Goal: Task Accomplishment & Management: Manage account settings

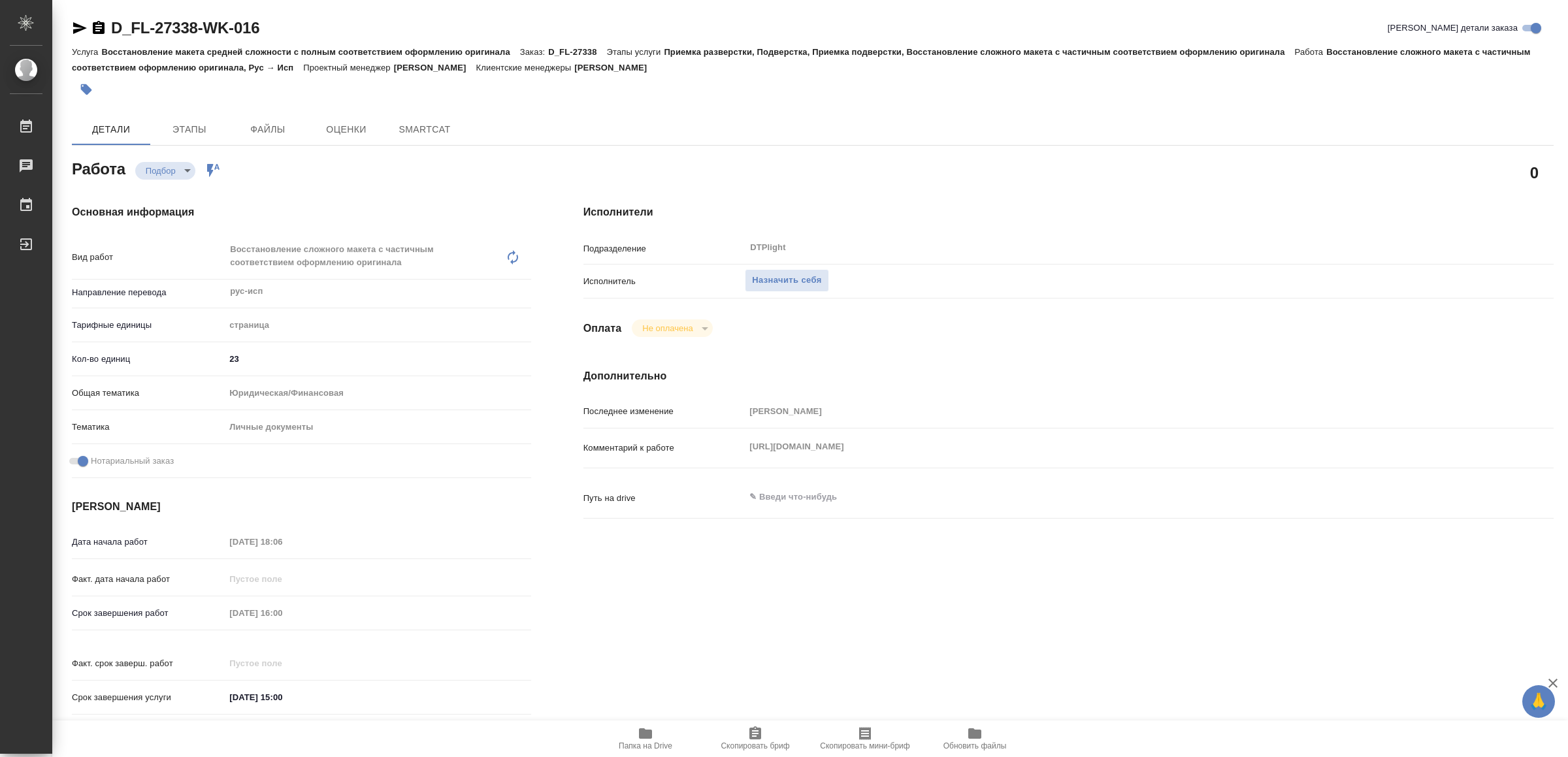
type textarea "x"
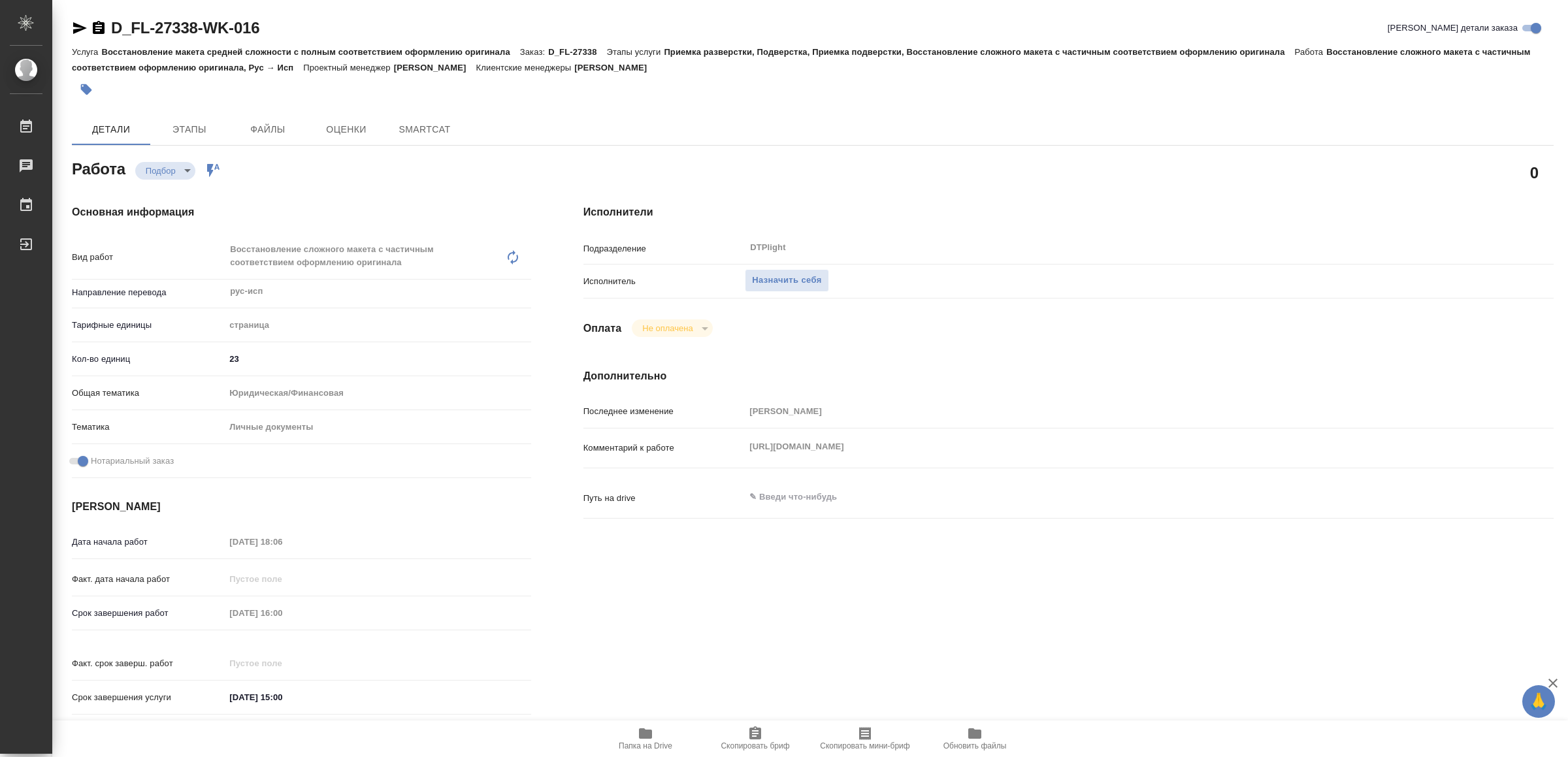
type textarea "x"
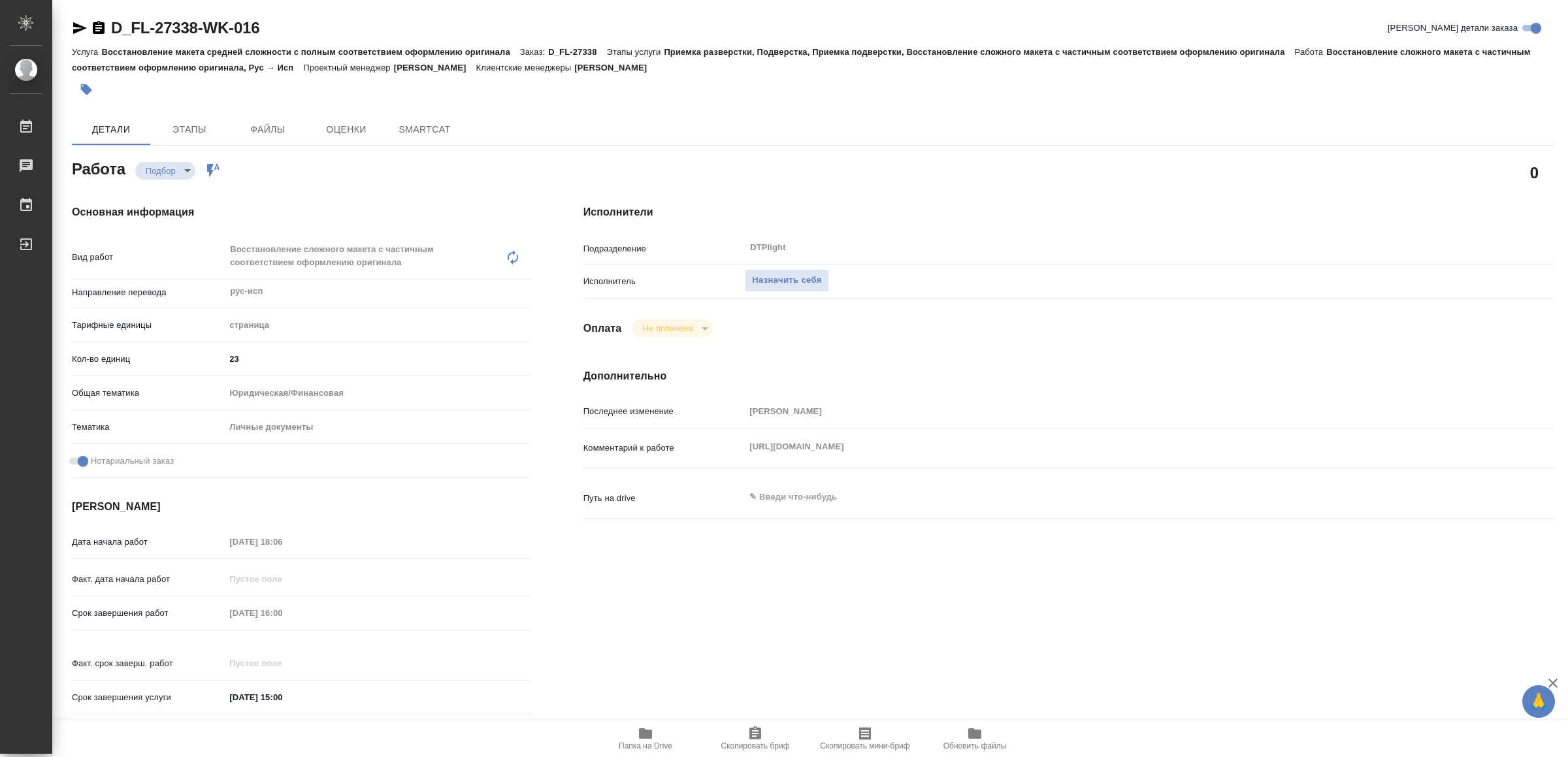
type textarea "x"
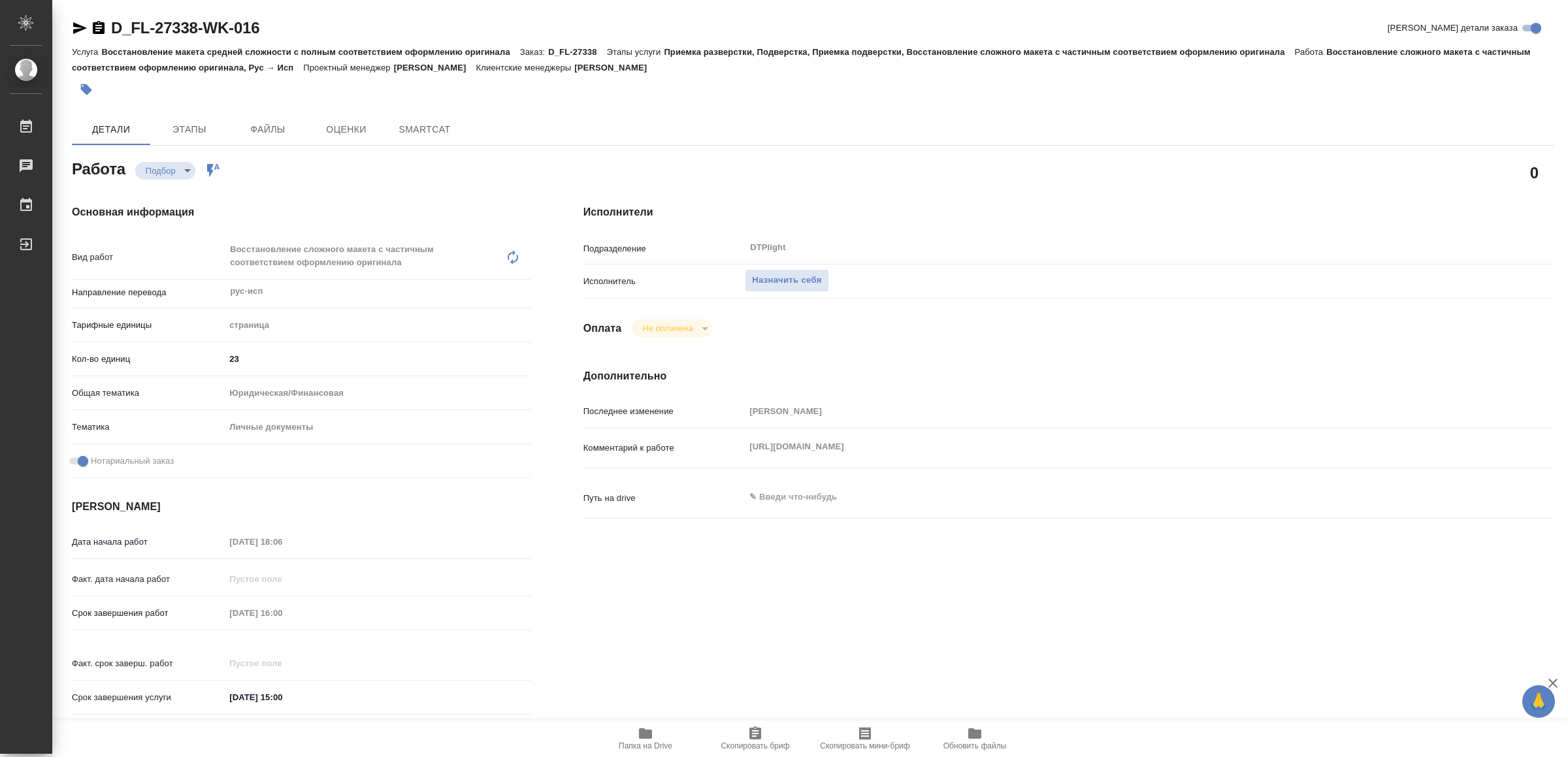
type textarea "x"
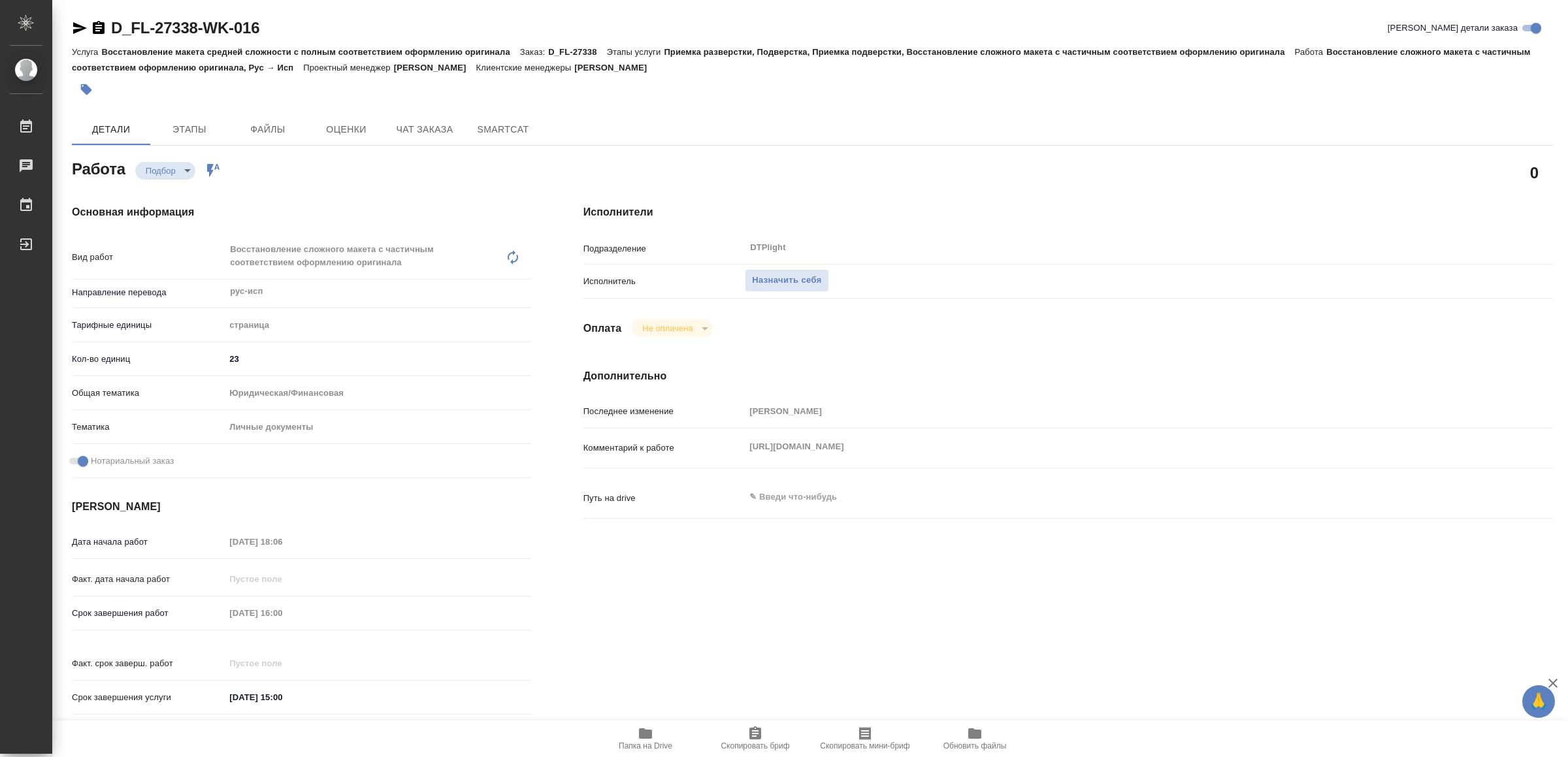
type textarea "x"
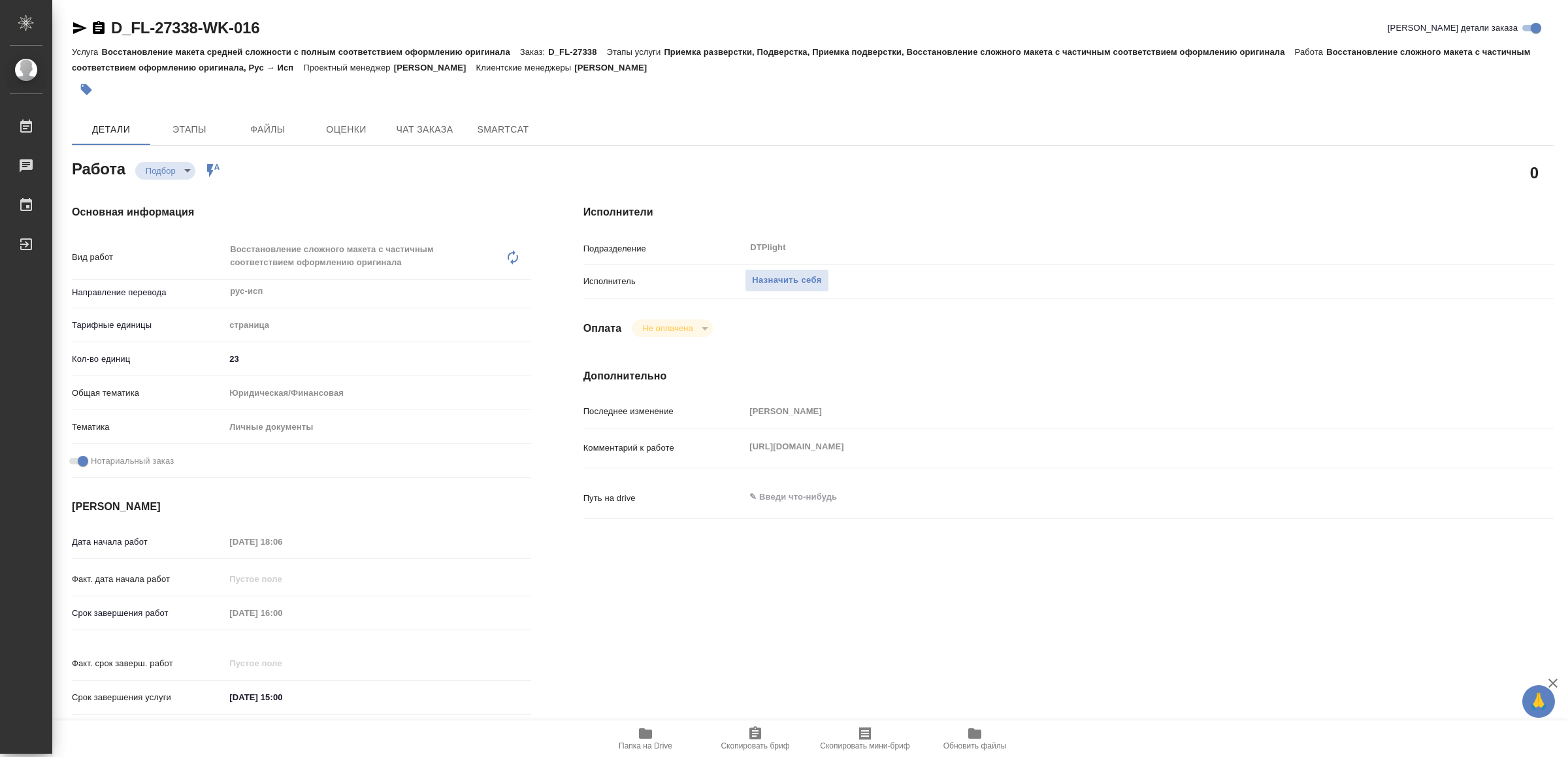
type textarea "x"
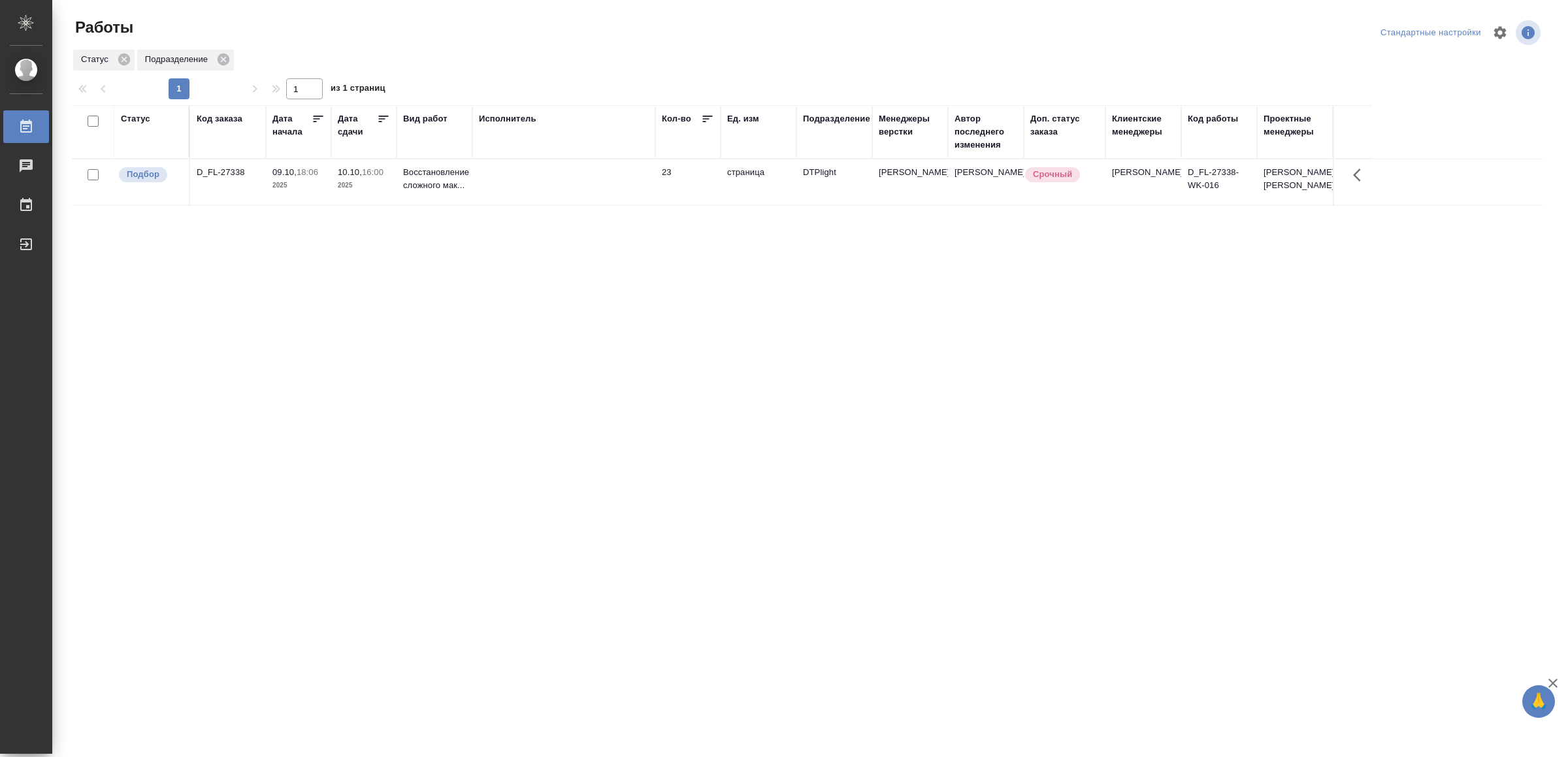
drag, startPoint x: 454, startPoint y: 394, endPoint x: 454, endPoint y: 384, distance: 10.0
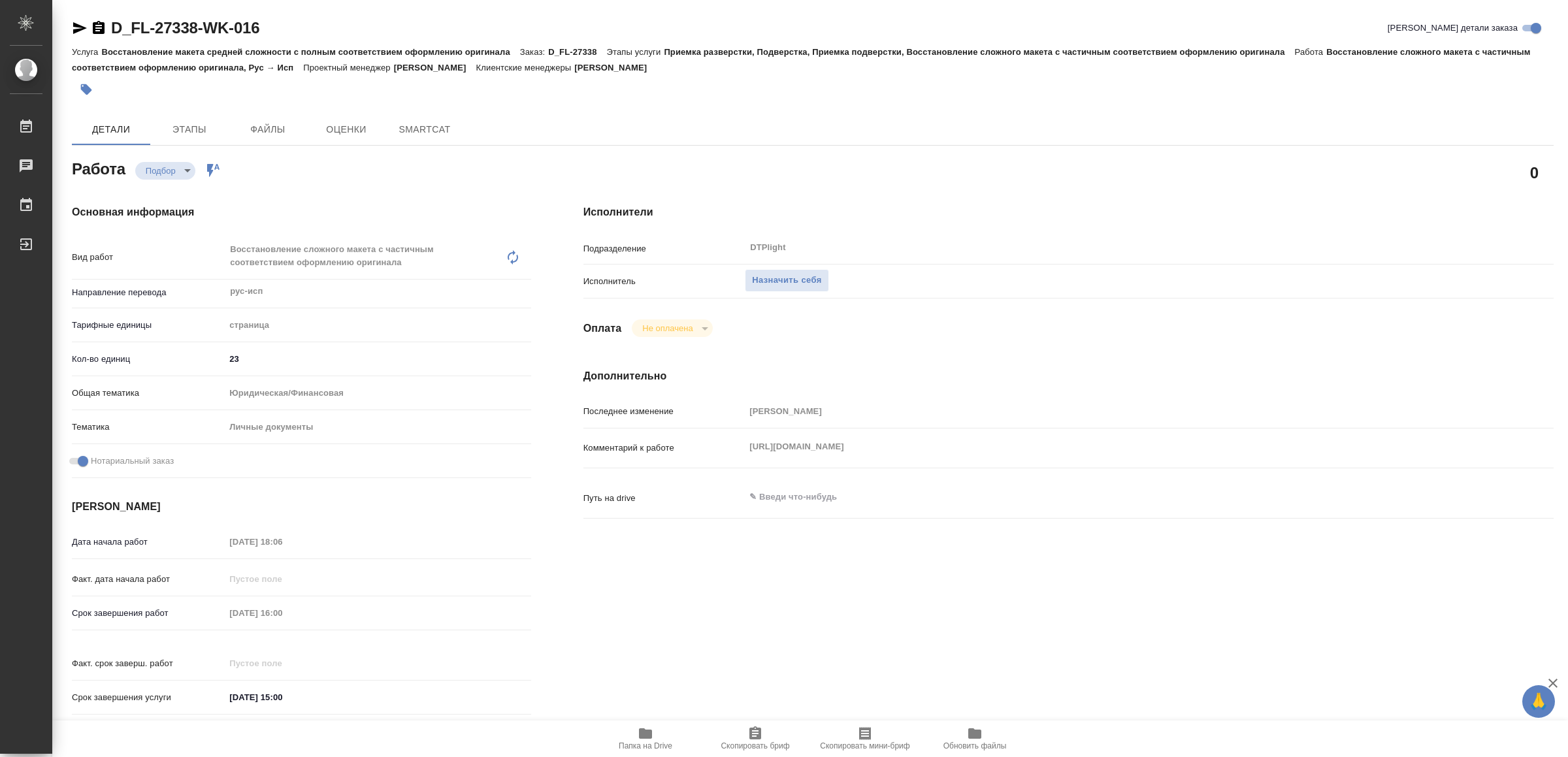
type textarea "x"
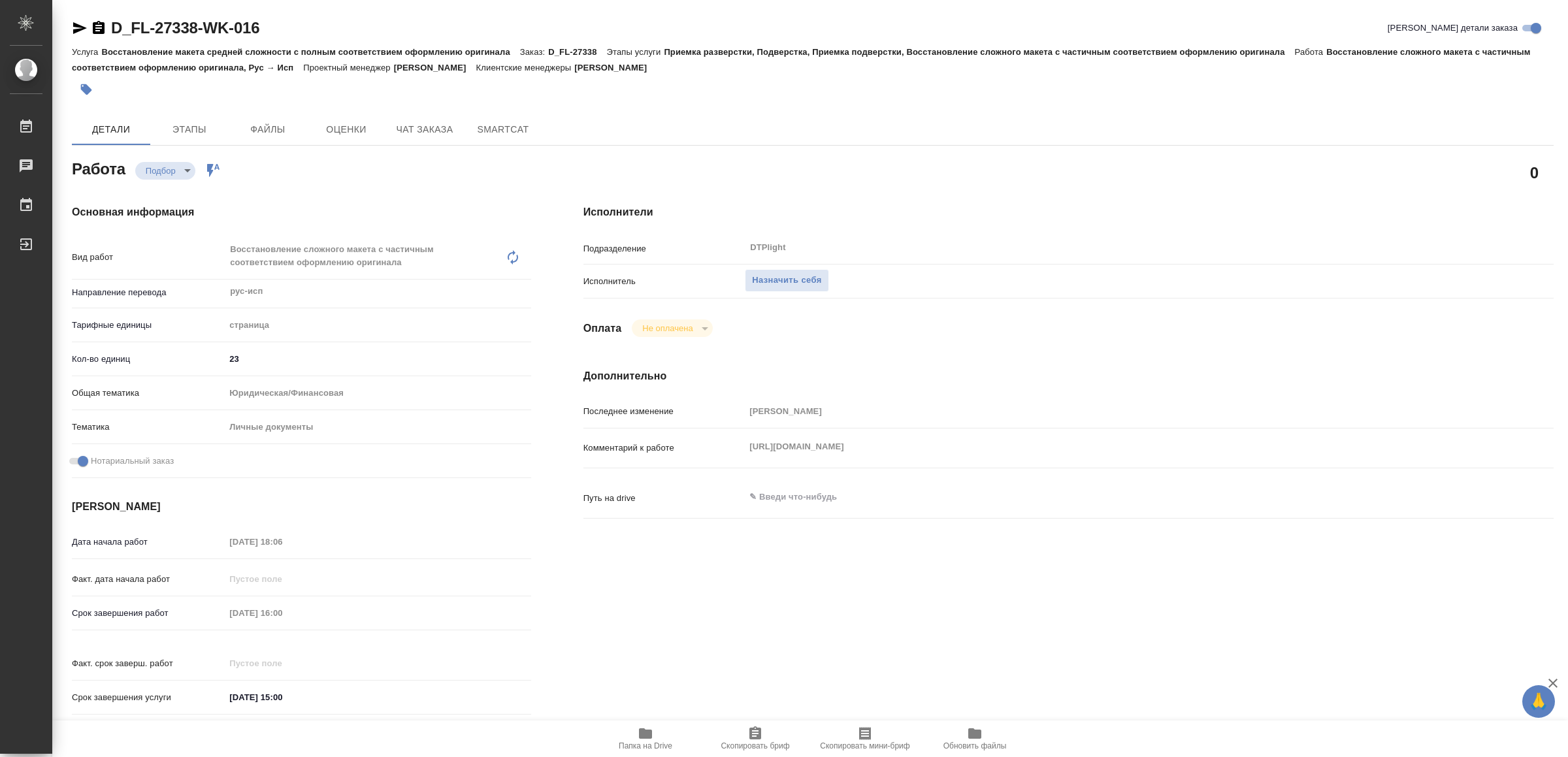
type textarea "x"
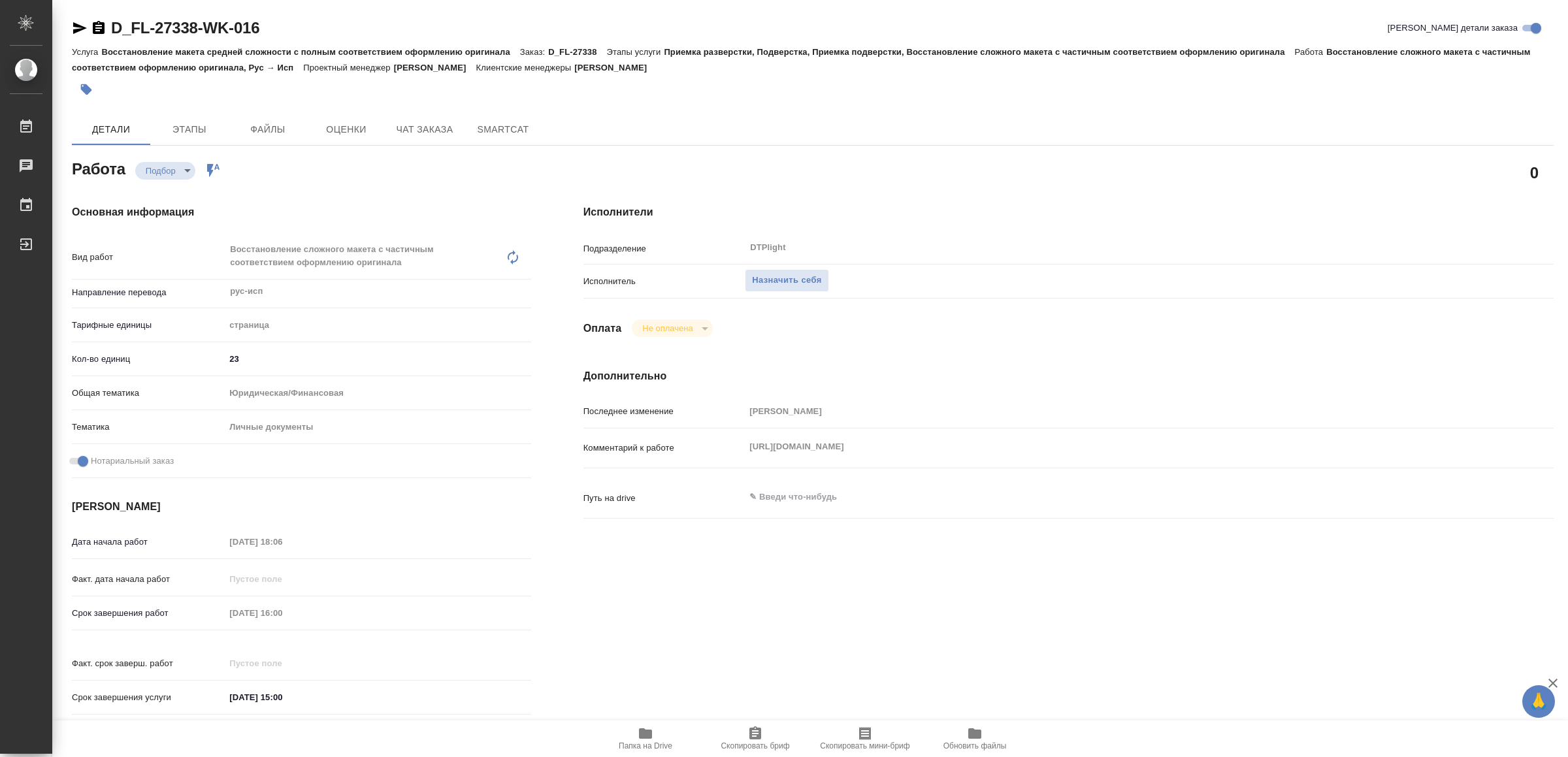
type textarea "x"
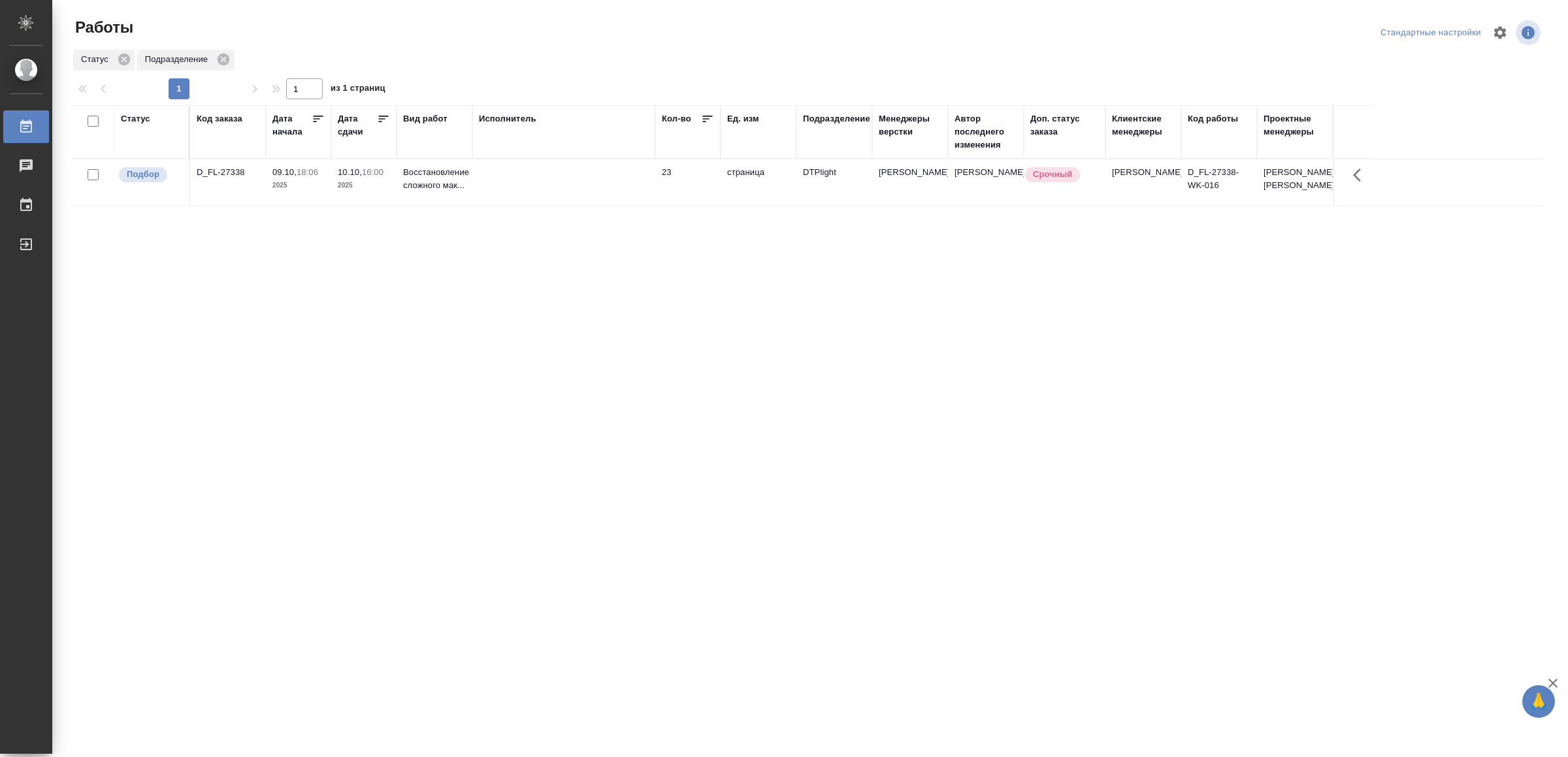
drag, startPoint x: 492, startPoint y: 533, endPoint x: 492, endPoint y: 520, distance: 13.0
drag, startPoint x: 550, startPoint y: 529, endPoint x: 550, endPoint y: 520, distance: 9.0
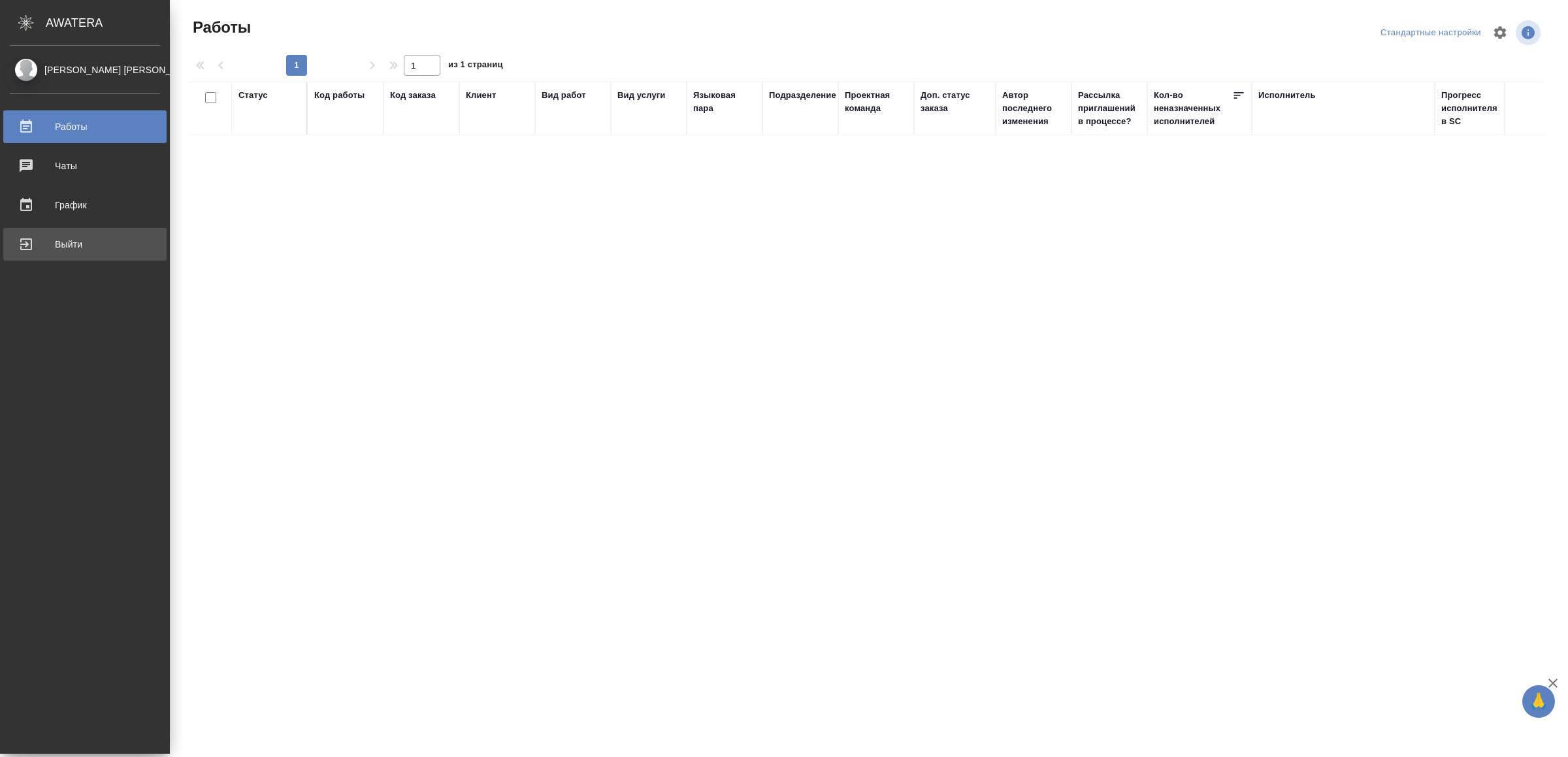
click at [48, 240] on div "Выйти" at bounding box center [85, 244] width 151 height 19
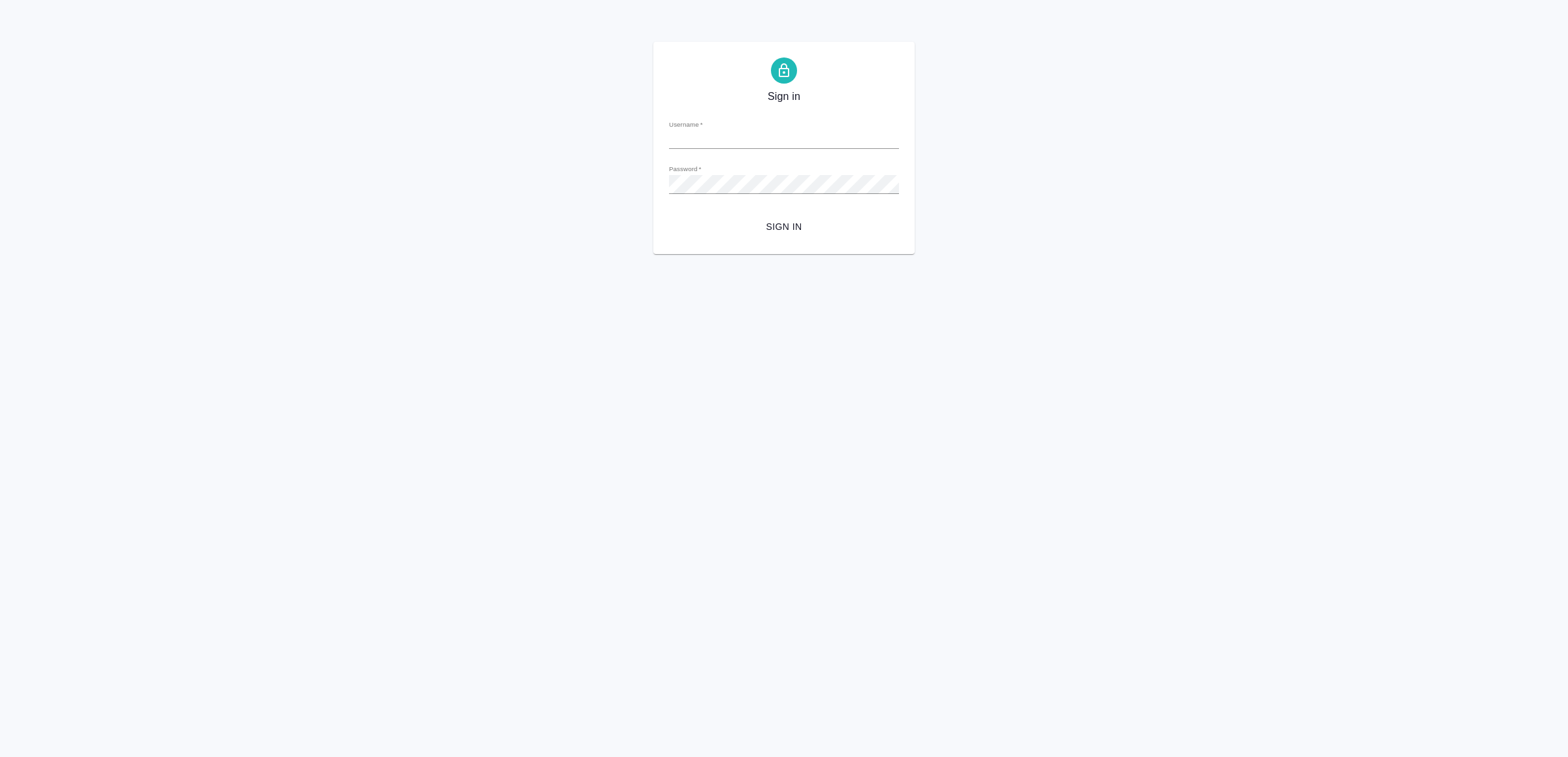
type input "v.yamkovenko@awatera.com"
click at [755, 225] on span "Sign in" at bounding box center [784, 226] width 209 height 16
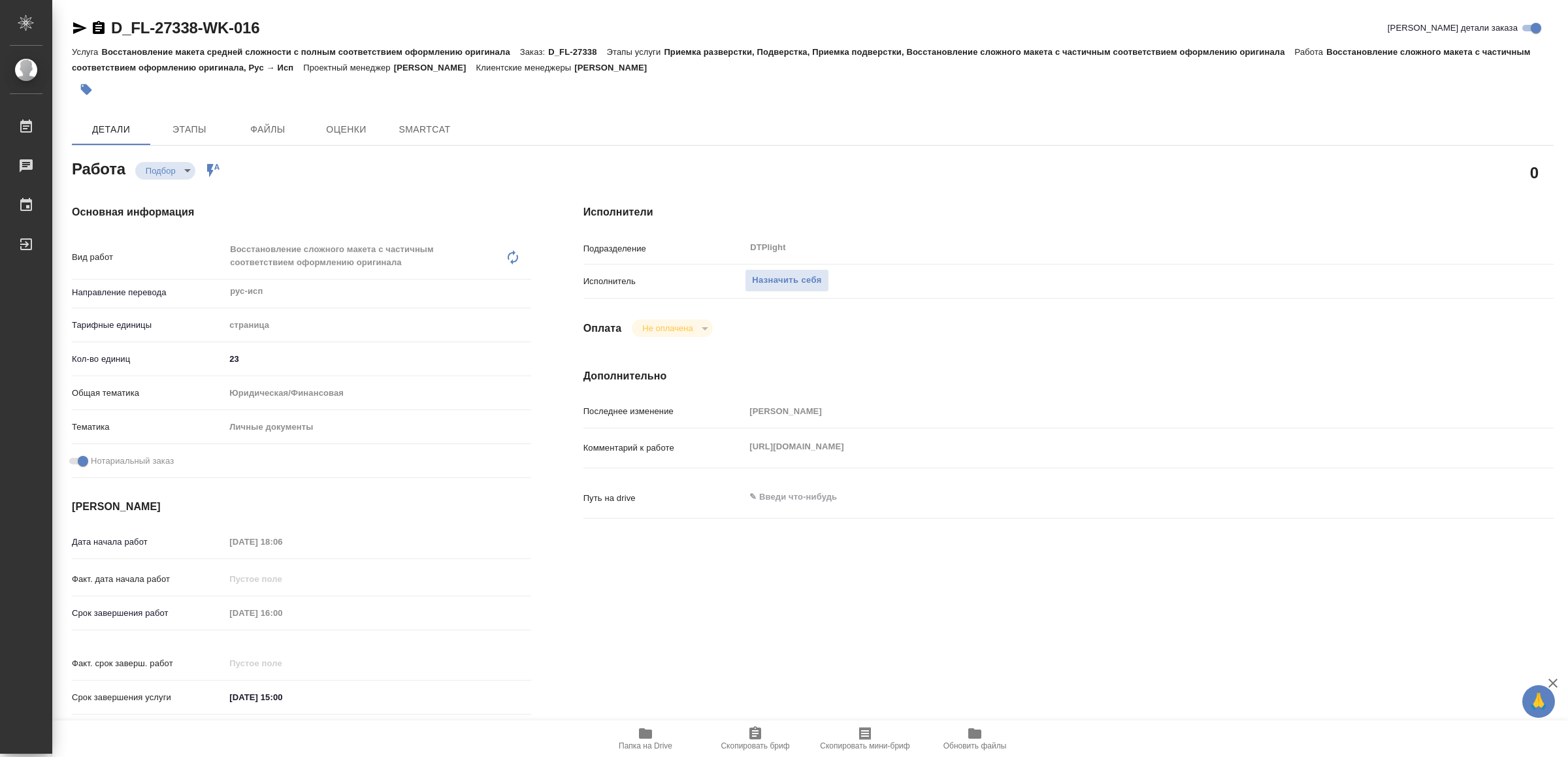
type textarea "x"
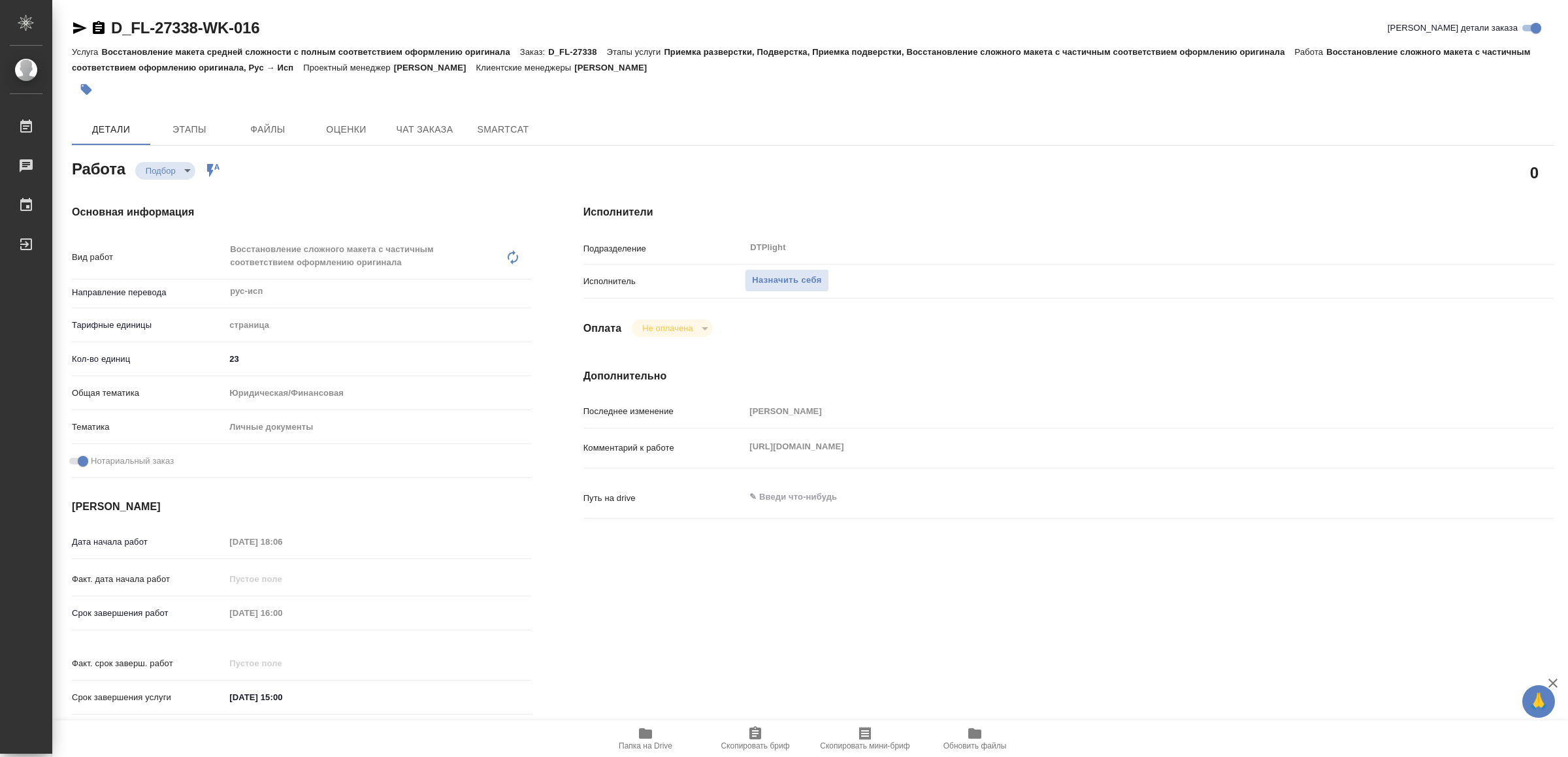
type textarea "x"
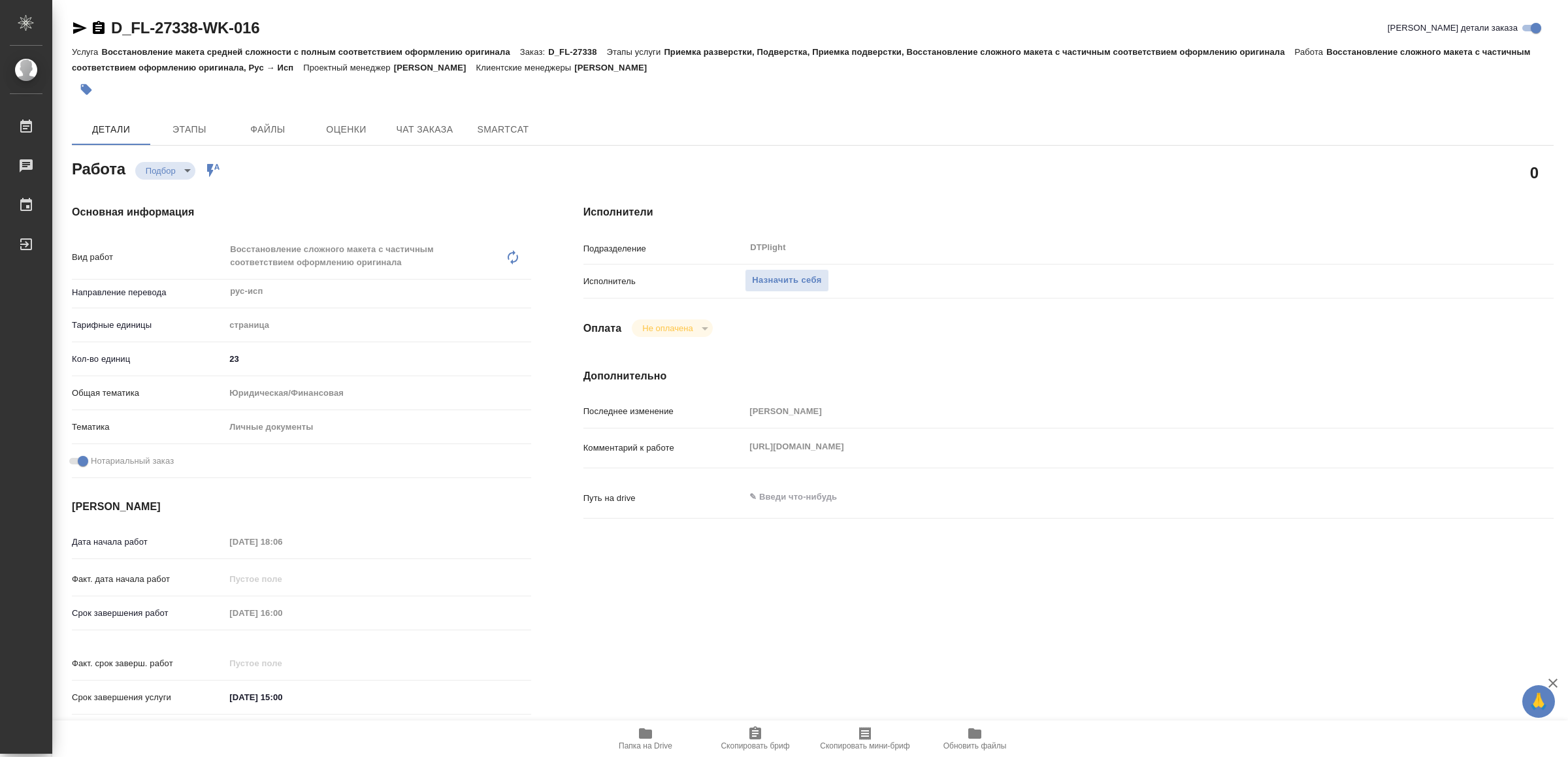
type textarea "x"
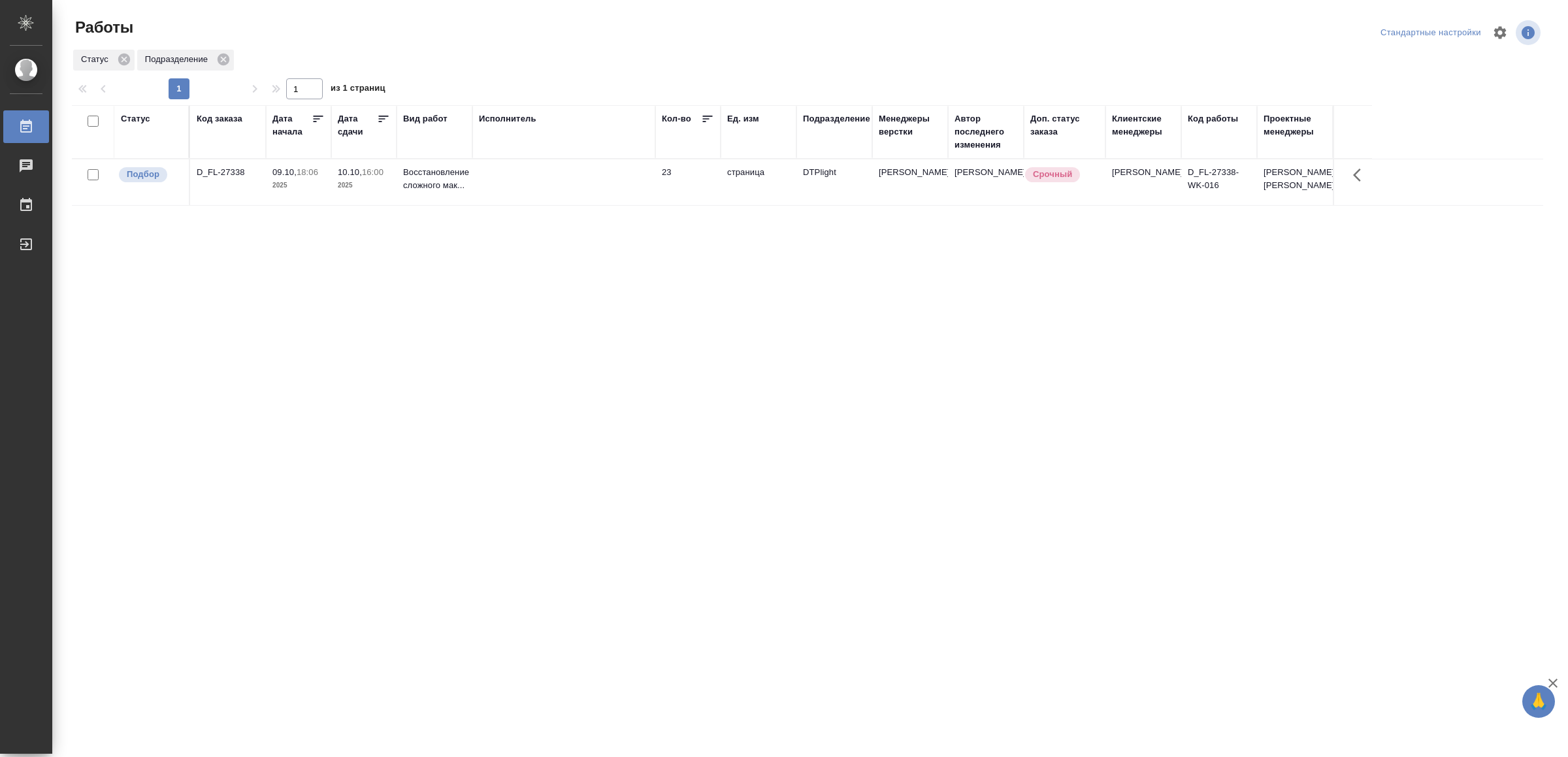
drag, startPoint x: 779, startPoint y: 610, endPoint x: 779, endPoint y: 544, distance: 66.0
drag, startPoint x: 485, startPoint y: 509, endPoint x: 495, endPoint y: 495, distance: 17.2
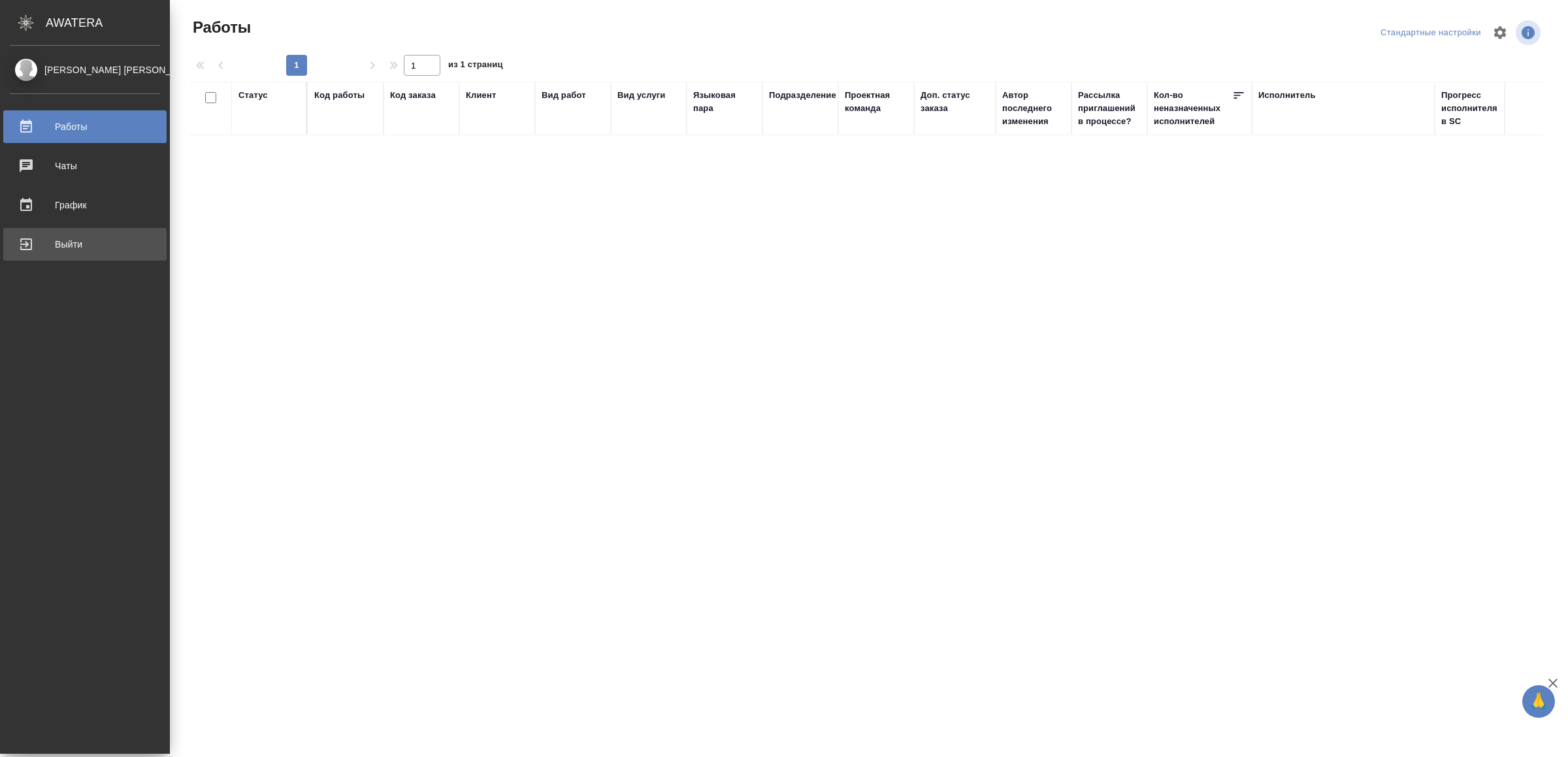
click at [55, 249] on div "Выйти" at bounding box center [85, 244] width 151 height 19
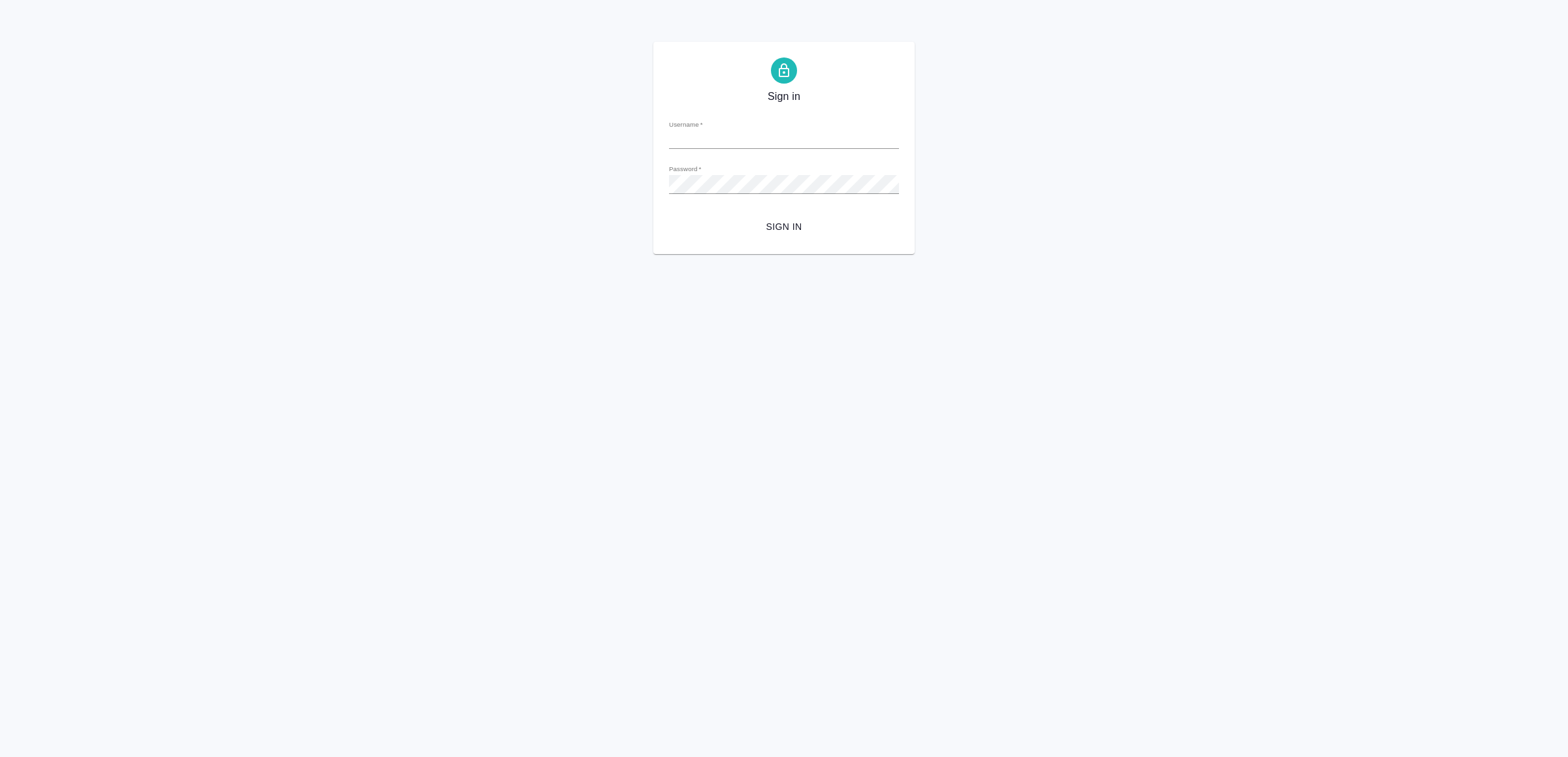
type input "[EMAIL_ADDRESS][DOMAIN_NAME]"
click at [784, 223] on span "Sign in" at bounding box center [784, 226] width 209 height 16
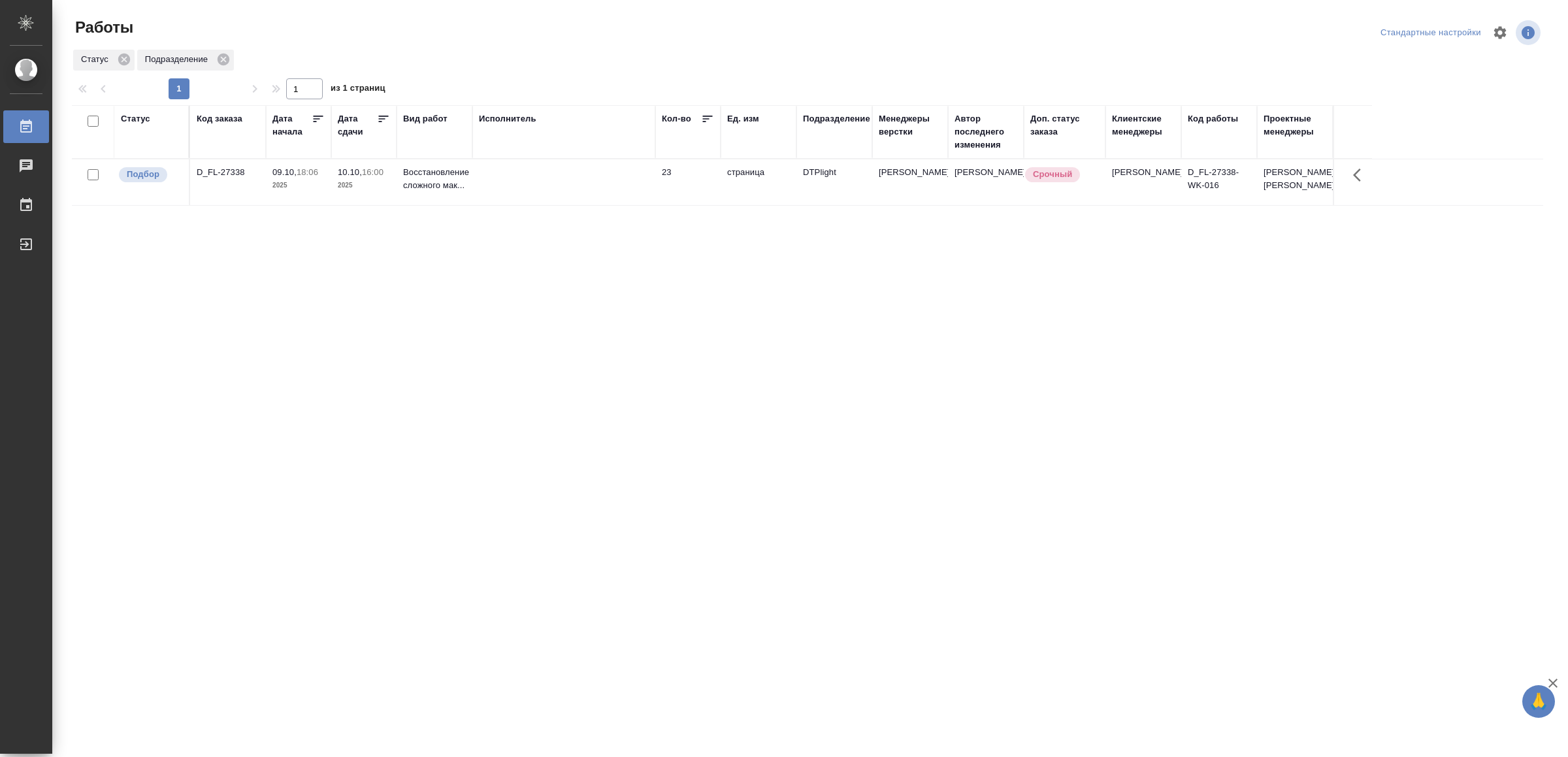
drag, startPoint x: 457, startPoint y: 474, endPoint x: 463, endPoint y: 471, distance: 6.7
drag, startPoint x: 0, startPoint y: 0, endPoint x: 633, endPoint y: 521, distance: 819.8
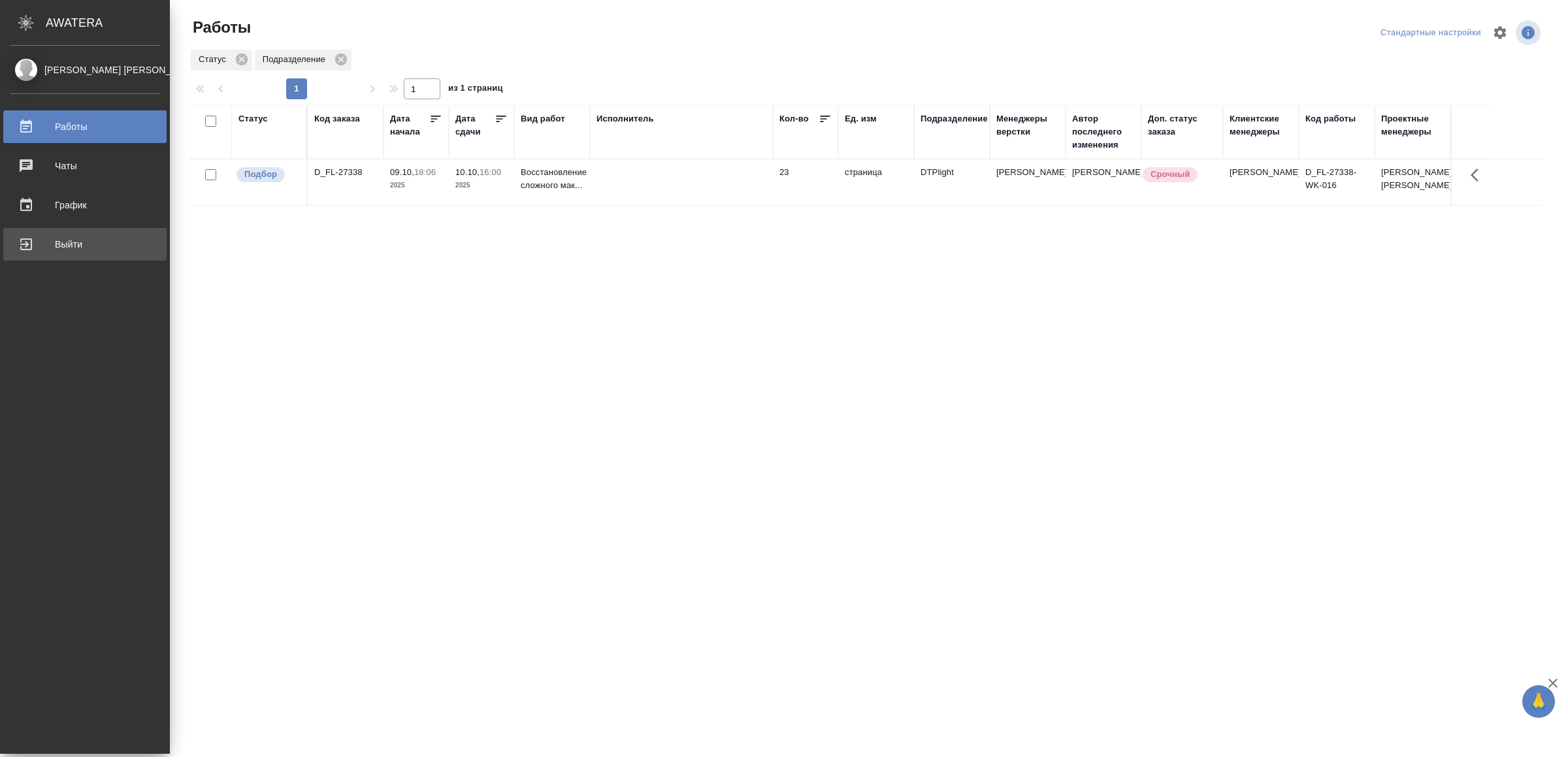
click at [32, 244] on div "Выйти" at bounding box center [85, 244] width 151 height 19
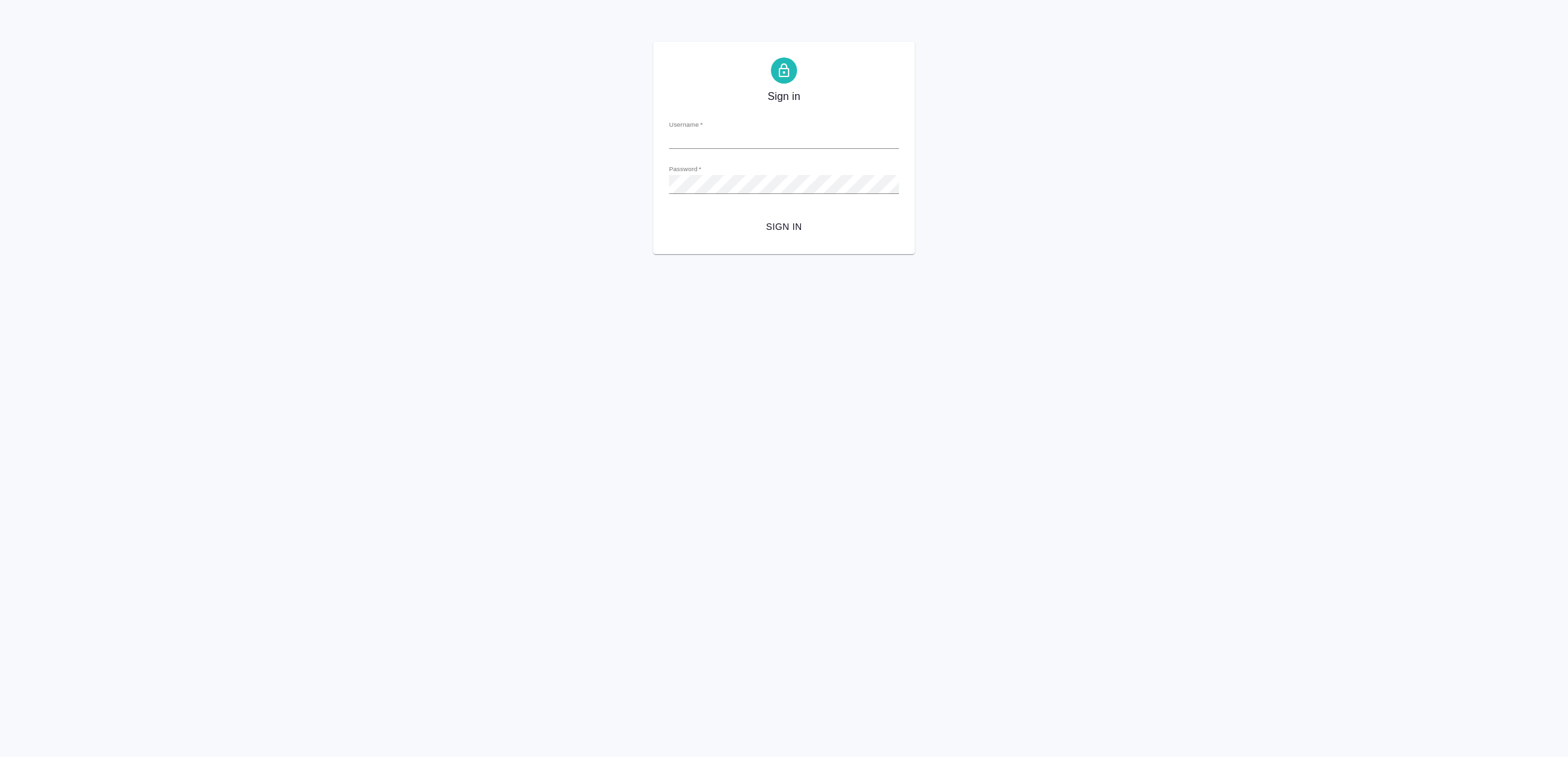
type input "[EMAIL_ADDRESS][DOMAIN_NAME]"
click at [746, 224] on span "Sign in" at bounding box center [784, 226] width 209 height 16
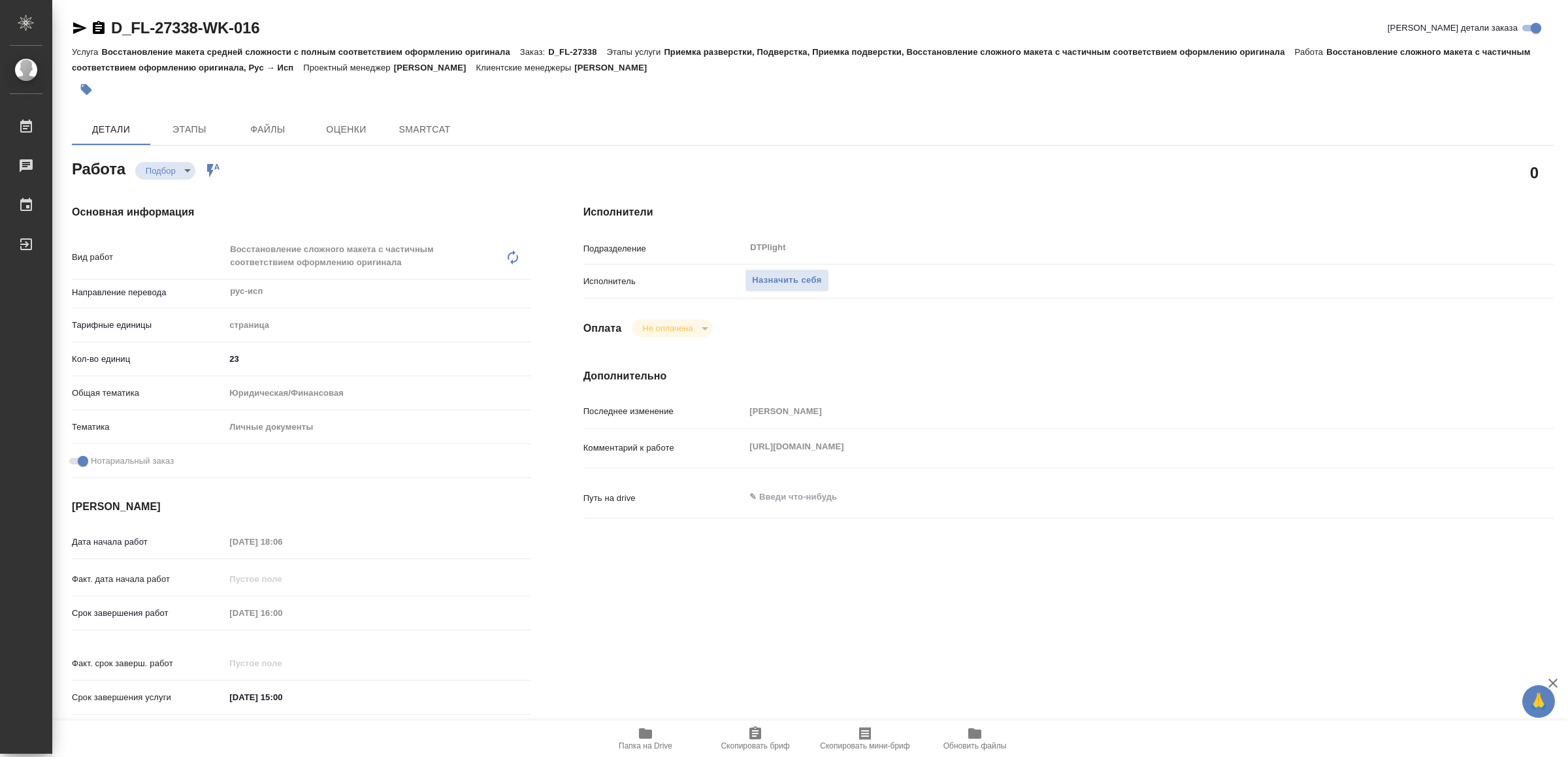
type textarea "x"
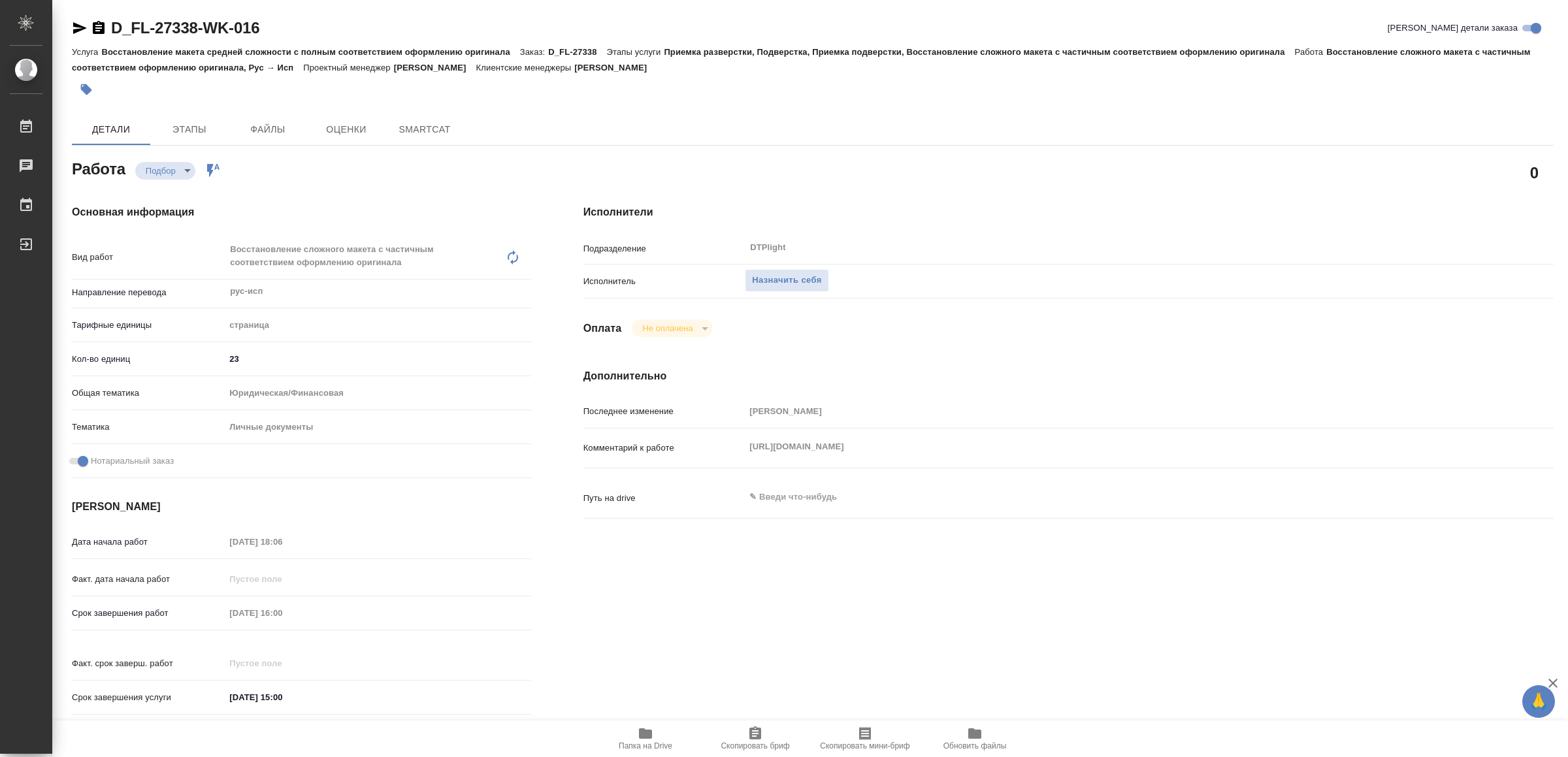
type textarea "x"
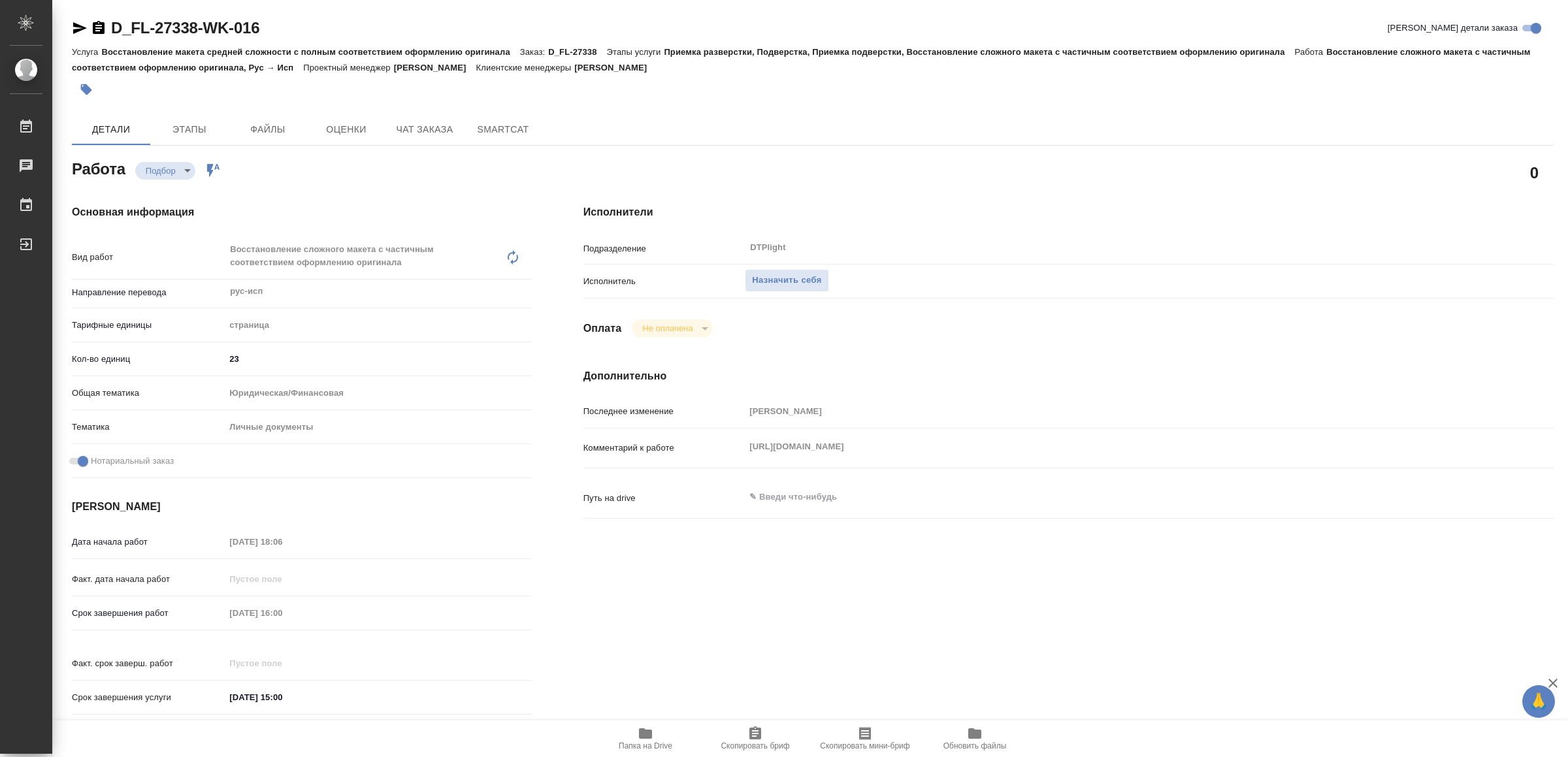
type textarea "x"
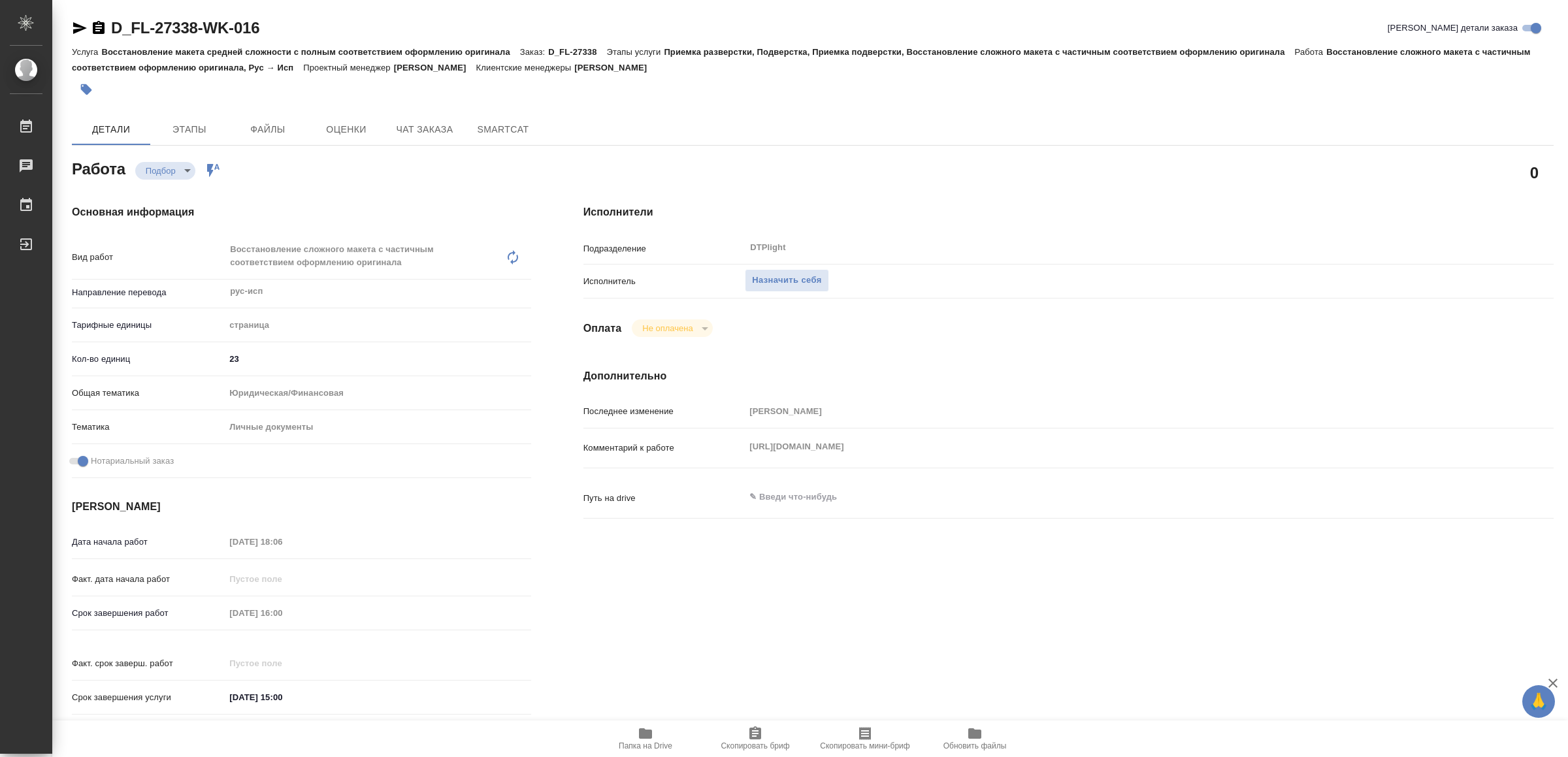
type textarea "x"
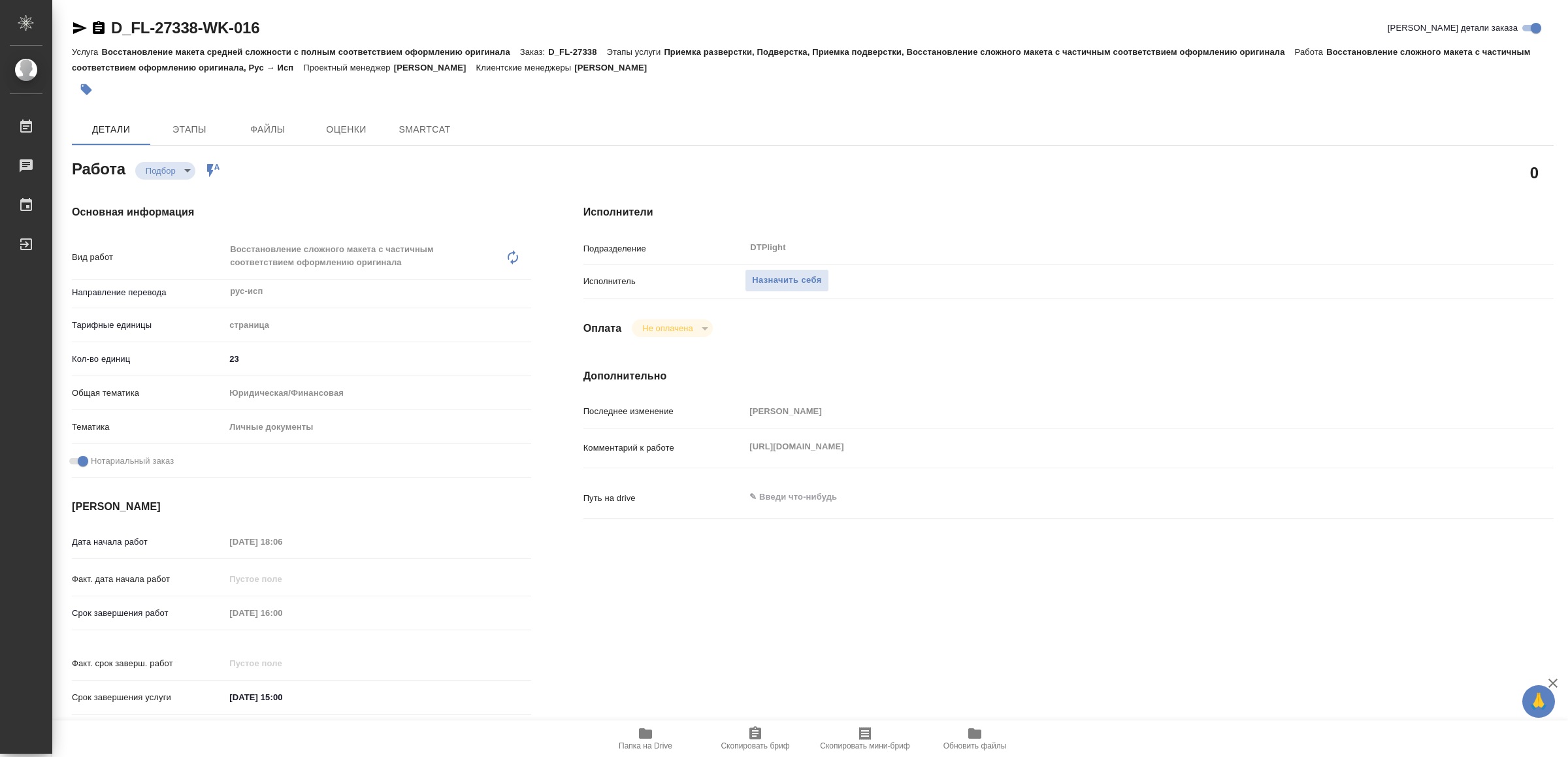
type textarea "x"
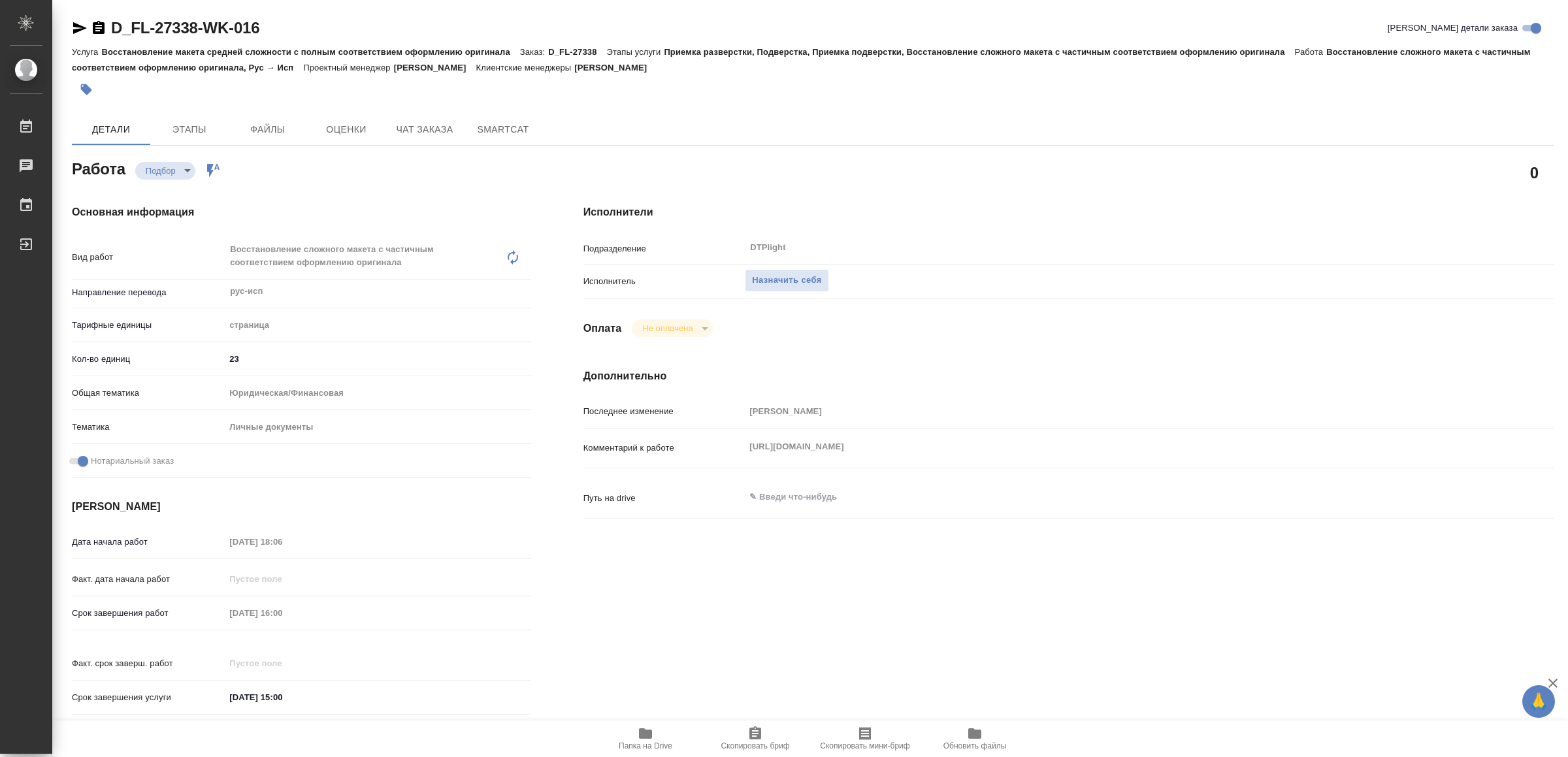
type textarea "x"
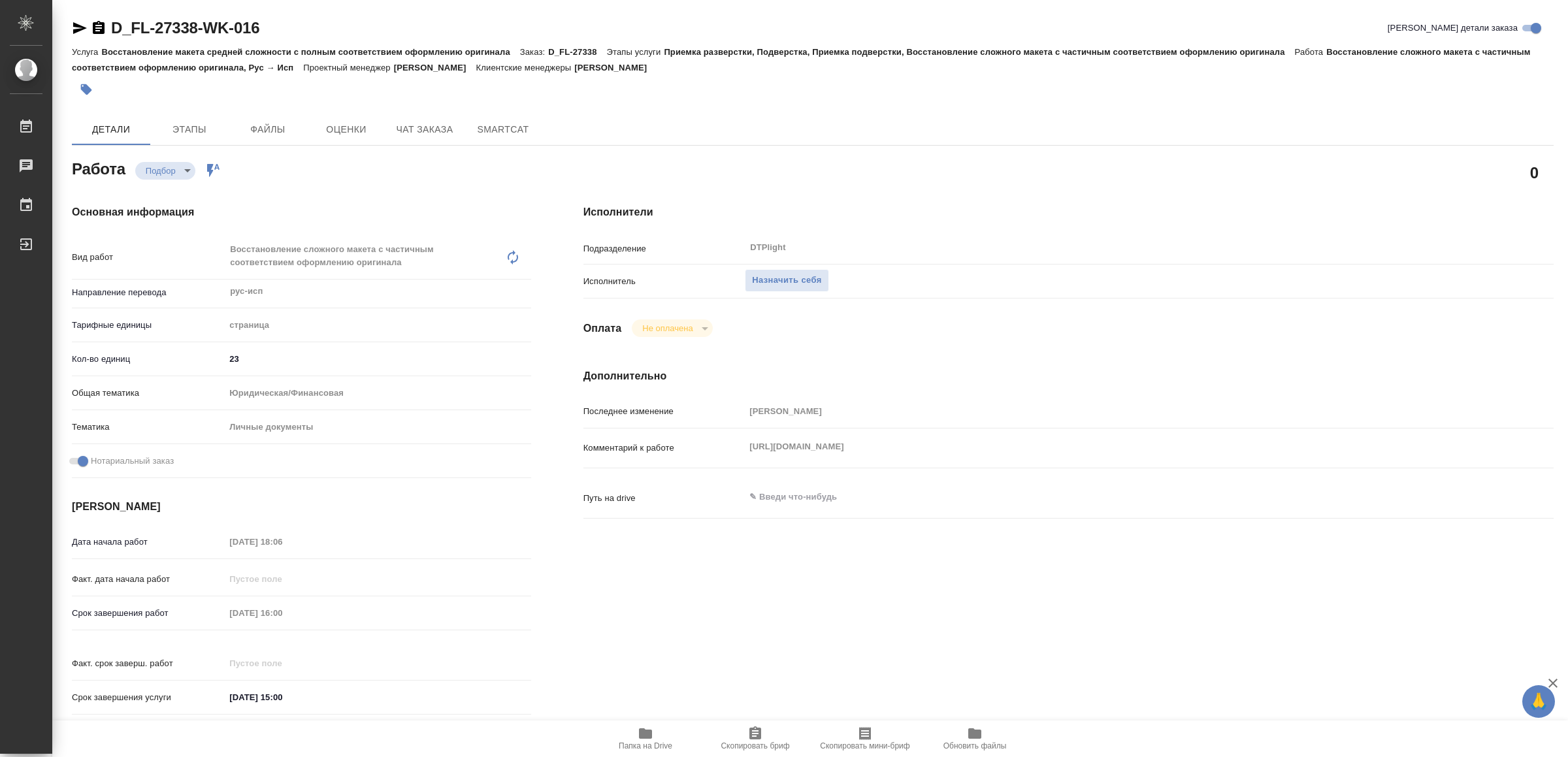
type textarea "x"
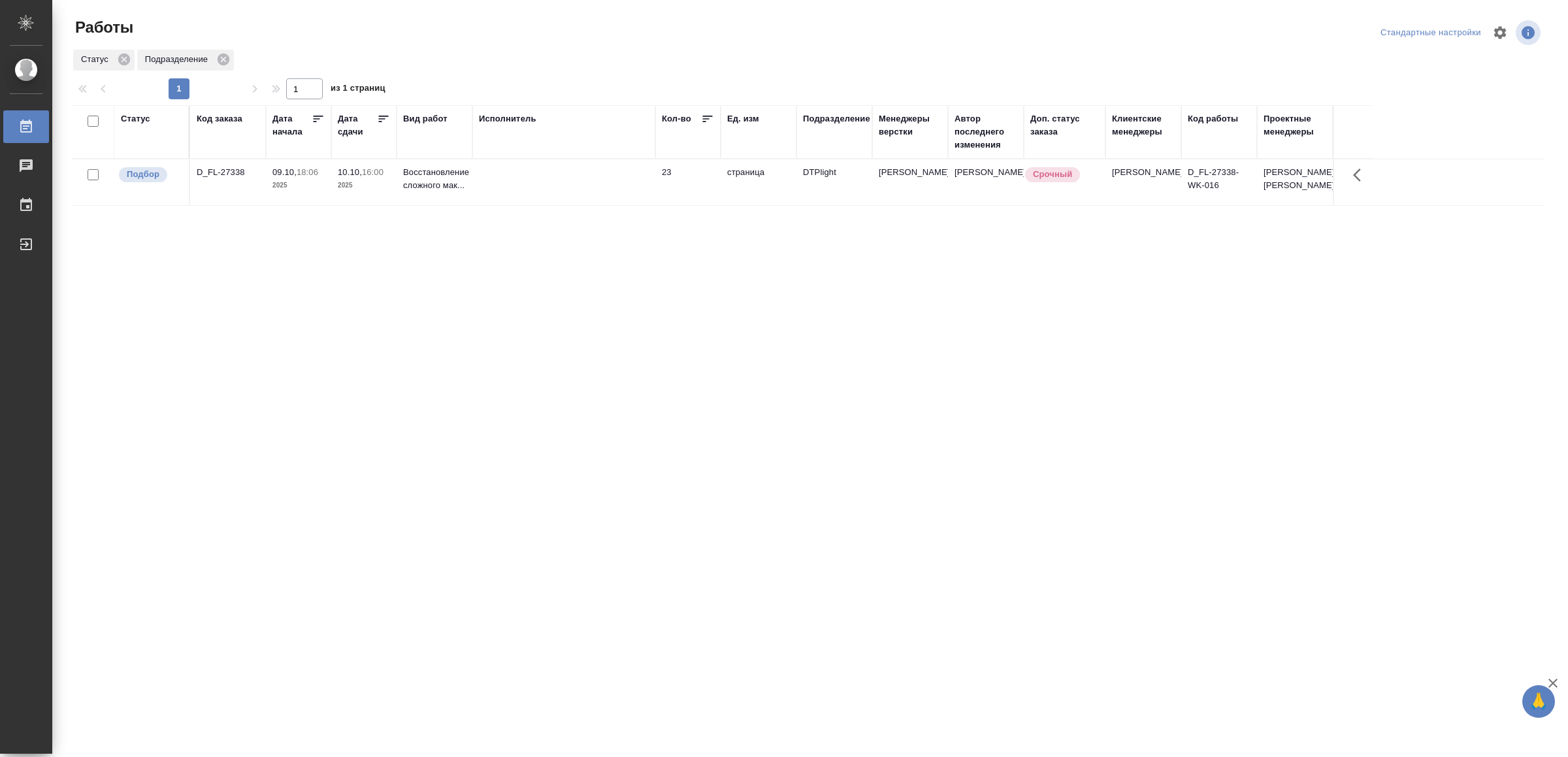
drag, startPoint x: 784, startPoint y: 377, endPoint x: 788, endPoint y: 367, distance: 10.8
drag, startPoint x: 454, startPoint y: 463, endPoint x: 454, endPoint y: 453, distance: 10.0
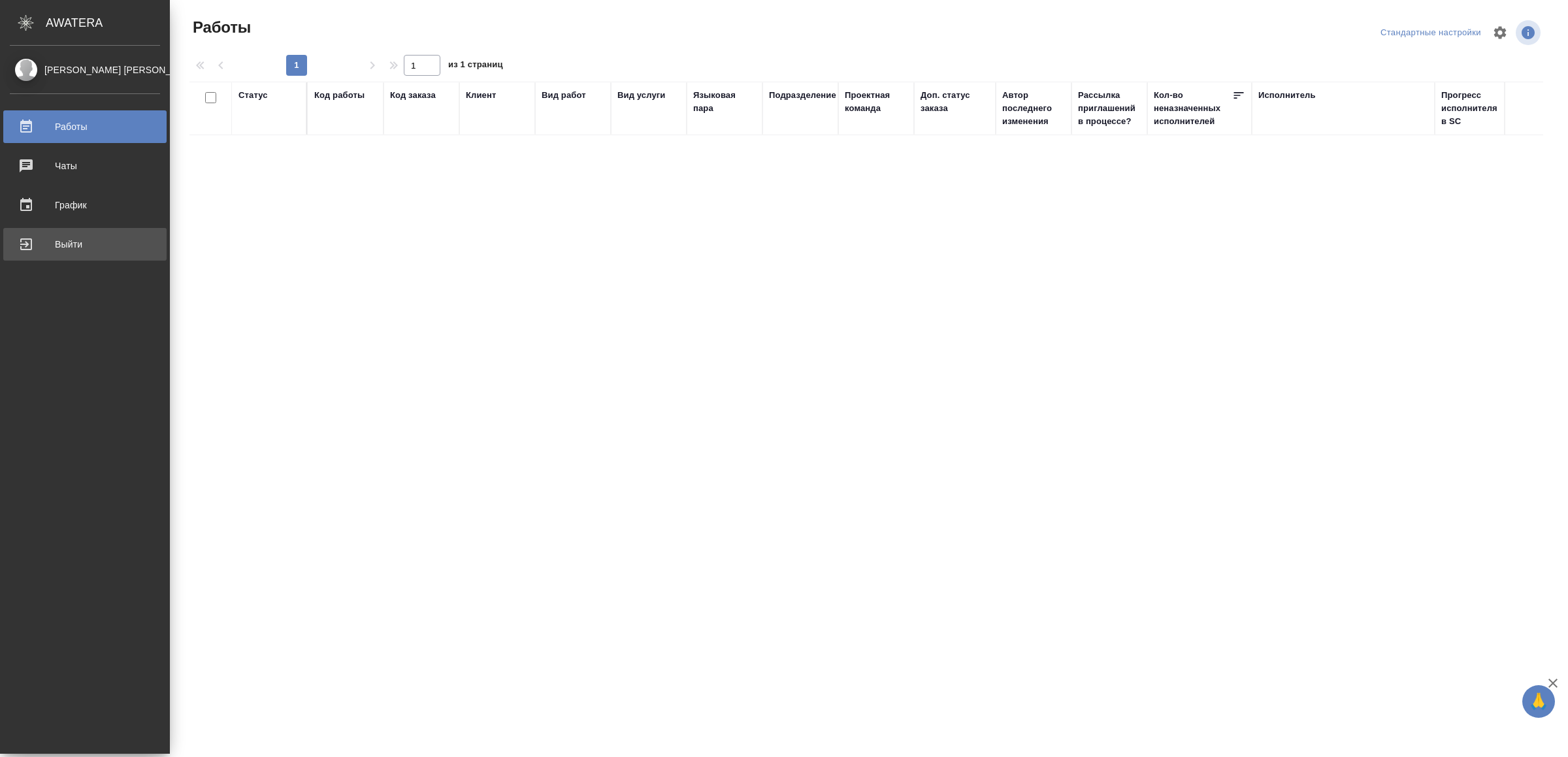
click at [19, 250] on div "Выйти" at bounding box center [85, 244] width 151 height 19
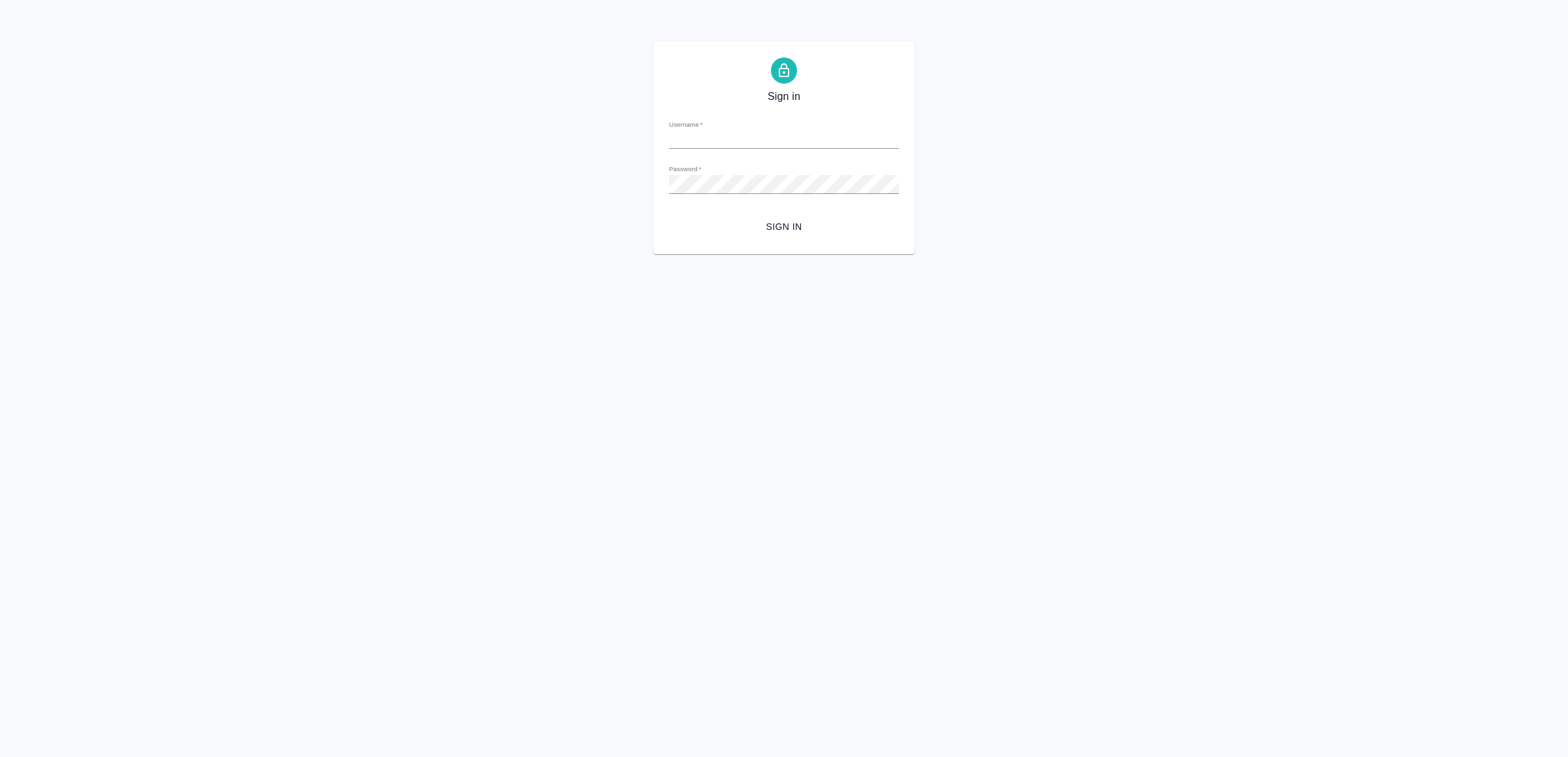
type input "[EMAIL_ADDRESS][DOMAIN_NAME]"
click at [839, 212] on form "Username   * v.yamkovenko@awatera.com Password   * urlPath   * / Sign in" at bounding box center [784, 173] width 230 height 129
click at [818, 209] on form "Username   * v.yamkovenko@awatera.com Password   * urlPath   * / Sign in" at bounding box center [784, 173] width 230 height 129
click at [812, 215] on button "Sign in" at bounding box center [784, 226] width 230 height 24
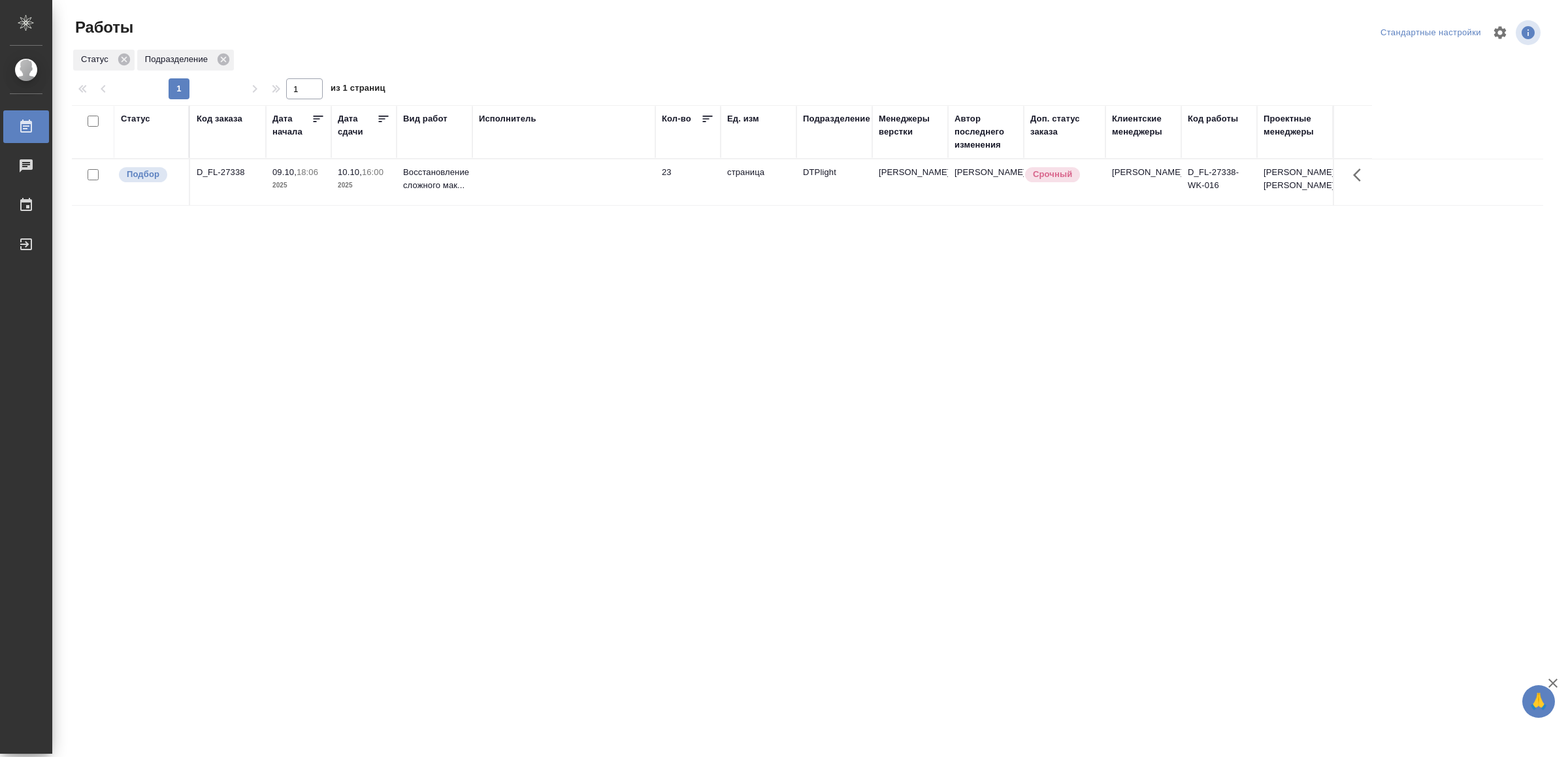
drag, startPoint x: 804, startPoint y: 463, endPoint x: 801, endPoint y: 449, distance: 14.3
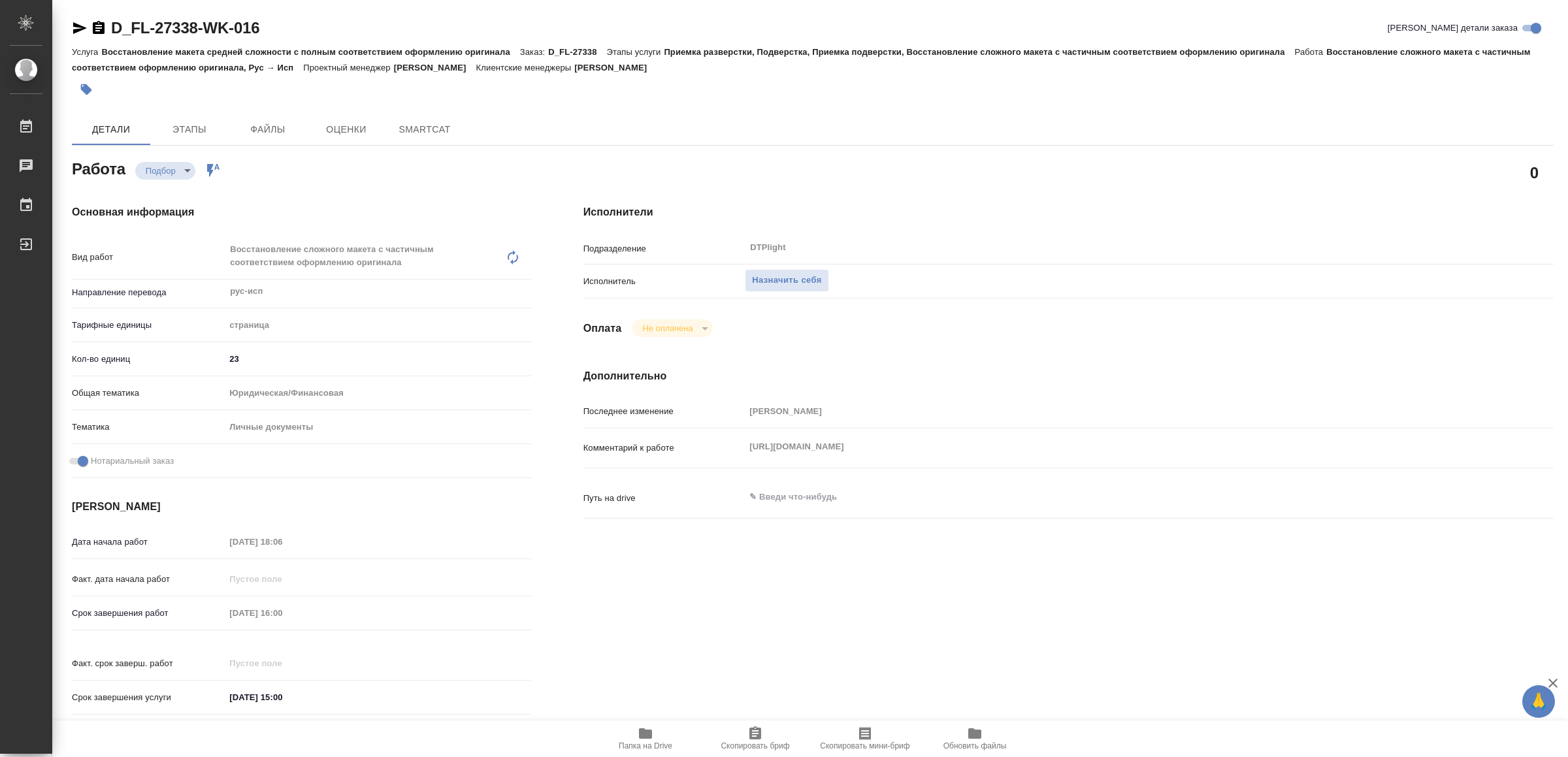
type textarea "x"
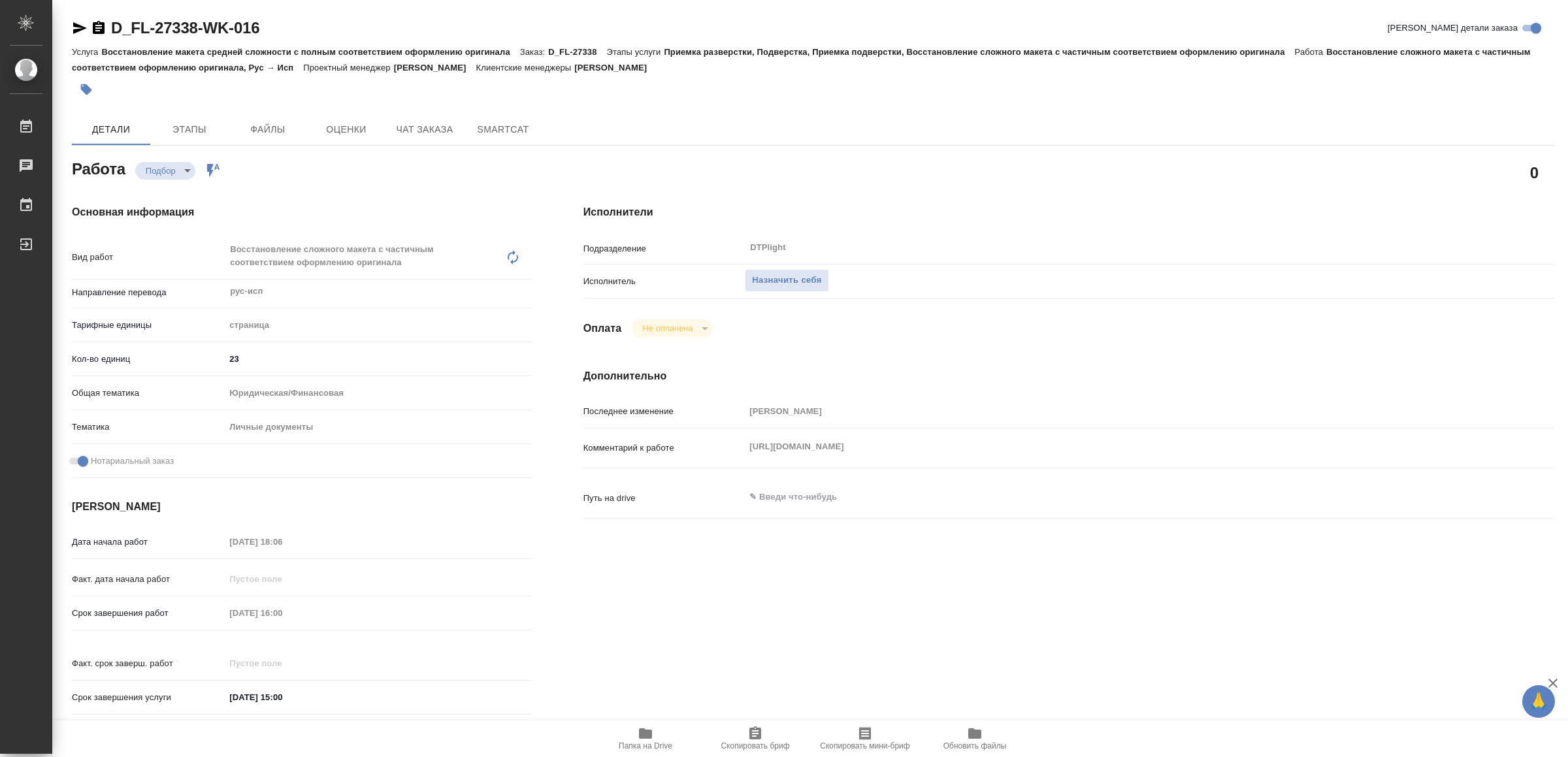
type textarea "x"
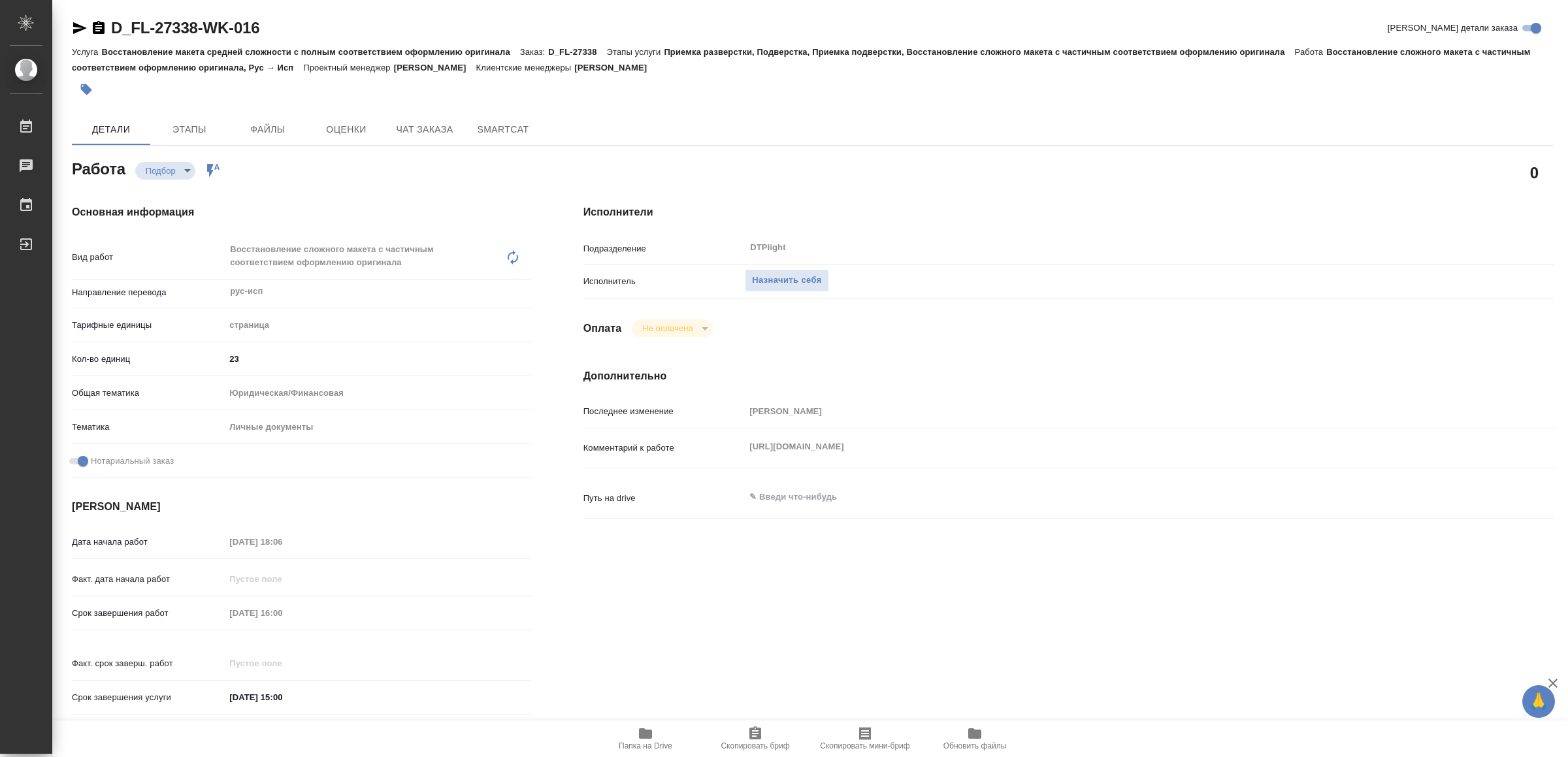
type textarea "x"
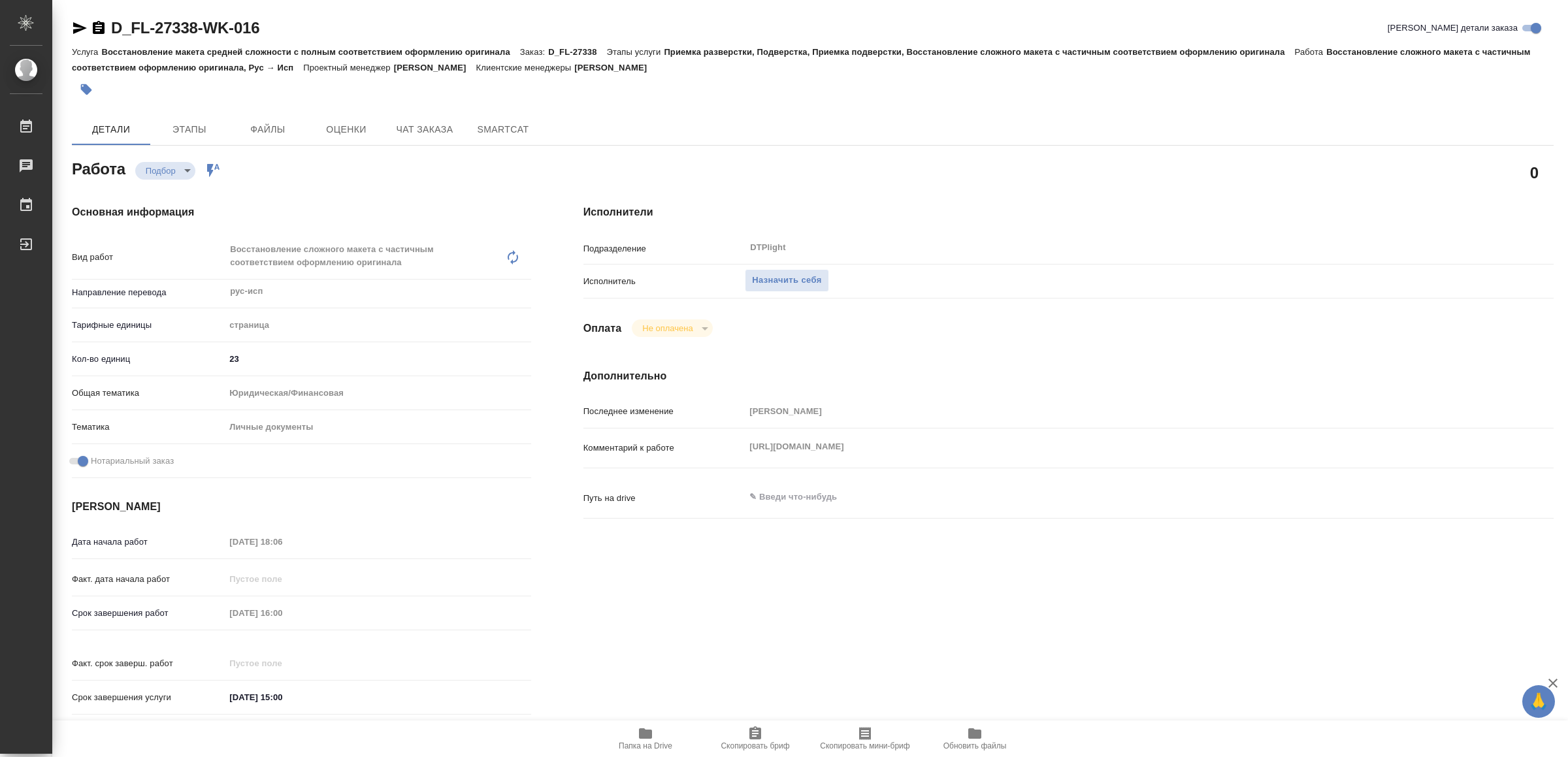
click at [79, 24] on icon "button" at bounding box center [79, 28] width 16 height 16
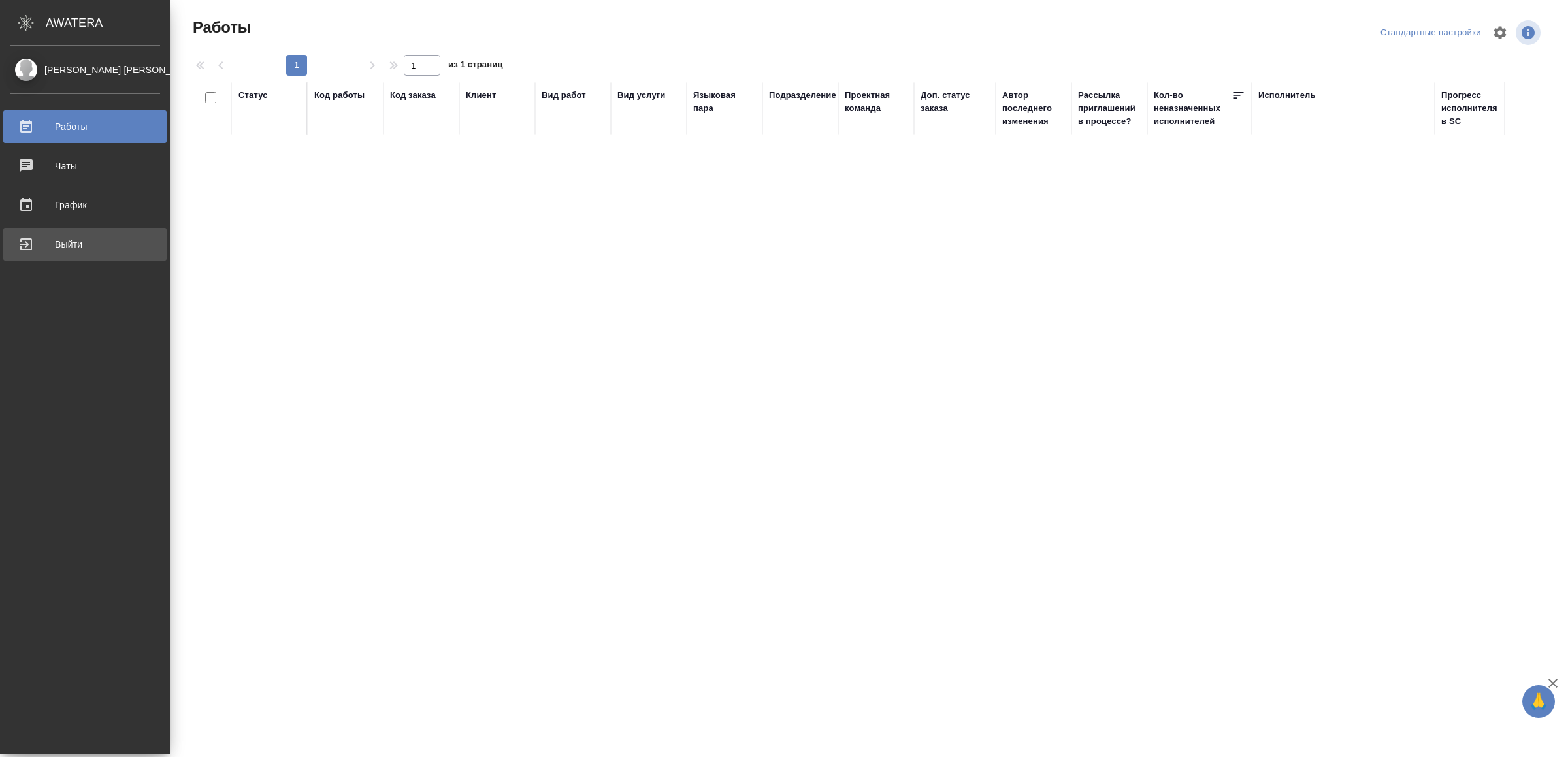
click at [66, 249] on div "Выйти" at bounding box center [85, 244] width 151 height 19
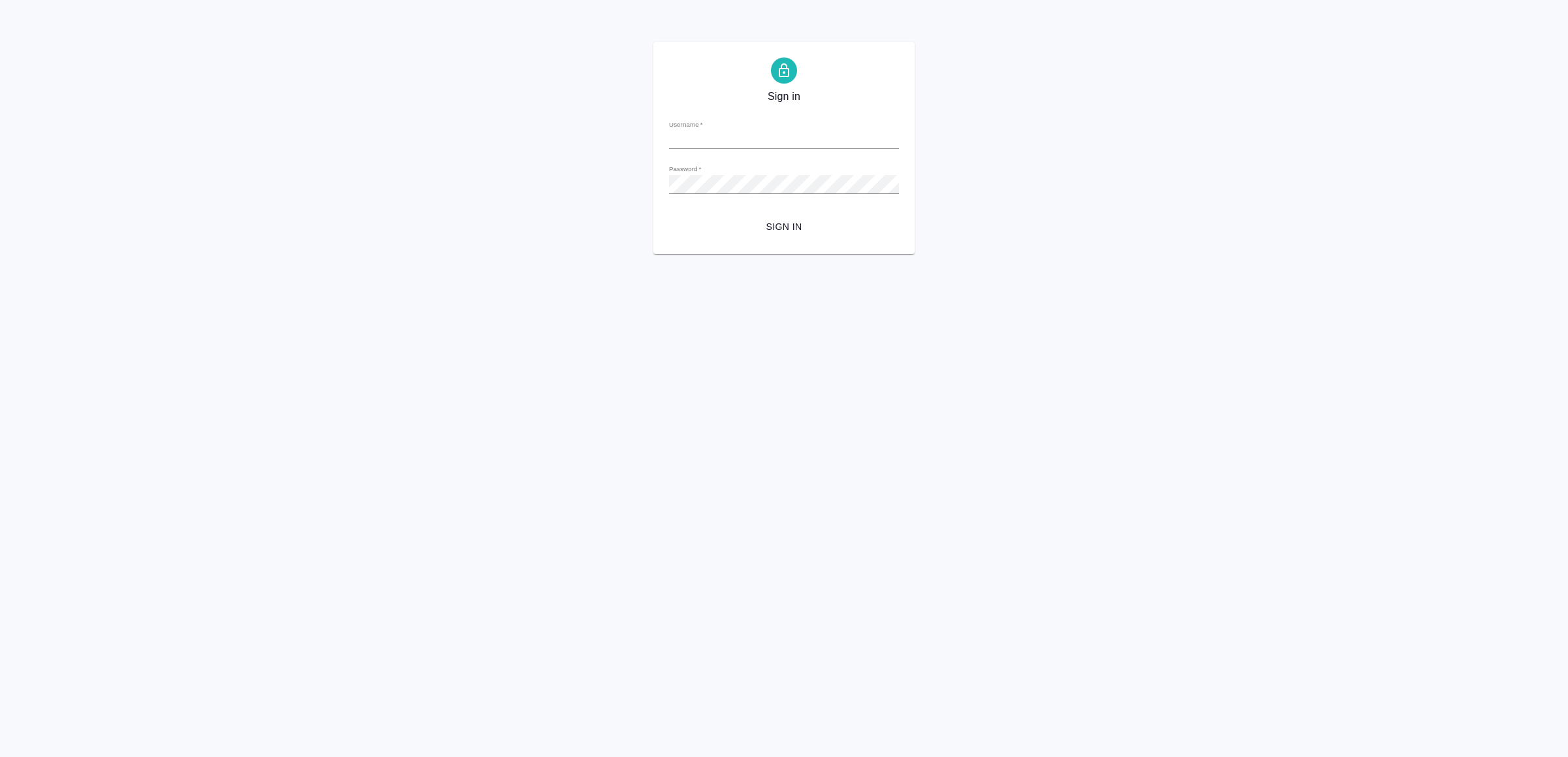
type input "[EMAIL_ADDRESS][DOMAIN_NAME]"
click at [811, 225] on span "Sign in" at bounding box center [784, 226] width 209 height 16
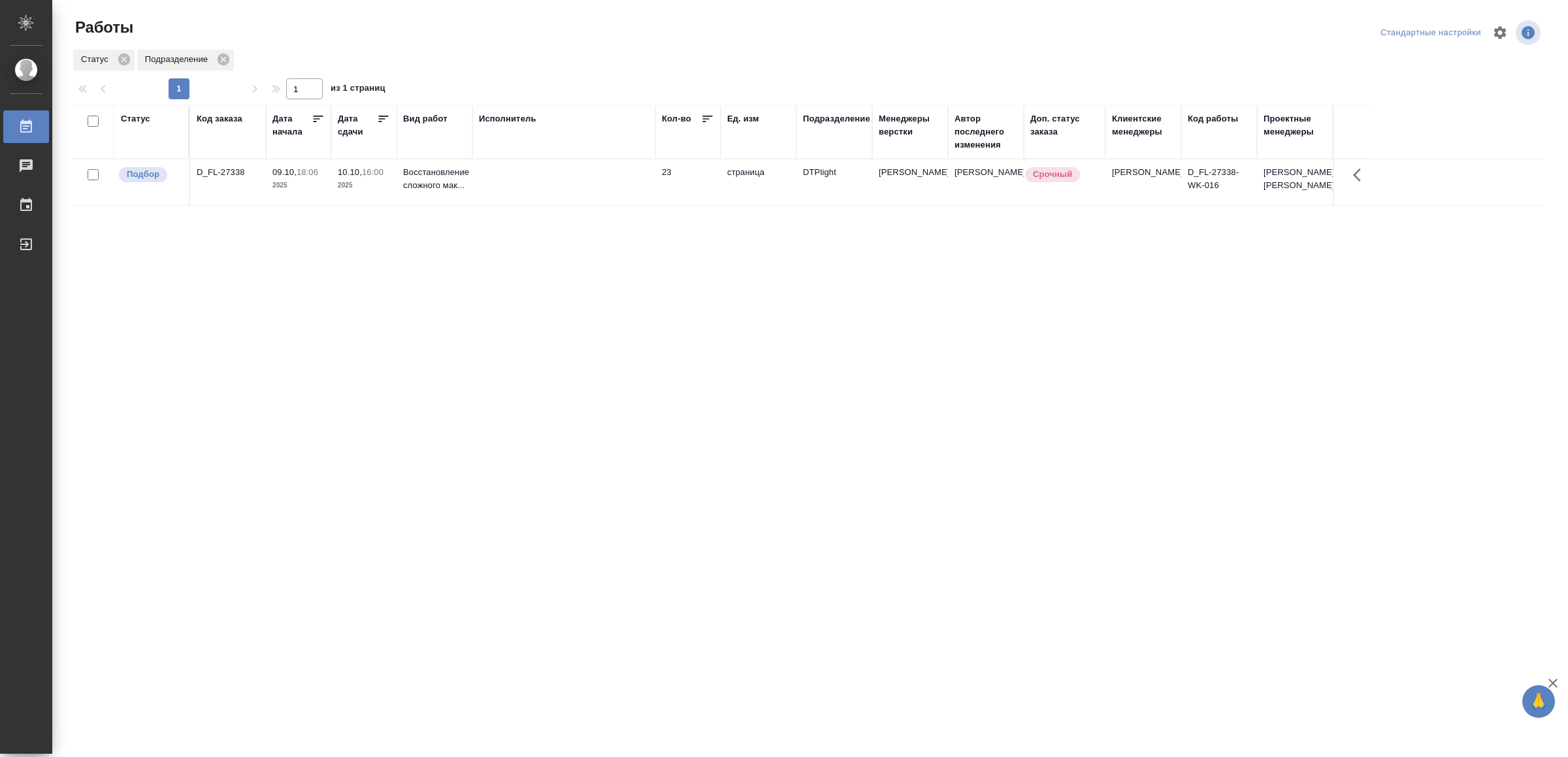
drag, startPoint x: 431, startPoint y: 416, endPoint x: 432, endPoint y: 400, distance: 16.0
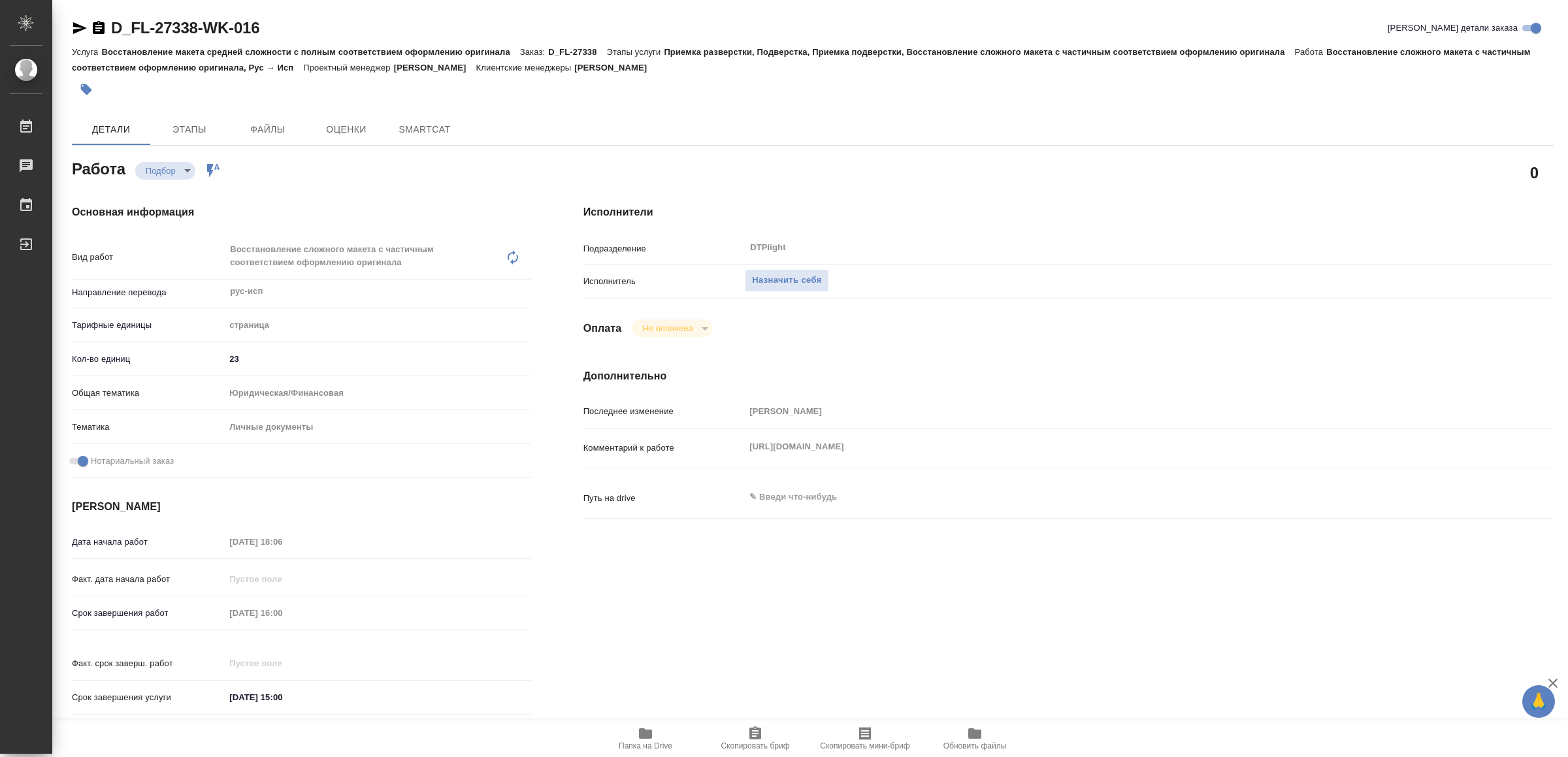
type textarea "x"
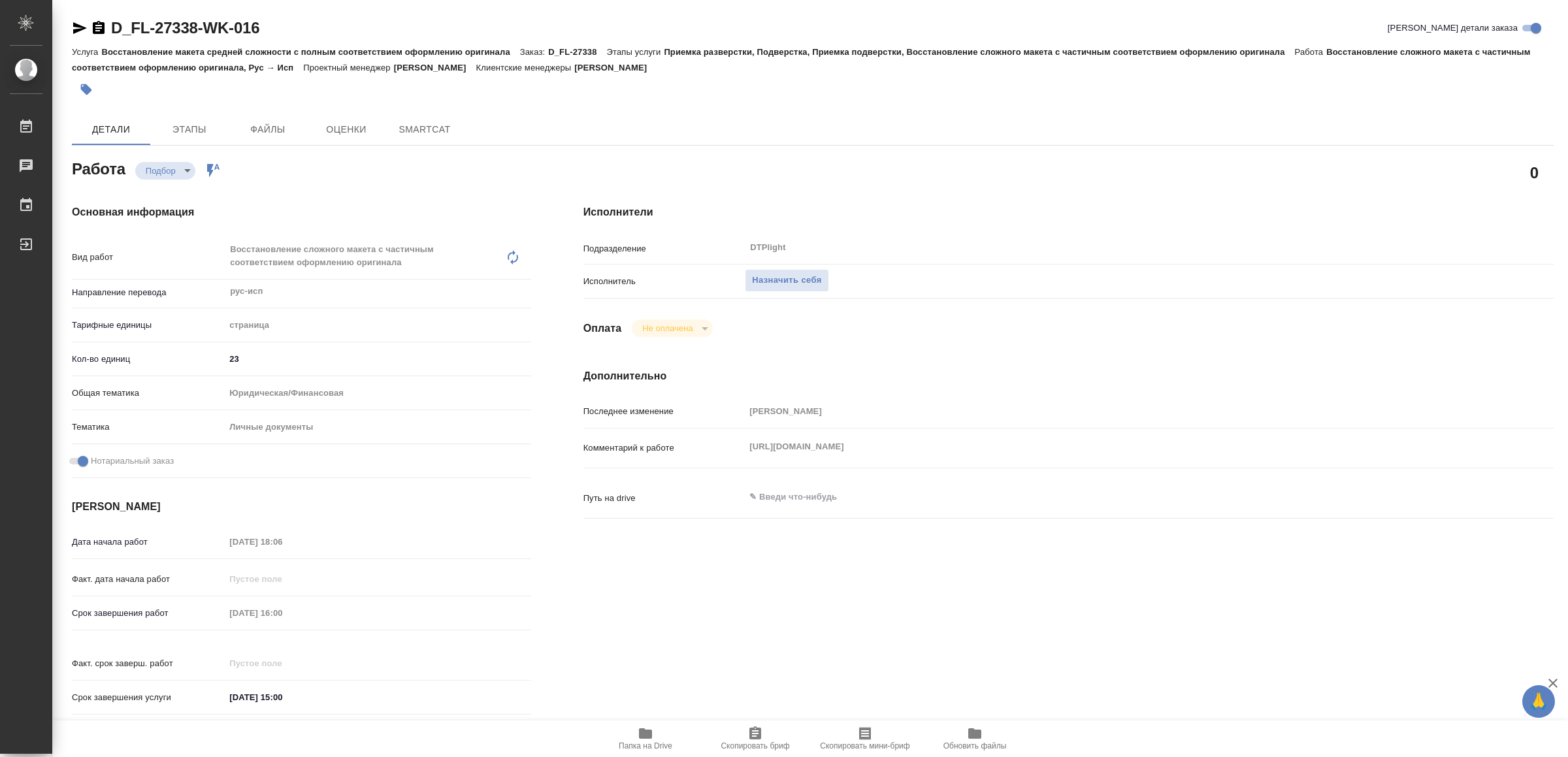
type textarea "x"
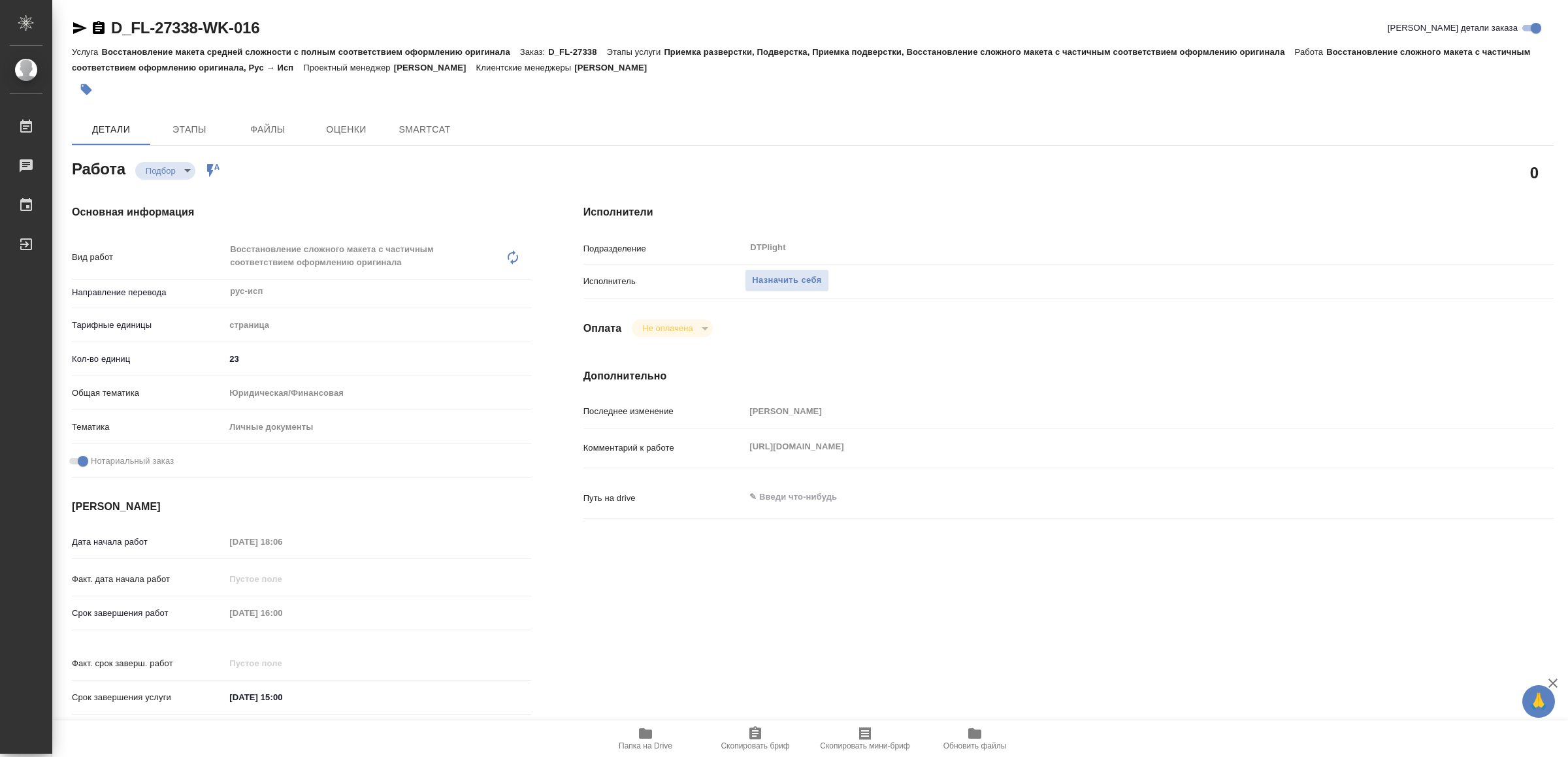
type textarea "x"
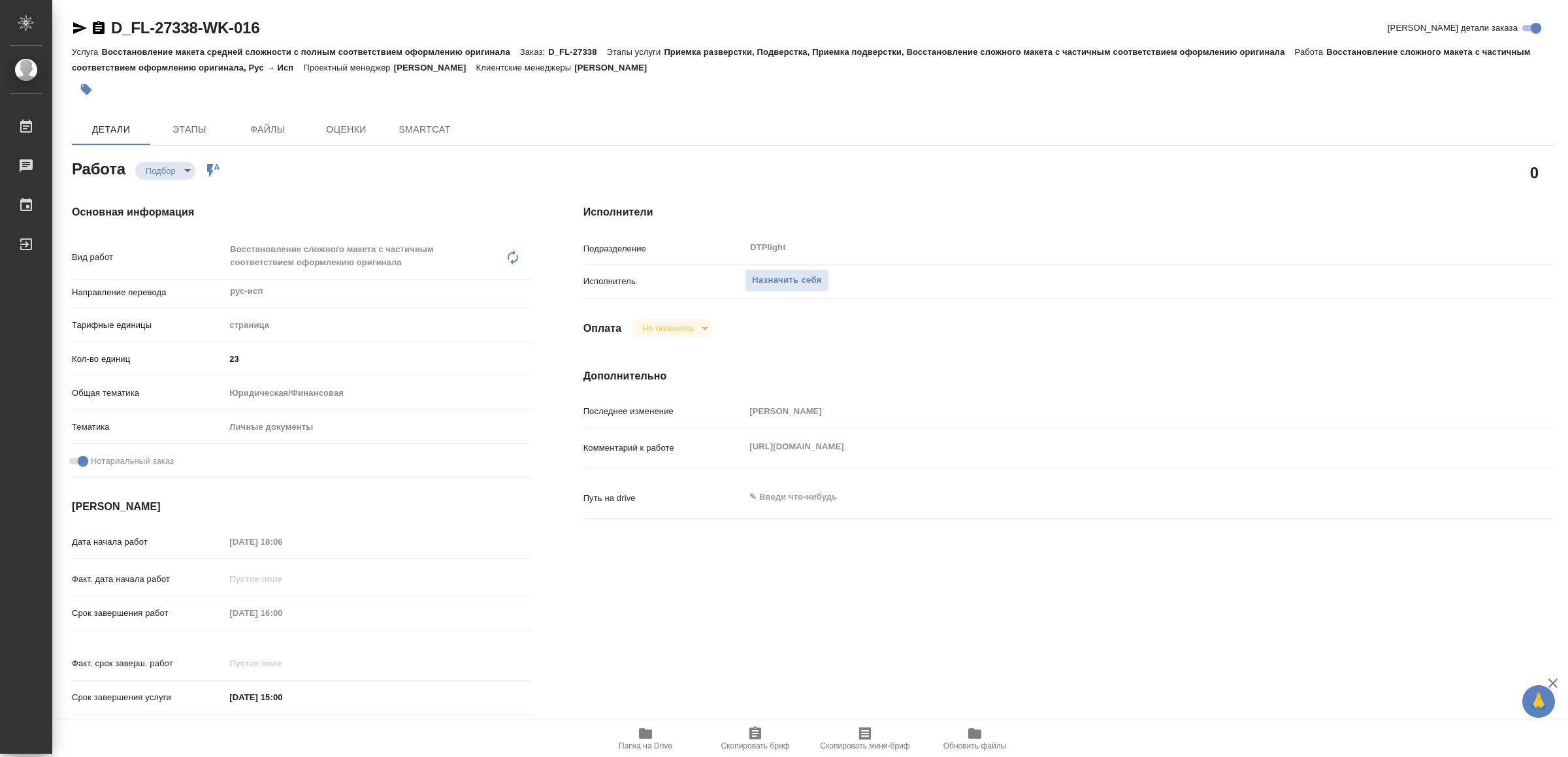
type textarea "x"
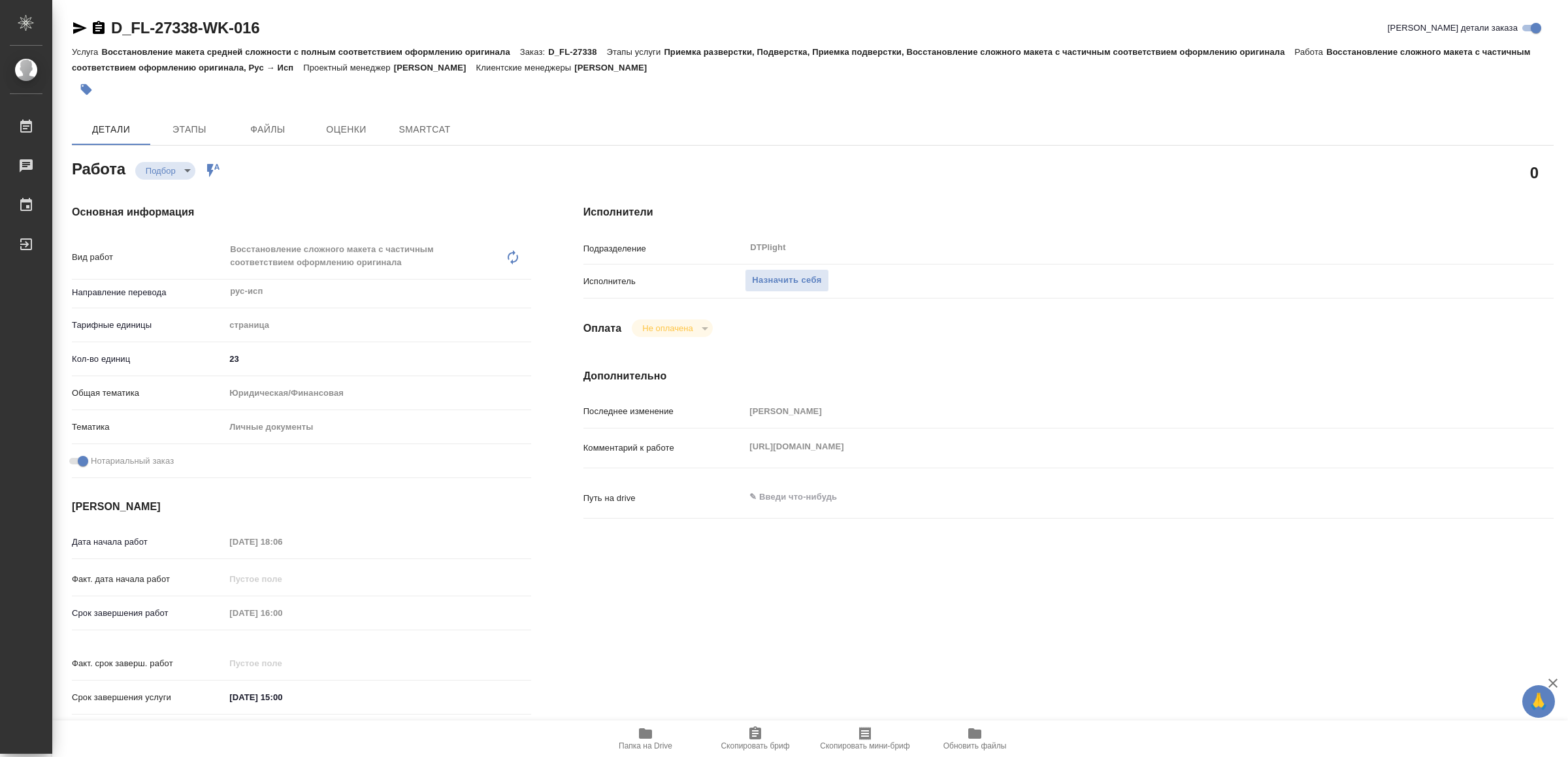
type textarea "x"
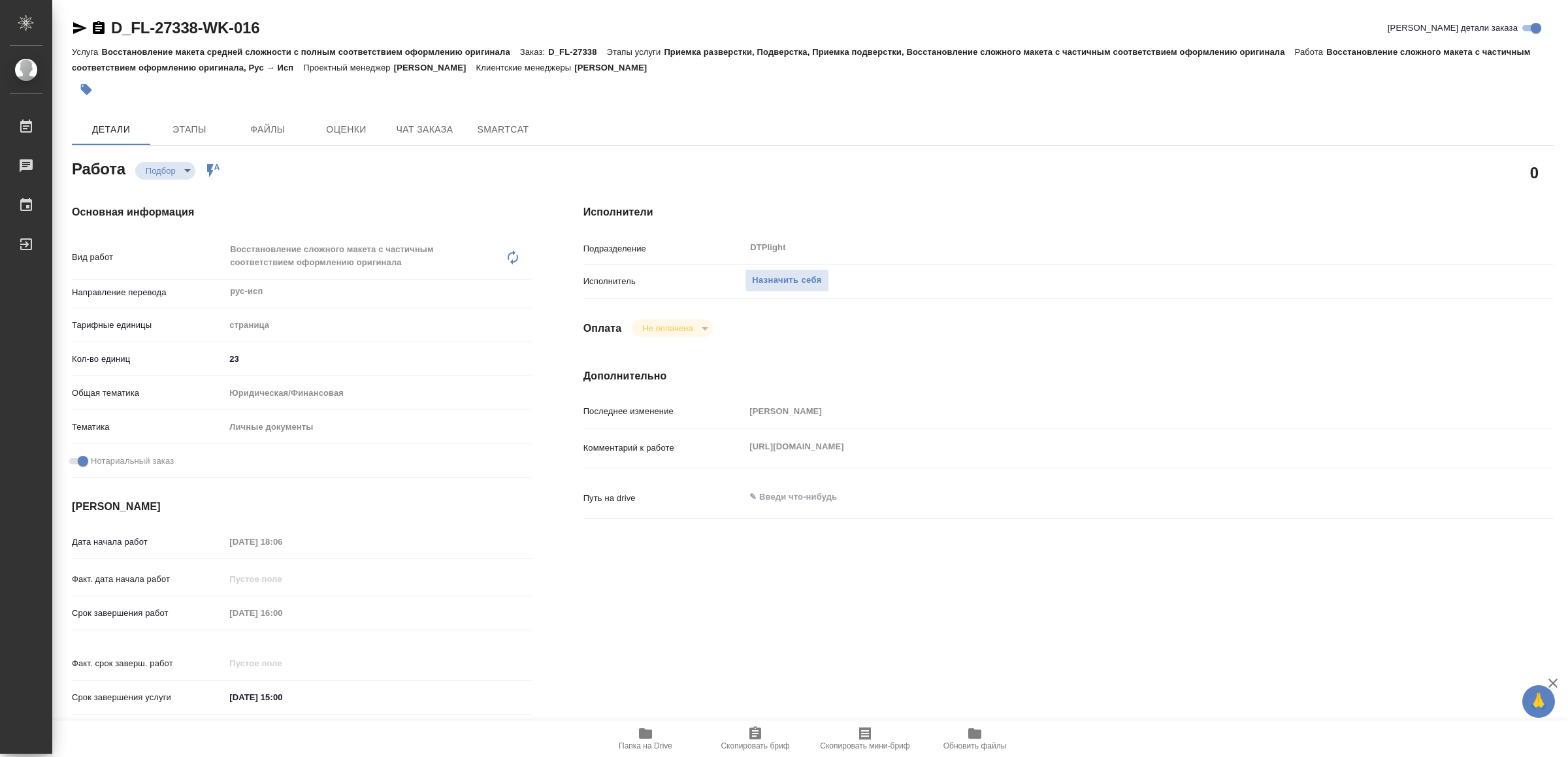
type textarea "x"
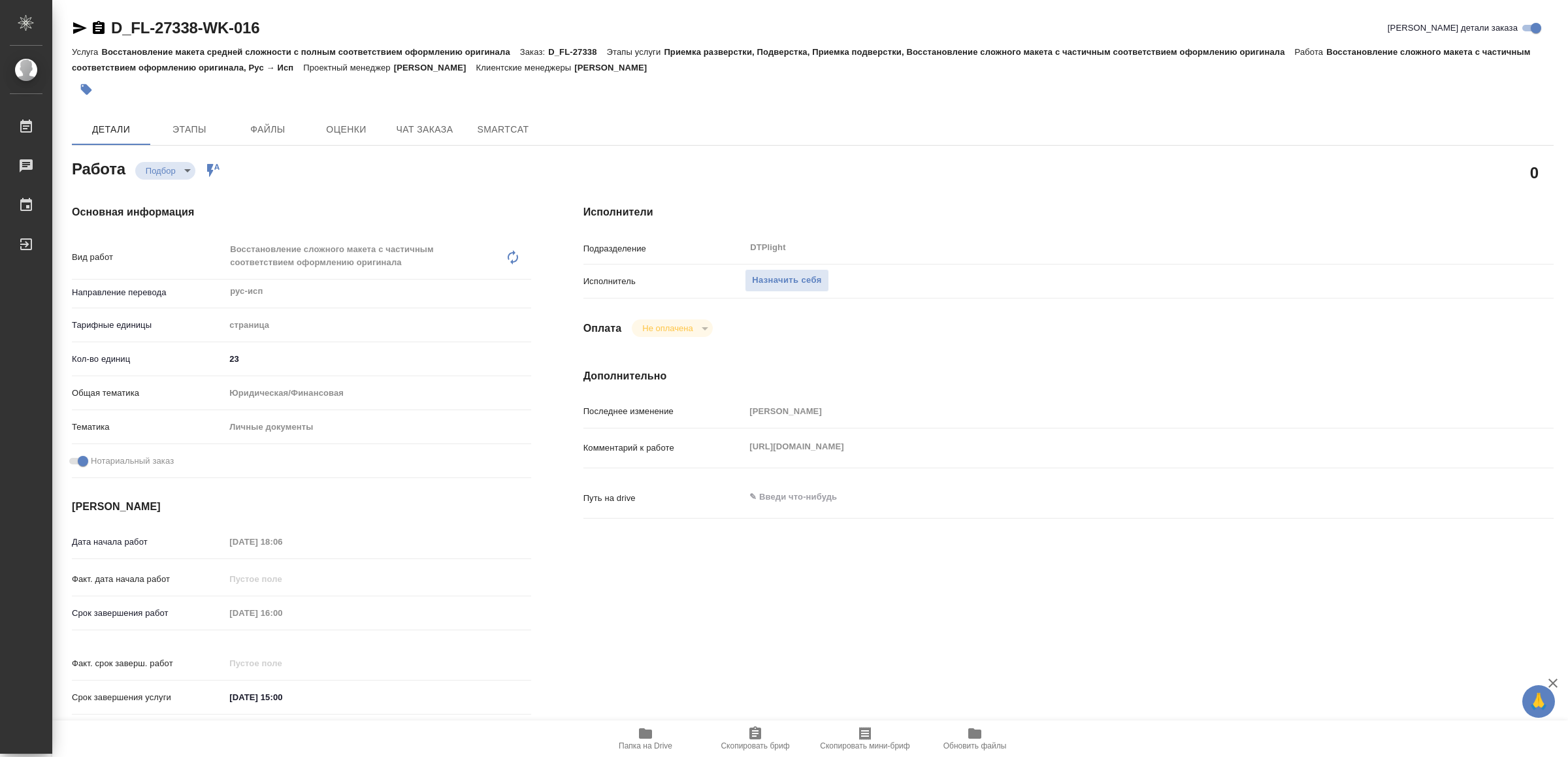
type textarea "x"
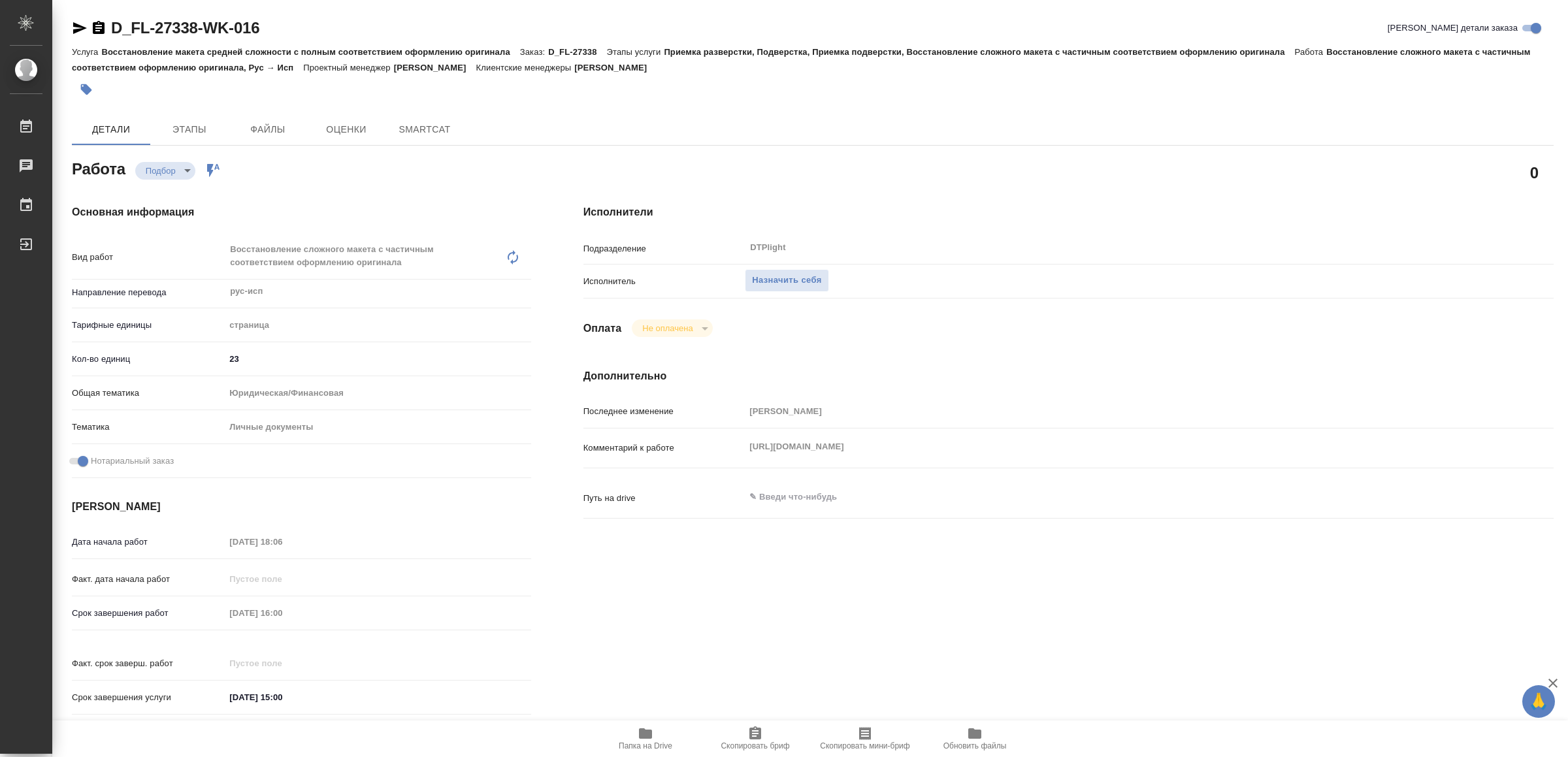
type textarea "x"
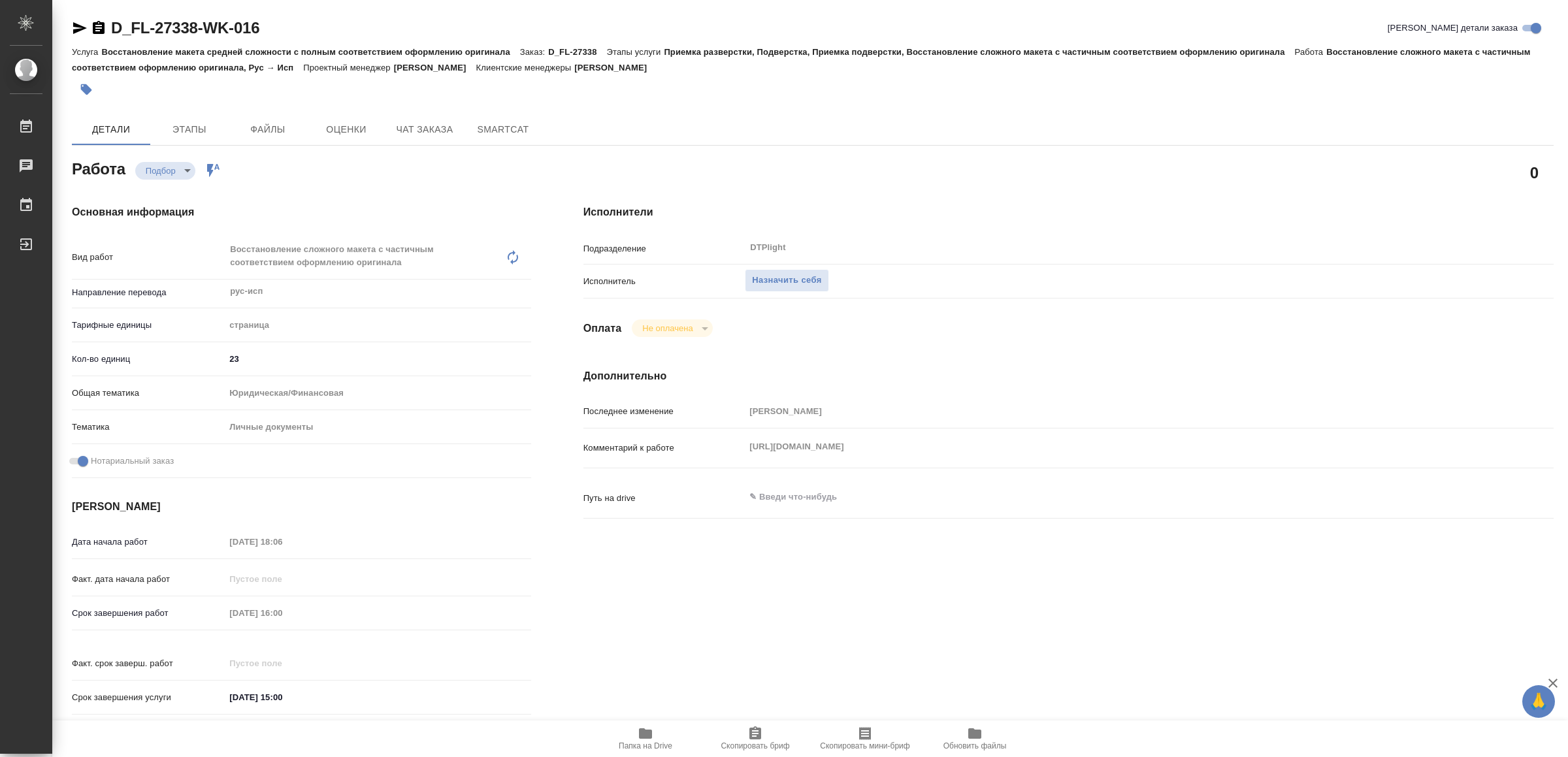
type textarea "x"
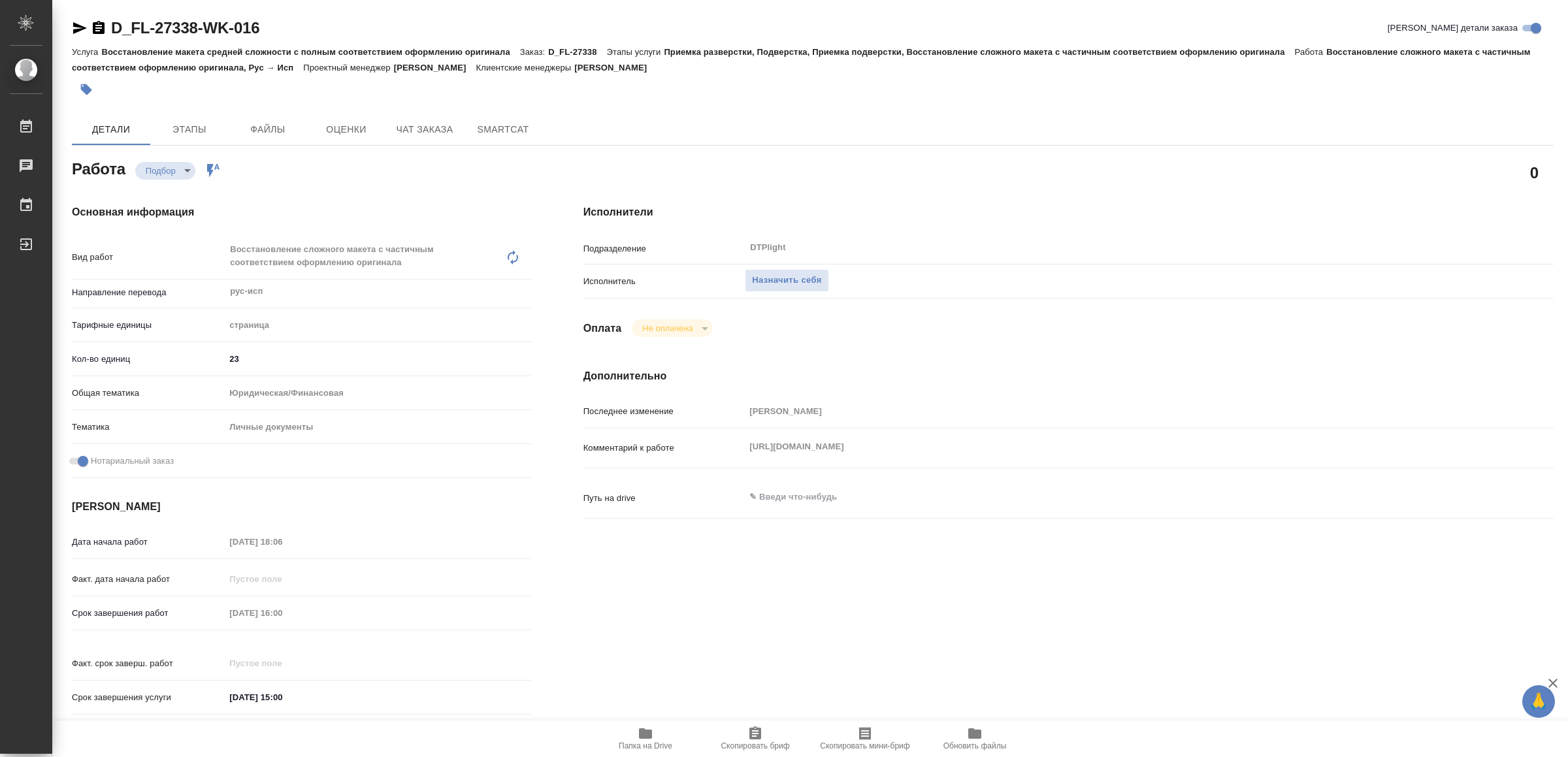
type textarea "x"
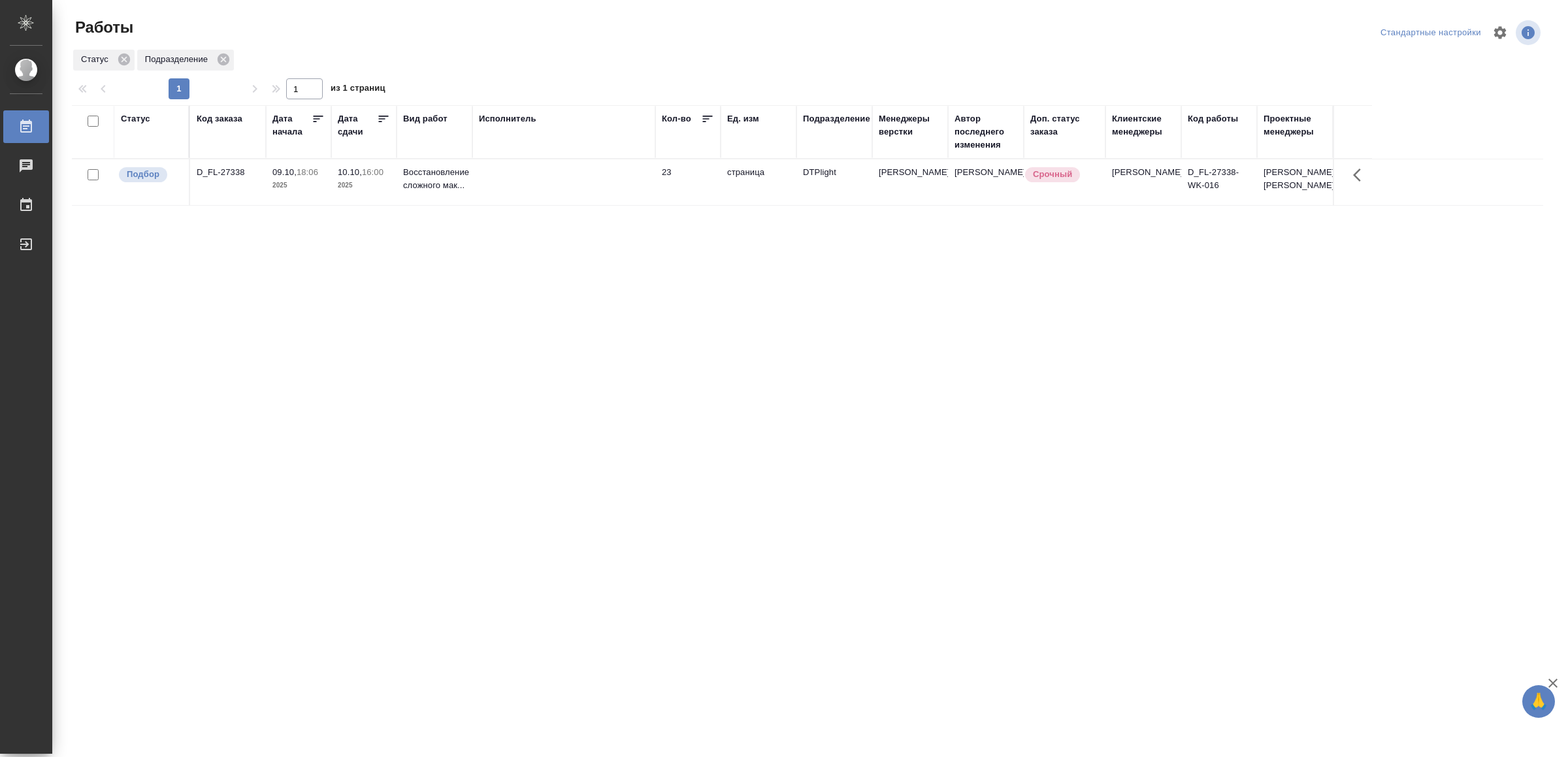
drag, startPoint x: 496, startPoint y: 443, endPoint x: 497, endPoint y: 431, distance: 12.0
drag, startPoint x: 565, startPoint y: 582, endPoint x: 569, endPoint y: 573, distance: 9.8
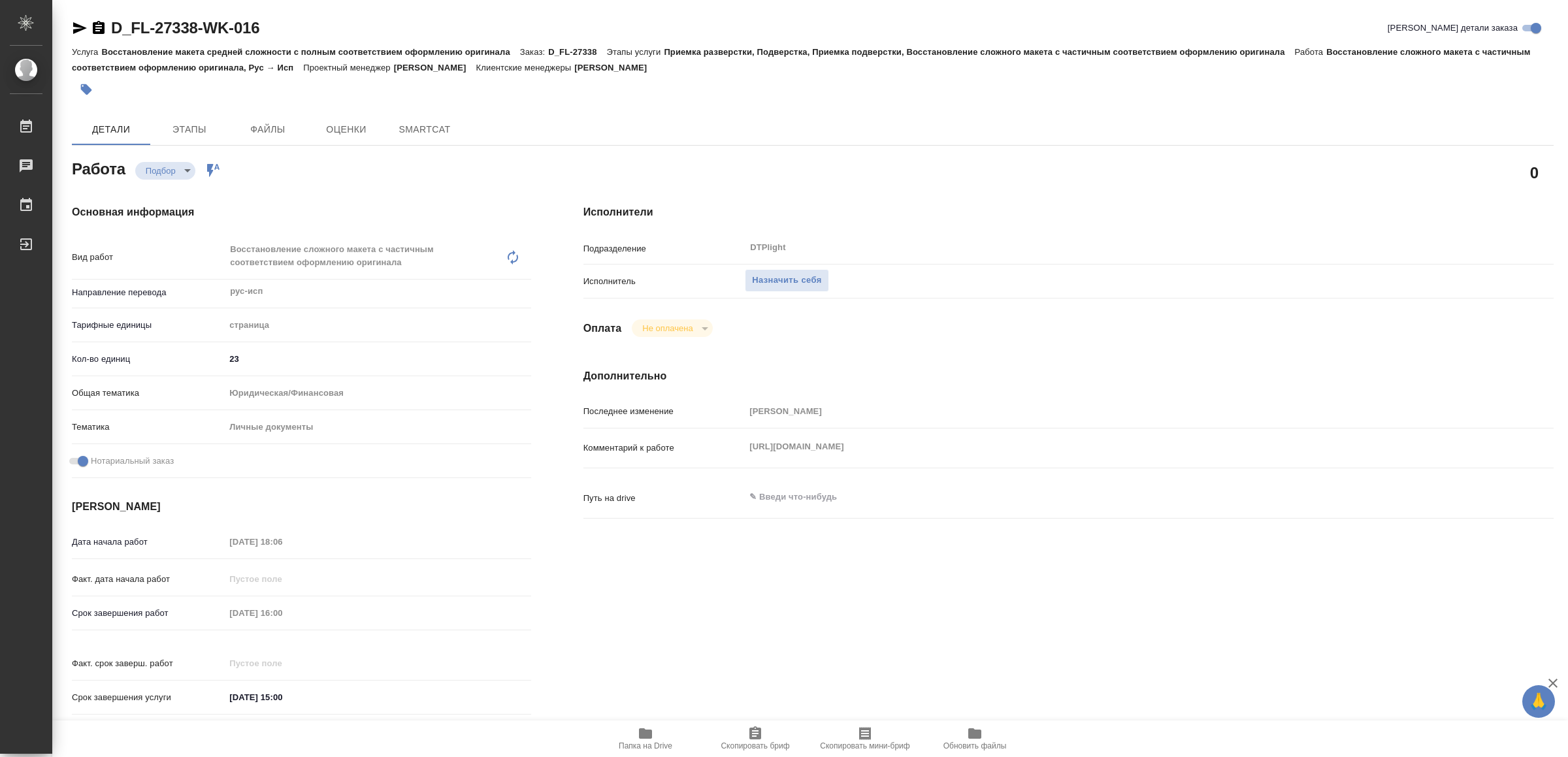
type textarea "x"
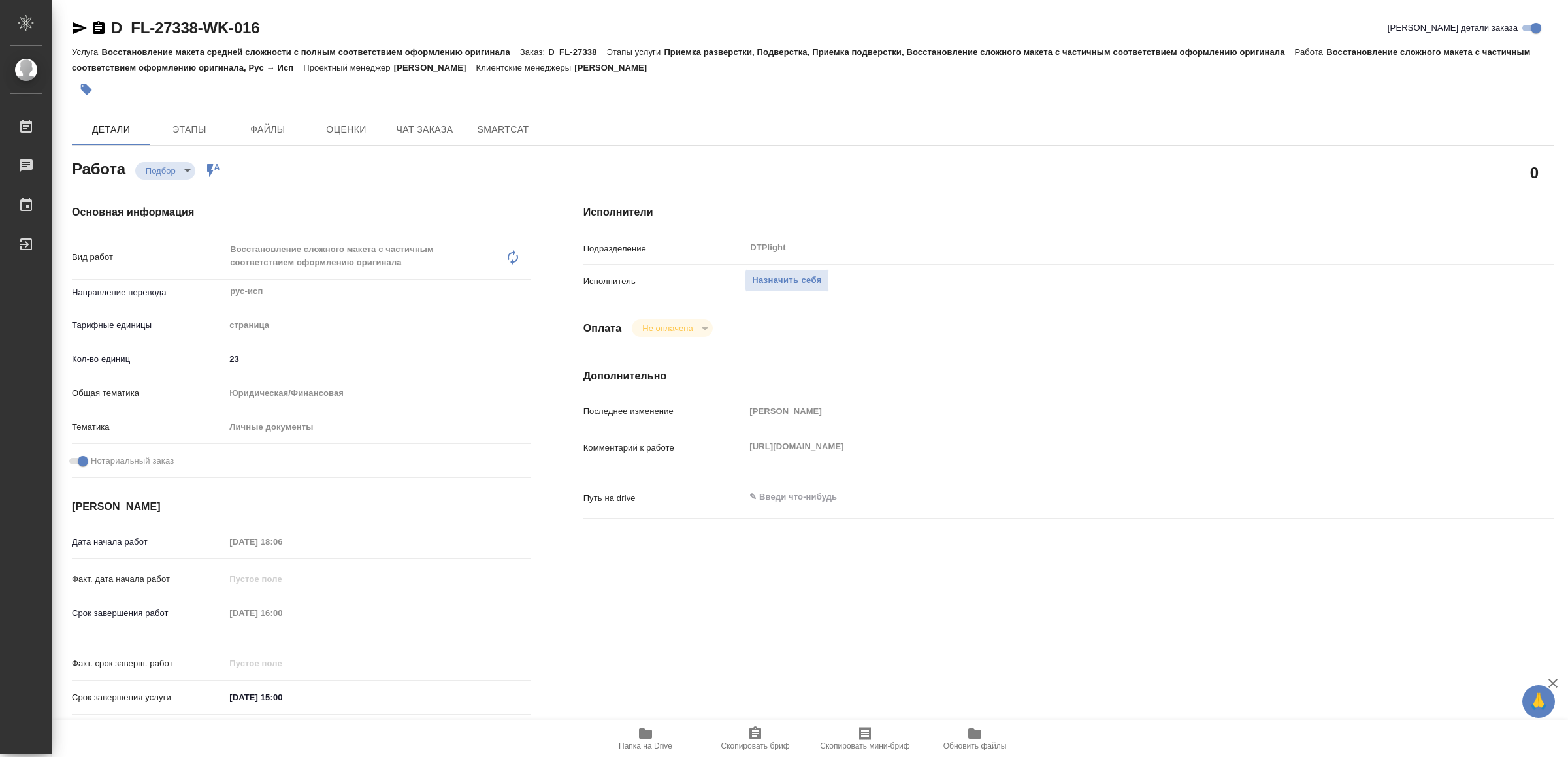
type textarea "x"
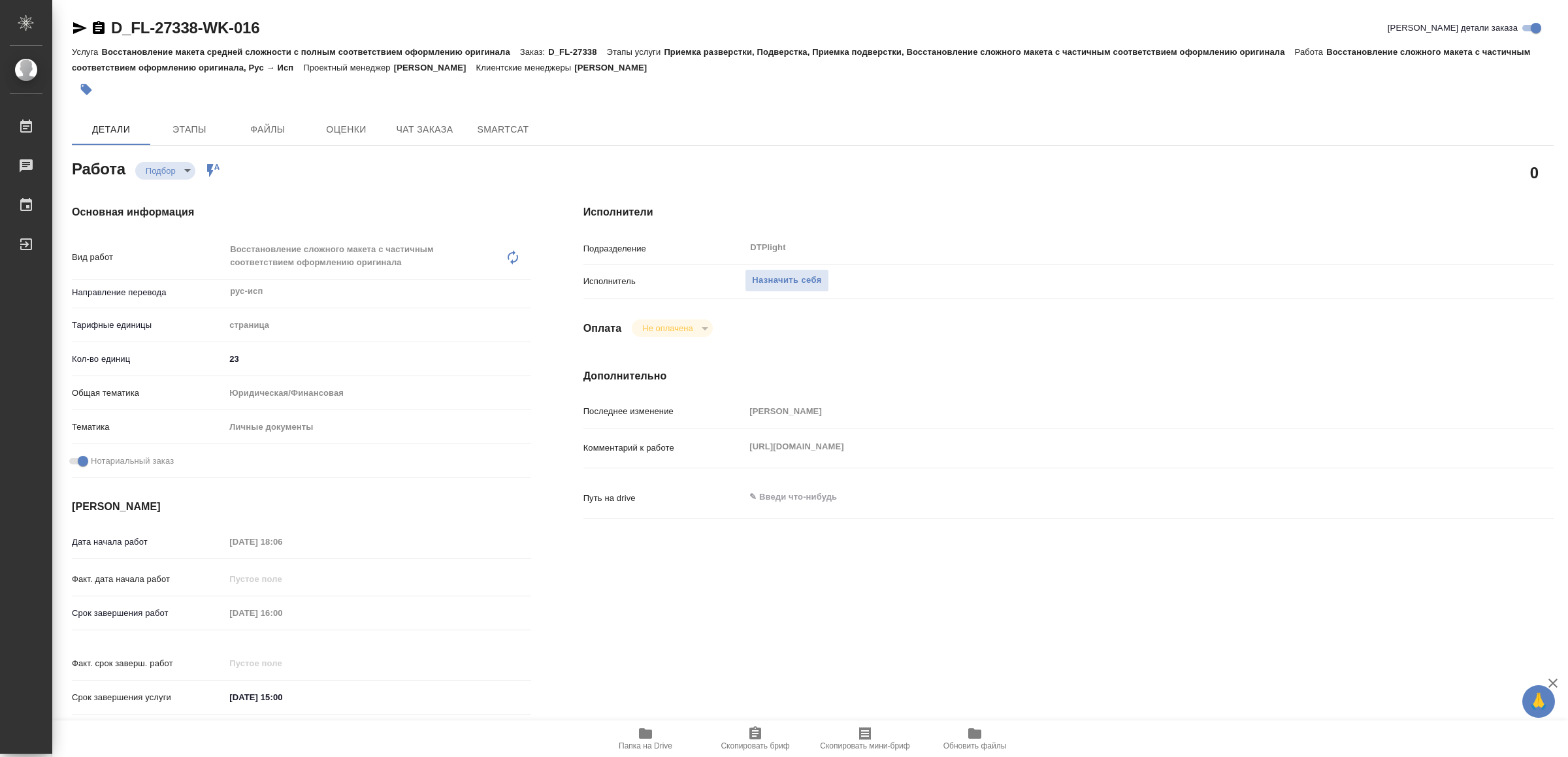
type textarea "x"
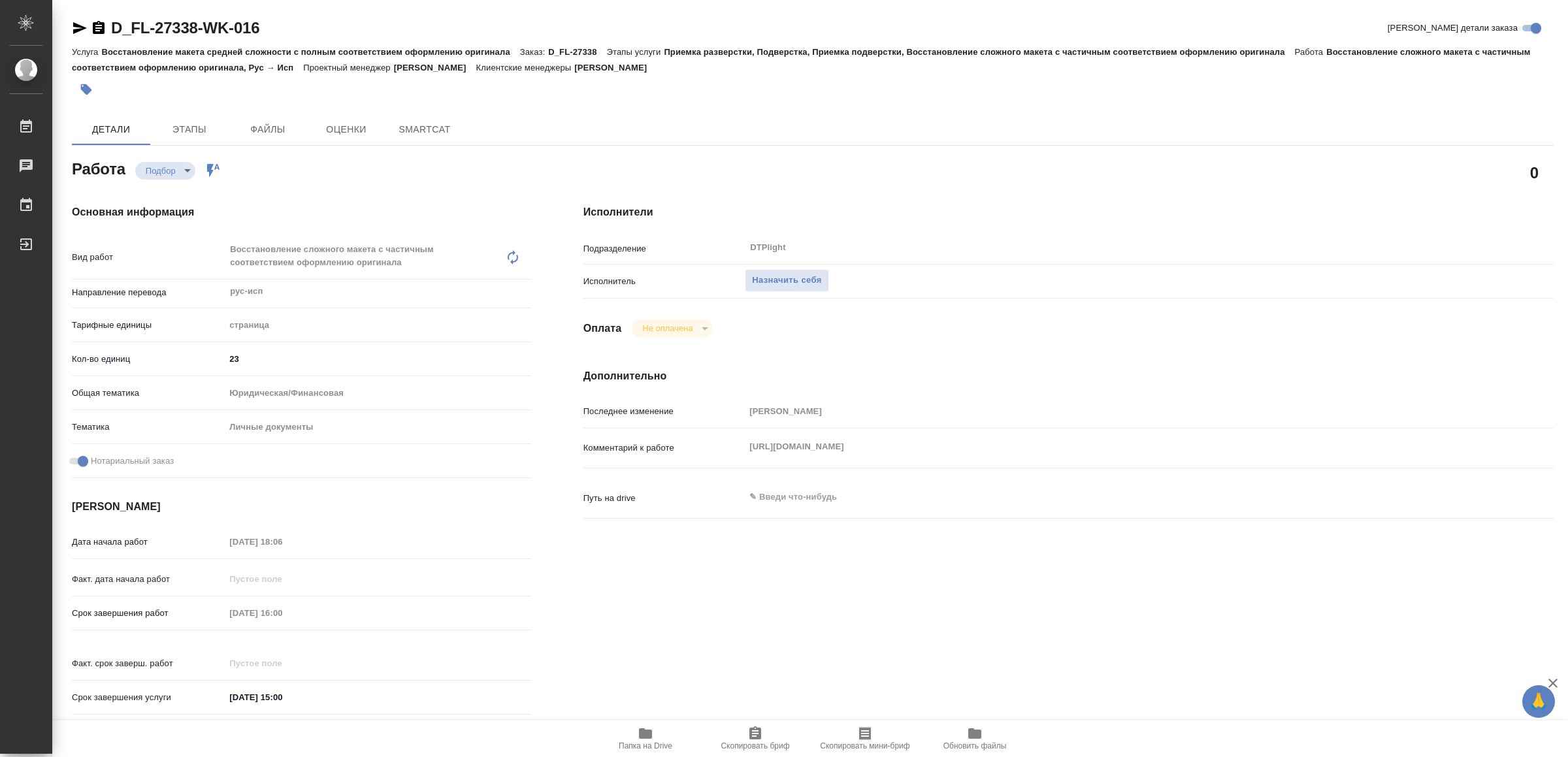
type textarea "x"
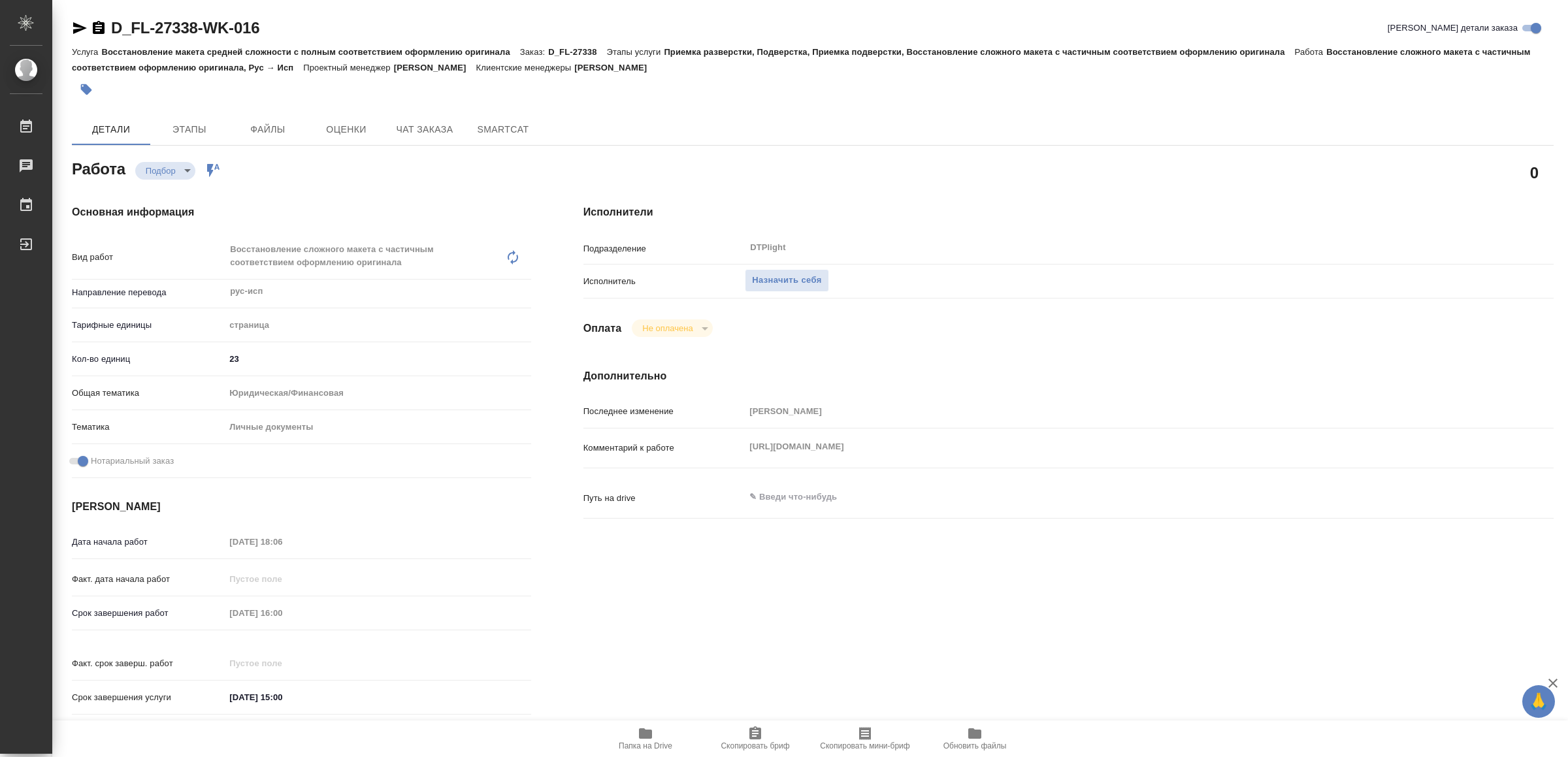
type textarea "x"
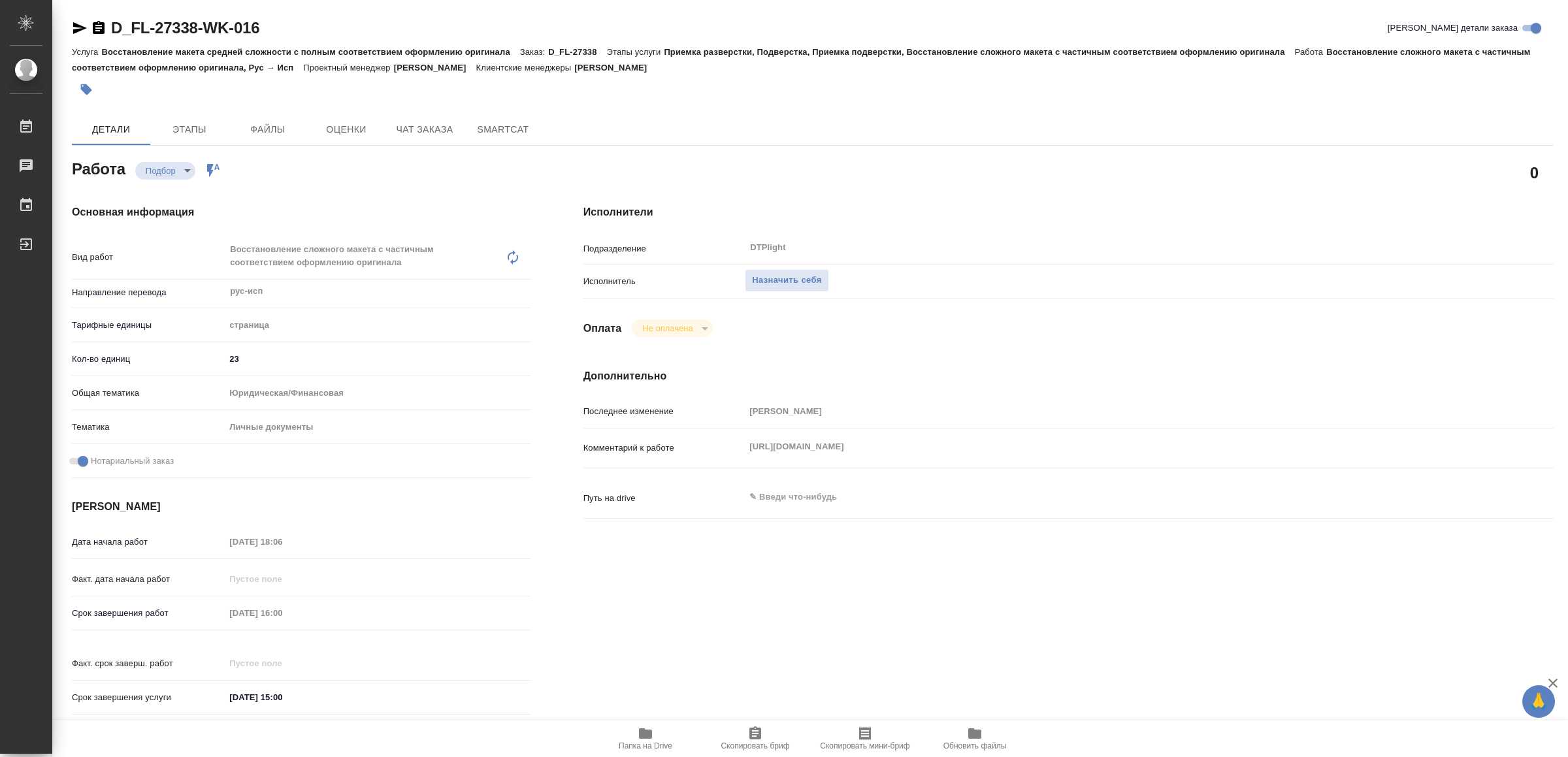
type textarea "x"
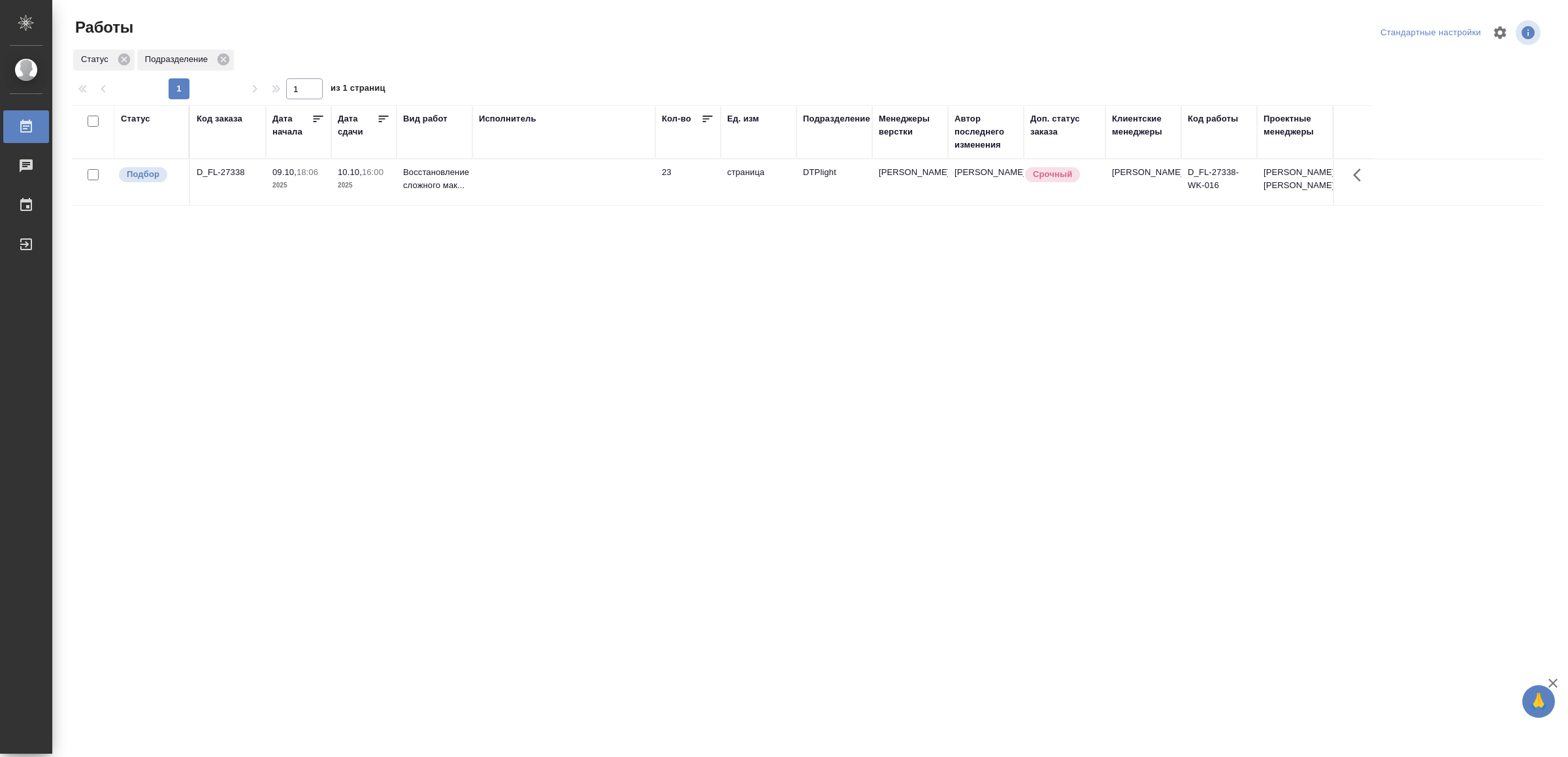
drag, startPoint x: 528, startPoint y: 476, endPoint x: 527, endPoint y: 468, distance: 8.1
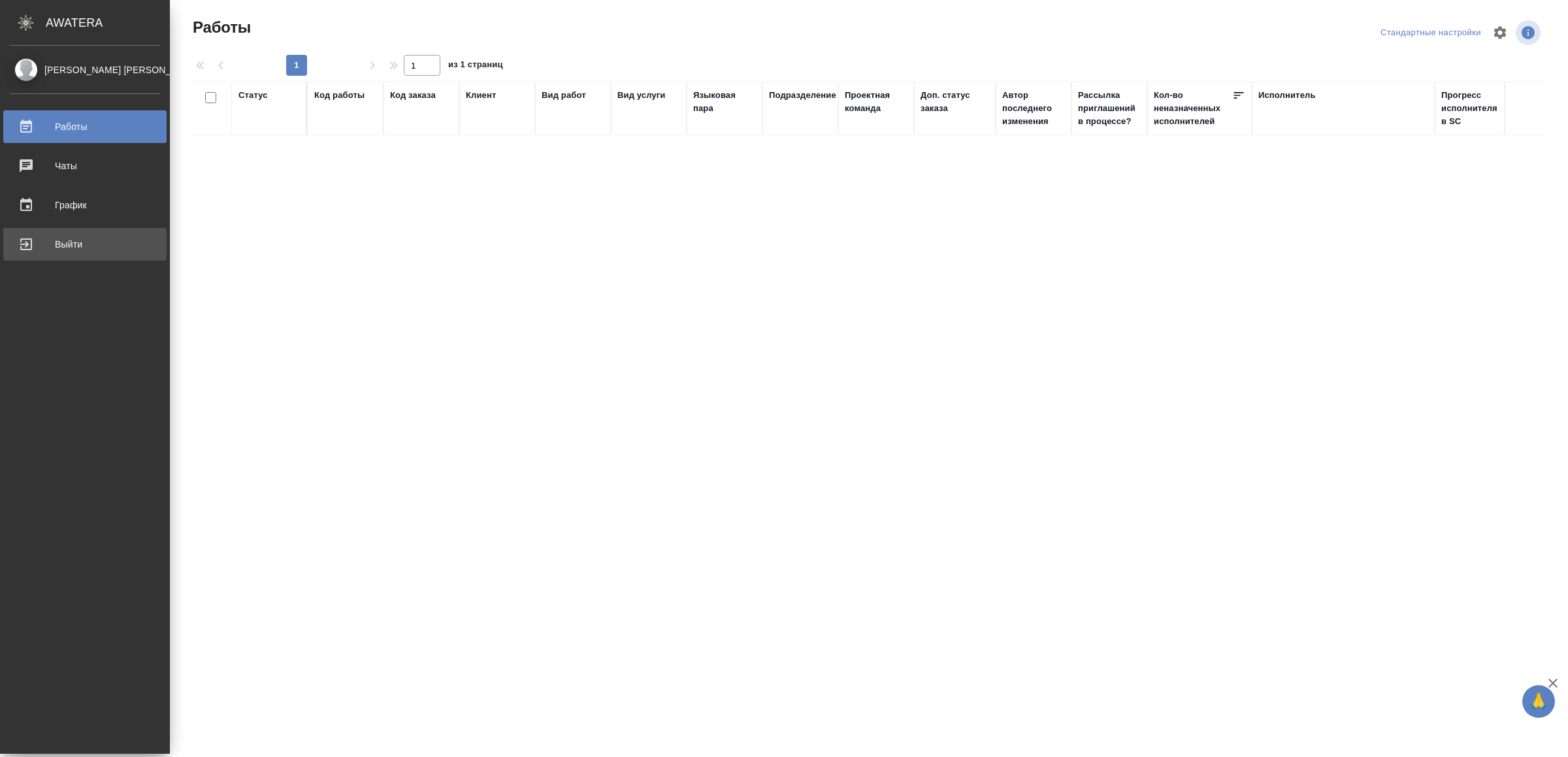
click at [48, 240] on div "Выйти" at bounding box center [85, 244] width 151 height 19
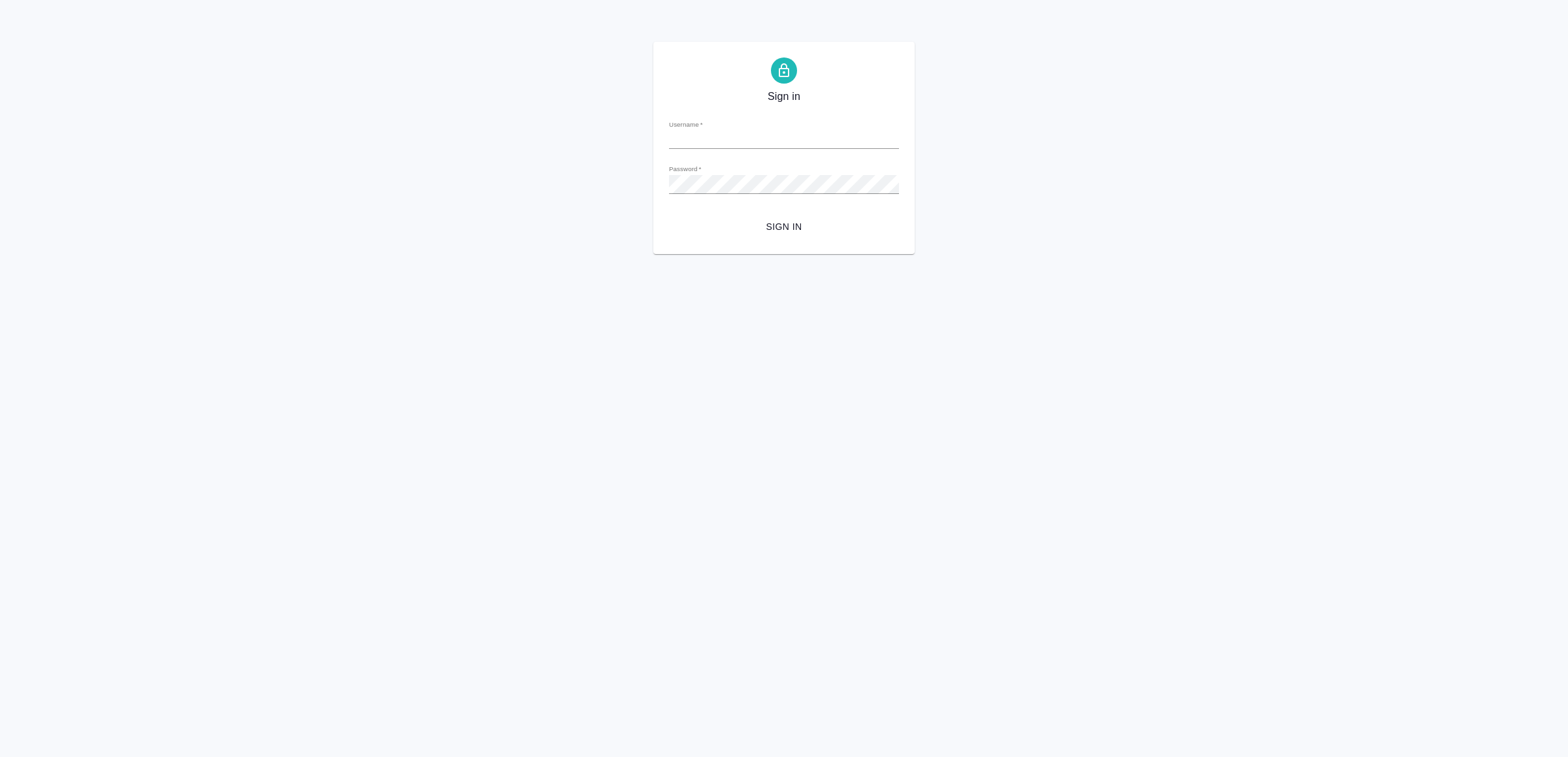
type input "[EMAIL_ADDRESS][DOMAIN_NAME]"
click at [758, 228] on span "Sign in" at bounding box center [784, 226] width 209 height 16
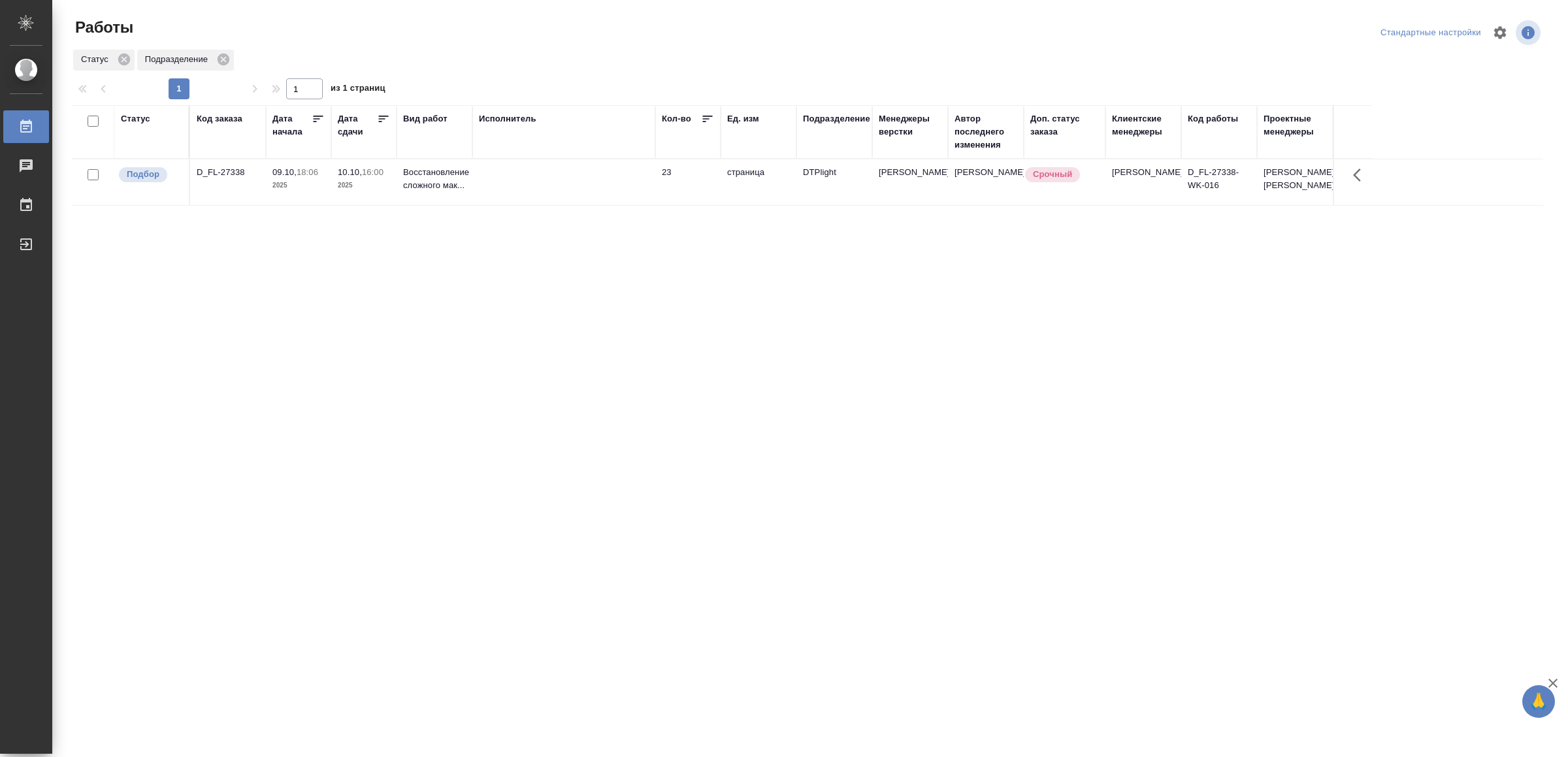
drag, startPoint x: 746, startPoint y: 504, endPoint x: 731, endPoint y: 504, distance: 15.0
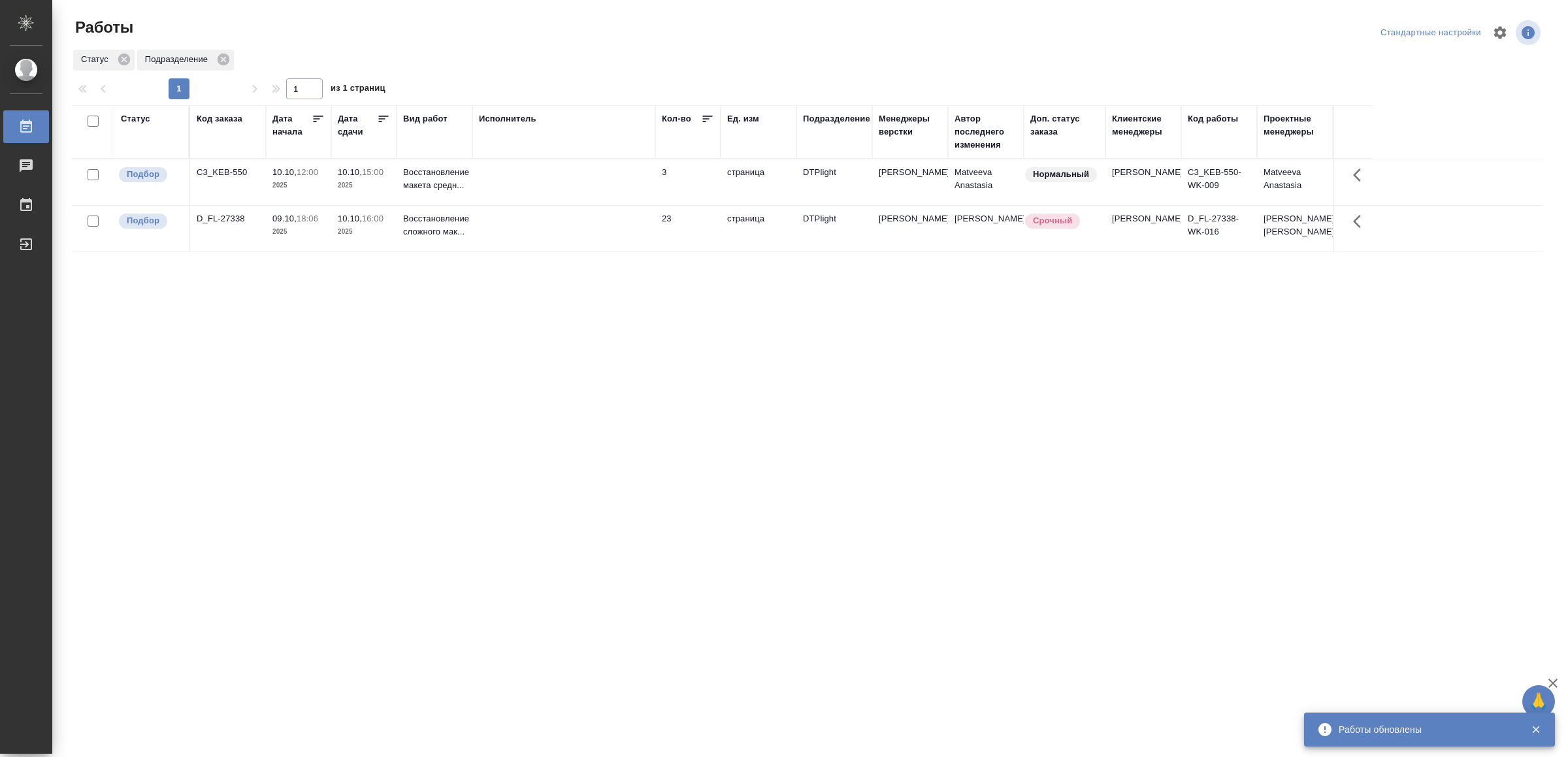
drag, startPoint x: 488, startPoint y: 420, endPoint x: 401, endPoint y: 320, distance: 132.5
click at [360, 405] on div "Статус Код заказа Дата начала Дата сдачи Вид работ Исполнитель Кол-во Ед. изм П…" at bounding box center [807, 340] width 1471 height 470
click at [500, 172] on td at bounding box center [563, 182] width 183 height 45
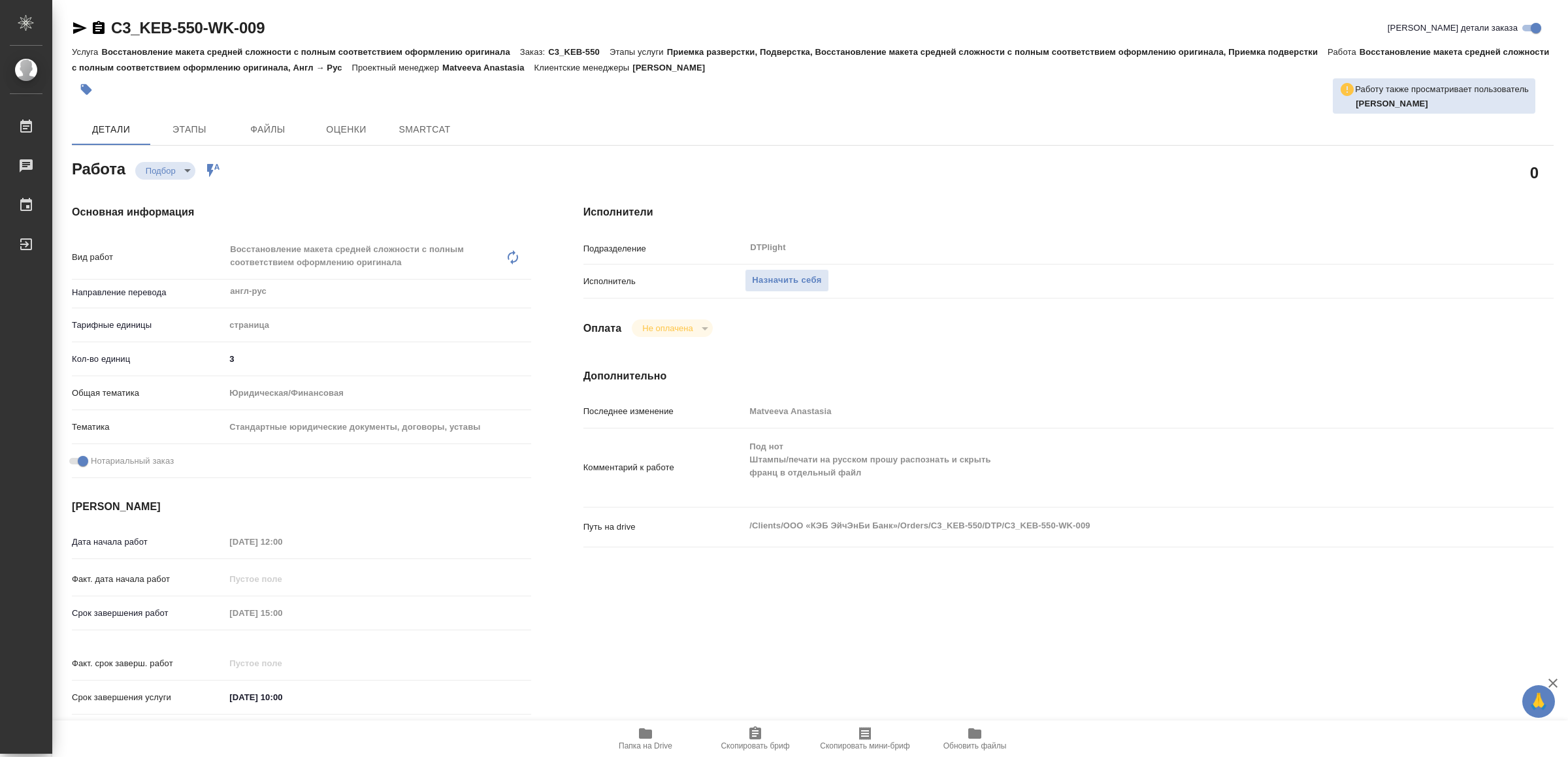
click at [635, 735] on span "Папка на Drive" at bounding box center [646, 737] width 94 height 24
click at [782, 302] on div "Исполнитель Назначить себя" at bounding box center [1068, 287] width 970 height 34
click at [776, 287] on span "Назначить себя" at bounding box center [786, 280] width 69 height 15
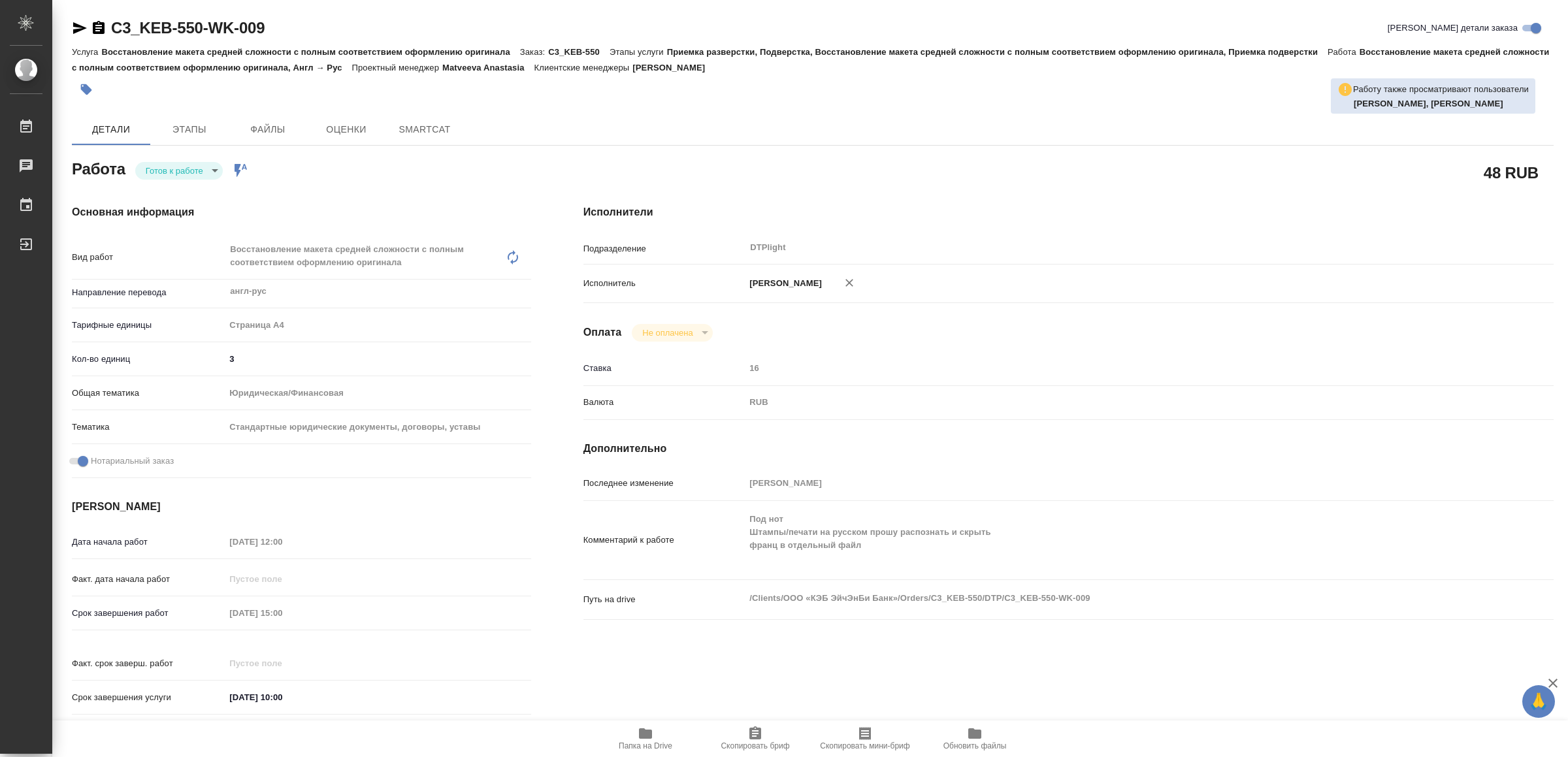
type textarea "x"
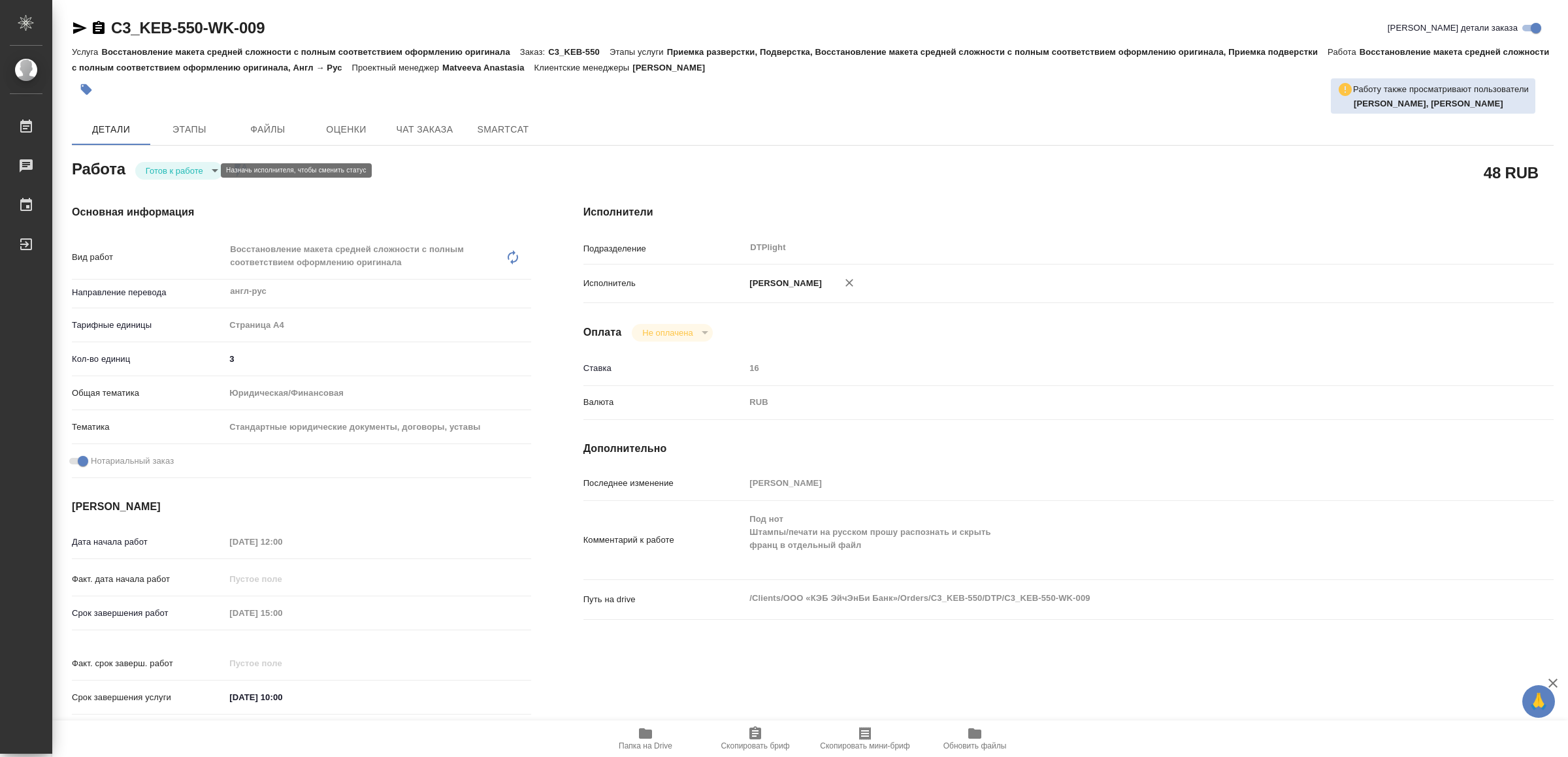
click at [194, 165] on body "🙏 .cls-1 fill:#fff; AWATERA Yamkovenko Vera Работы Чаты График Выйти C3_KEB-550…" at bounding box center [784, 378] width 1568 height 757
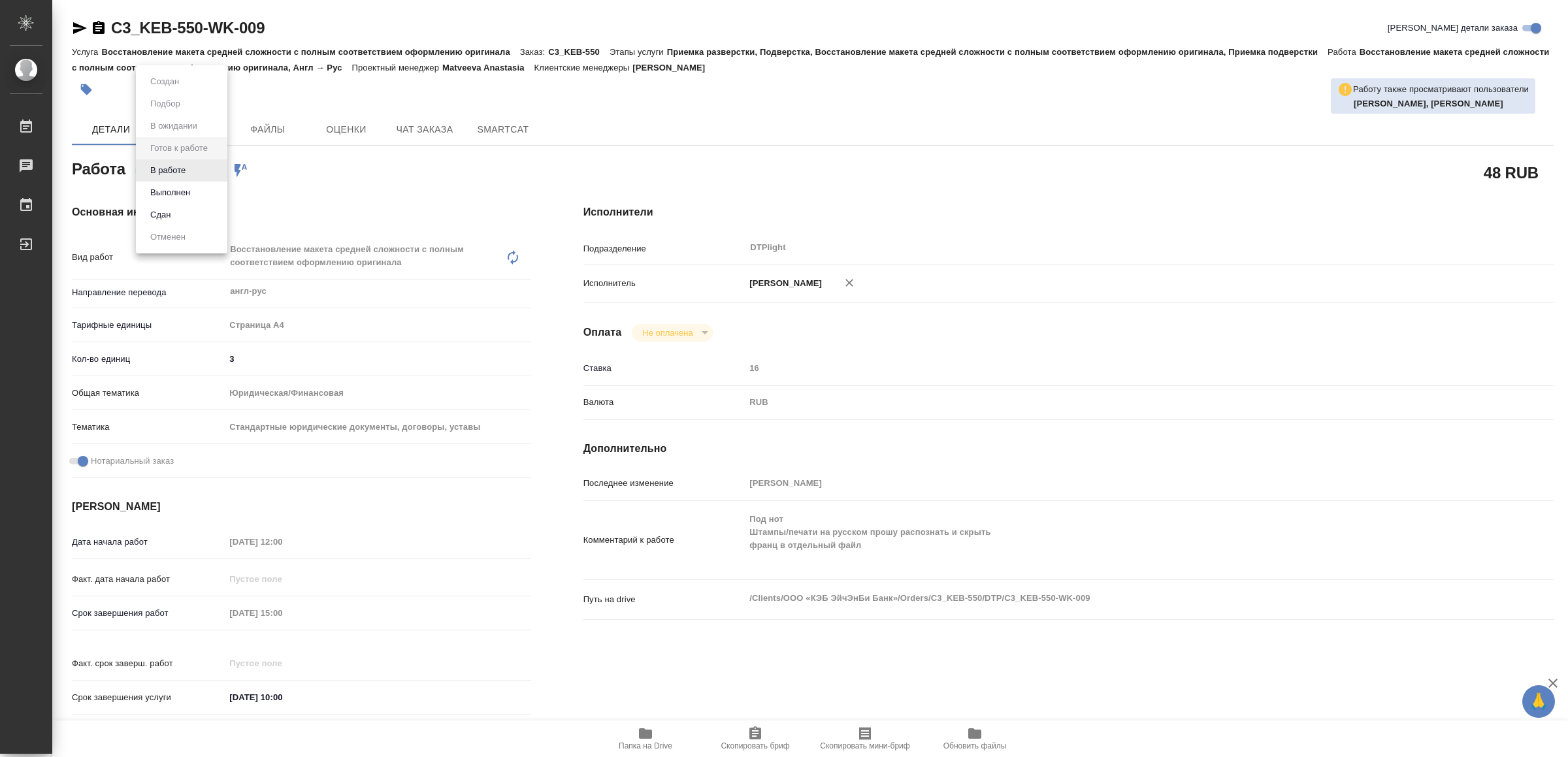
click at [194, 165] on li "В работе" at bounding box center [181, 170] width 92 height 22
type textarea "x"
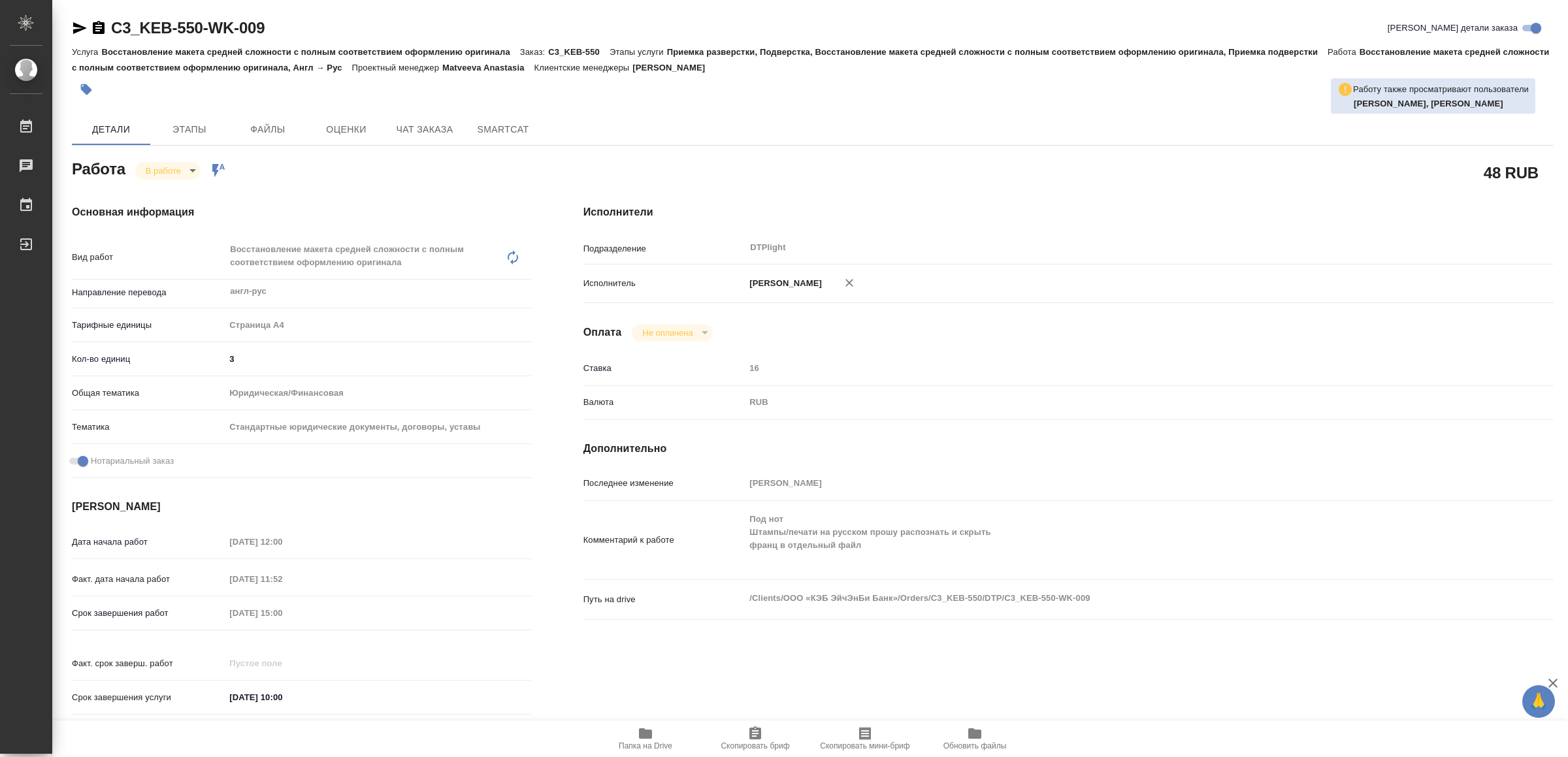
type textarea "x"
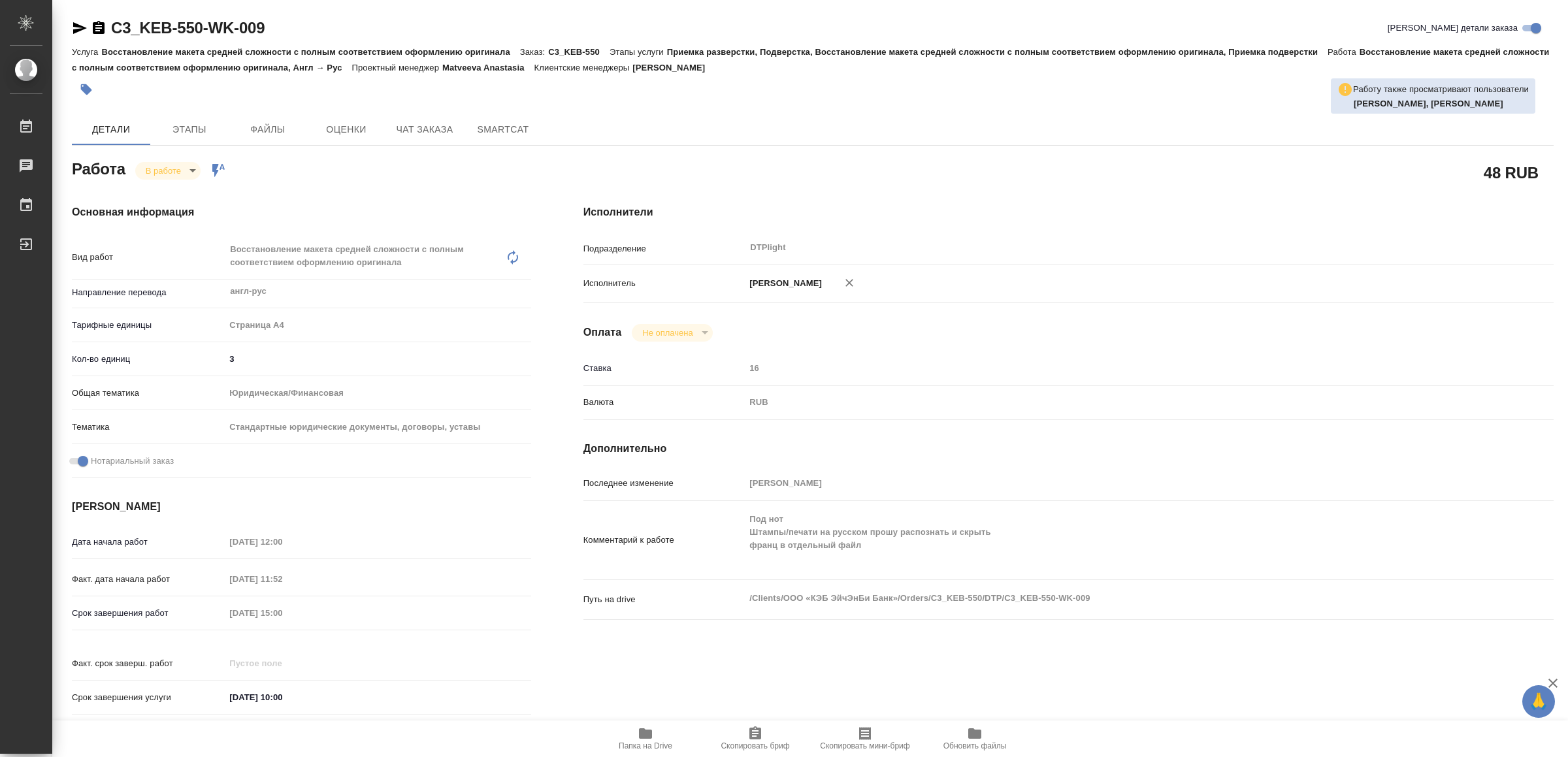
type textarea "x"
click at [82, 28] on icon "button" at bounding box center [80, 28] width 13 height 12
type textarea "x"
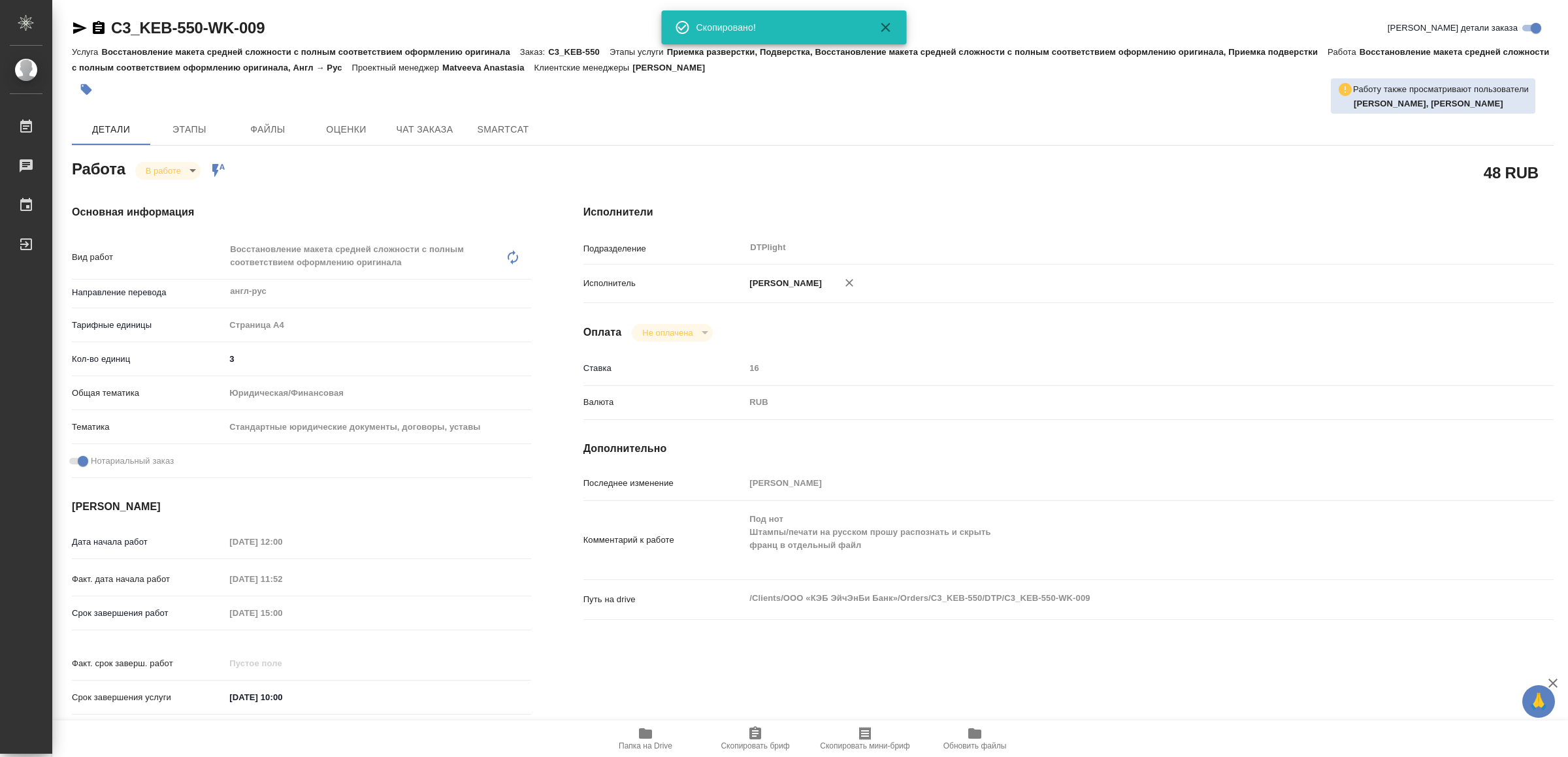
type textarea "x"
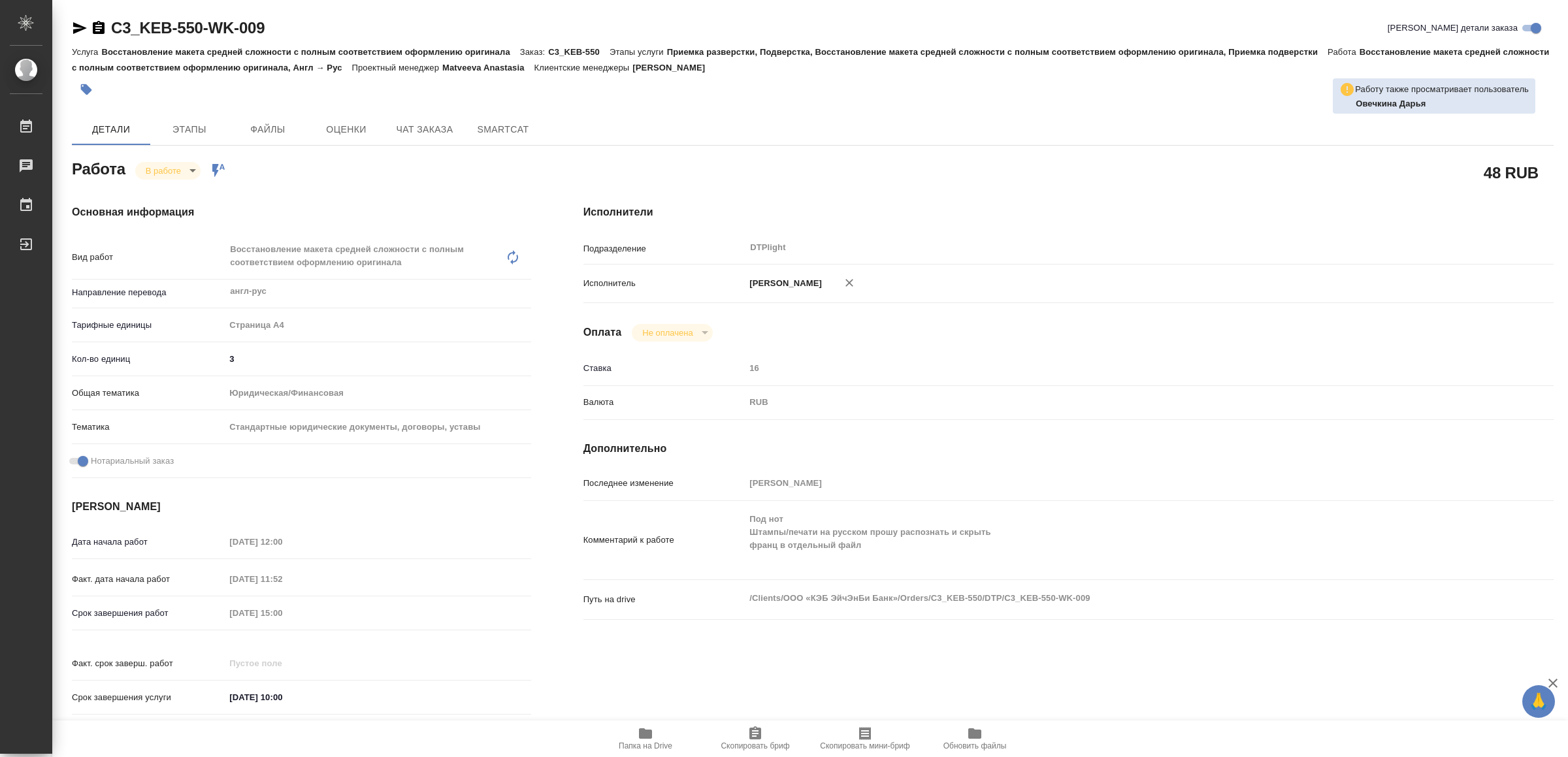
click at [647, 728] on icon "button" at bounding box center [646, 733] width 16 height 16
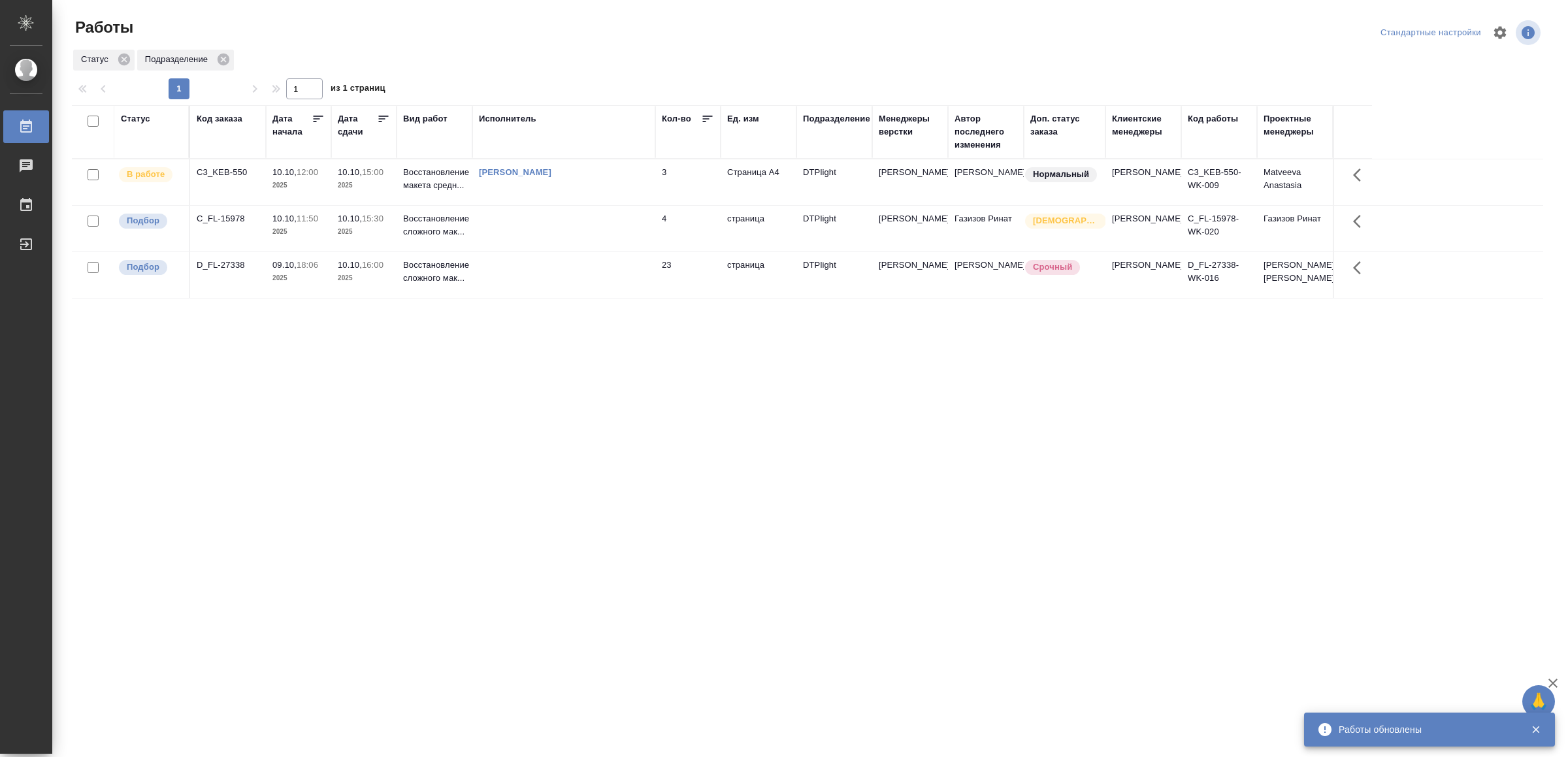
click at [537, 237] on td at bounding box center [563, 229] width 183 height 45
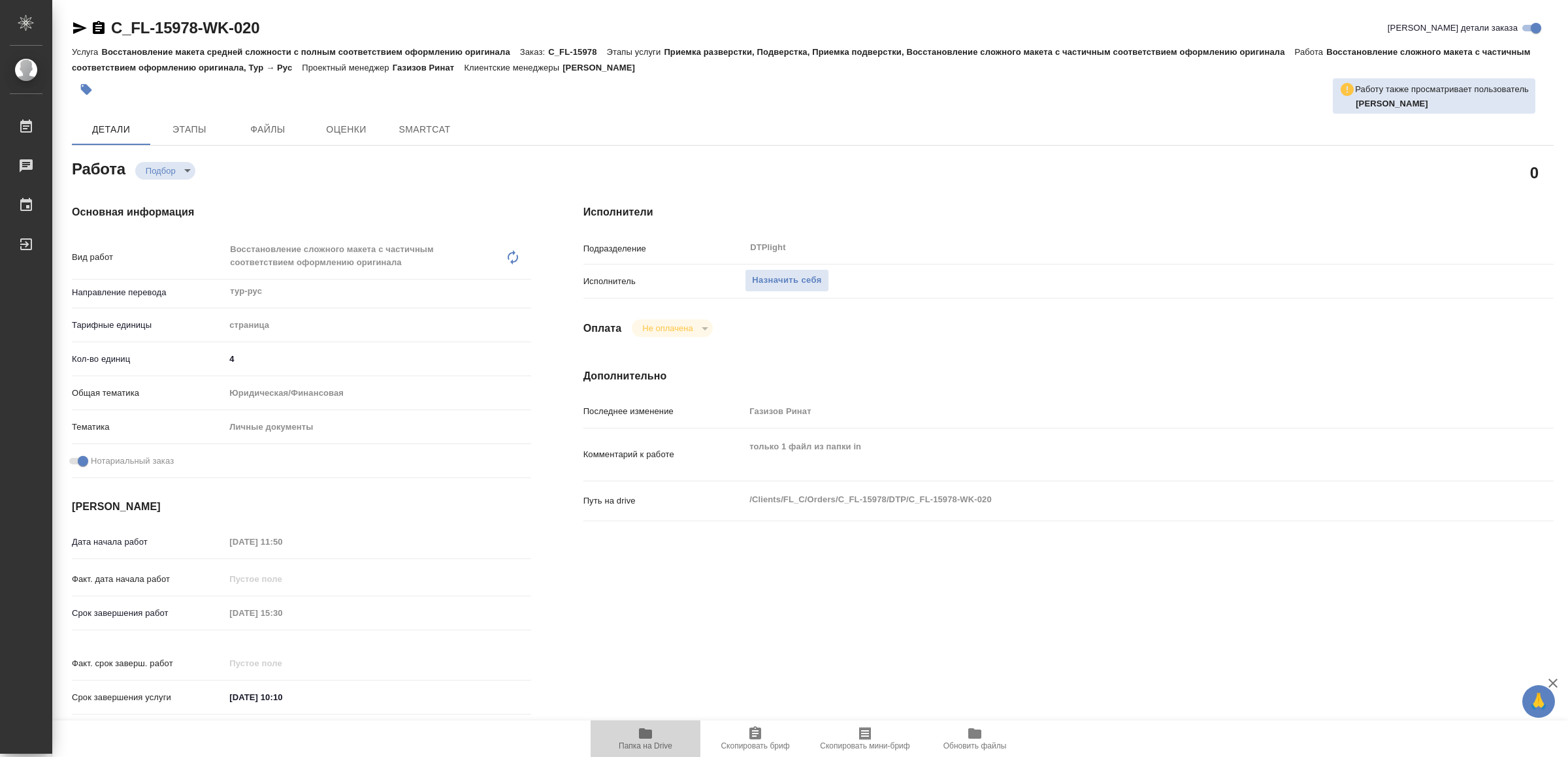
click at [647, 738] on icon "button" at bounding box center [646, 733] width 13 height 10
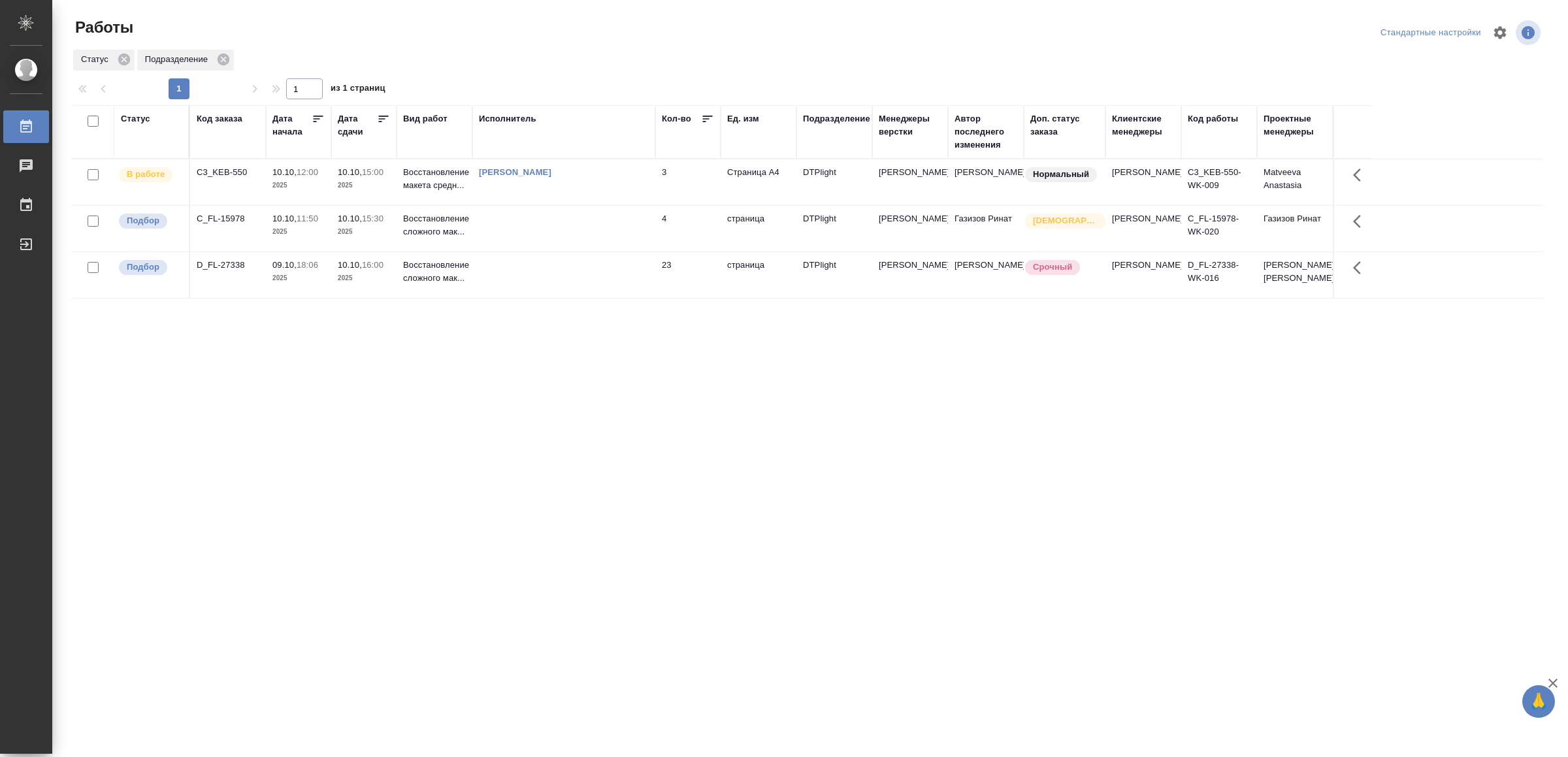
drag, startPoint x: 726, startPoint y: 480, endPoint x: 726, endPoint y: 459, distance: 21.0
drag, startPoint x: 664, startPoint y: 564, endPoint x: 664, endPoint y: 554, distance: 10.0
drag, startPoint x: 386, startPoint y: 486, endPoint x: 386, endPoint y: 473, distance: 13.0
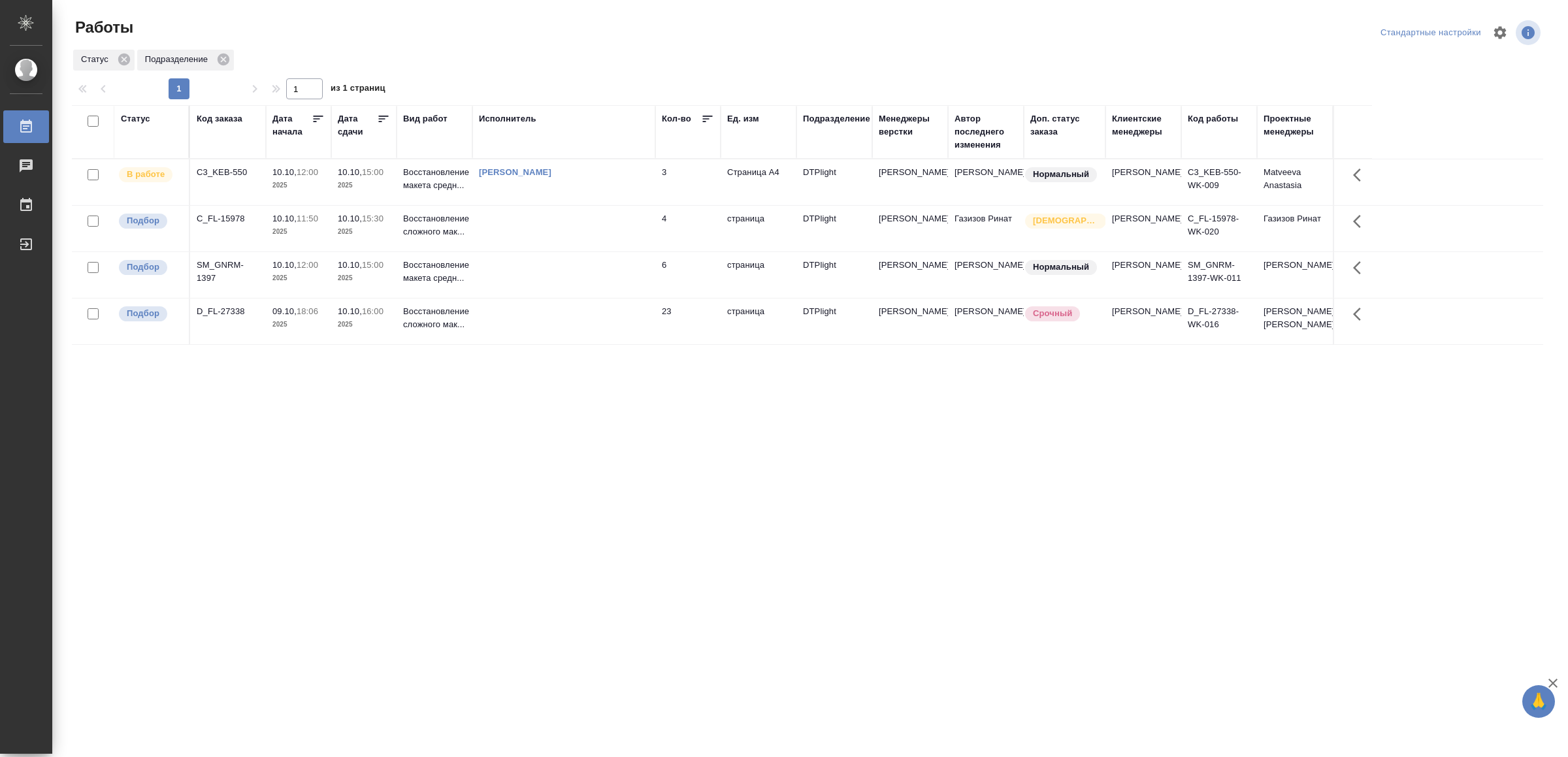
click at [502, 296] on td at bounding box center [563, 275] width 183 height 45
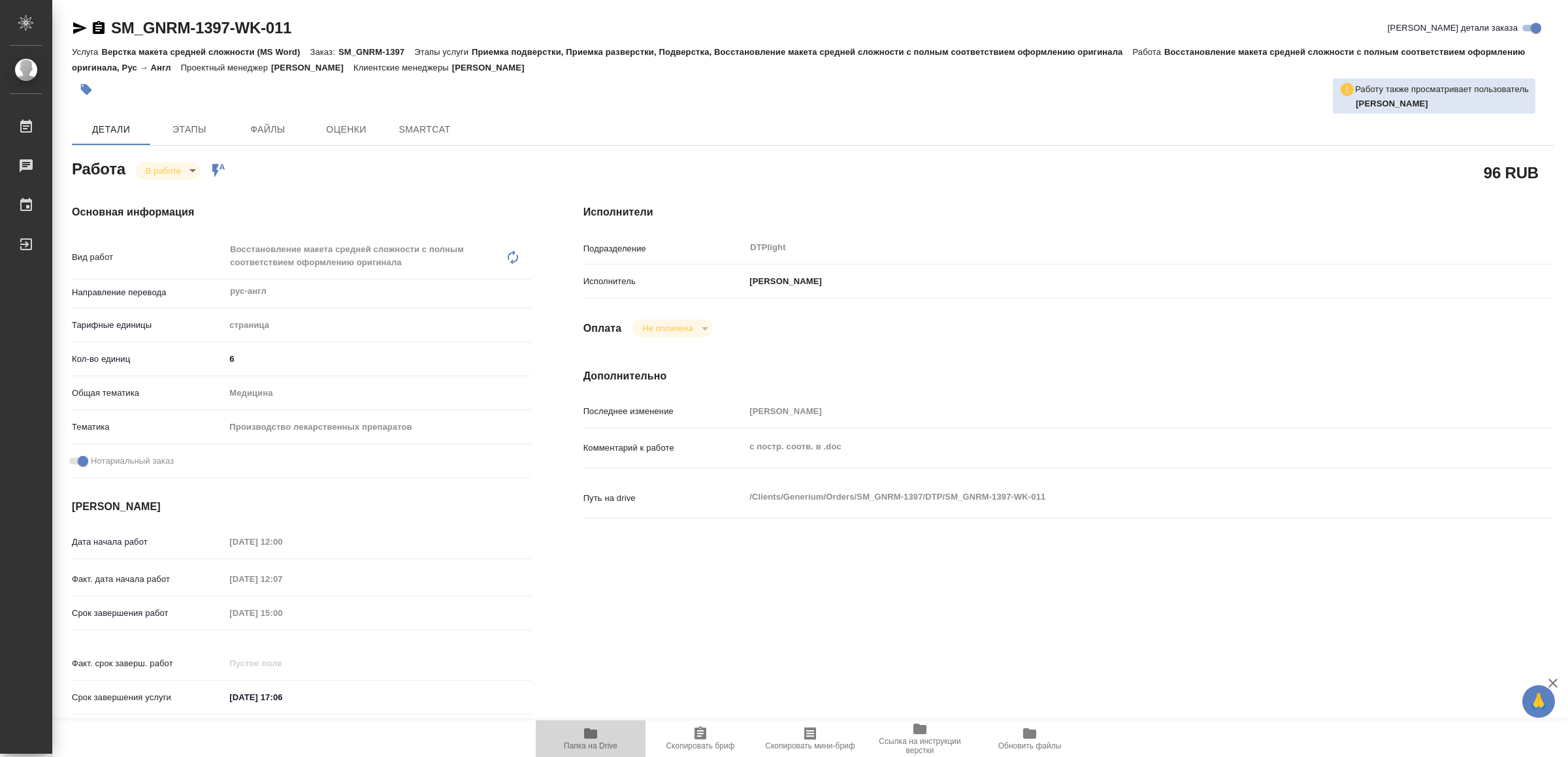
click at [600, 725] on span "Папка на Drive" at bounding box center [591, 737] width 94 height 24
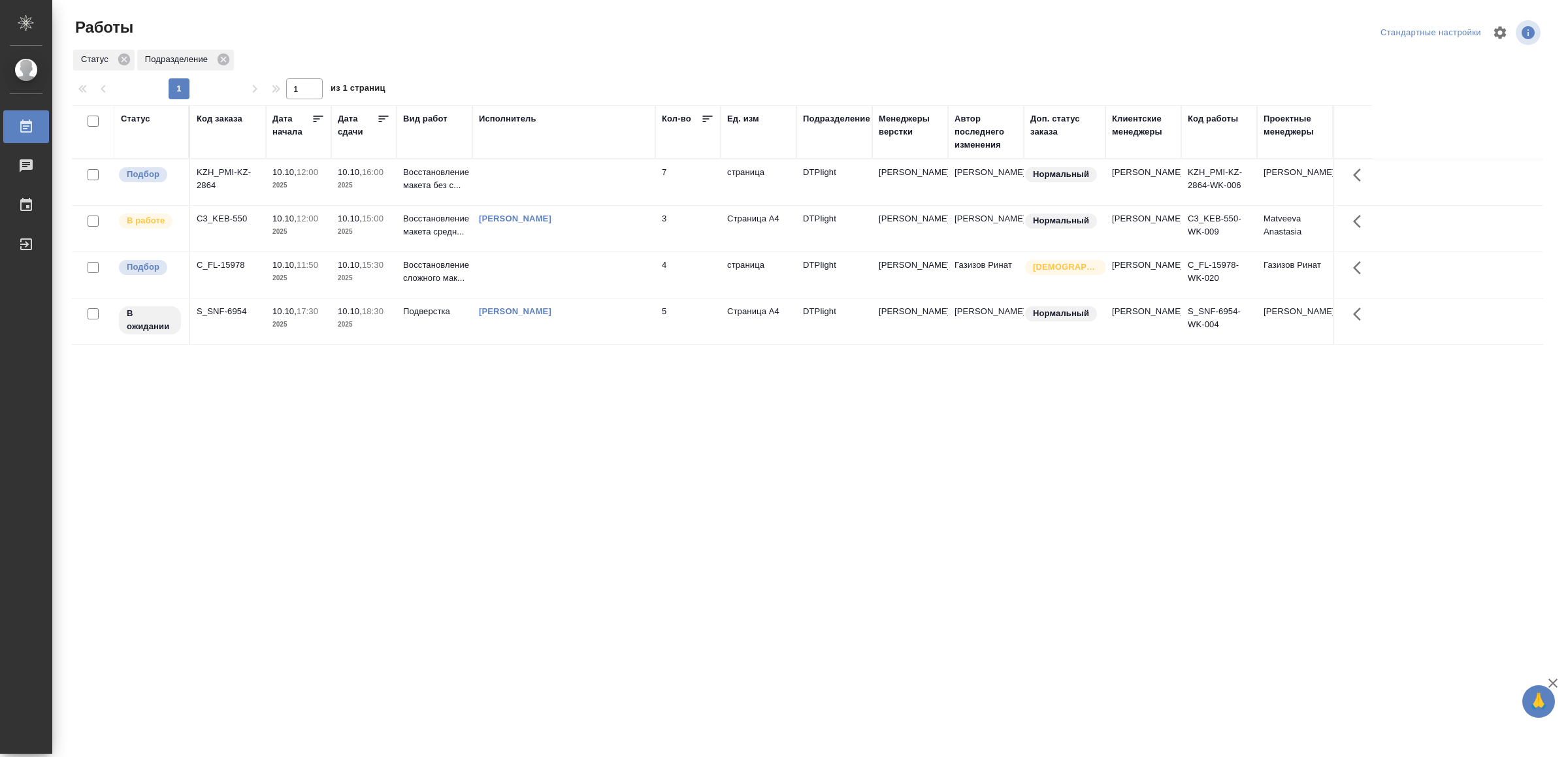
drag, startPoint x: 441, startPoint y: 545, endPoint x: 279, endPoint y: 542, distance: 162.0
click at [279, 542] on div "Статус Код заказа Дата начала Дата сдачи Вид работ Исполнитель Кол-во Ед. изм П…" at bounding box center [807, 340] width 1471 height 470
click at [587, 157] on th "Исполнитель" at bounding box center [563, 132] width 183 height 54
click at [526, 161] on td at bounding box center [563, 182] width 183 height 45
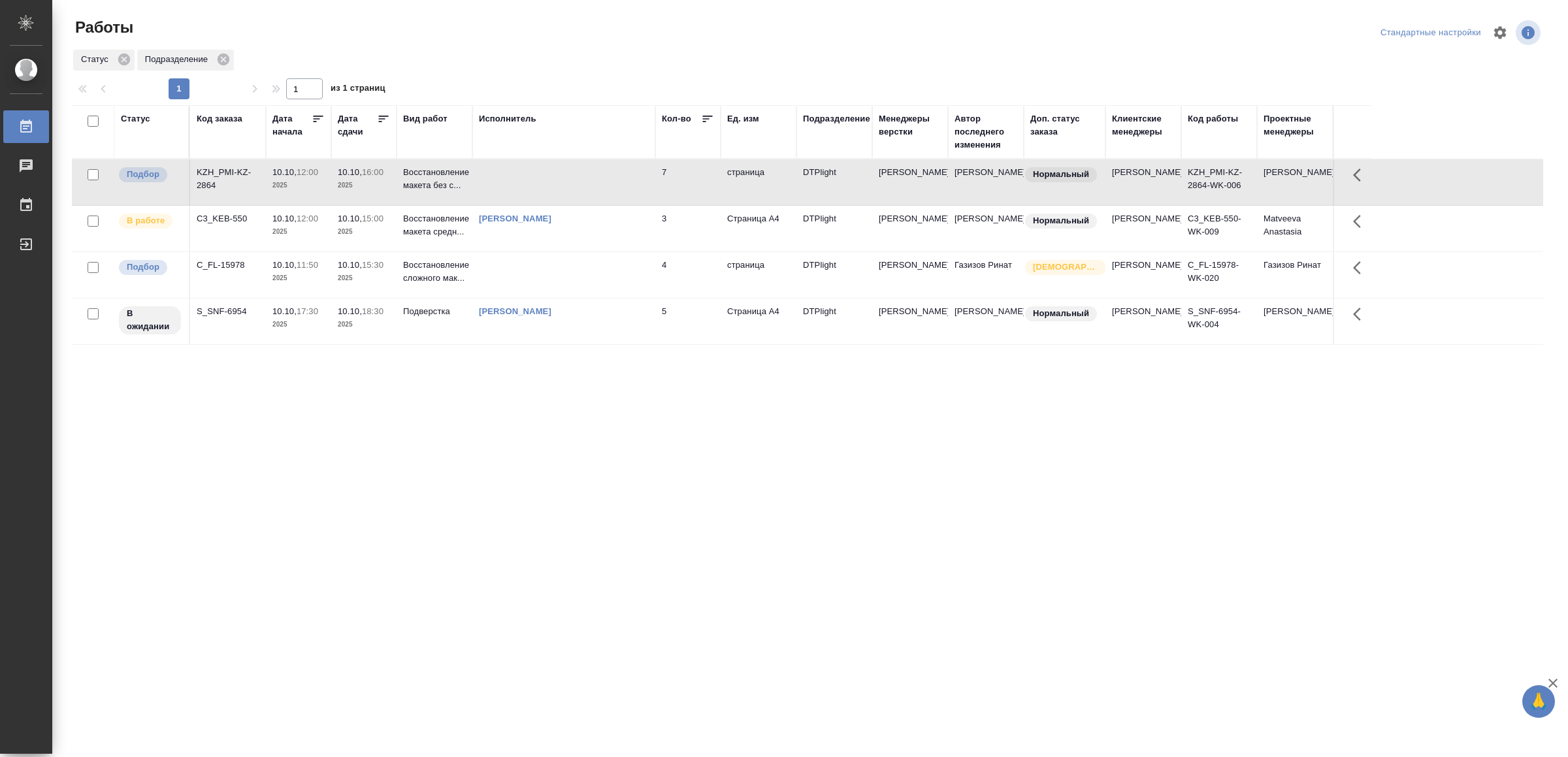
click at [532, 165] on td at bounding box center [563, 182] width 183 height 45
drag, startPoint x: 483, startPoint y: 560, endPoint x: 484, endPoint y: 553, distance: 7.1
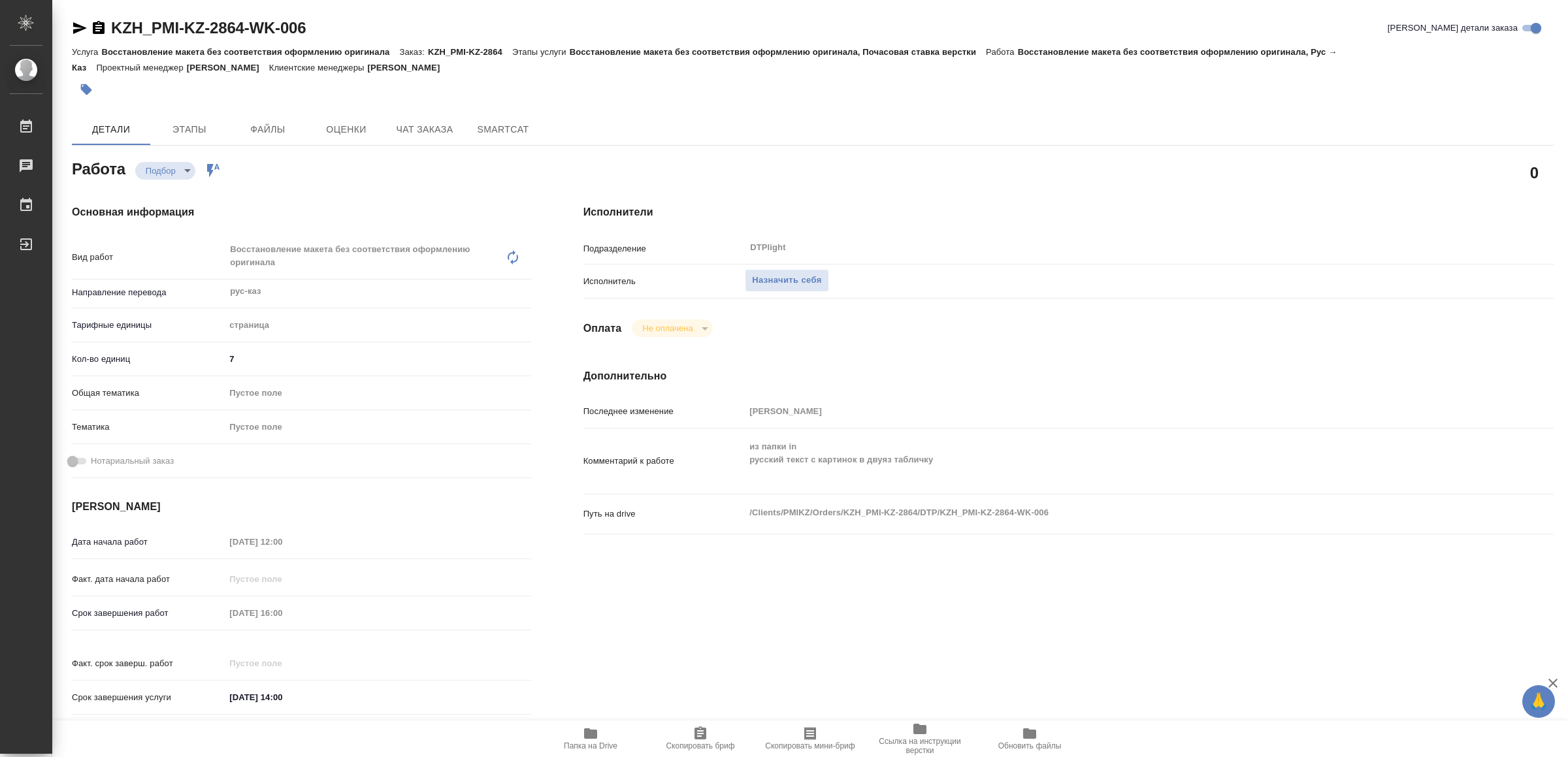
click at [609, 731] on span "Папка на Drive" at bounding box center [591, 737] width 94 height 24
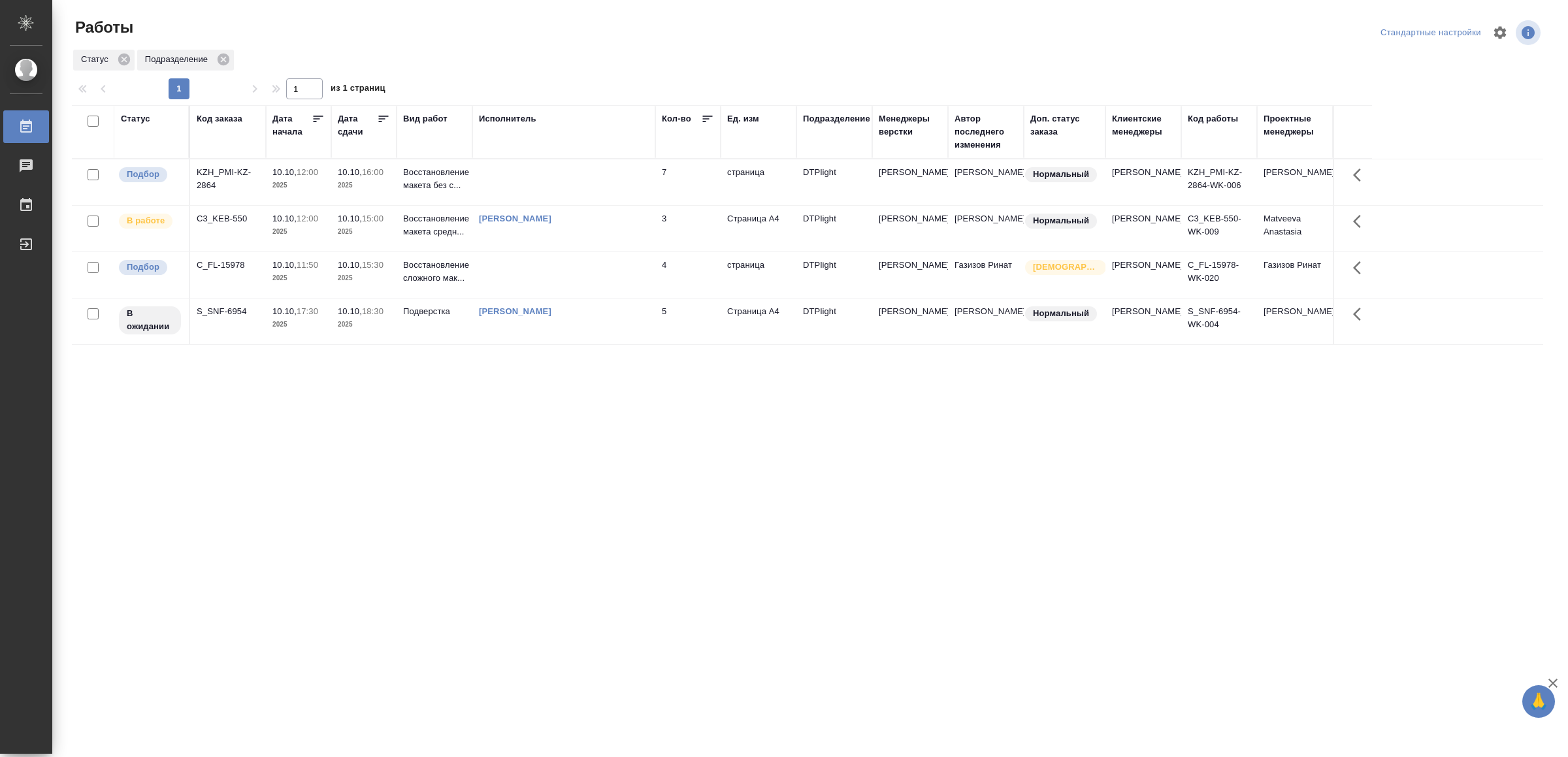
drag, startPoint x: 289, startPoint y: 576, endPoint x: 298, endPoint y: 567, distance: 12.7
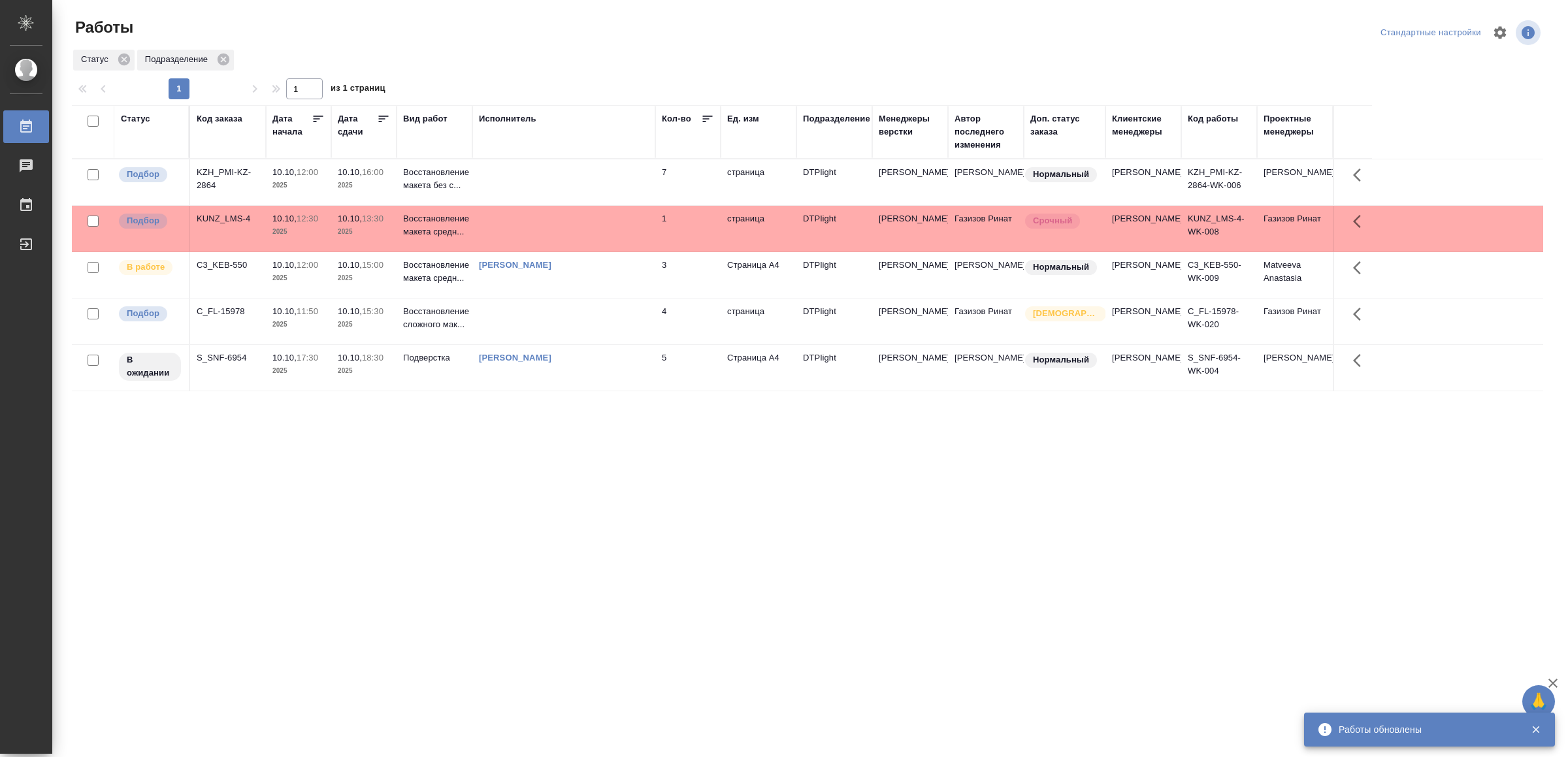
click at [1079, 594] on div ".cls-1 fill:#fff; AWATERA Yamkovenko Vera Работы 0 Чаты График Выйти Работы Ста…" at bounding box center [784, 378] width 1568 height 757
click at [559, 230] on td at bounding box center [563, 229] width 183 height 45
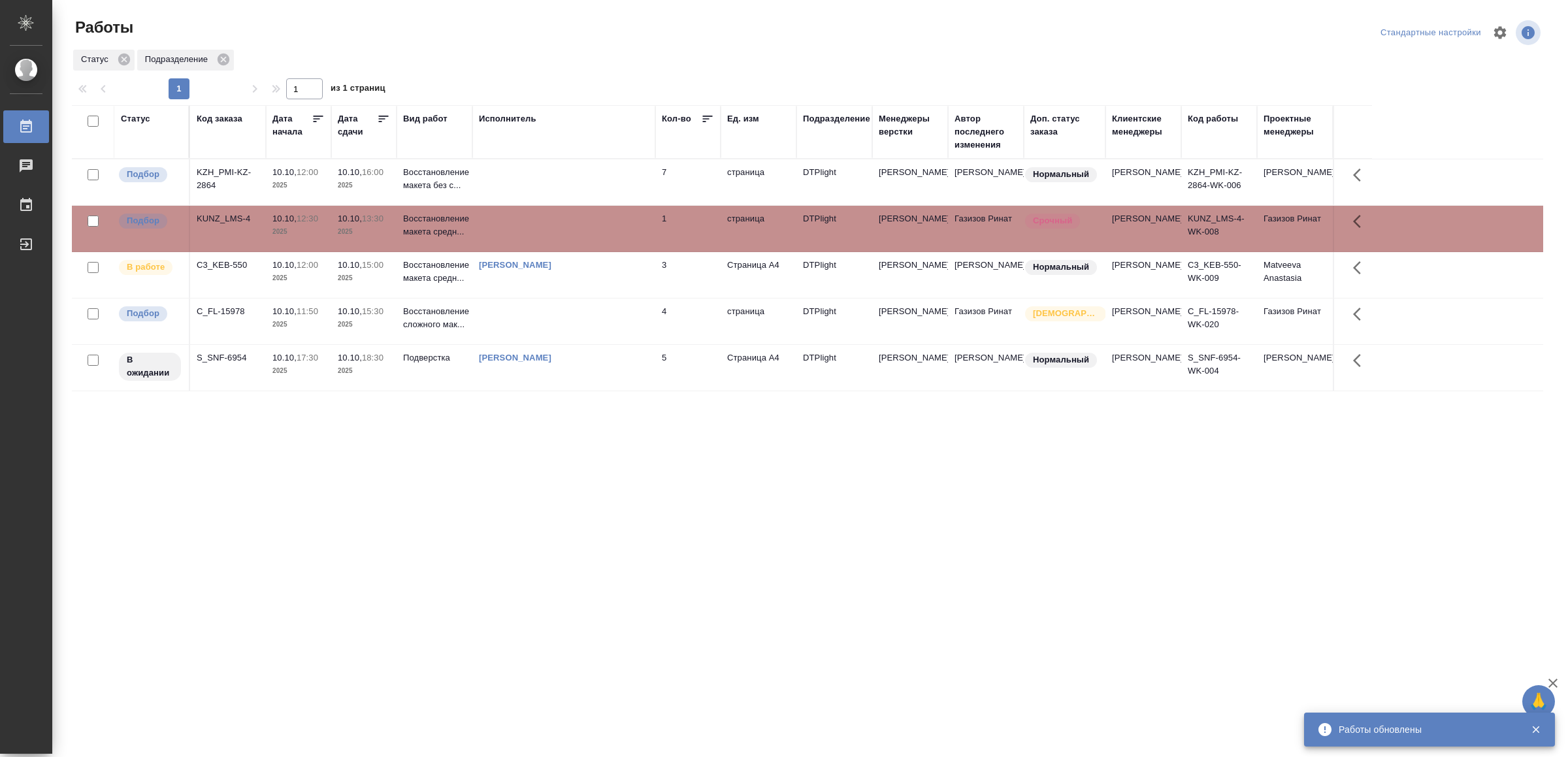
click at [559, 230] on td at bounding box center [563, 229] width 183 height 45
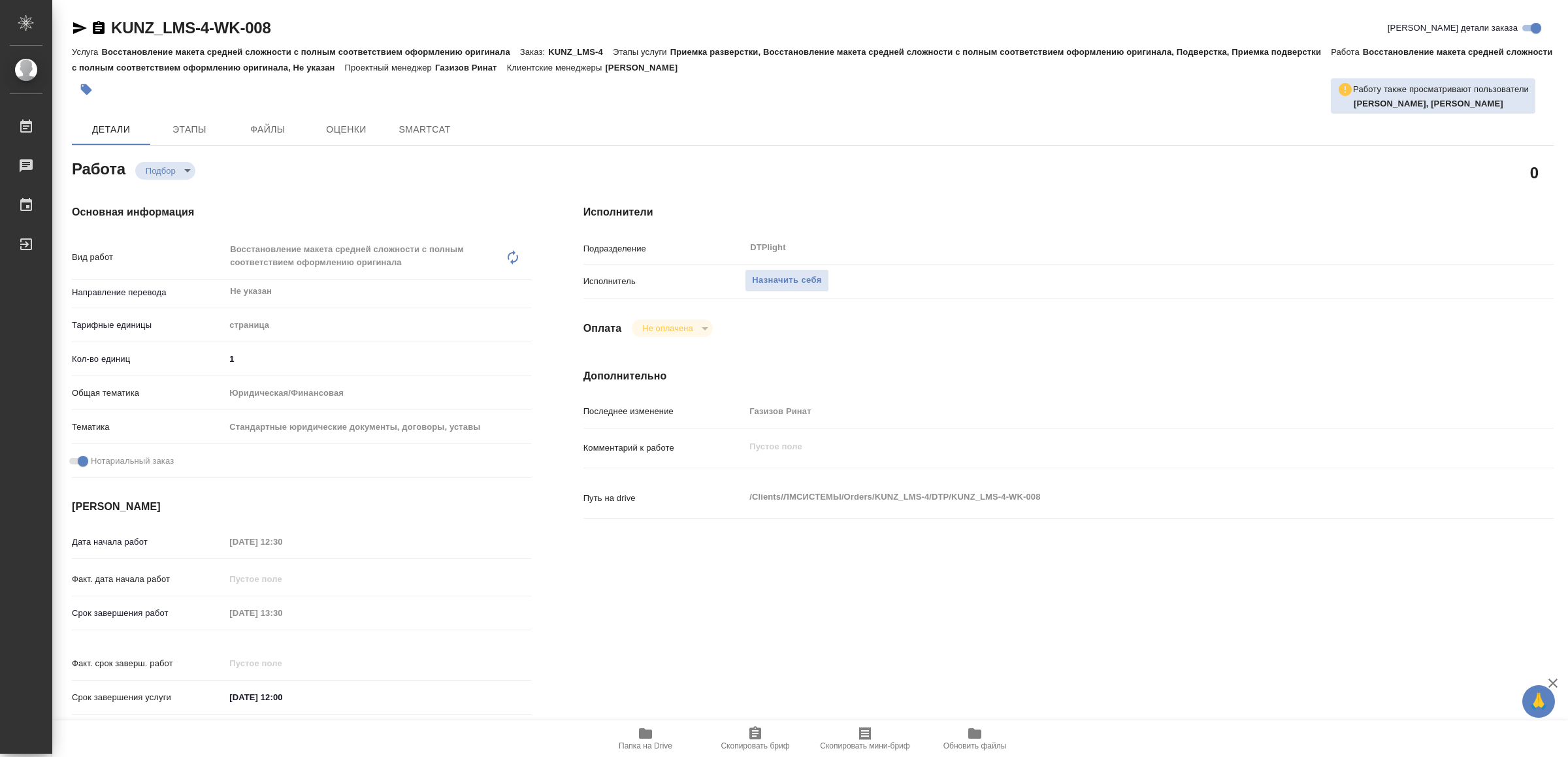
click at [624, 735] on span "Папка на Drive" at bounding box center [646, 737] width 94 height 24
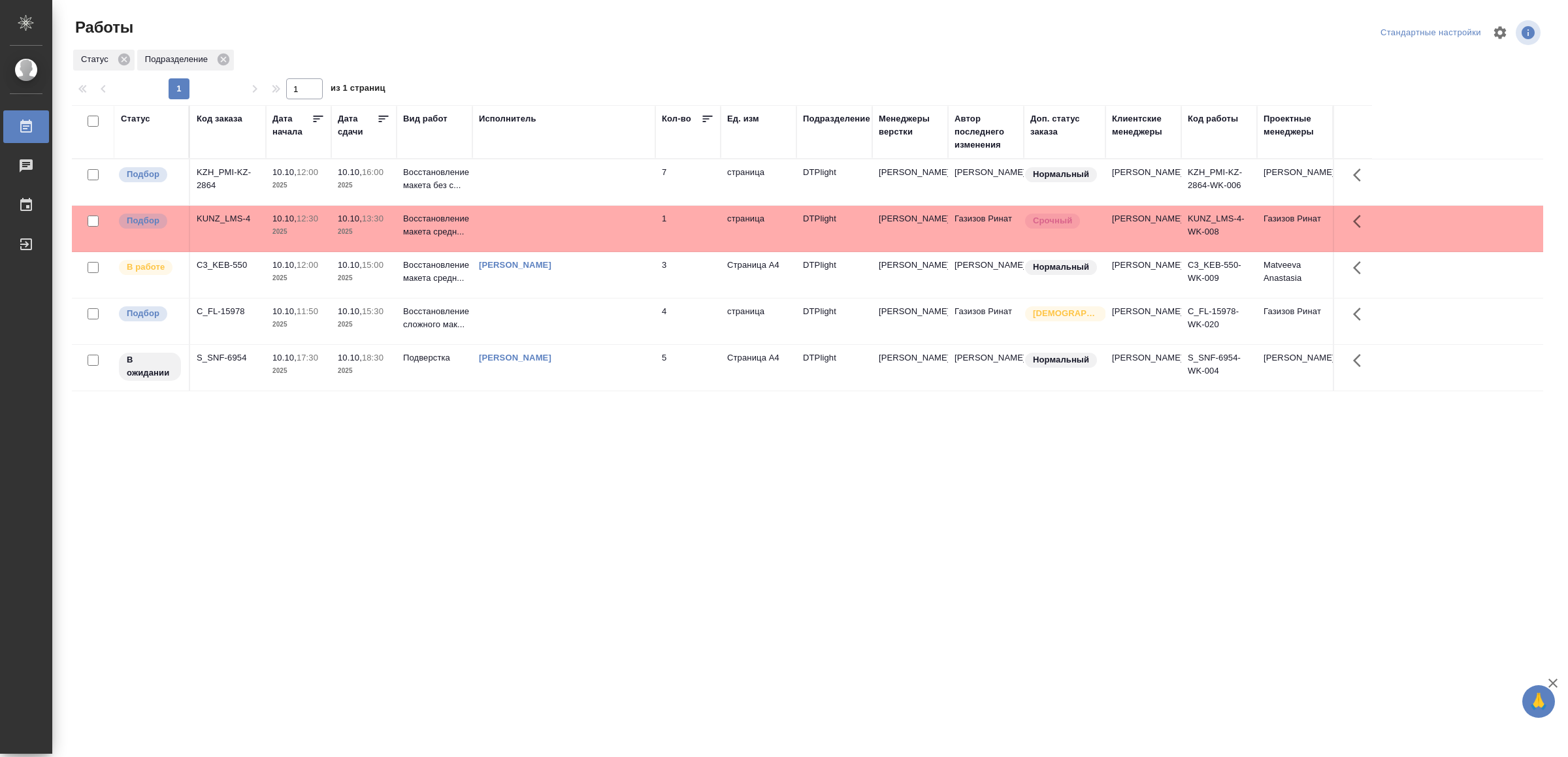
drag, startPoint x: 0, startPoint y: 0, endPoint x: 555, endPoint y: 229, distance: 600.4
click at [555, 229] on td at bounding box center [563, 229] width 183 height 45
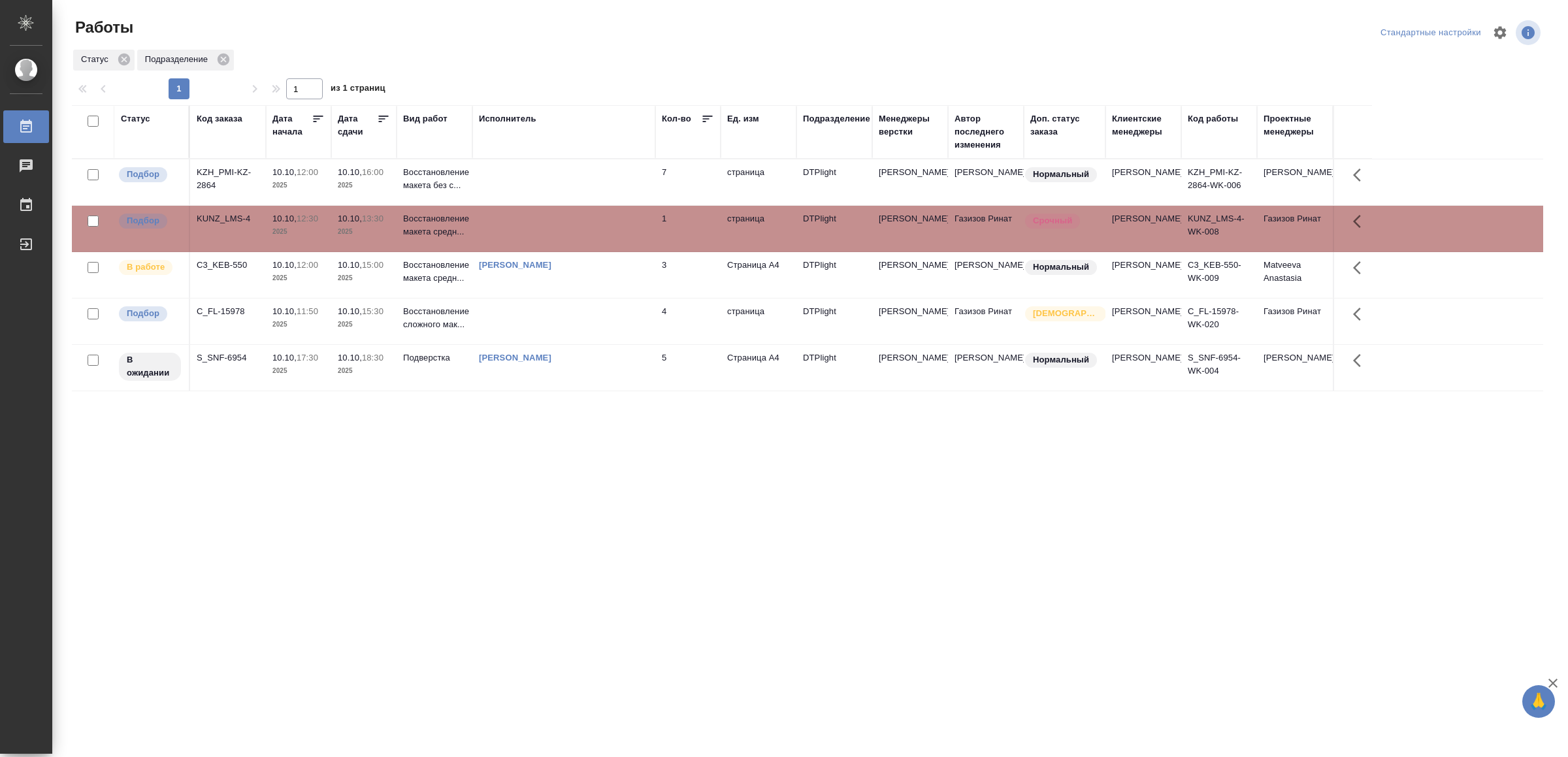
click at [555, 229] on td at bounding box center [563, 229] width 183 height 45
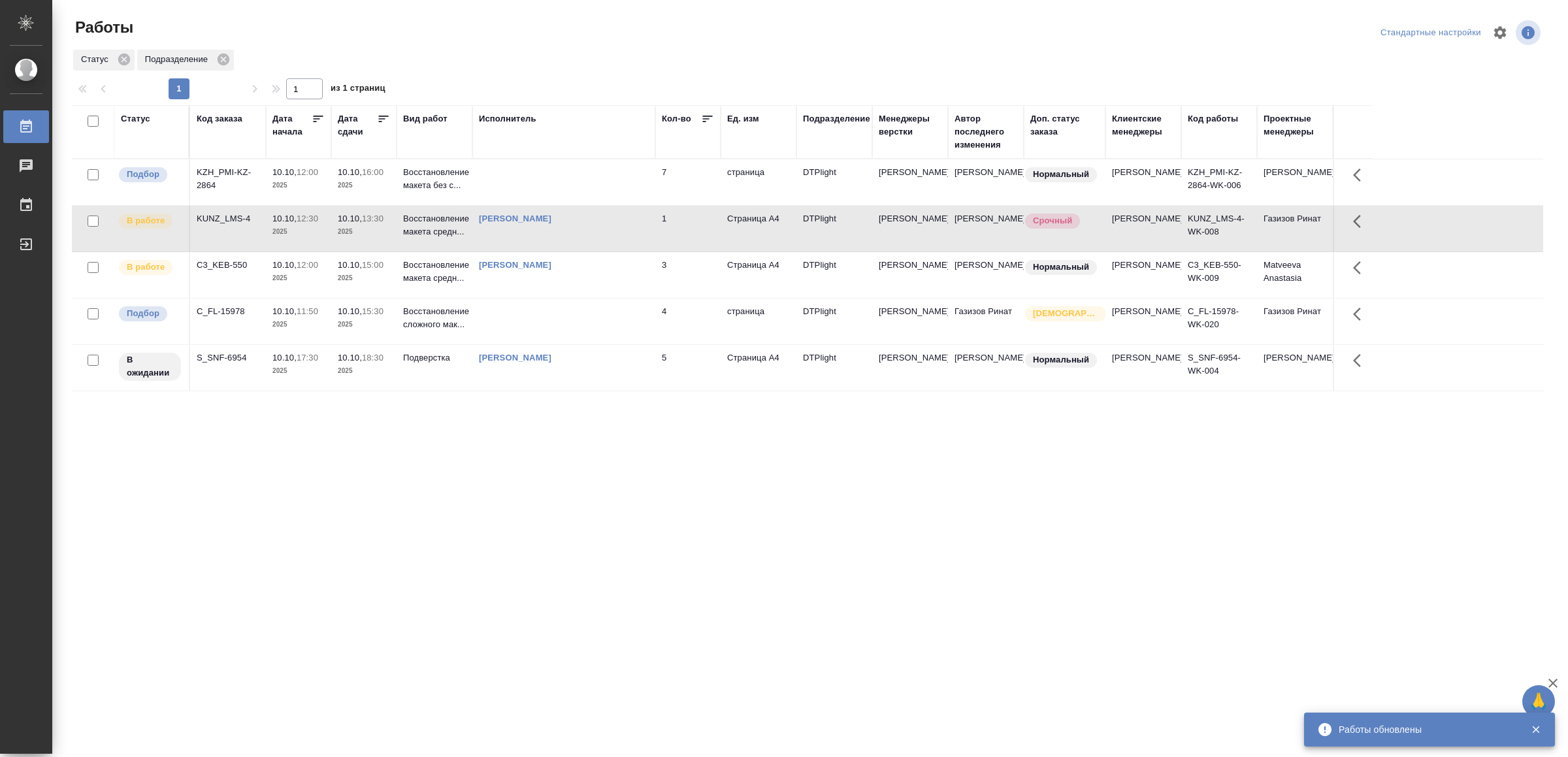
drag, startPoint x: 340, startPoint y: 608, endPoint x: 346, endPoint y: 594, distance: 15.2
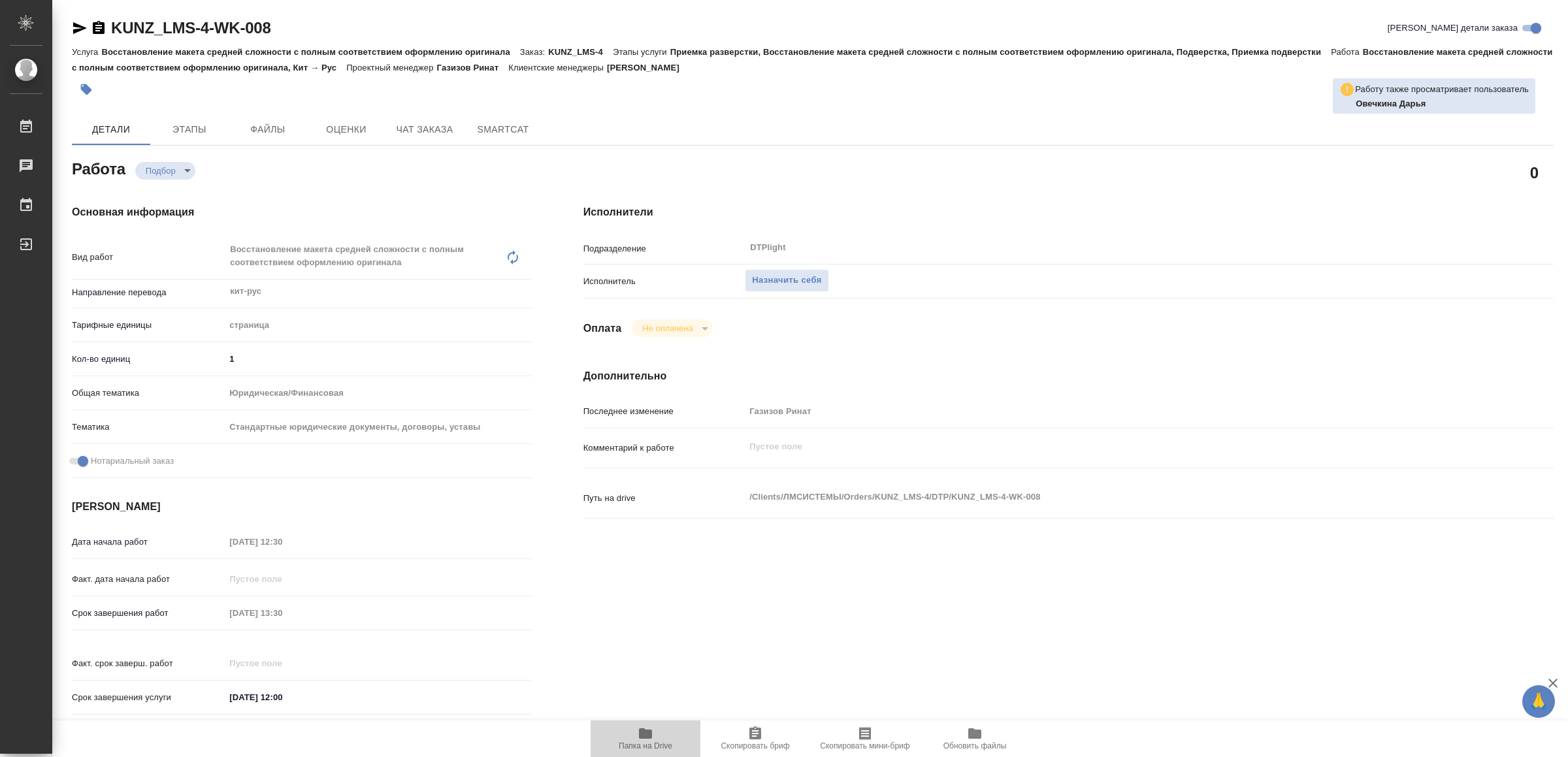
click at [650, 735] on icon "button" at bounding box center [646, 733] width 13 height 10
click at [790, 269] on button "Назначить себя" at bounding box center [786, 280] width 83 height 23
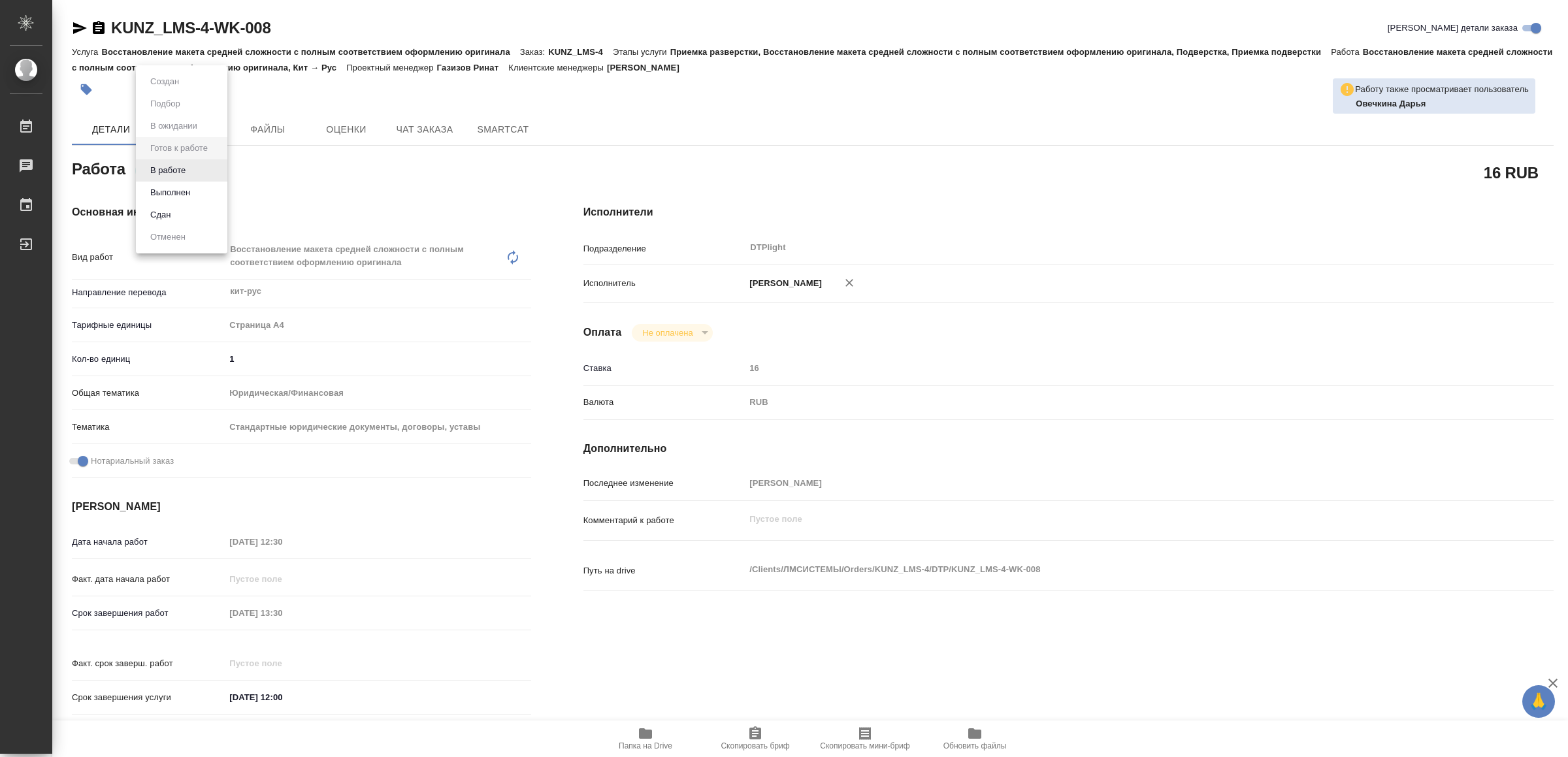
click at [194, 165] on body "🙏 .cls-1 fill:#fff; AWATERA Yamkovenko Vera Работы Чаты График Выйти KUNZ_LMS-4…" at bounding box center [784, 378] width 1568 height 757
click at [194, 165] on li "В работе" at bounding box center [181, 170] width 92 height 22
type textarea "x"
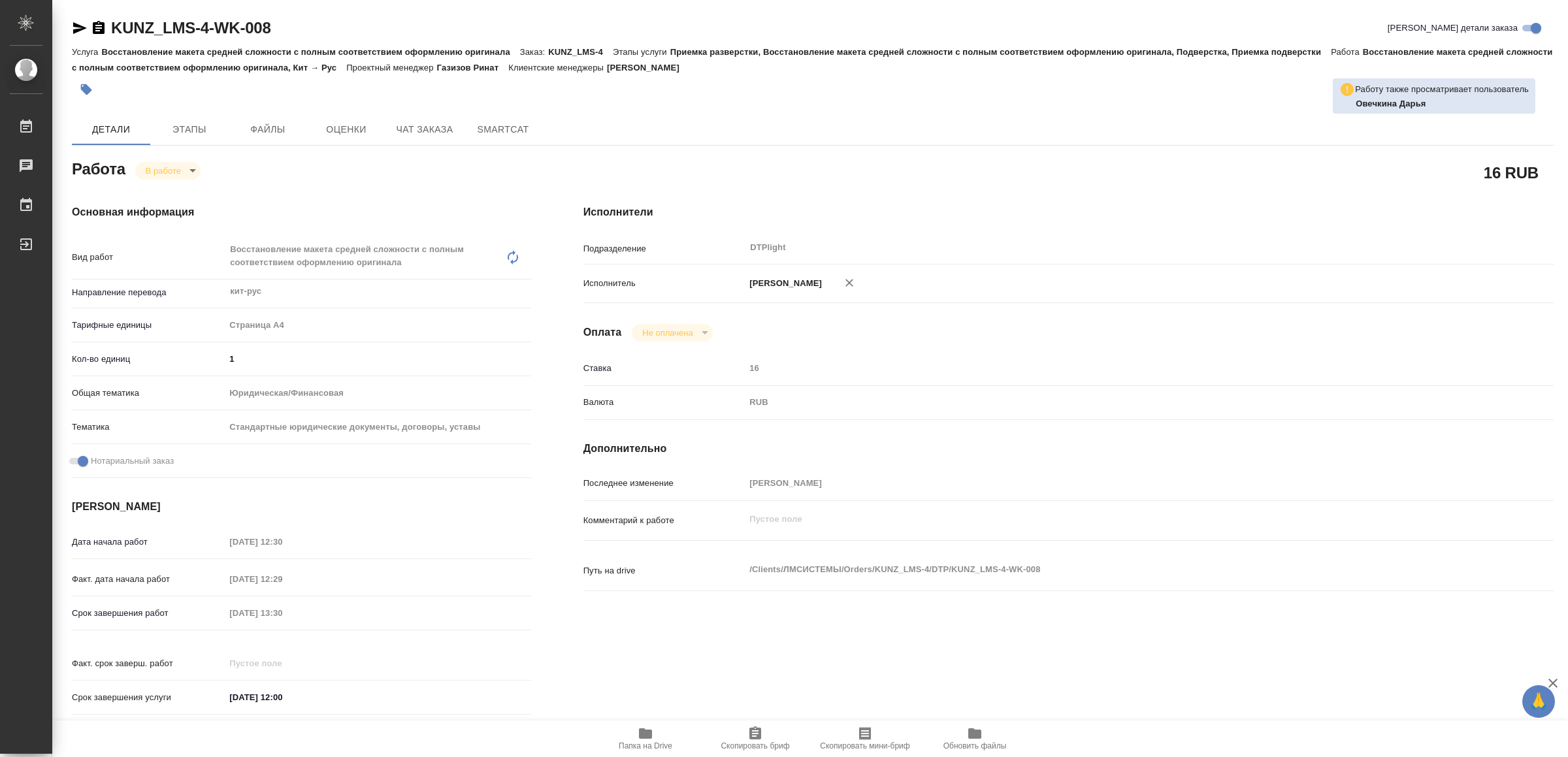
type textarea "x"
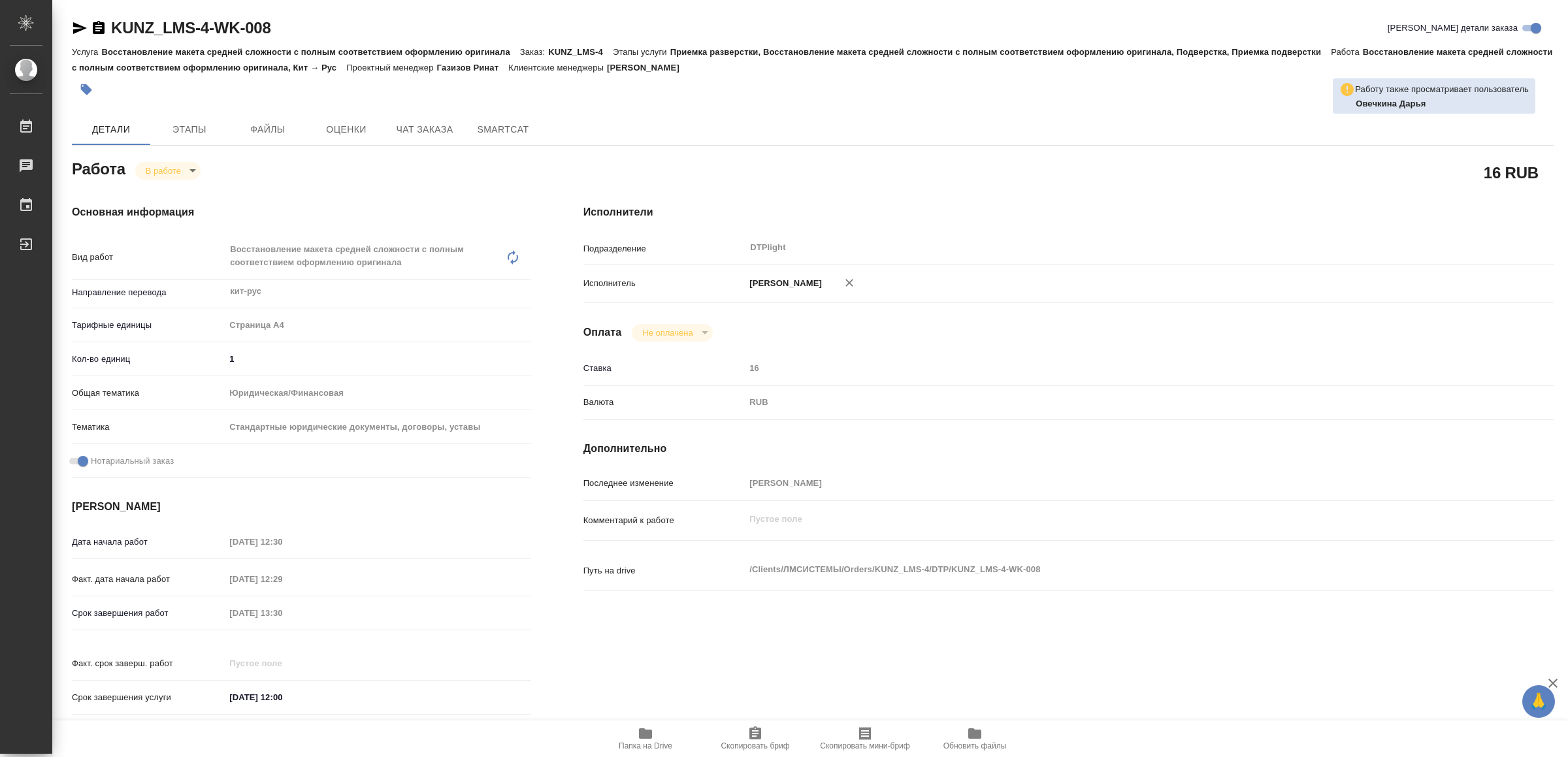
type textarea "x"
drag, startPoint x: 80, startPoint y: 24, endPoint x: 72, endPoint y: 7, distance: 18.8
click at [78, 24] on icon "button" at bounding box center [79, 28] width 16 height 16
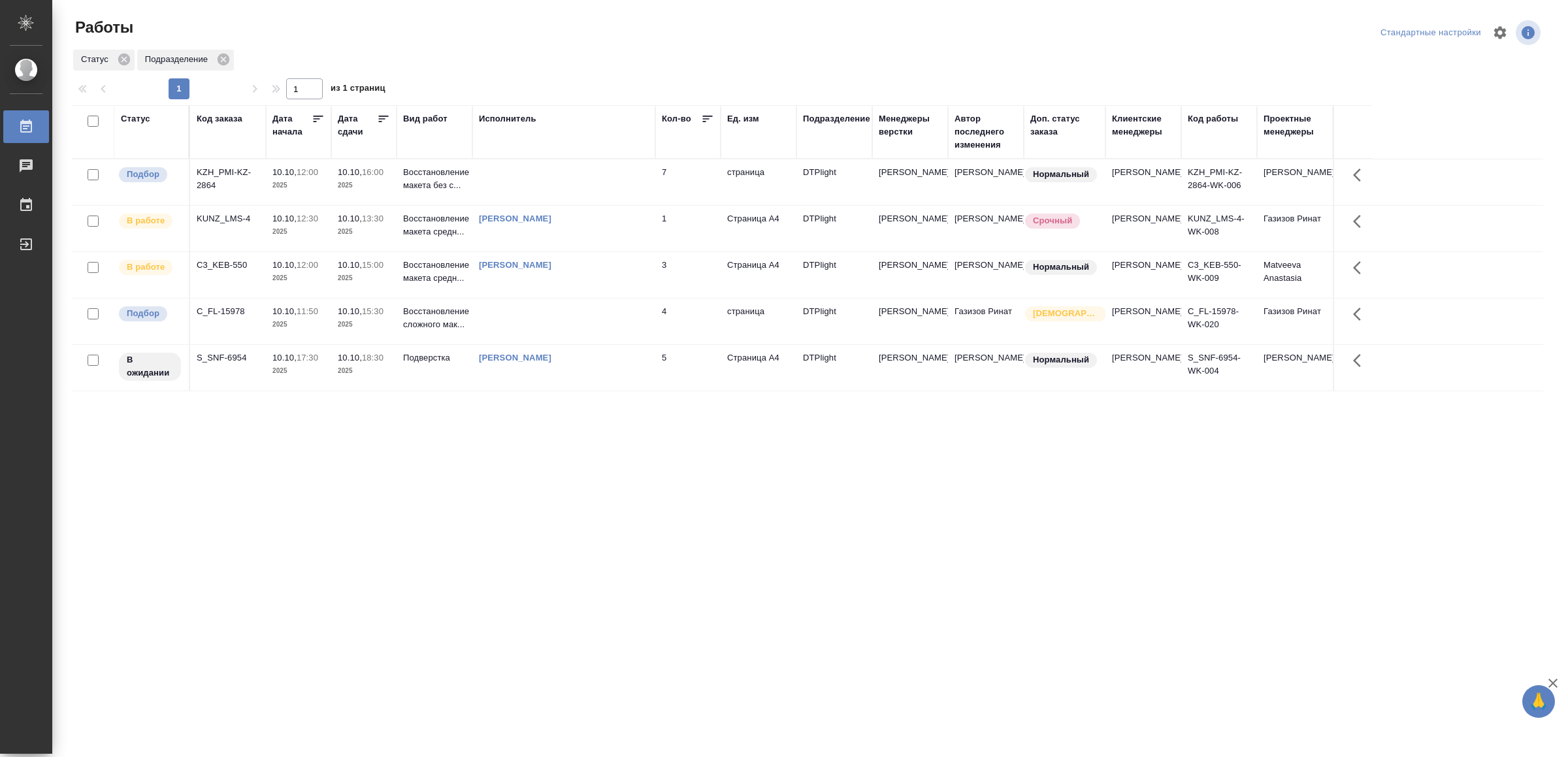
drag, startPoint x: 404, startPoint y: 500, endPoint x: 400, endPoint y: 511, distance: 11.7
click at [635, 364] on div "[PERSON_NAME]" at bounding box center [564, 358] width 170 height 13
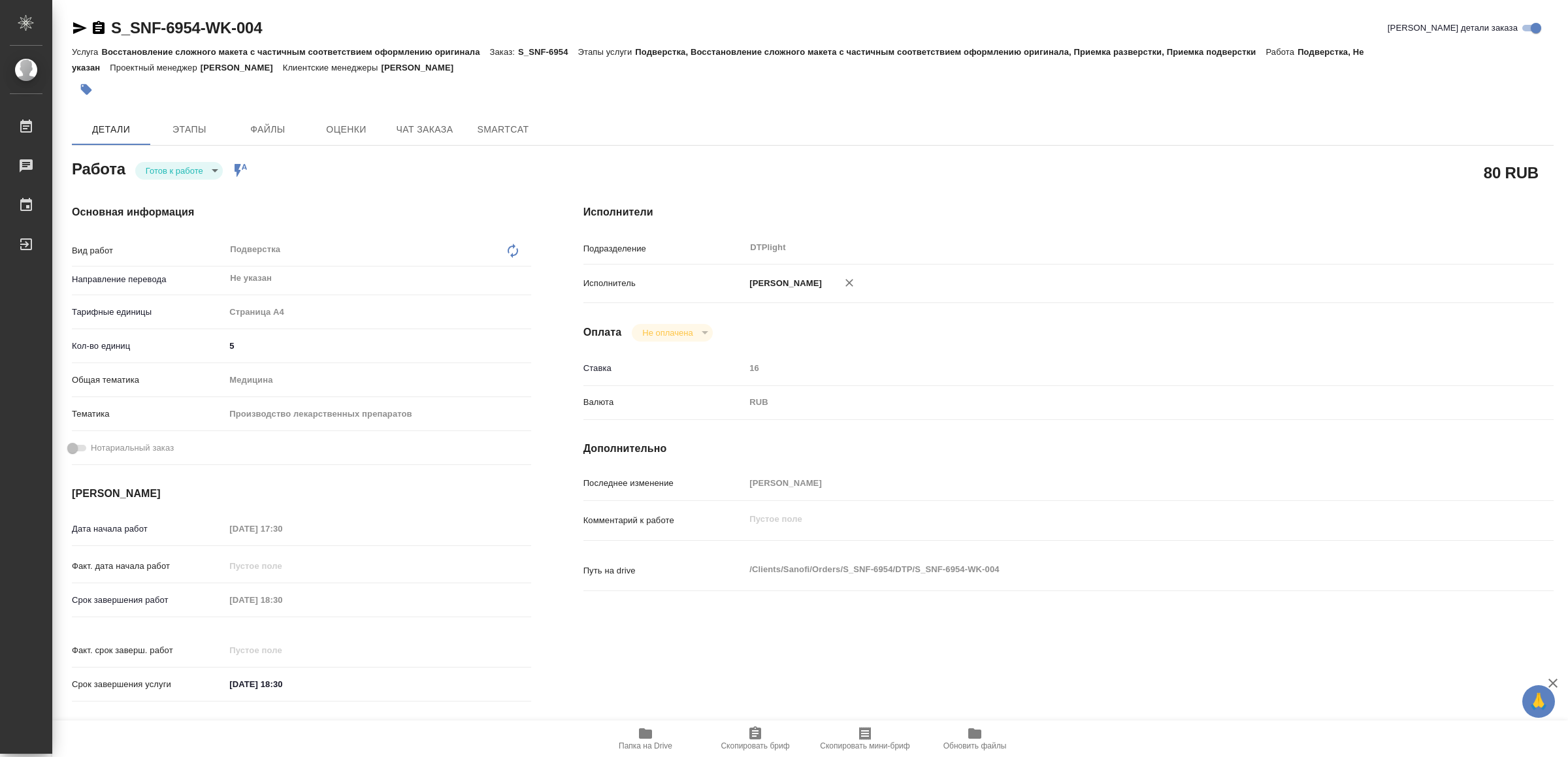
click at [630, 741] on span "Папка на Drive" at bounding box center [646, 745] width 54 height 9
click at [80, 28] on icon "button" at bounding box center [80, 28] width 13 height 12
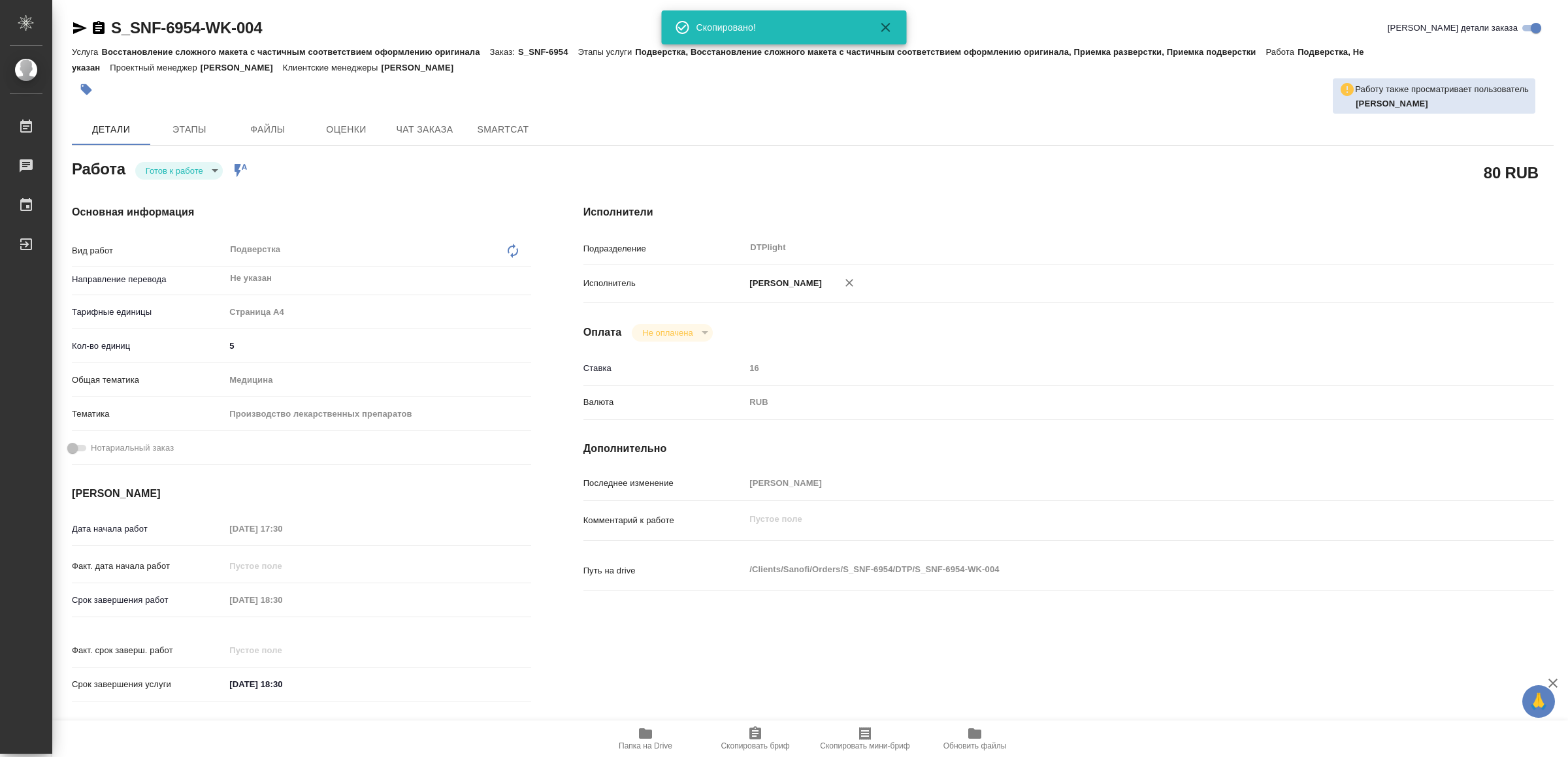
click at [183, 171] on body "🙏 .cls-1 fill:#fff; AWATERA Yamkovenko Vera Работы 0 Чаты График Выйти S_SNF-69…" at bounding box center [784, 378] width 1568 height 757
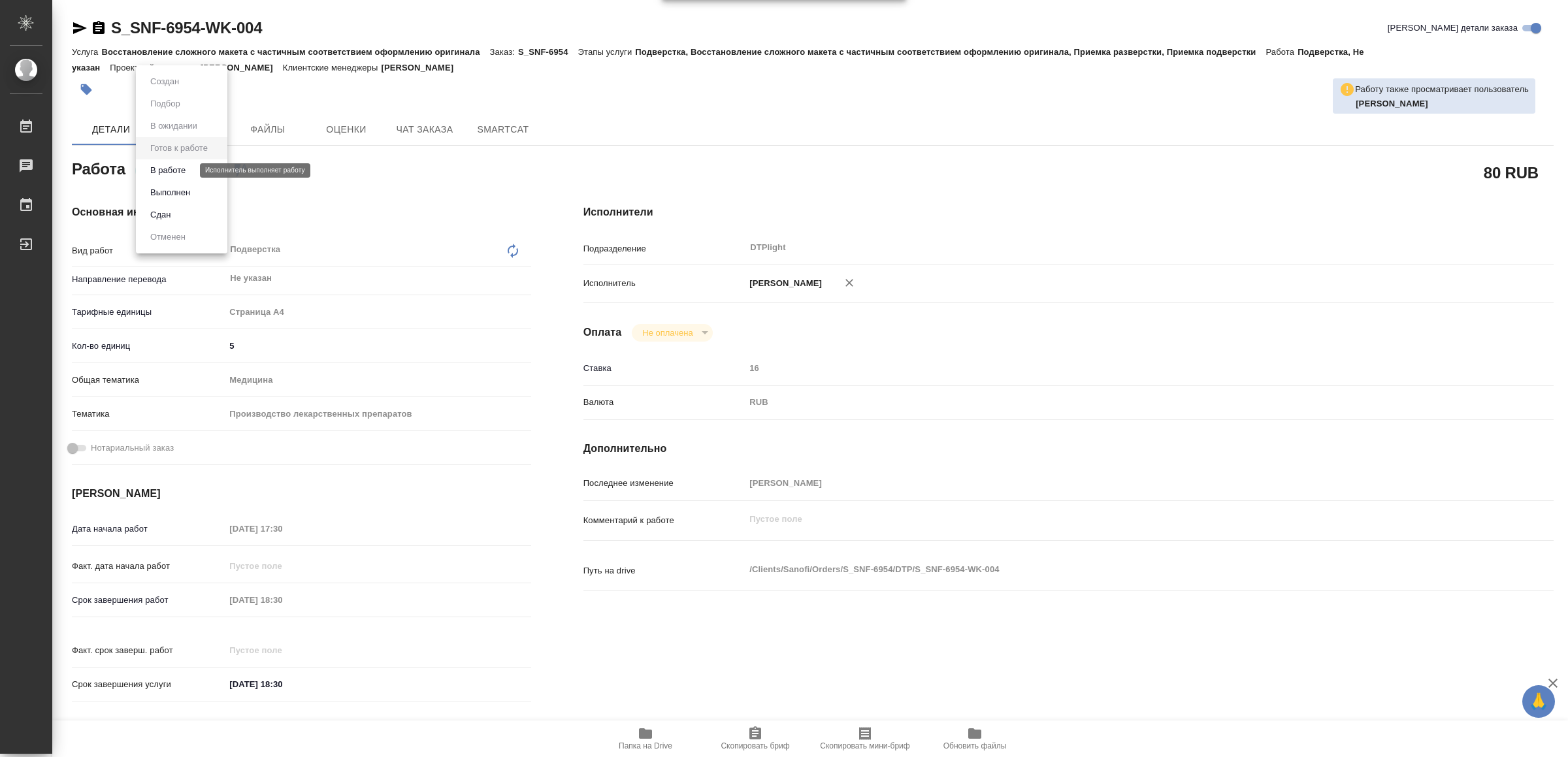
click at [181, 172] on button "В работе" at bounding box center [167, 170] width 43 height 14
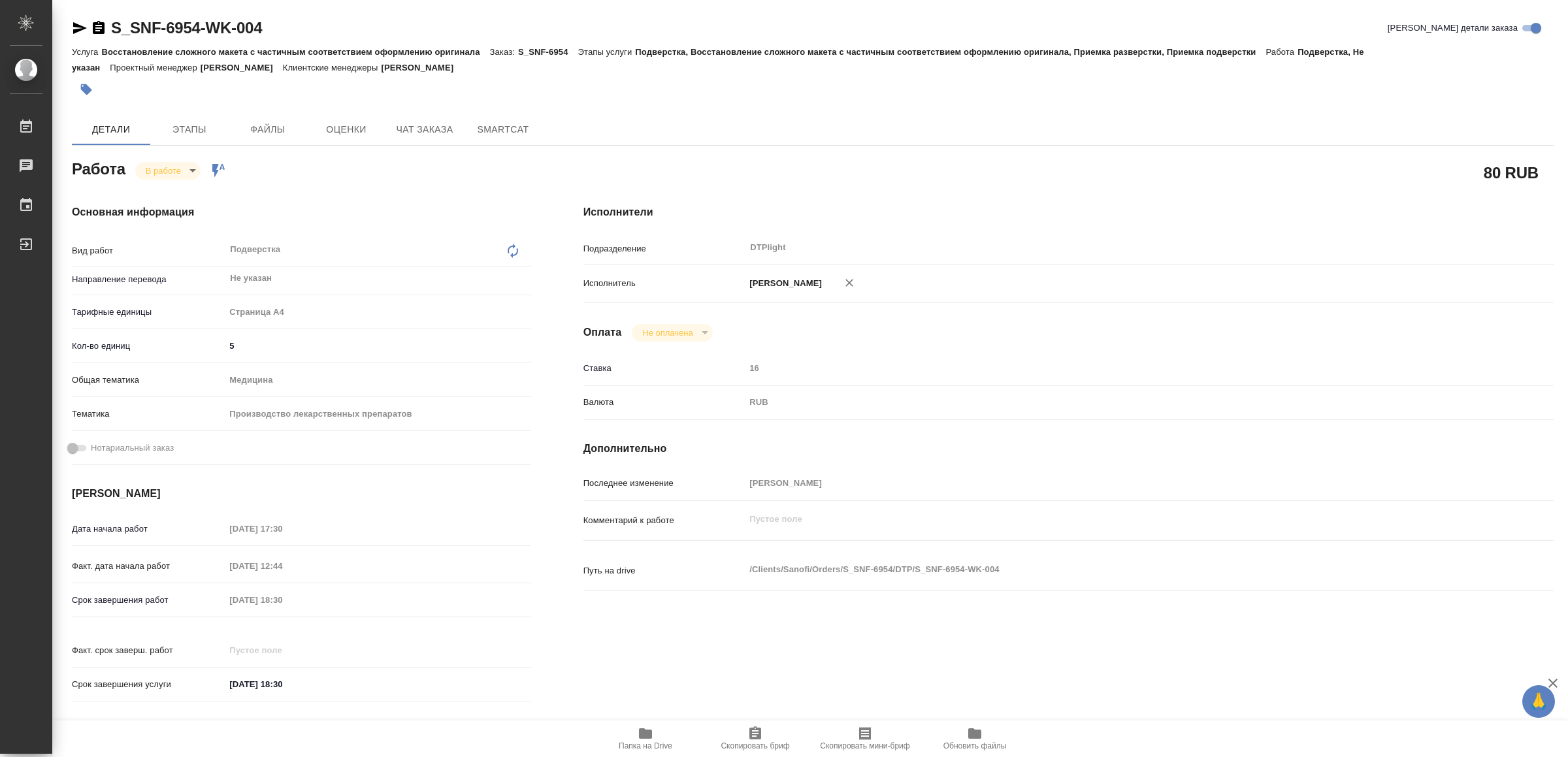
type textarea "x"
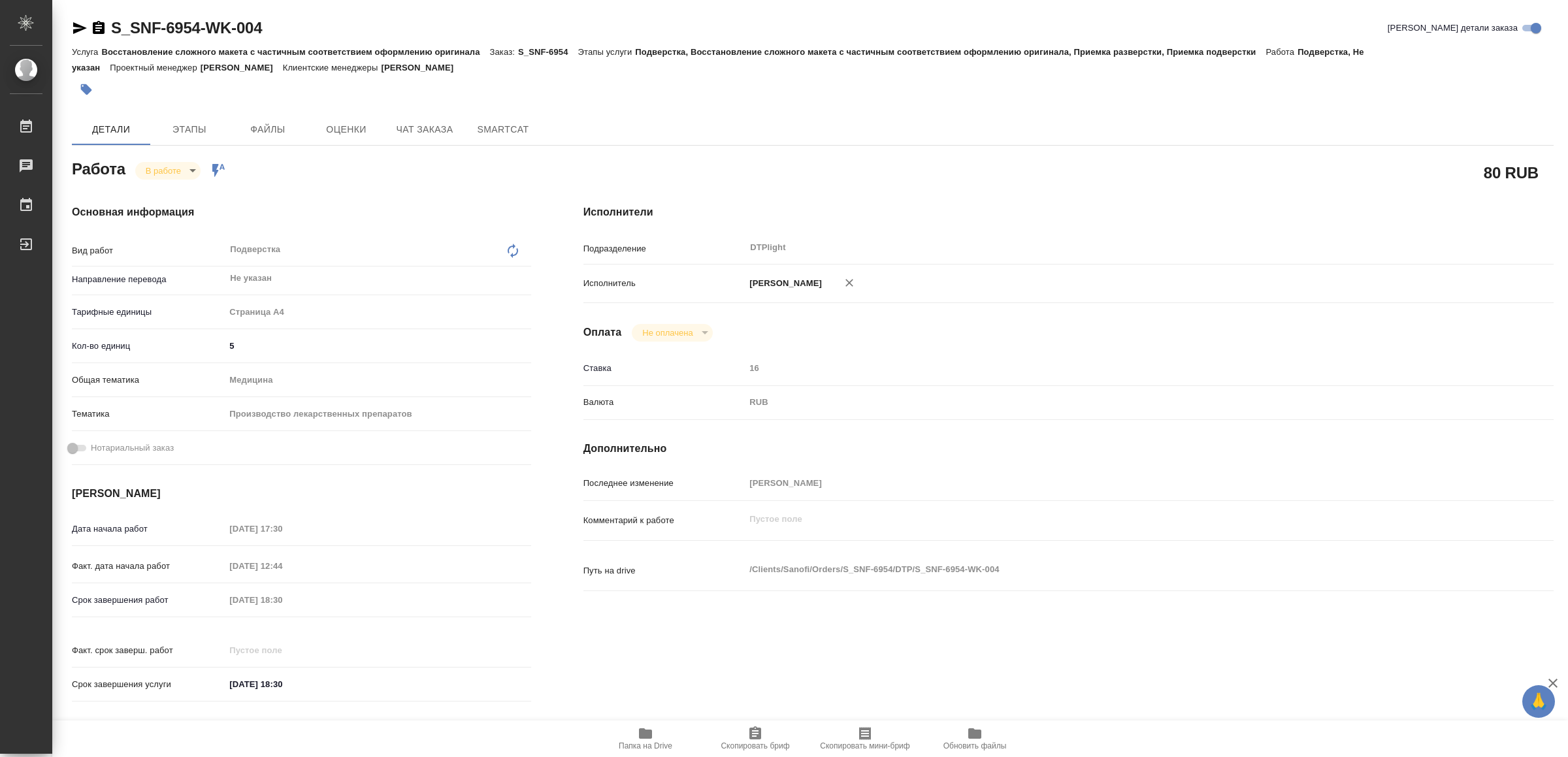
type textarea "x"
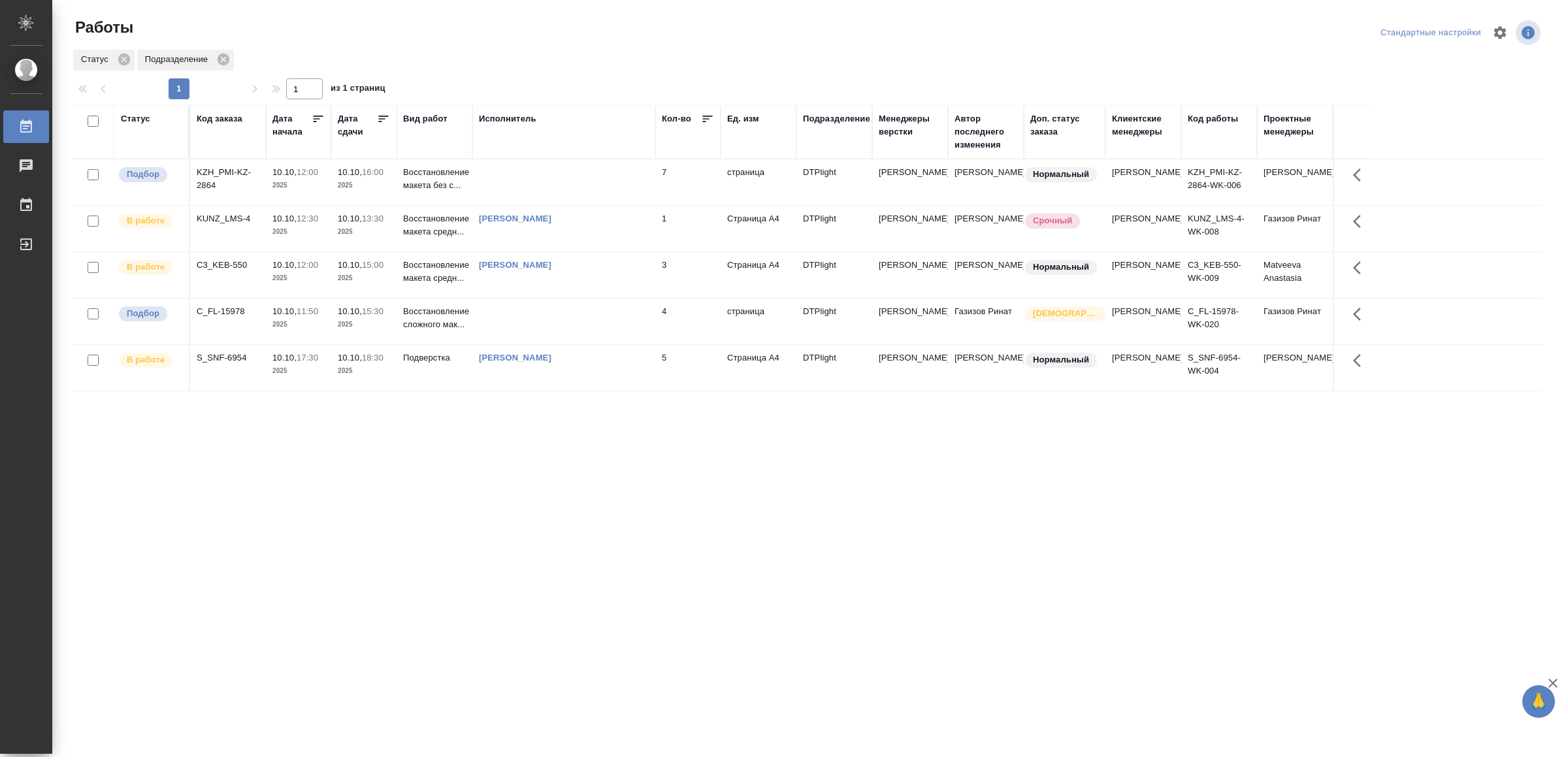
click at [602, 225] on div "[PERSON_NAME]" at bounding box center [564, 219] width 170 height 13
click at [603, 225] on div "[PERSON_NAME]" at bounding box center [564, 219] width 170 height 13
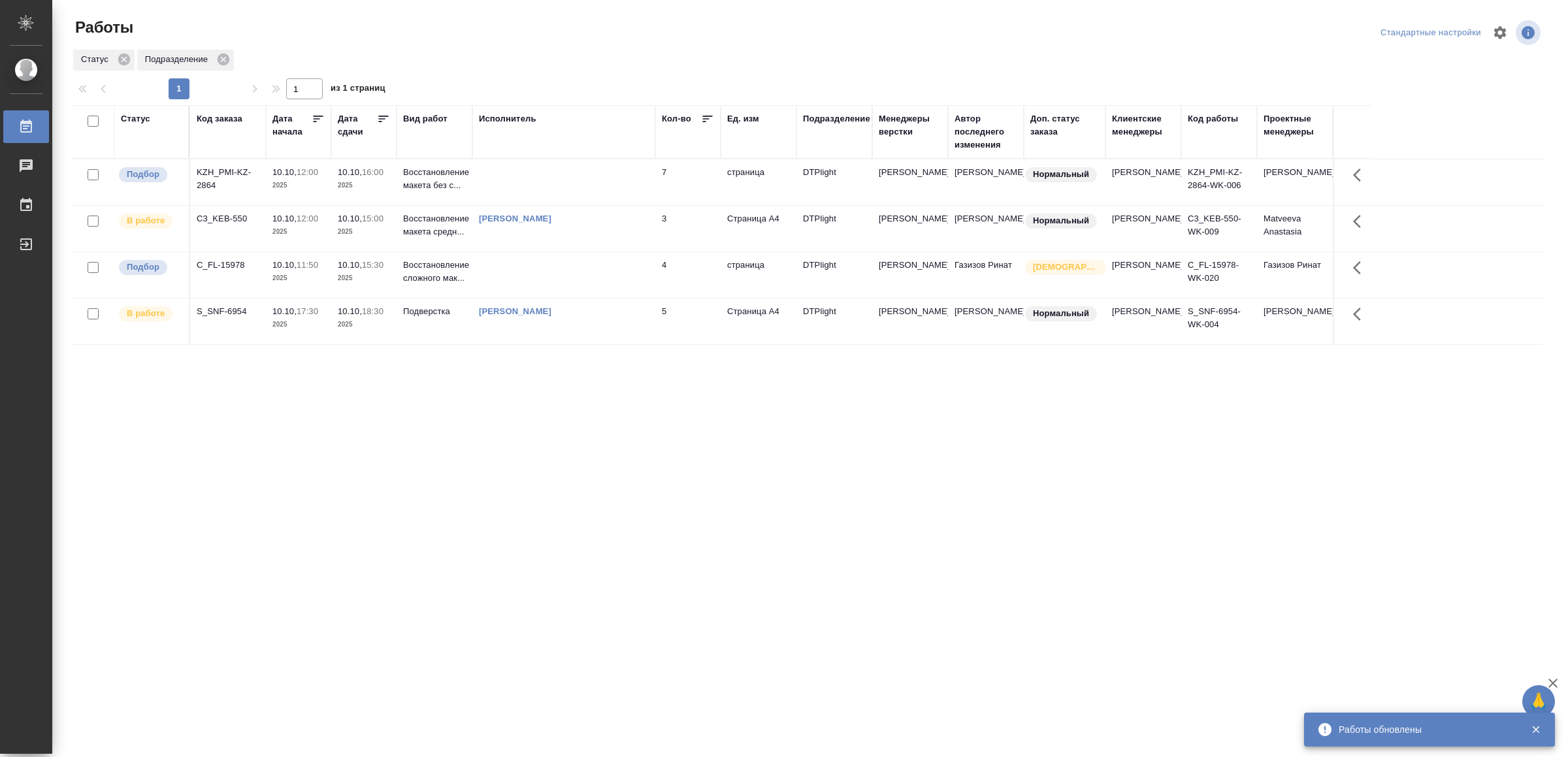
click at [637, 318] on div "[PERSON_NAME]" at bounding box center [564, 312] width 170 height 13
click at [649, 231] on td "[PERSON_NAME]" at bounding box center [563, 229] width 183 height 45
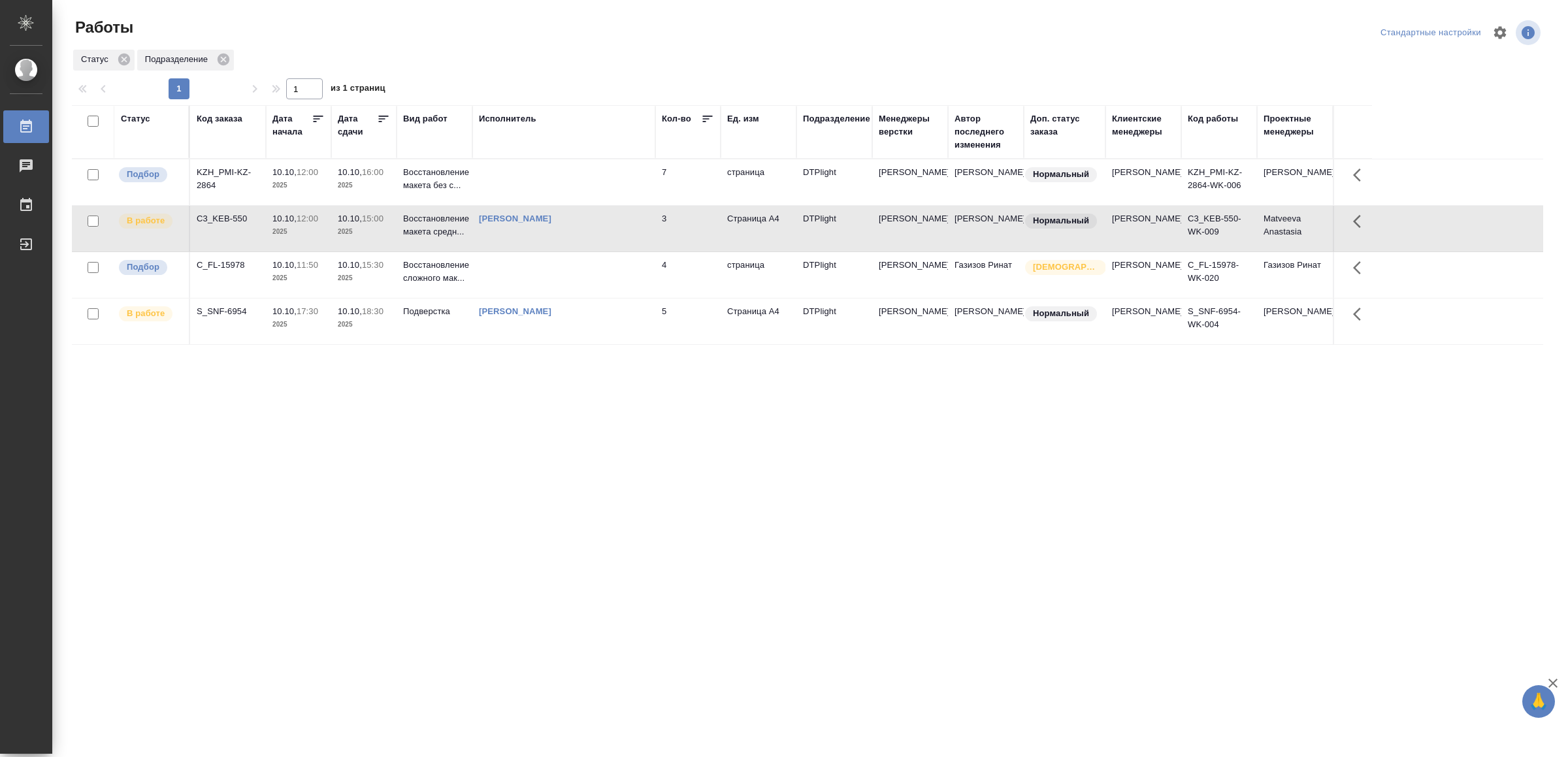
click at [647, 239] on td "[PERSON_NAME]" at bounding box center [563, 229] width 183 height 45
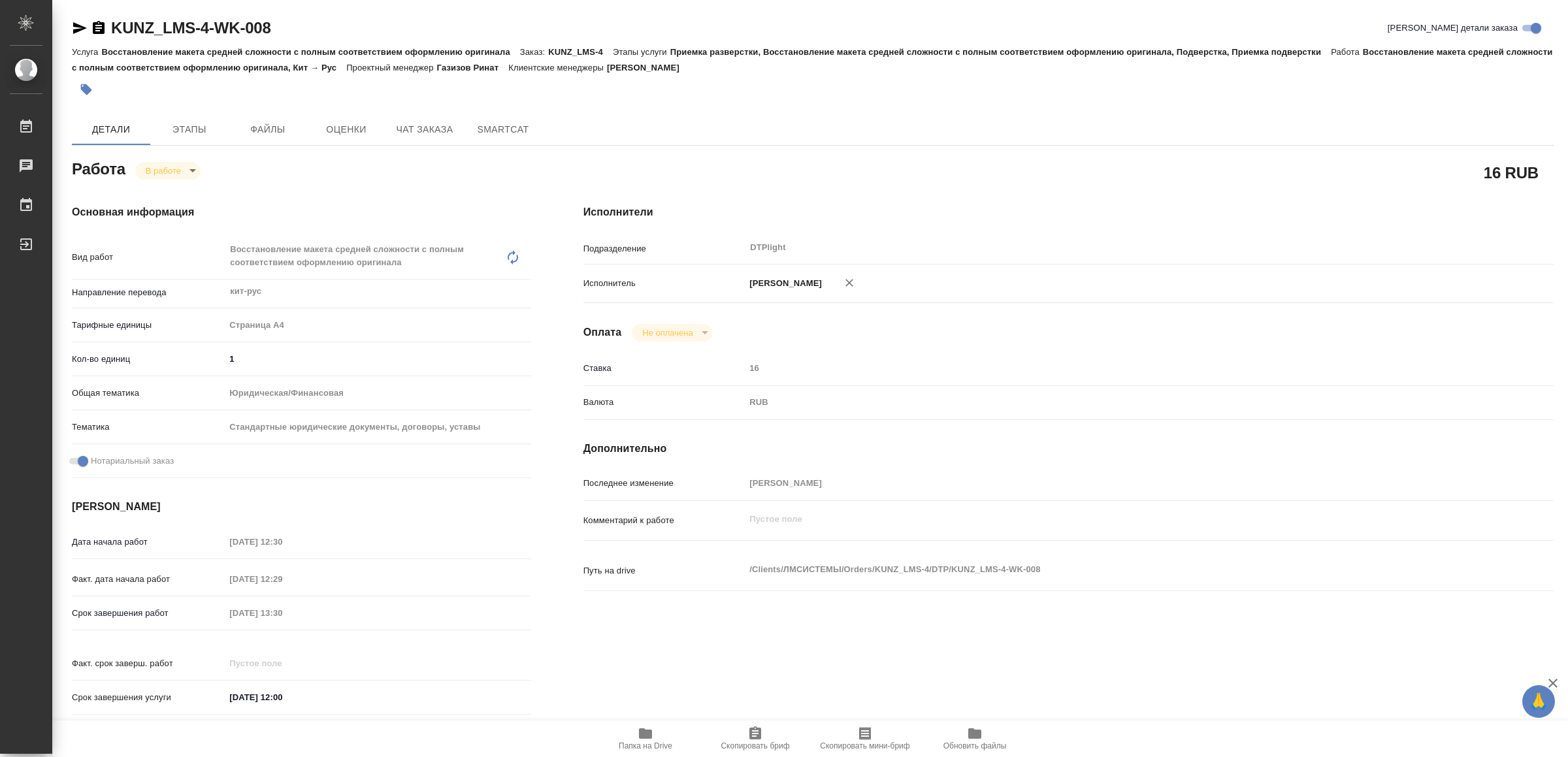
click at [652, 738] on icon "button" at bounding box center [646, 733] width 16 height 16
click at [74, 30] on icon "button" at bounding box center [80, 28] width 13 height 12
click at [155, 167] on body "🙏 .cls-1 fill:#fff; AWATERA Yamkovenko [PERSON_NAME] Работы 0 Чаты График Выйти…" at bounding box center [784, 378] width 1568 height 757
click at [165, 186] on button "Выполнен" at bounding box center [170, 192] width 48 height 14
type textarea "x"
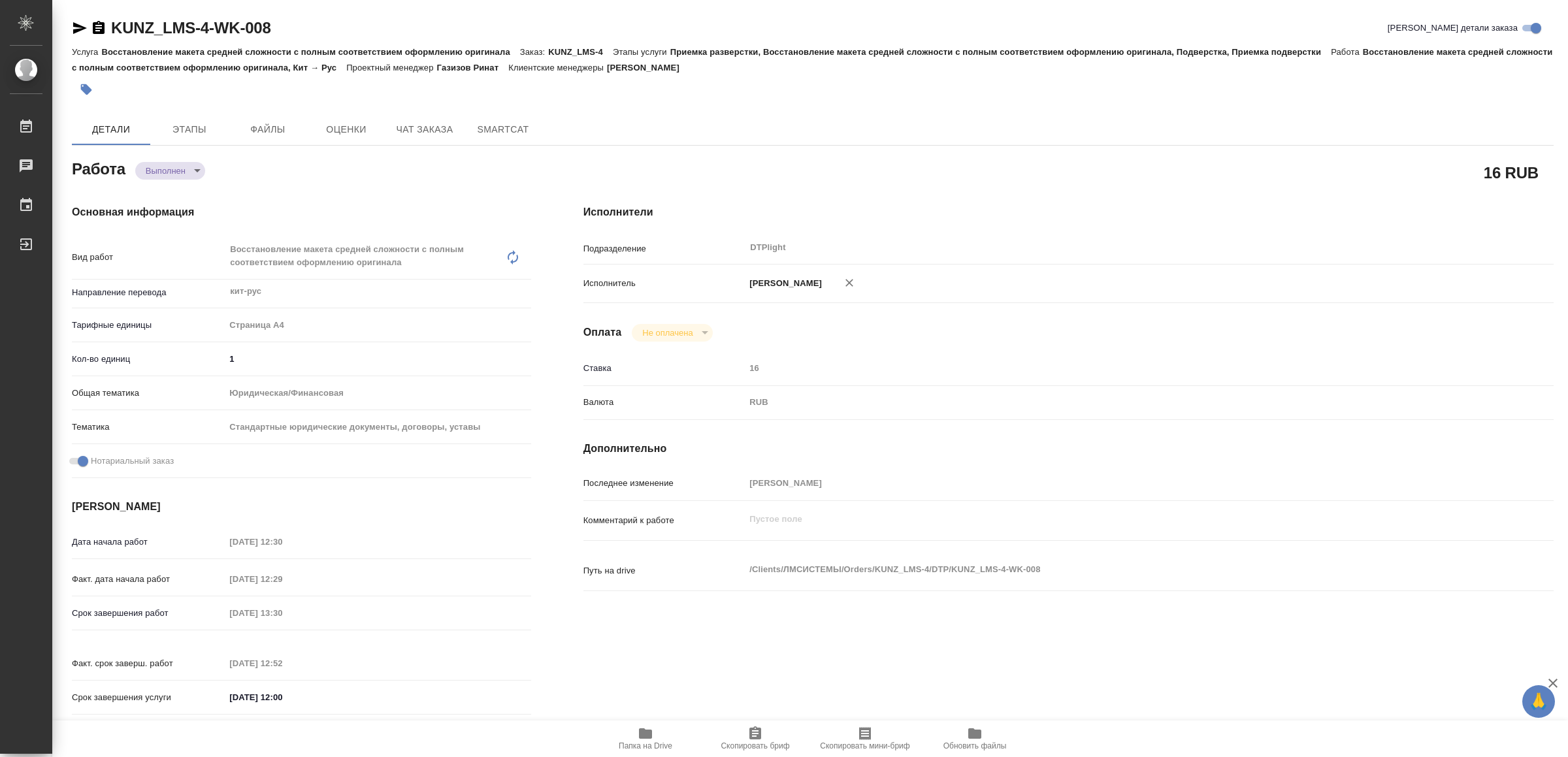
type textarea "x"
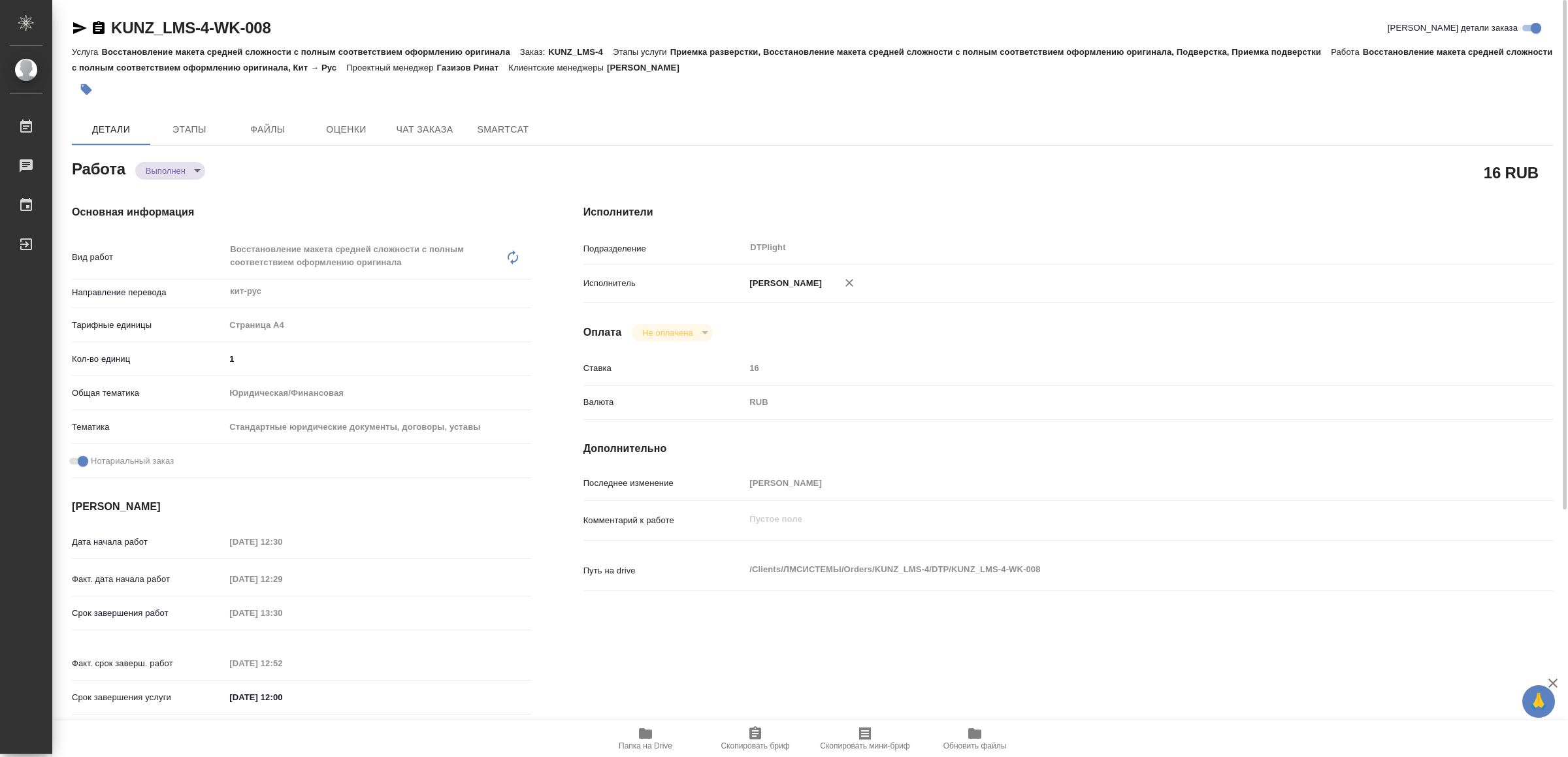
type textarea "x"
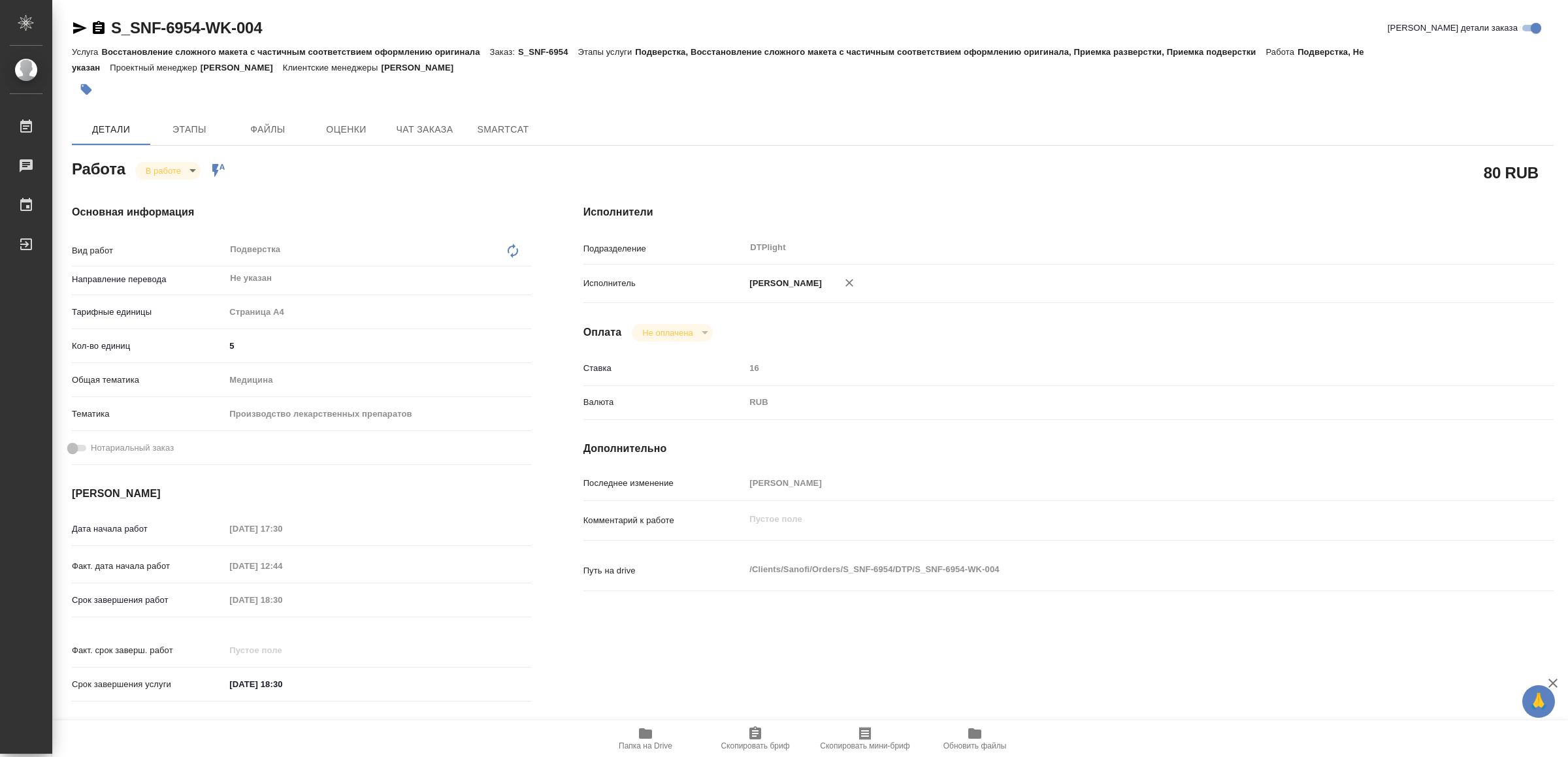
click at [646, 734] on icon "button" at bounding box center [646, 733] width 13 height 10
click at [79, 26] on icon "button" at bounding box center [80, 28] width 13 height 12
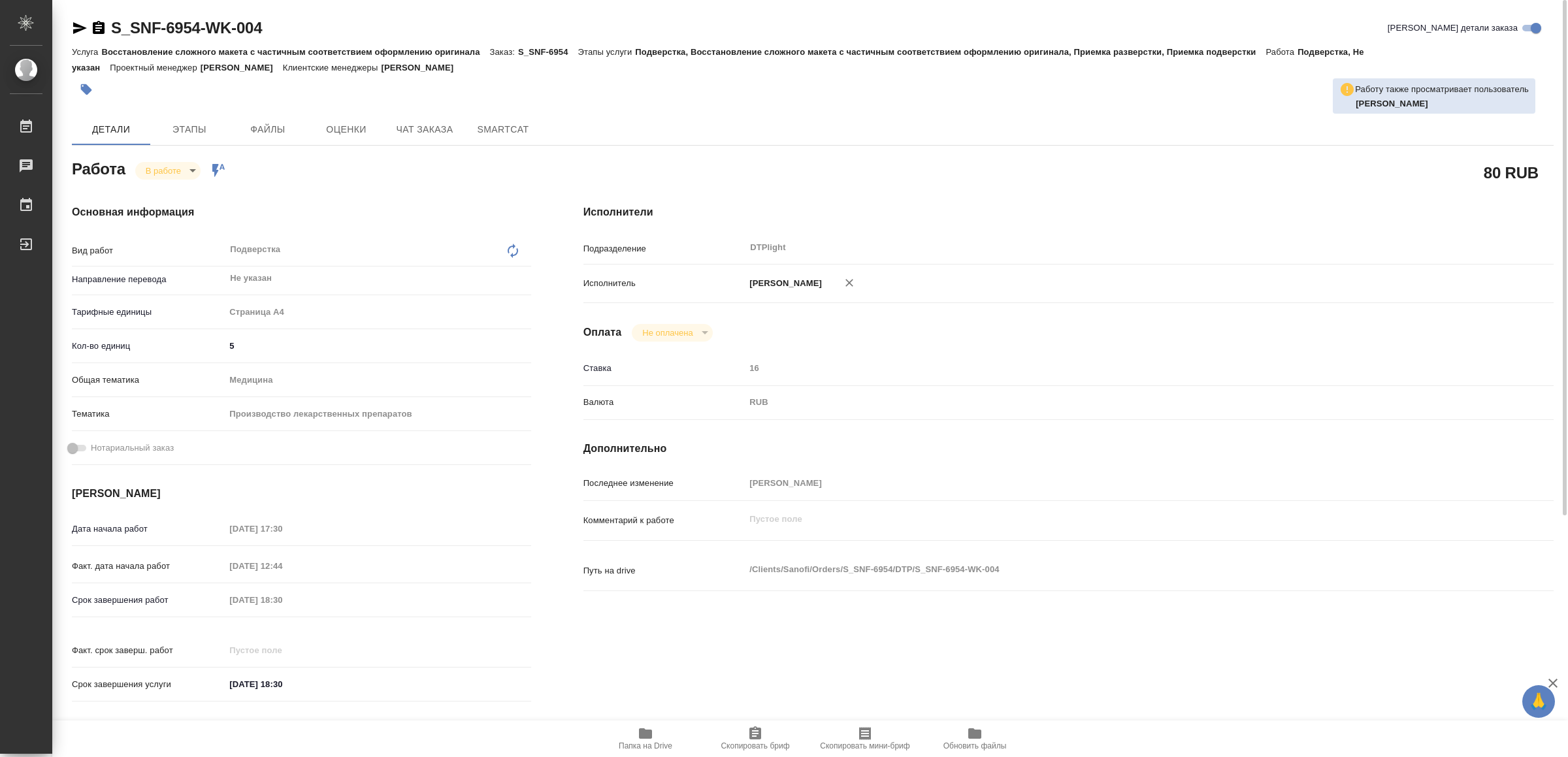
click at [171, 167] on body "🙏 .cls-1 fill:#fff; AWATERA Yamkovenko Vera Работы 0 Чаты График Выйти S_SNF-69…" at bounding box center [784, 378] width 1568 height 757
click at [175, 187] on button "Выполнен" at bounding box center [170, 192] width 48 height 14
click at [650, 734] on icon "button" at bounding box center [646, 733] width 13 height 10
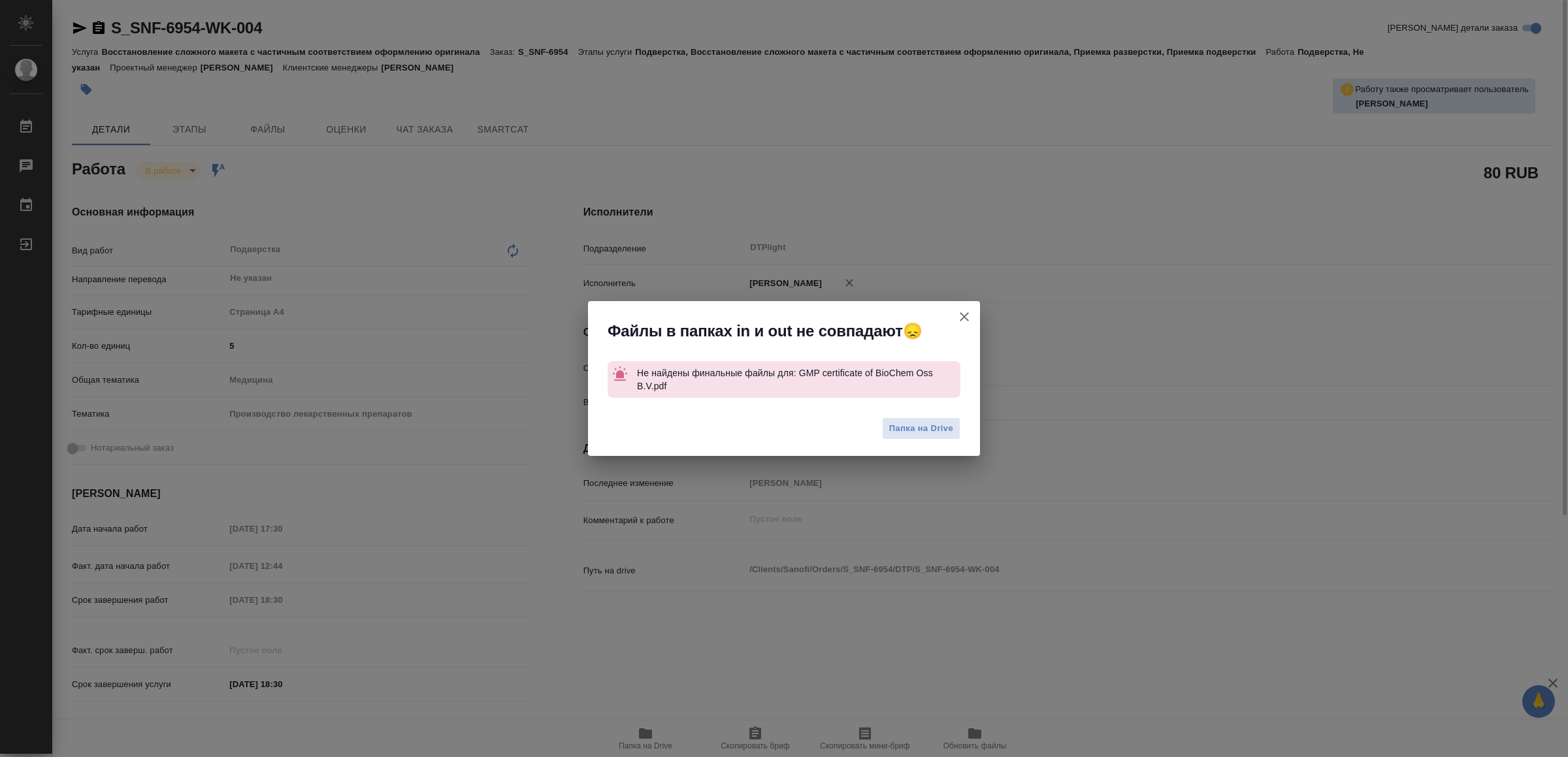
type textarea "x"
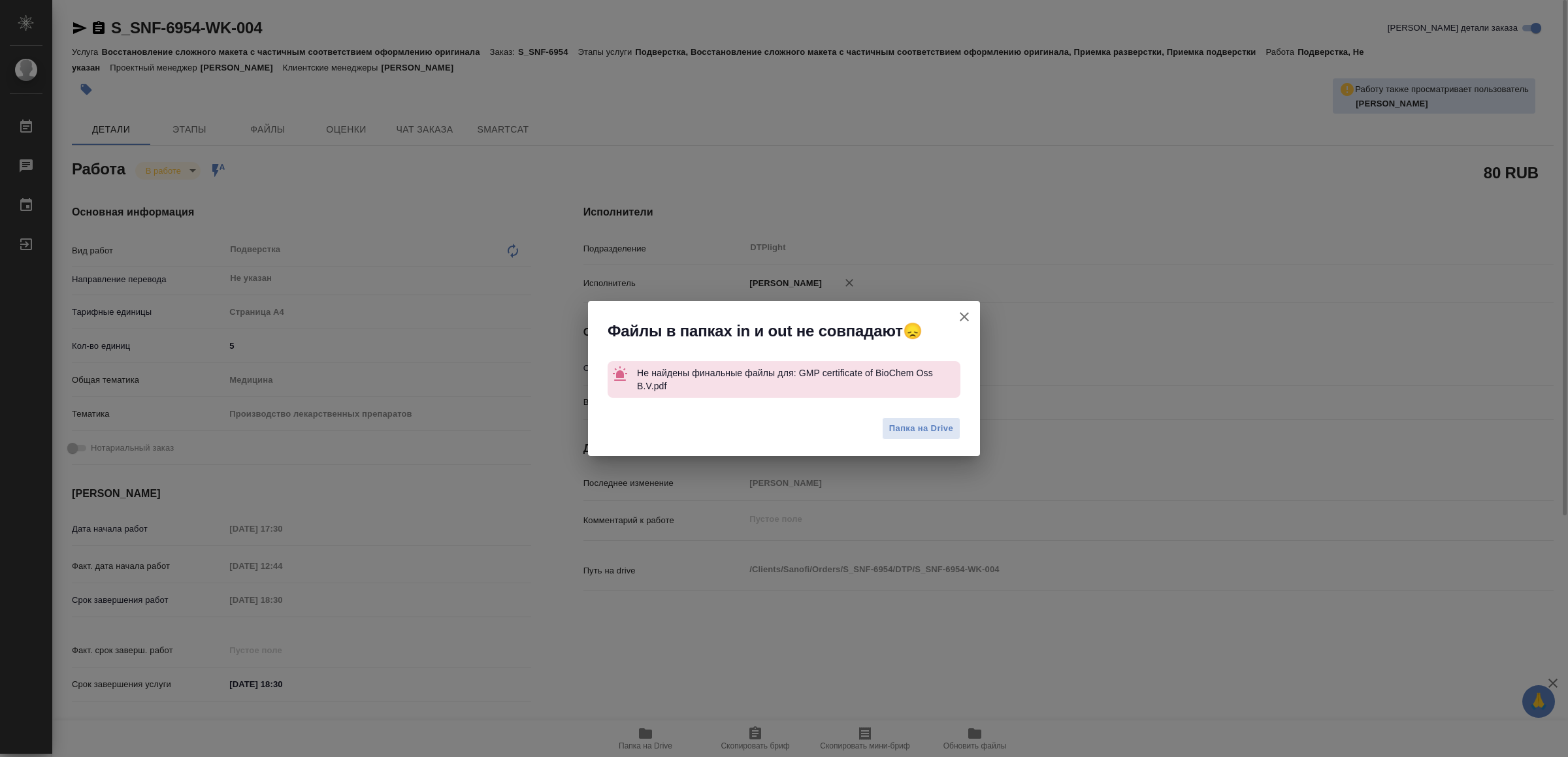
type textarea "x"
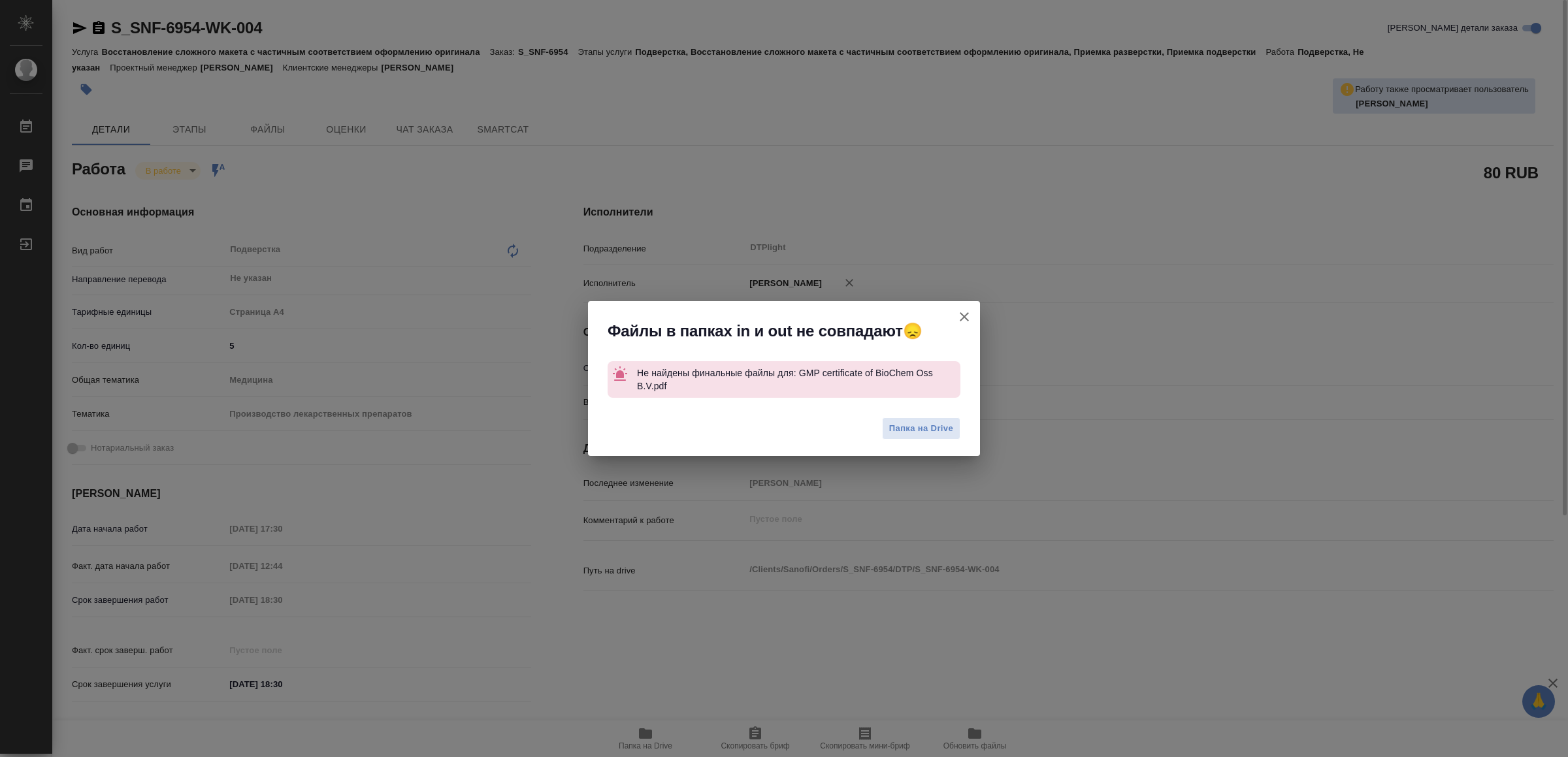
click at [965, 314] on icon "button" at bounding box center [964, 316] width 16 height 16
type textarea "x"
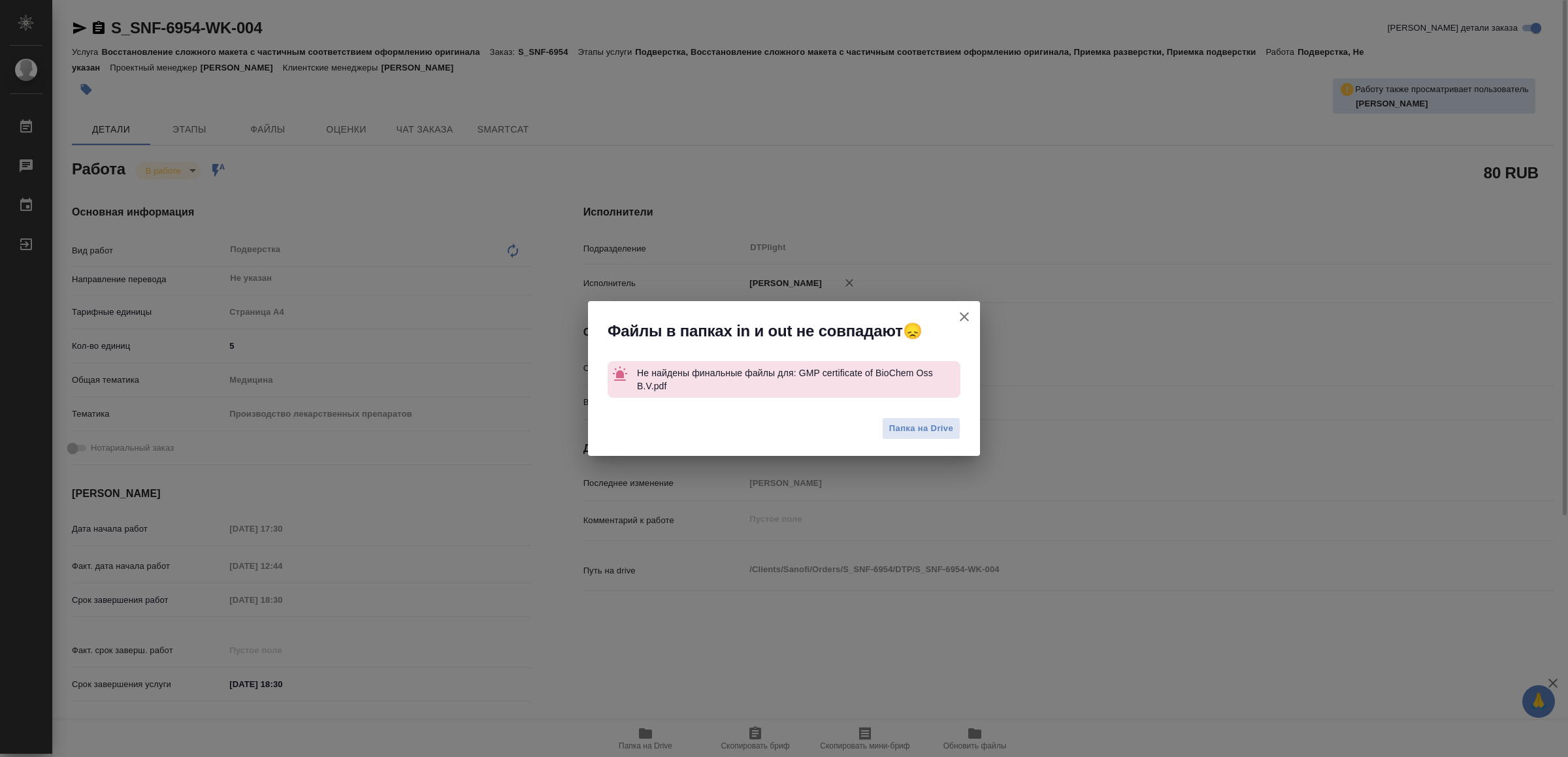
type textarea "x"
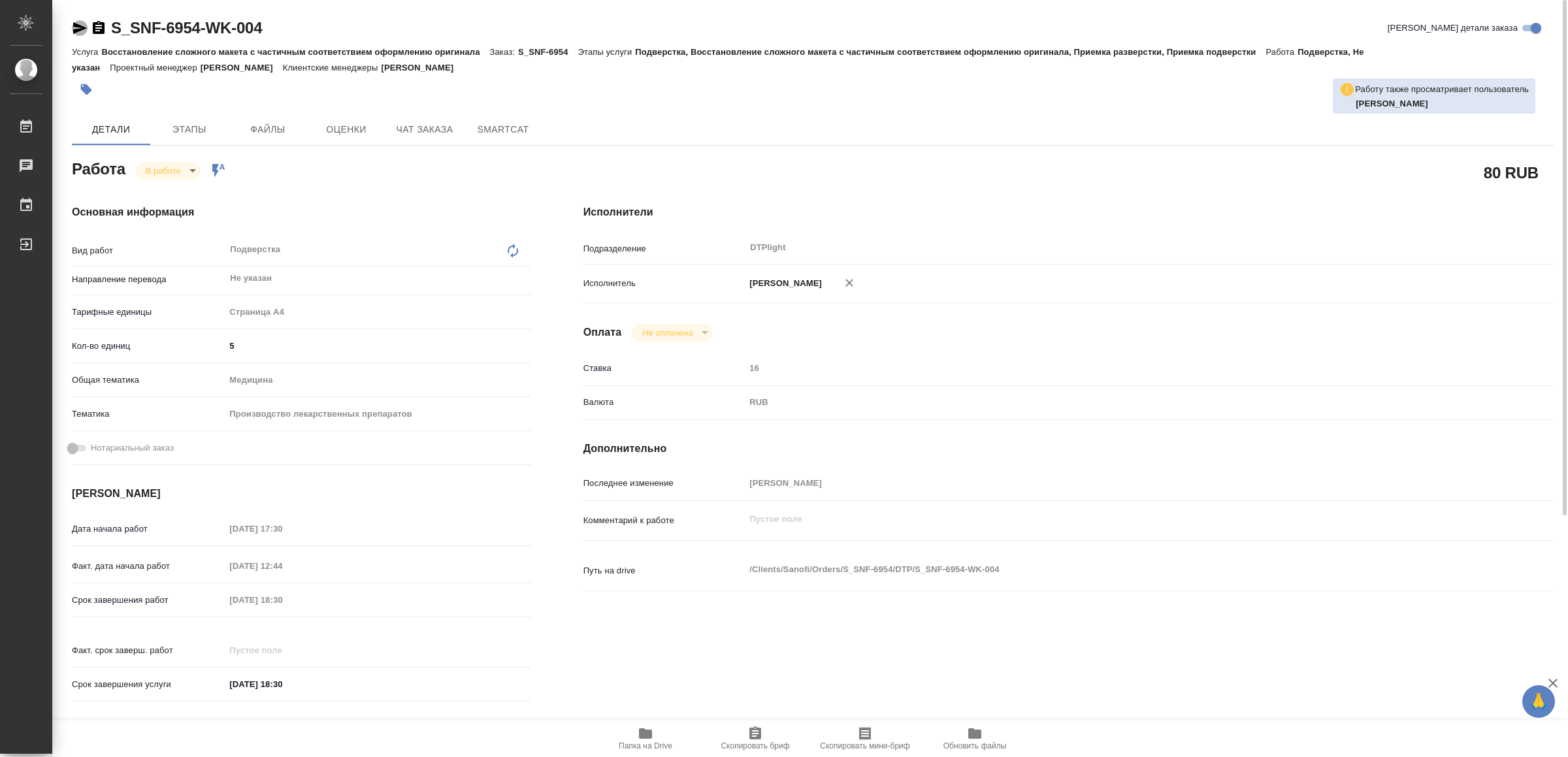
click at [77, 25] on icon "button" at bounding box center [80, 28] width 13 height 12
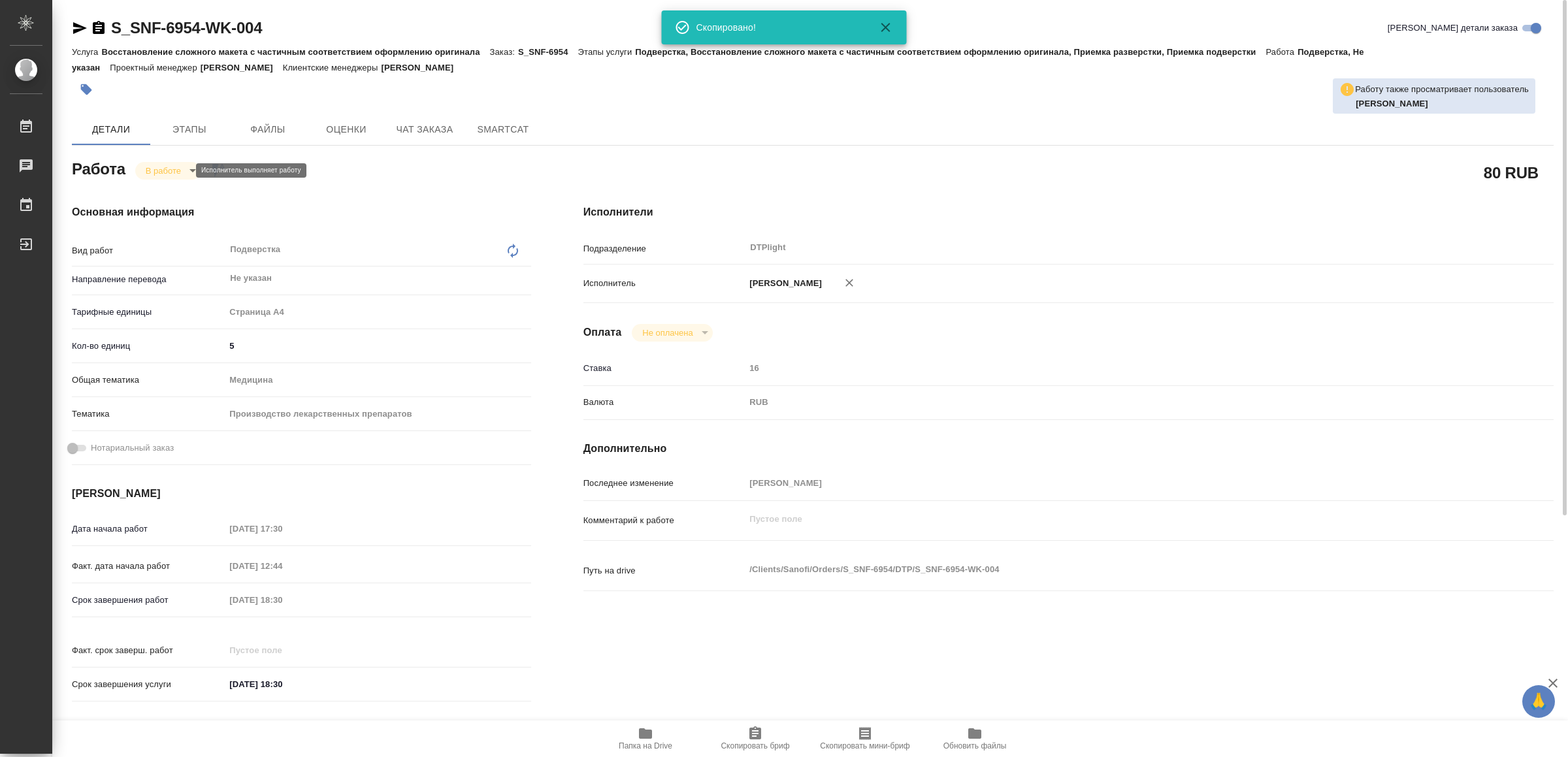
click at [179, 165] on body "🙏 .cls-1 fill:#fff; AWATERA Yamkovenko Vera Работы 0 Чаты График Выйти S_SNF-69…" at bounding box center [784, 378] width 1568 height 757
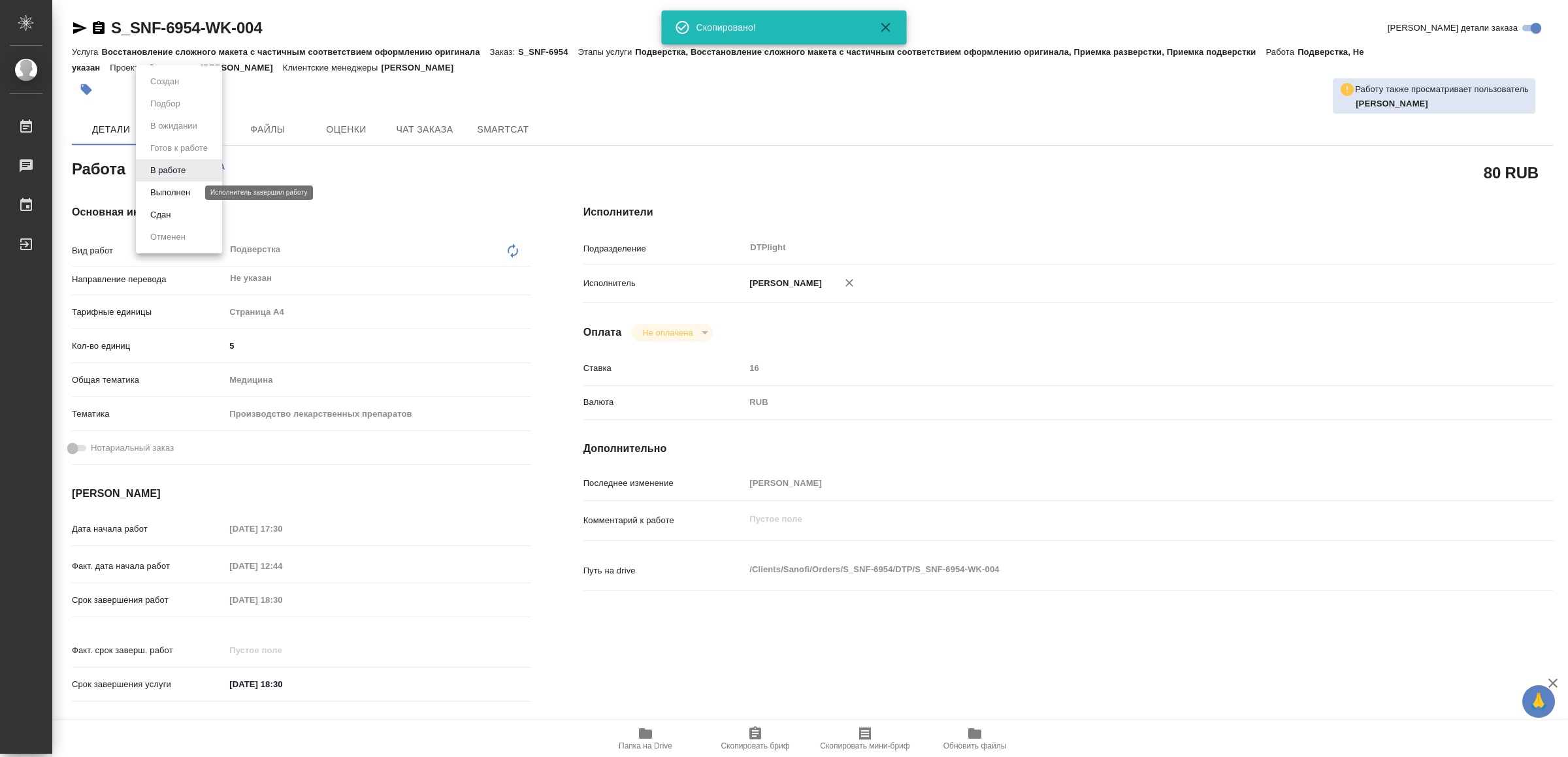
click at [181, 185] on button "Выполнен" at bounding box center [170, 192] width 48 height 14
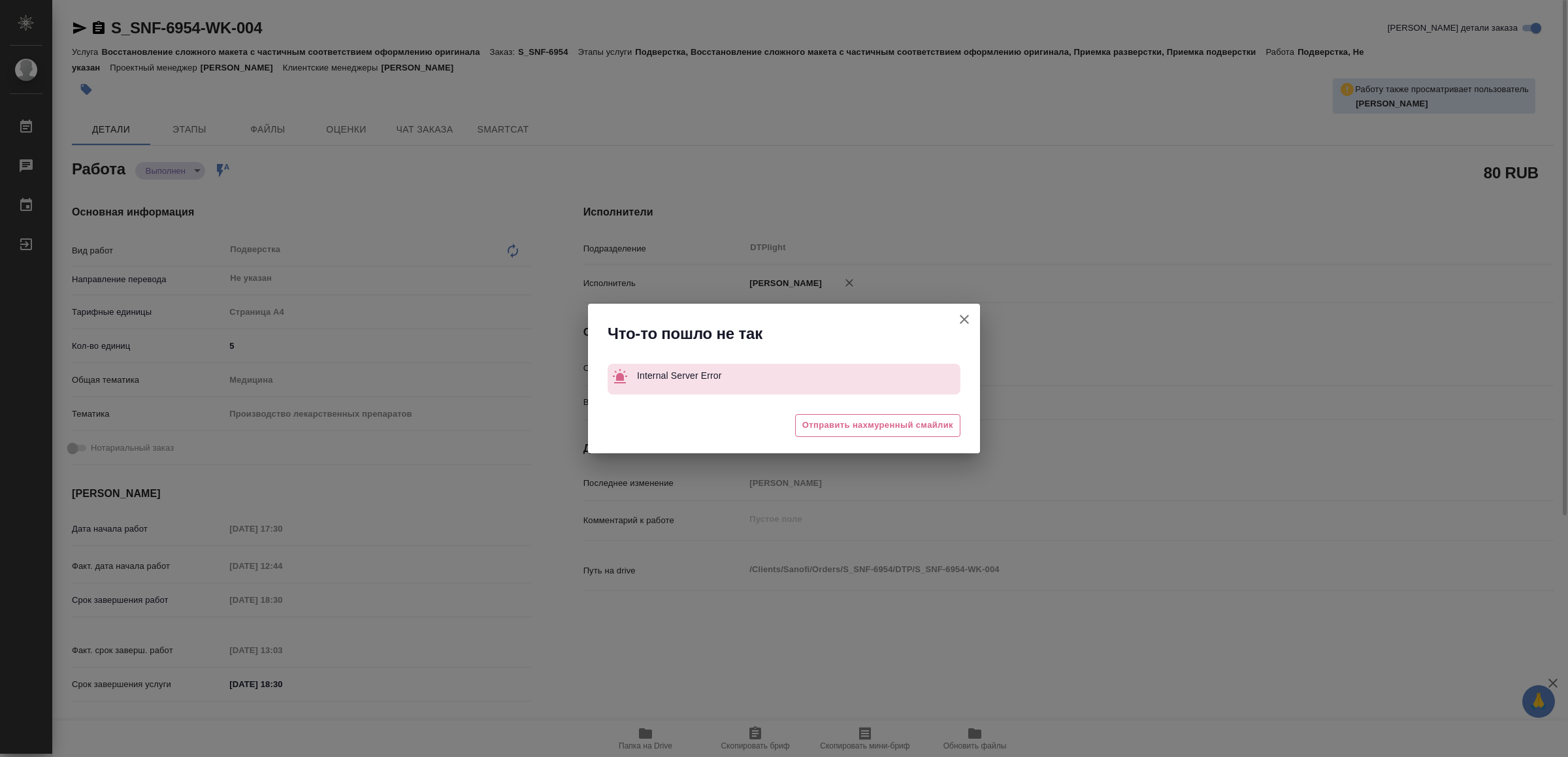
type textarea "x"
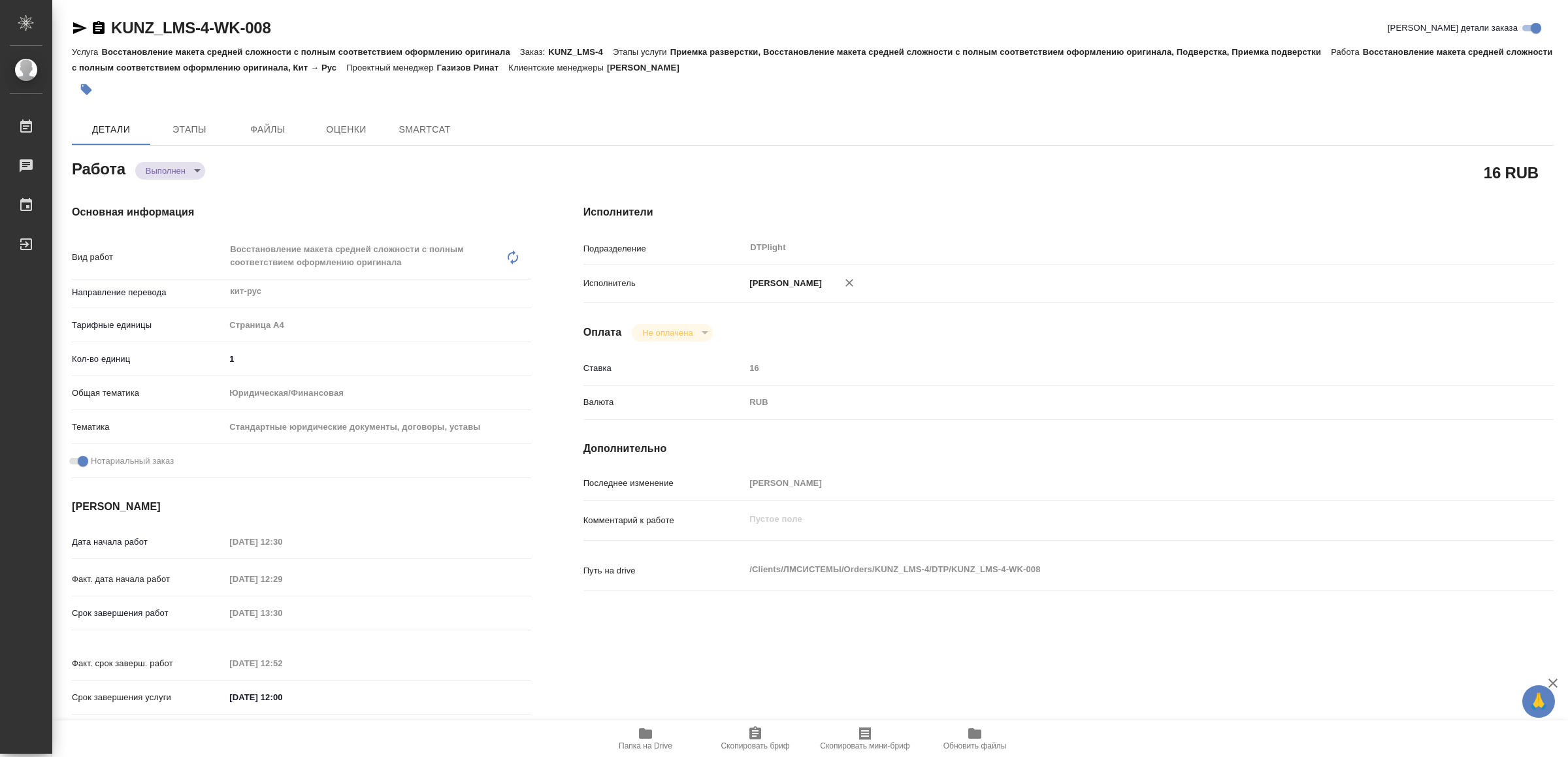
type textarea "x"
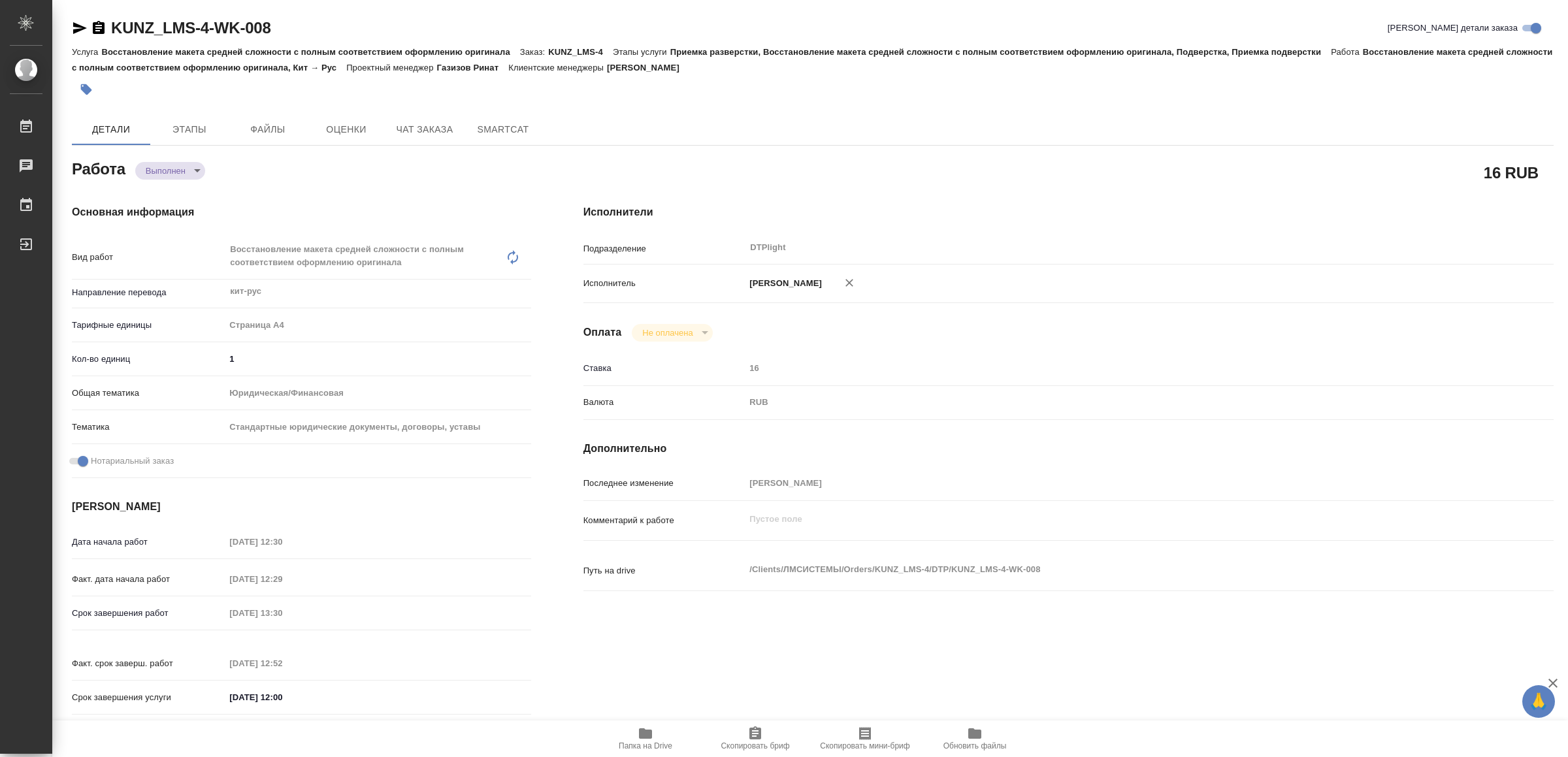
type textarea "x"
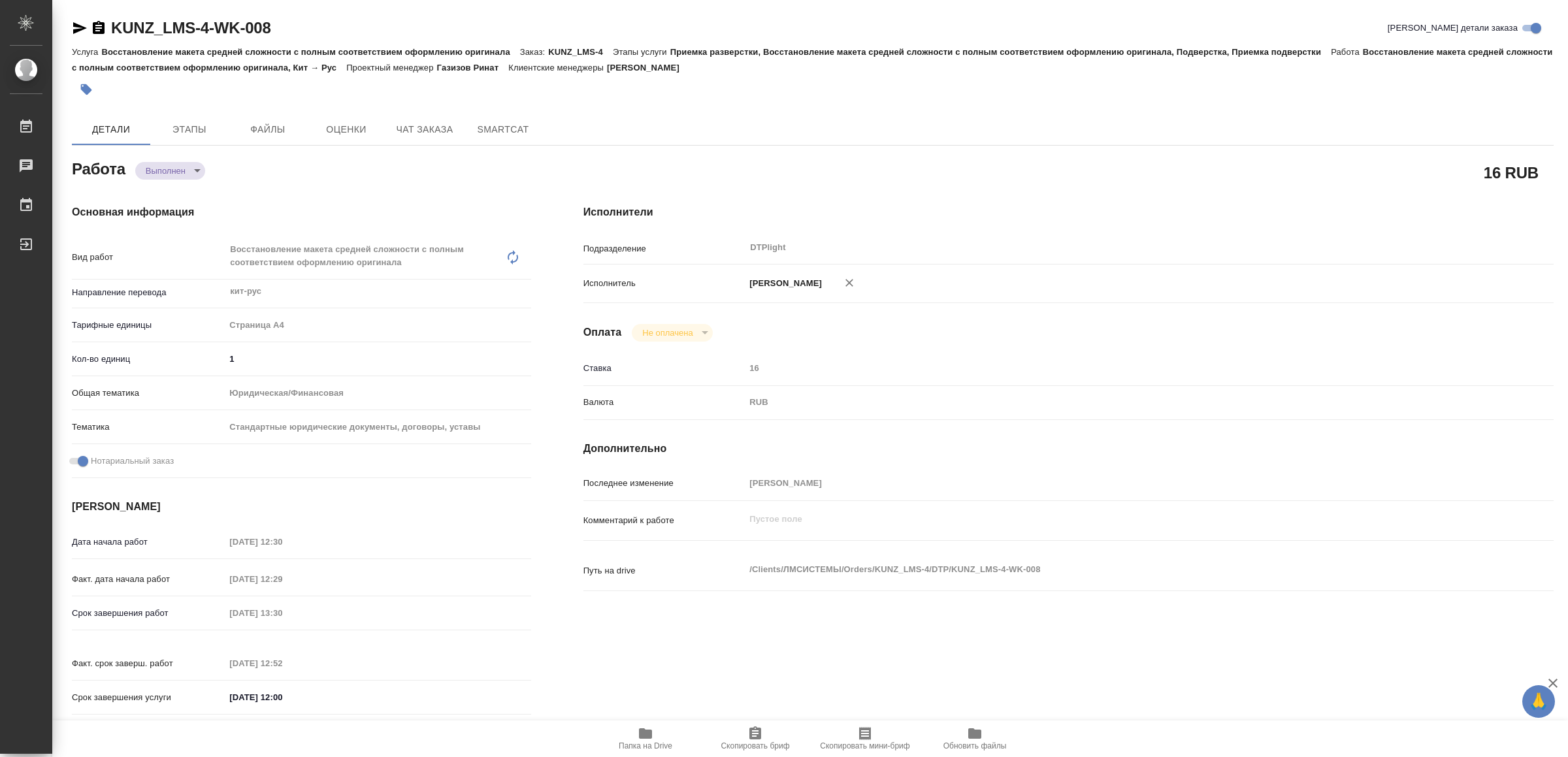
type textarea "x"
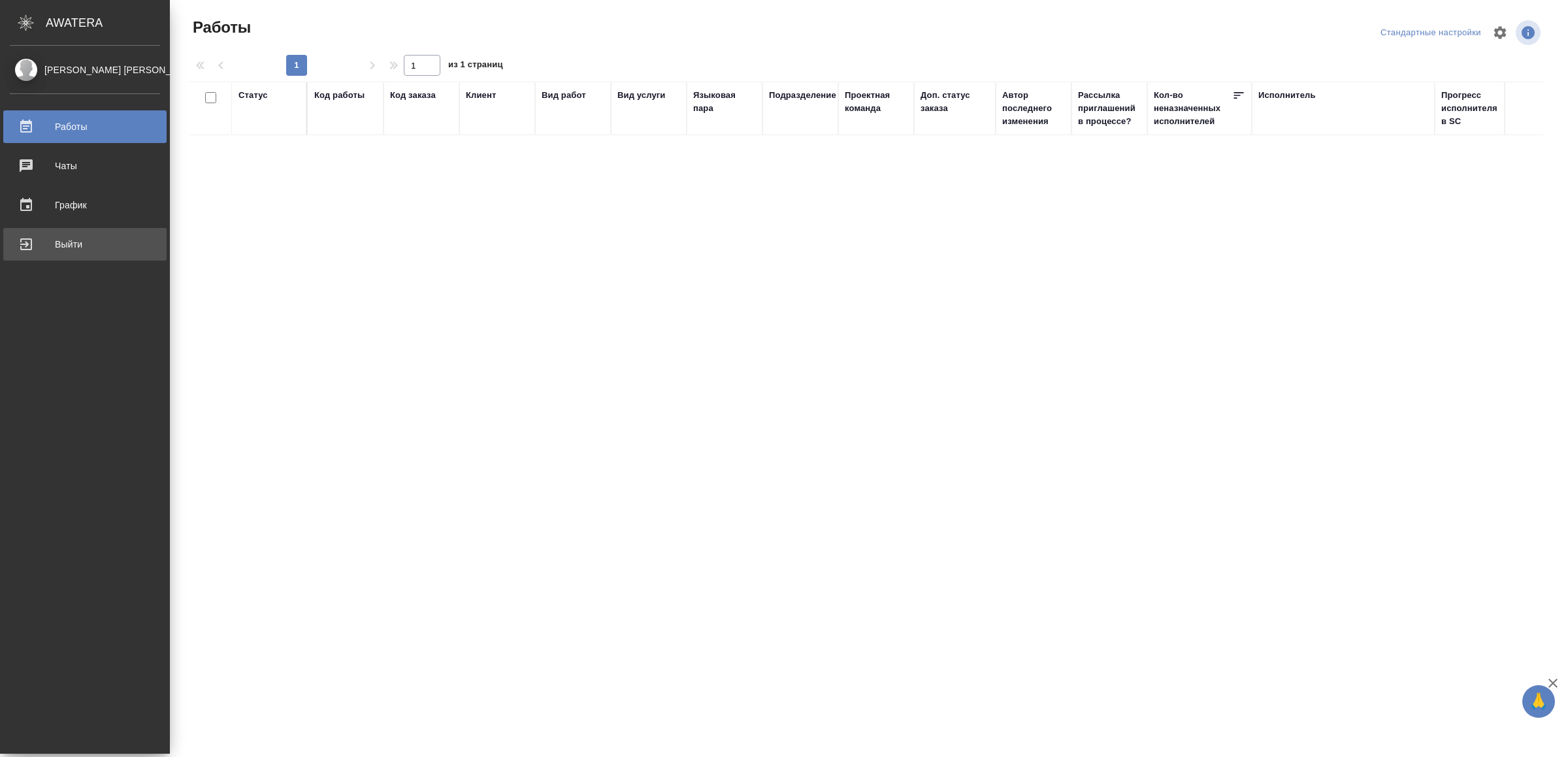
click at [38, 246] on div "Выйти" at bounding box center [85, 244] width 151 height 19
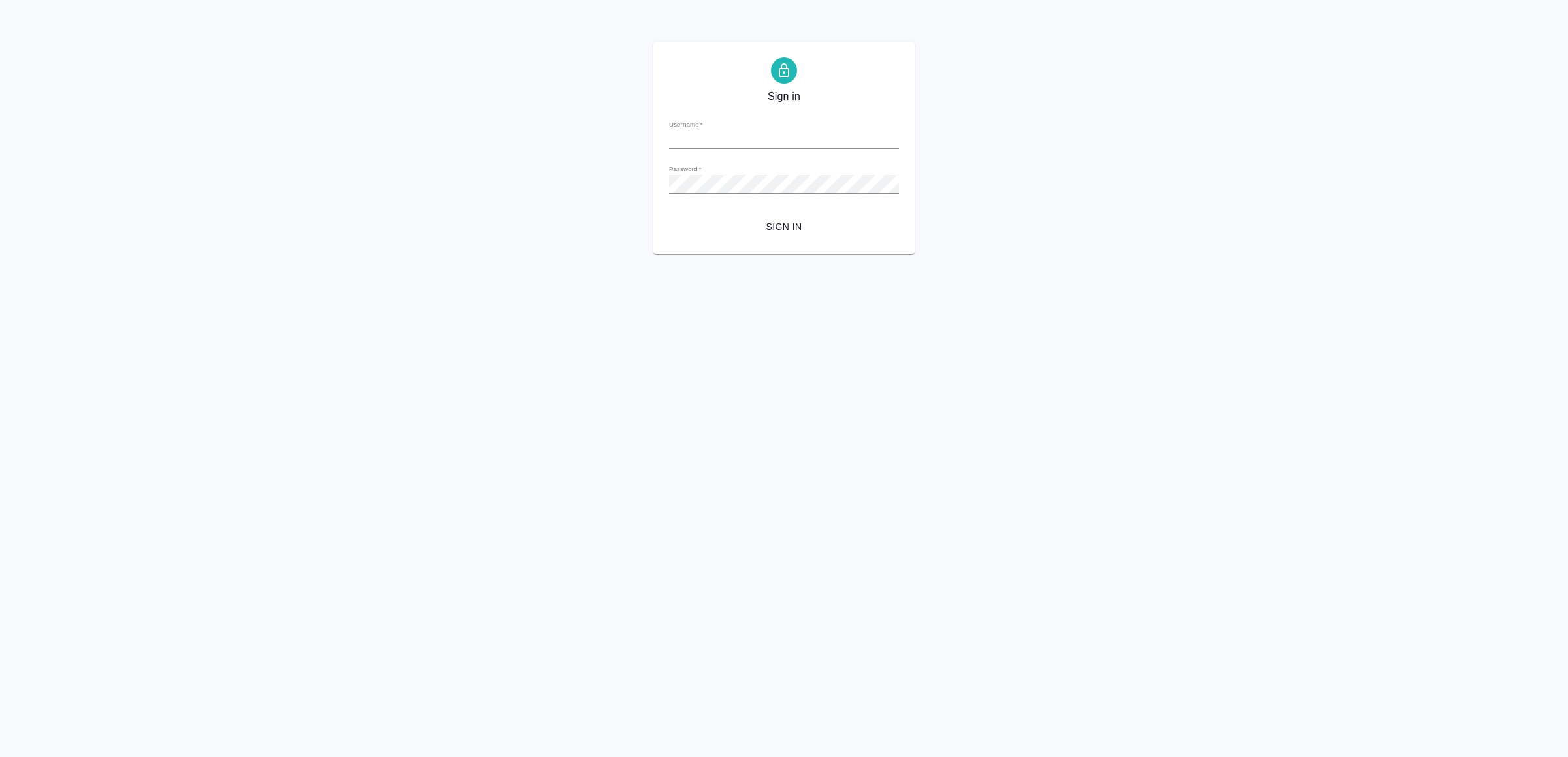
type input "[EMAIL_ADDRESS][DOMAIN_NAME]"
click at [782, 221] on span "Sign in" at bounding box center [784, 226] width 209 height 16
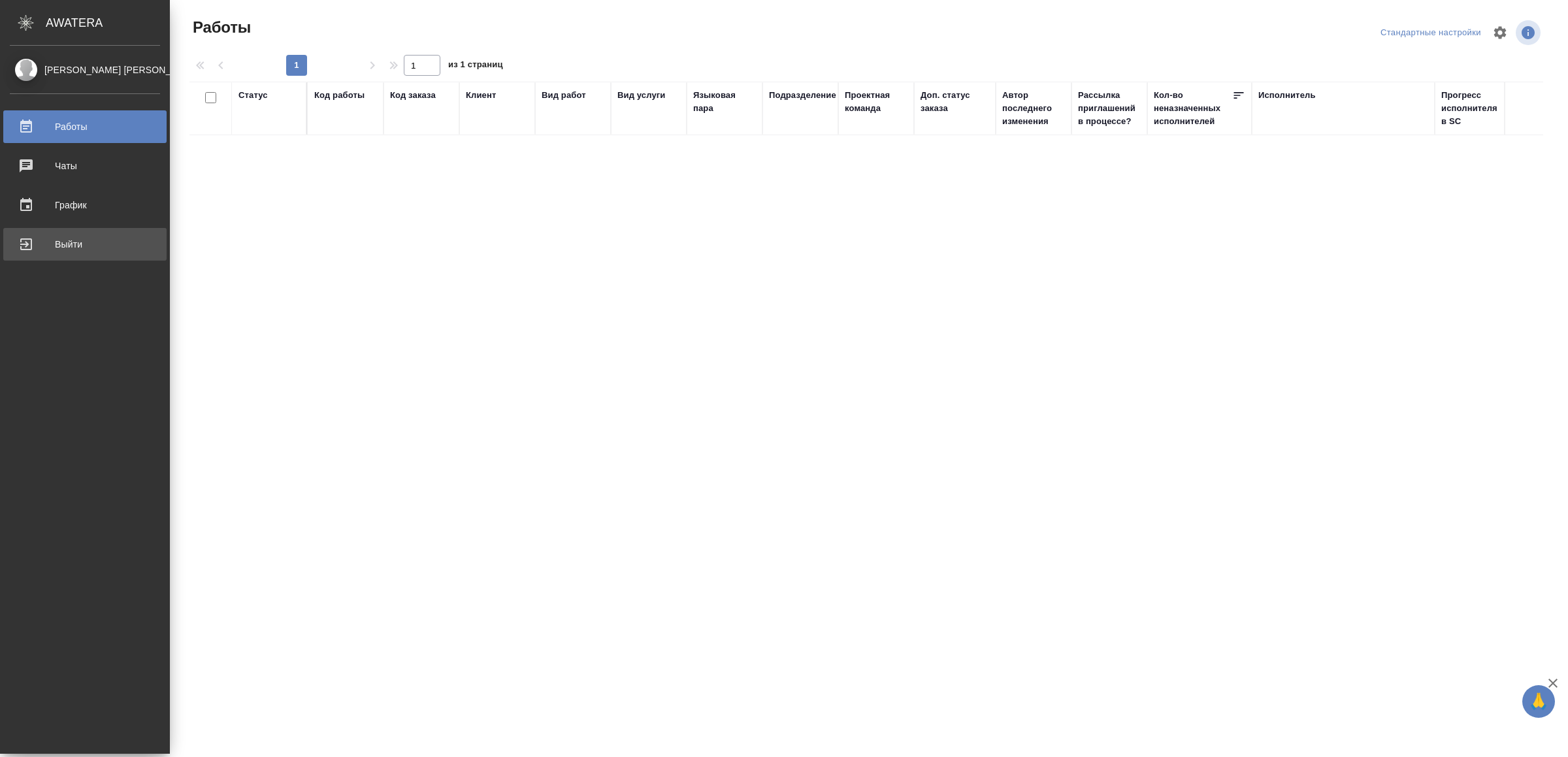
click at [45, 257] on link "Выйти" at bounding box center [85, 244] width 163 height 33
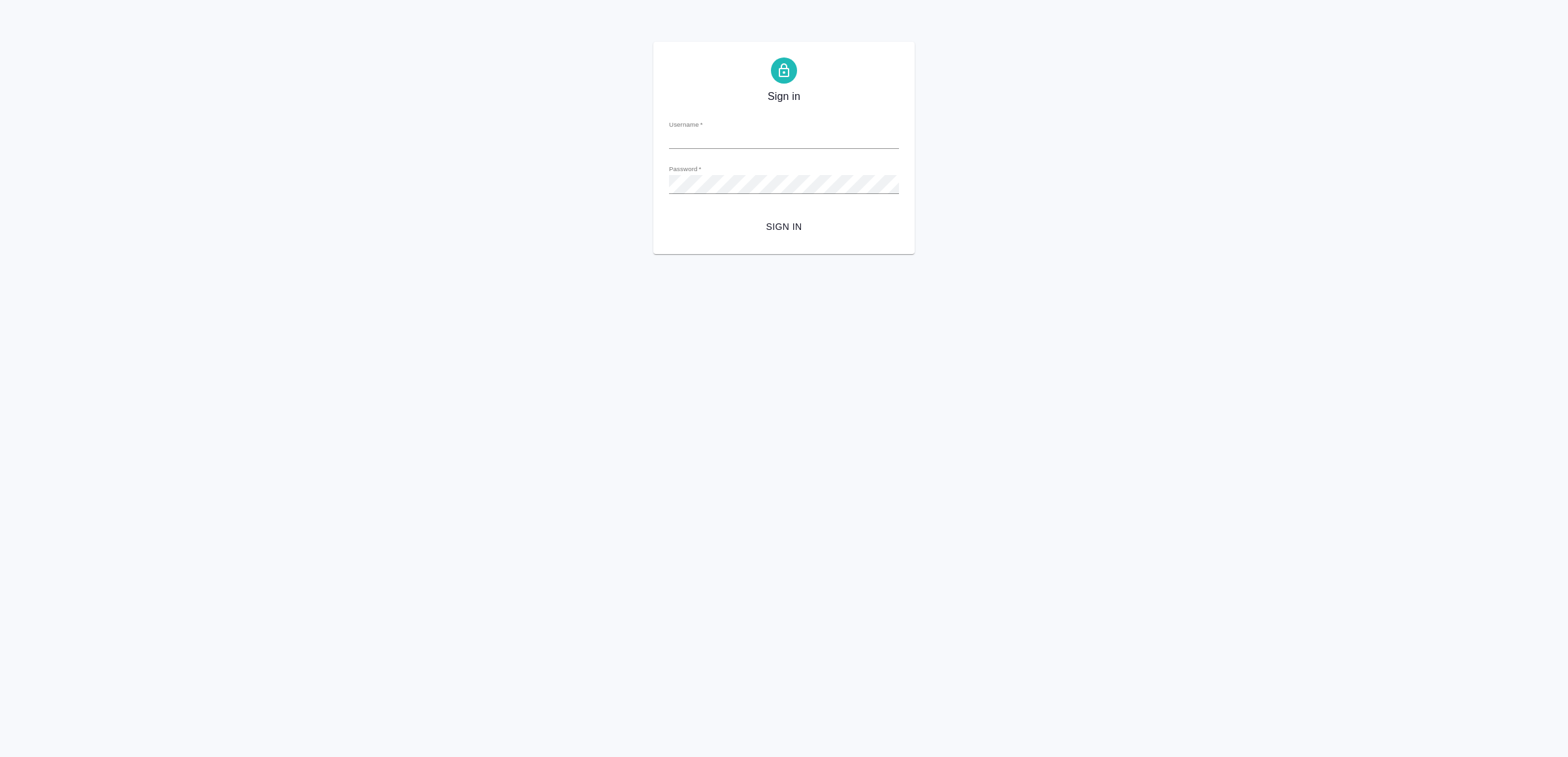
type input "[EMAIL_ADDRESS][DOMAIN_NAME]"
click at [789, 233] on span "Sign in" at bounding box center [784, 226] width 209 height 16
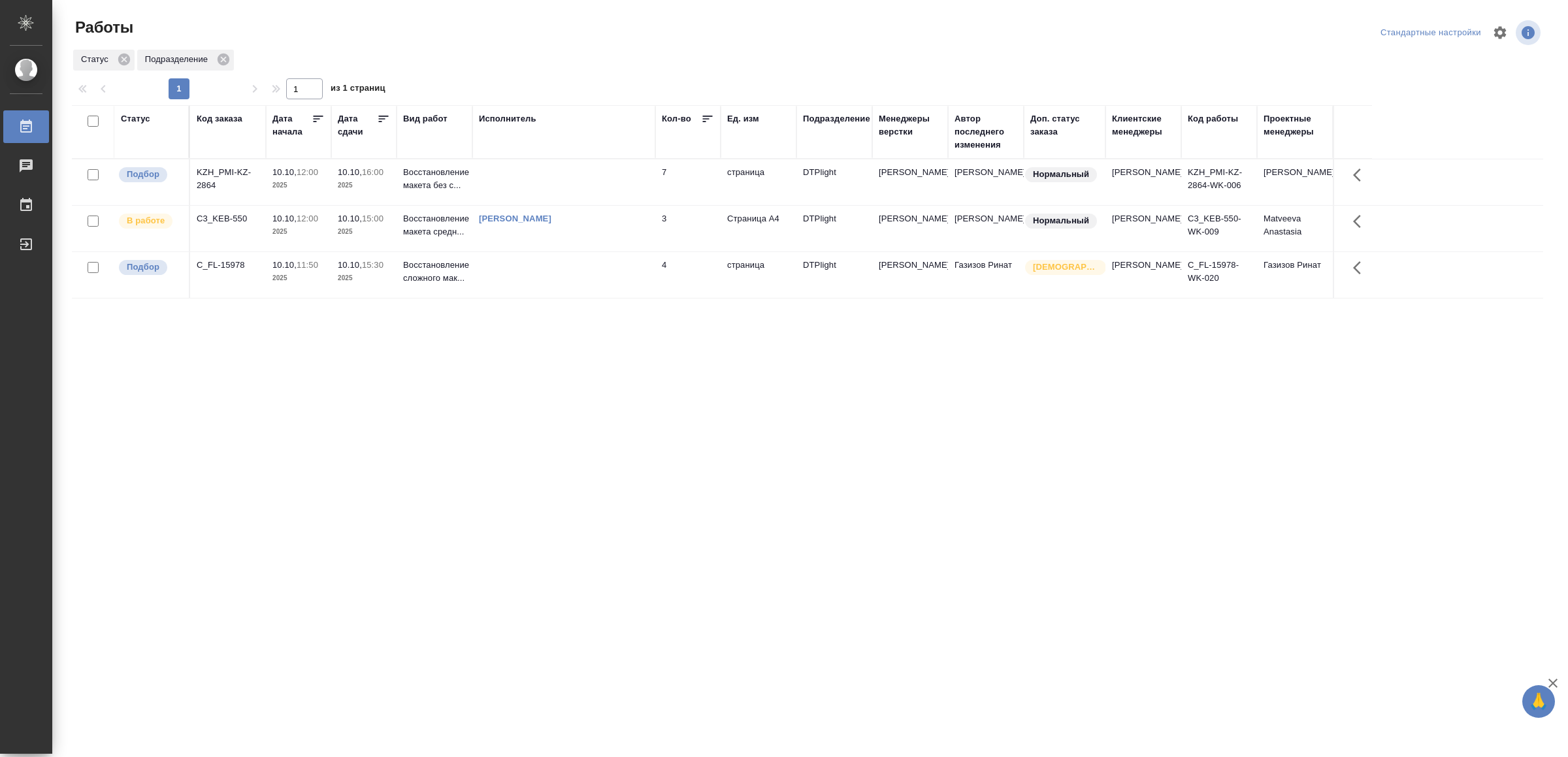
drag, startPoint x: 402, startPoint y: 480, endPoint x: 416, endPoint y: 492, distance: 18.4
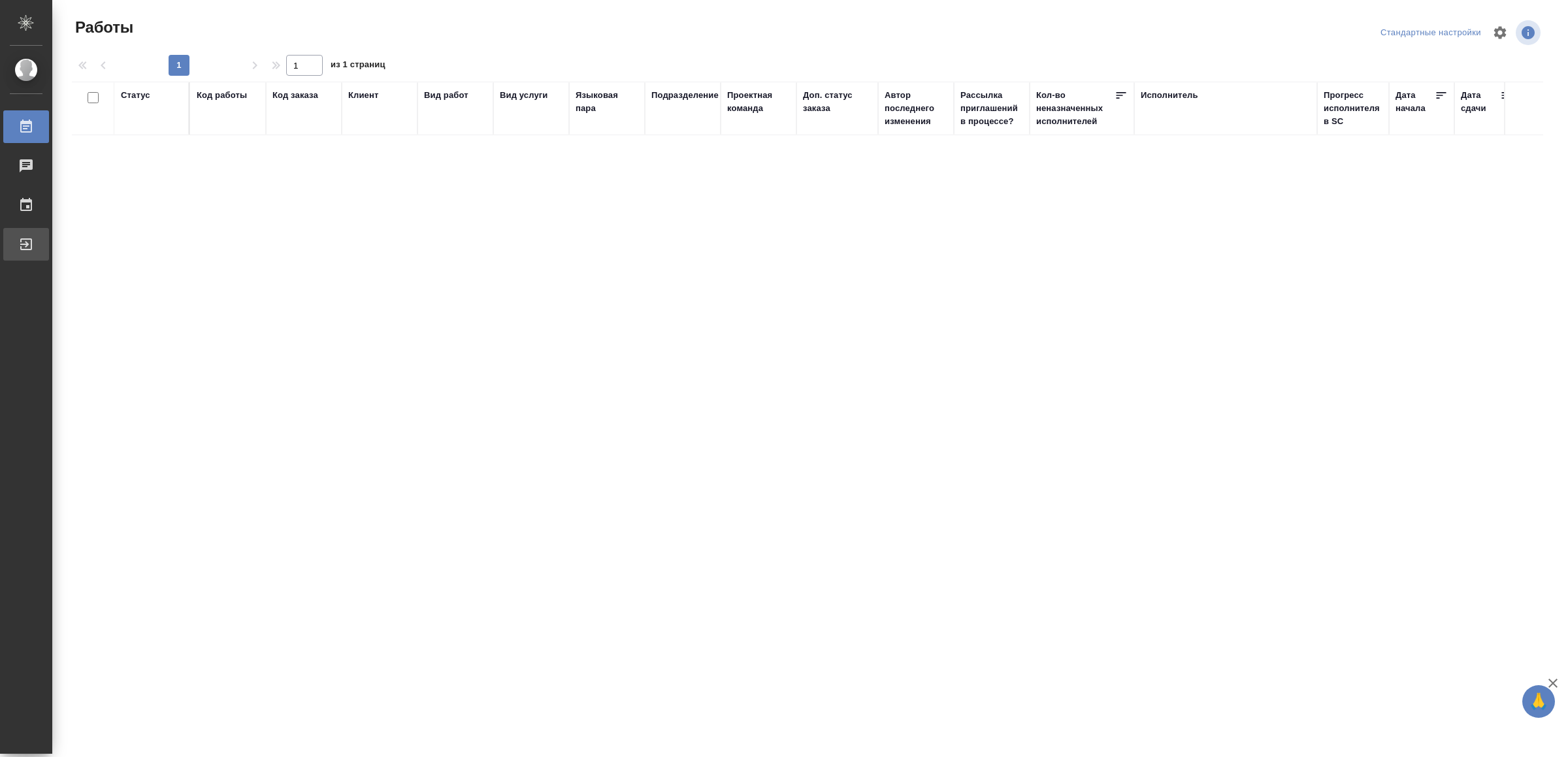
click at [26, 250] on div "Выйти" at bounding box center [9, 244] width 33 height 19
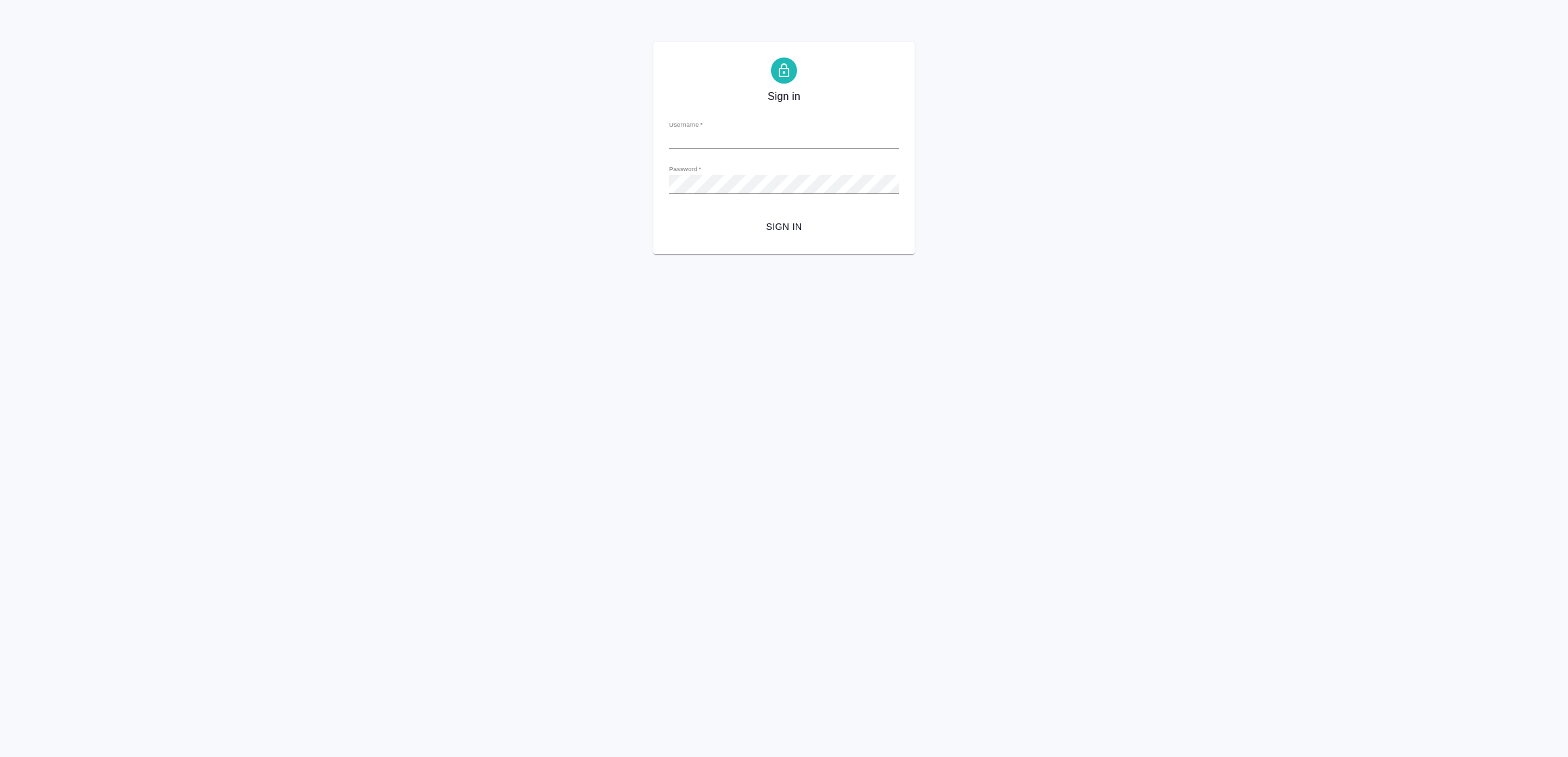
type input "v.yamkovenko@awatera.com"
click at [794, 236] on button "Sign in" at bounding box center [784, 226] width 230 height 24
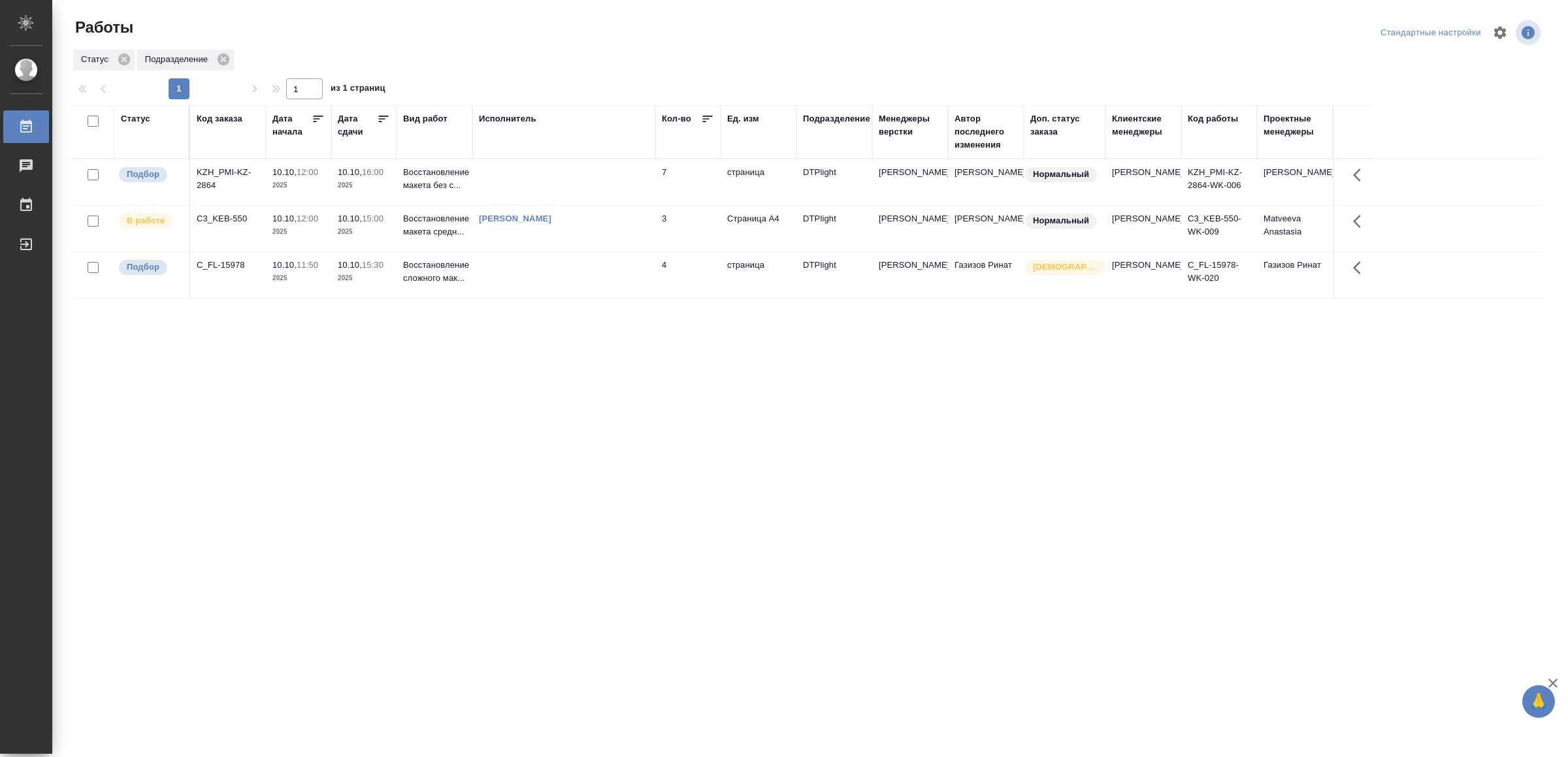
drag, startPoint x: 502, startPoint y: 531, endPoint x: 500, endPoint y: 515, distance: 16.1
drag, startPoint x: 384, startPoint y: 495, endPoint x: 386, endPoint y: 483, distance: 12.2
drag, startPoint x: 553, startPoint y: 538, endPoint x: 569, endPoint y: 495, distance: 45.9
drag, startPoint x: 501, startPoint y: 557, endPoint x: 506, endPoint y: 527, distance: 30.4
drag, startPoint x: 482, startPoint y: 473, endPoint x: 495, endPoint y: 463, distance: 16.4
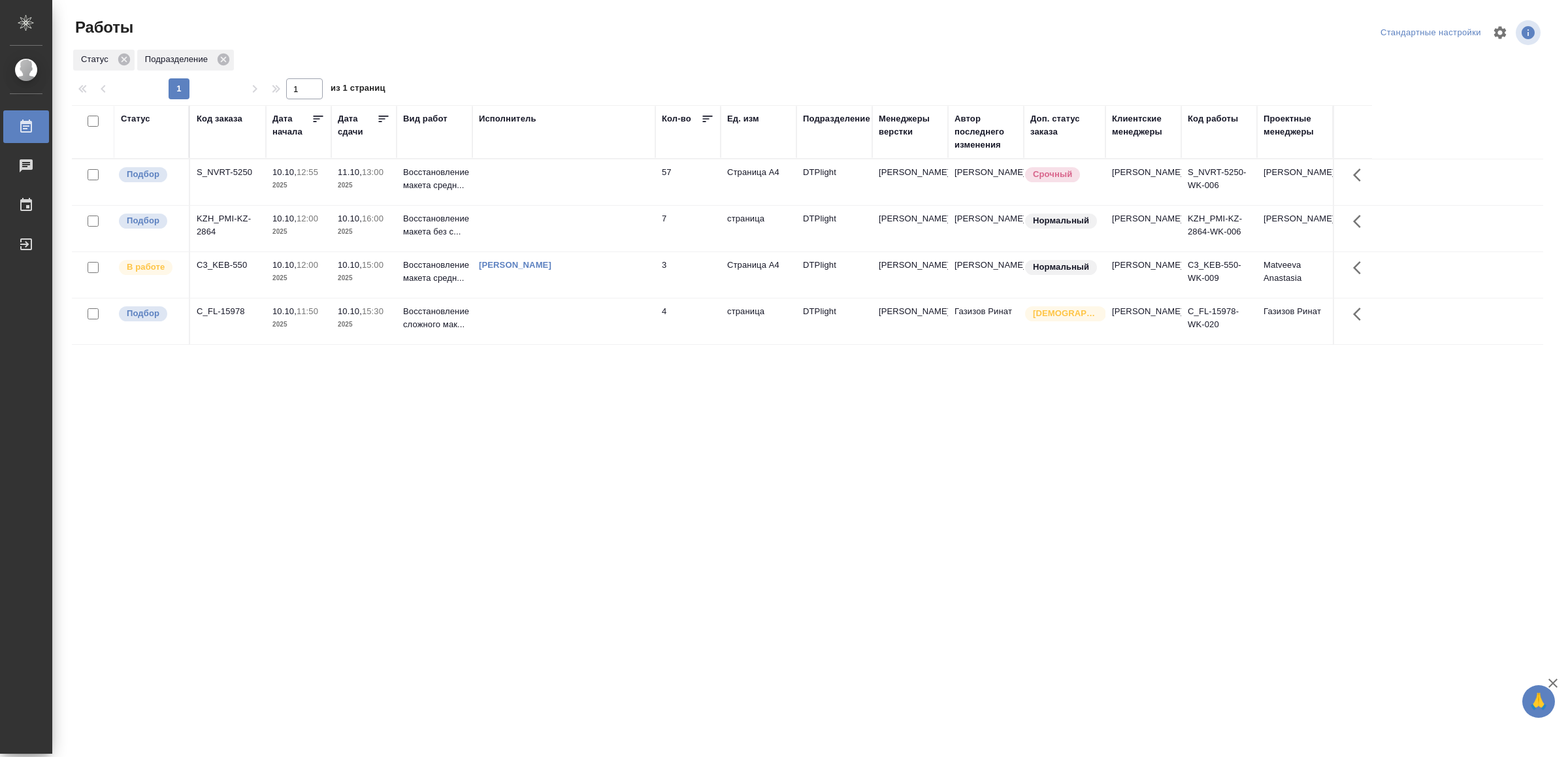
drag, startPoint x: 416, startPoint y: 468, endPoint x: 194, endPoint y: 564, distance: 241.9
click at [194, 564] on div "Статус Код заказа Дата начала Дата сдачи Вид работ Исполнитель Кол-во Ед. изм П…" at bounding box center [807, 340] width 1471 height 470
click at [482, 183] on td at bounding box center [563, 182] width 183 height 45
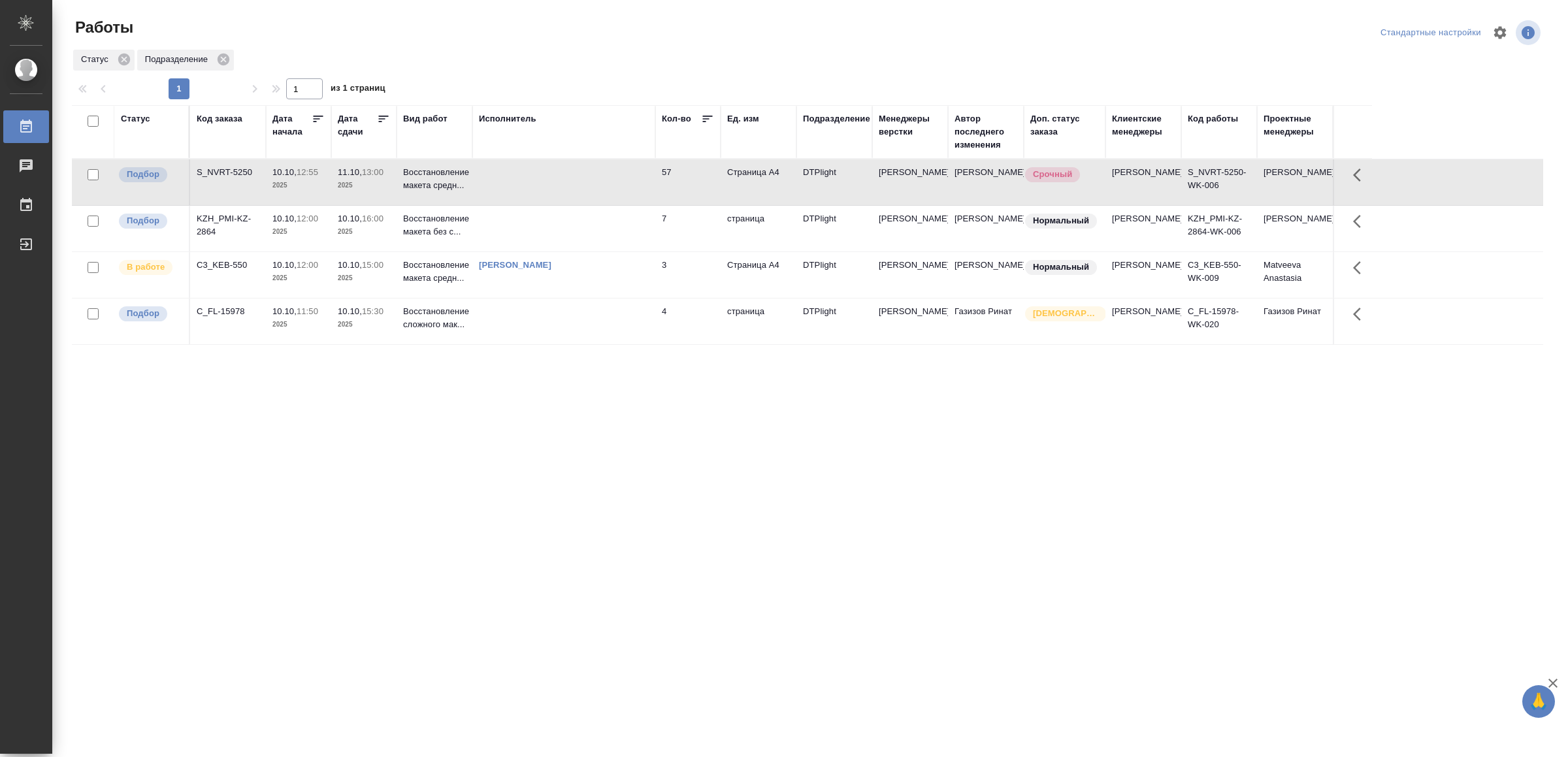
click at [483, 183] on td at bounding box center [563, 182] width 183 height 45
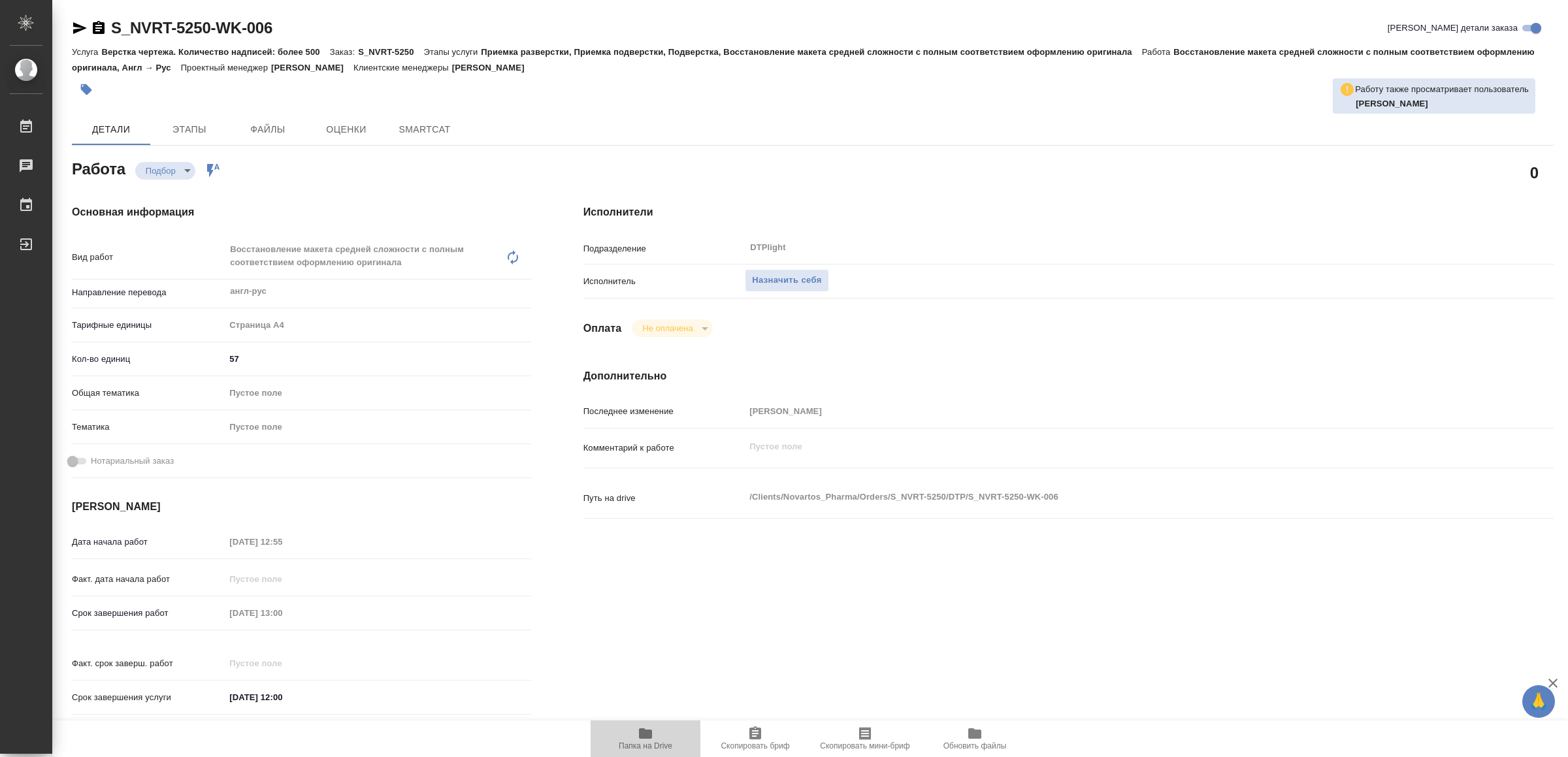
click at [641, 738] on icon "button" at bounding box center [646, 733] width 13 height 10
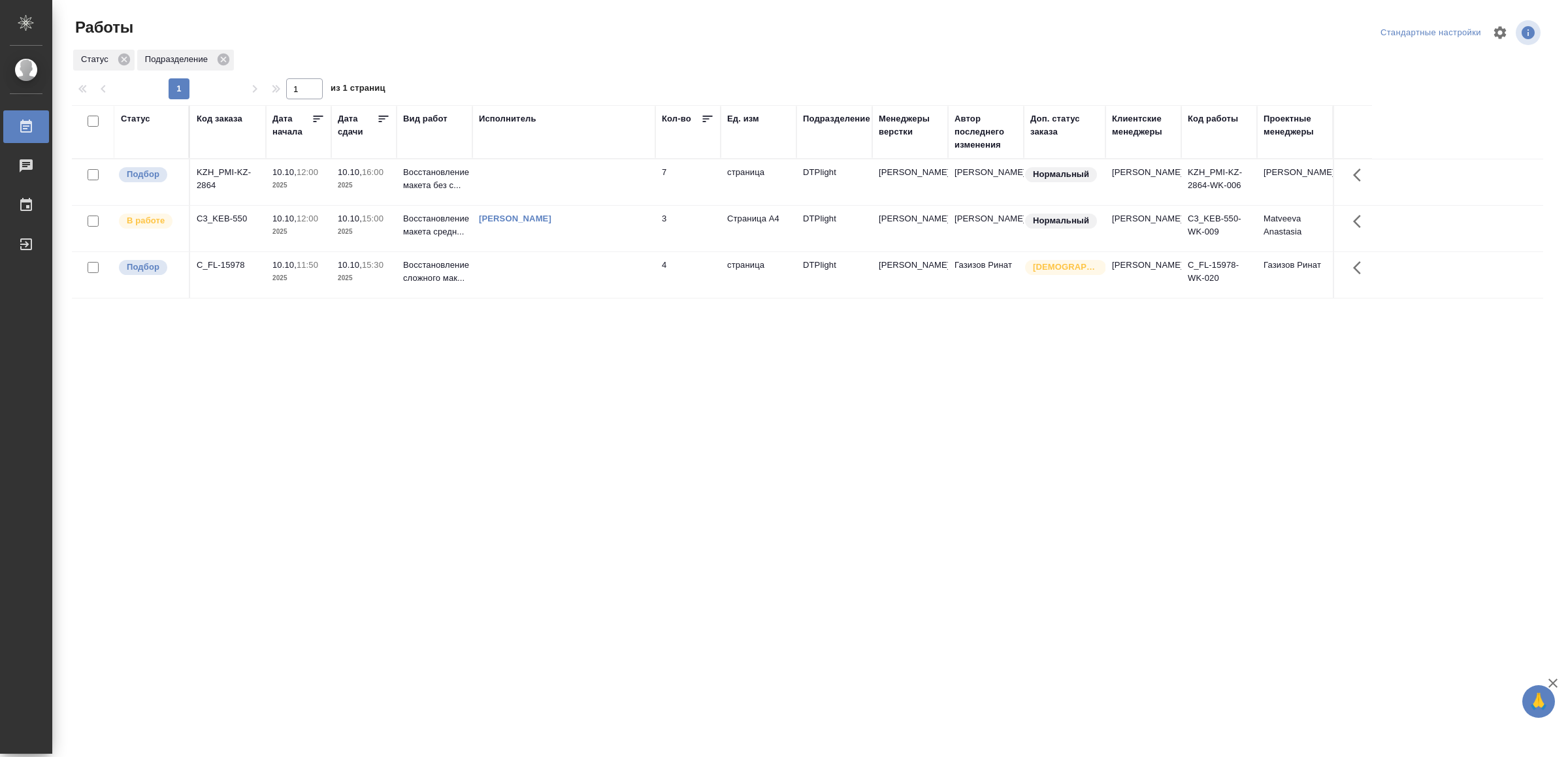
drag, startPoint x: 650, startPoint y: 517, endPoint x: 667, endPoint y: 511, distance: 18.0
click at [591, 179] on td at bounding box center [563, 182] width 183 height 45
click at [588, 179] on td at bounding box center [563, 182] width 183 height 45
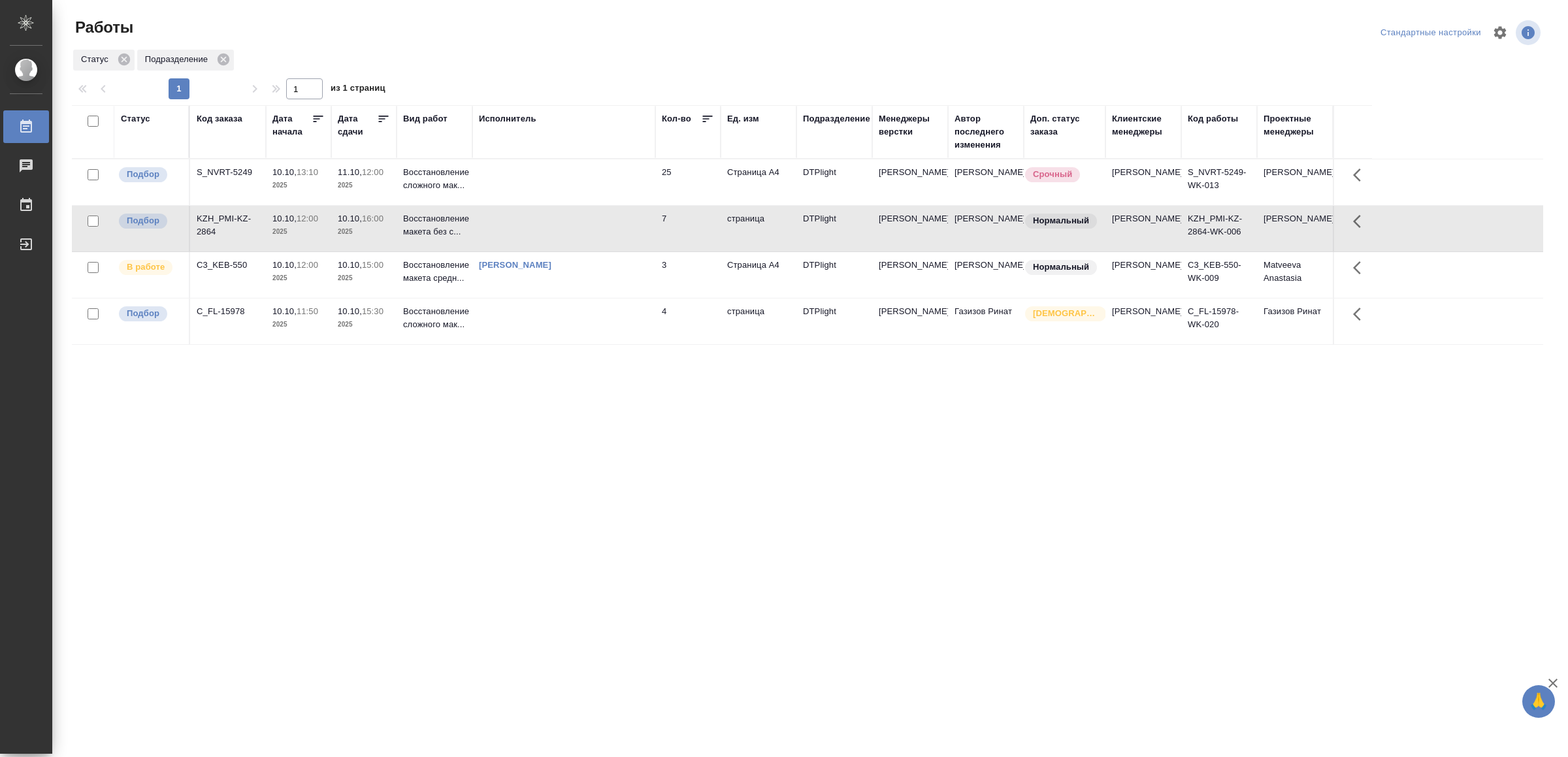
drag, startPoint x: 408, startPoint y: 468, endPoint x: 314, endPoint y: 509, distance: 102.6
click at [311, 515] on div "Статус Код заказа Дата начала Дата сдачи Вид работ Исполнитель Кол-во Ед. изм П…" at bounding box center [807, 340] width 1471 height 470
click at [513, 174] on td at bounding box center [563, 182] width 183 height 45
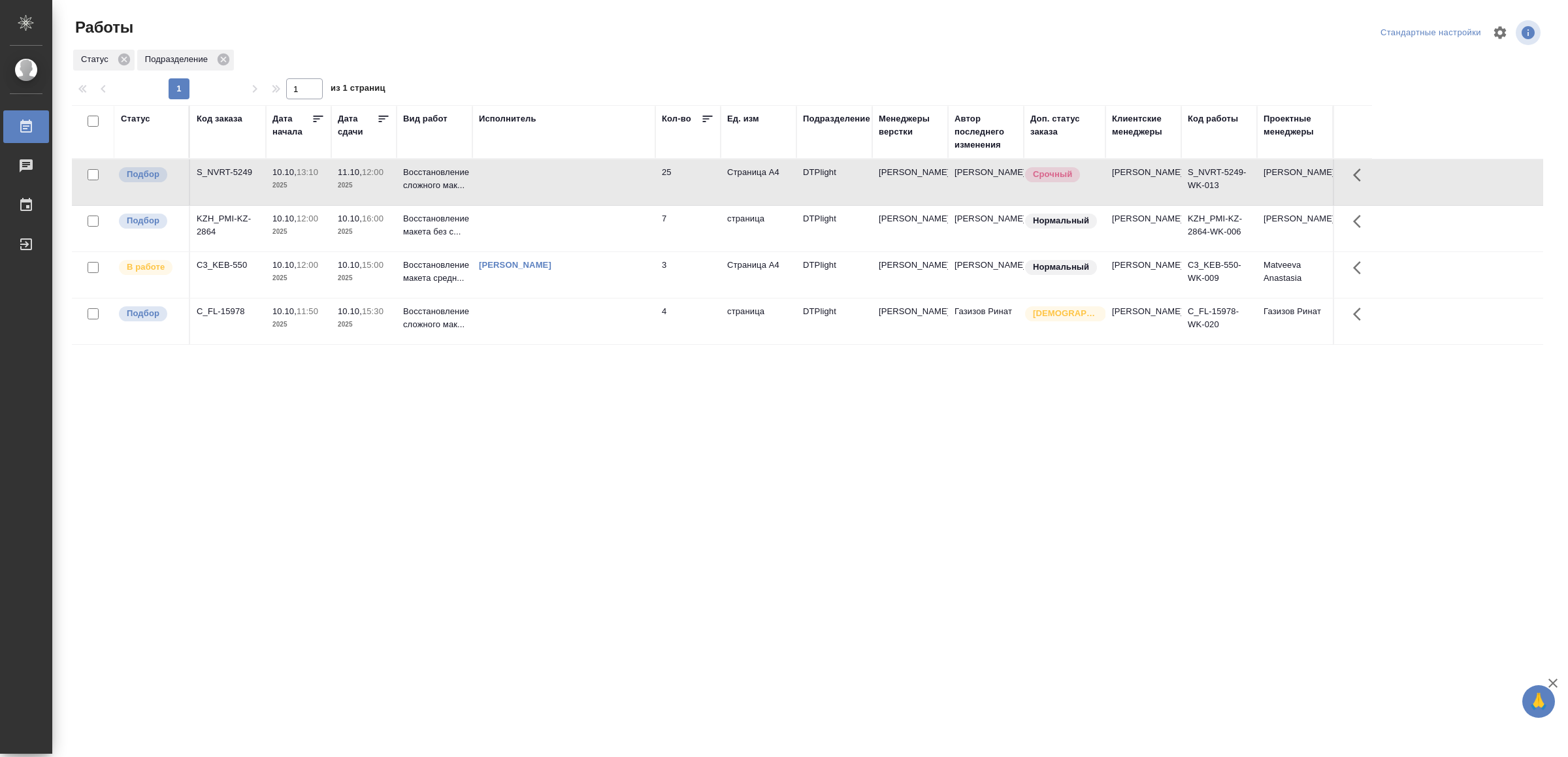
click at [513, 174] on td at bounding box center [563, 182] width 183 height 45
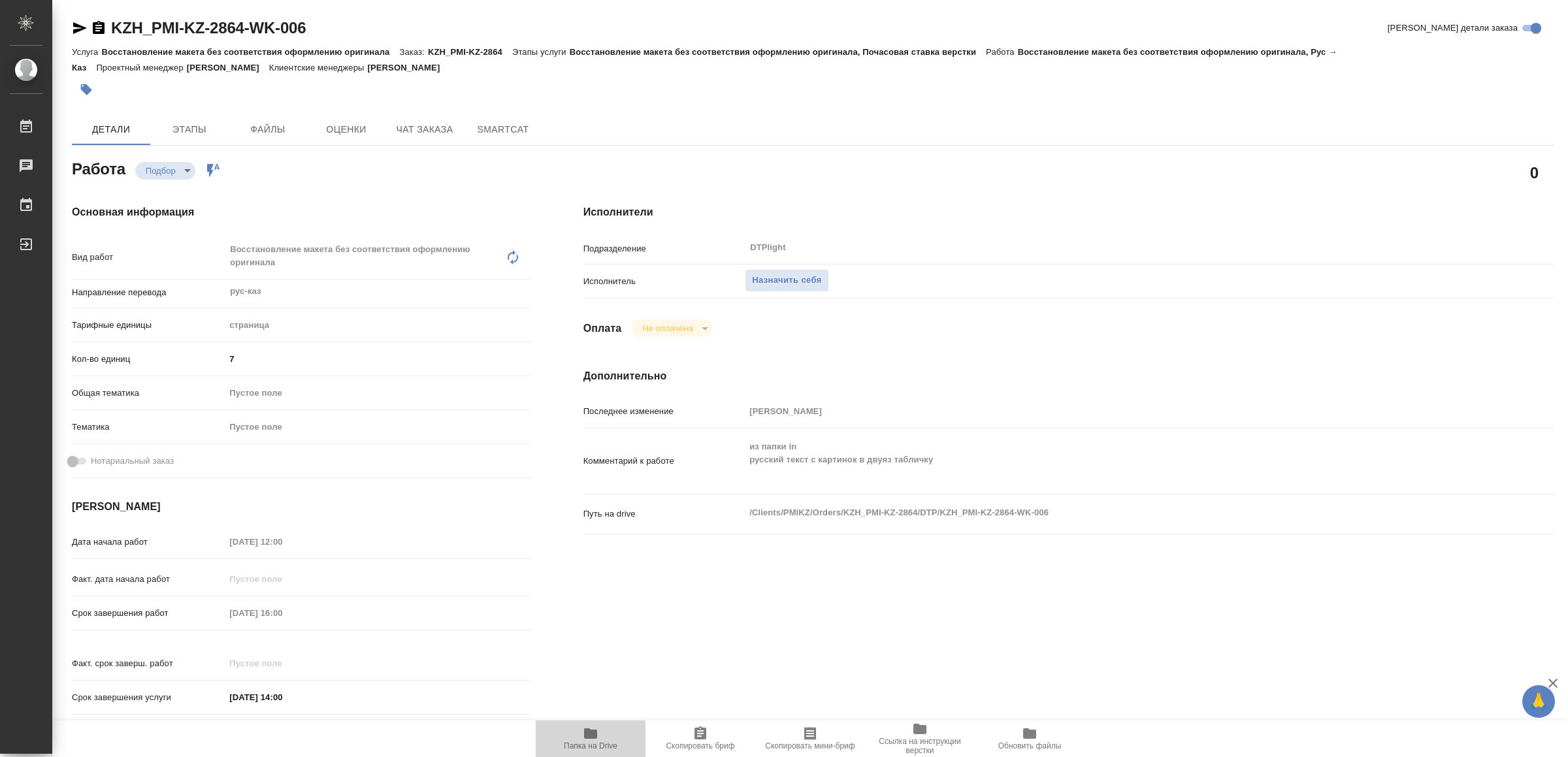
click at [594, 731] on icon "button" at bounding box center [591, 733] width 13 height 10
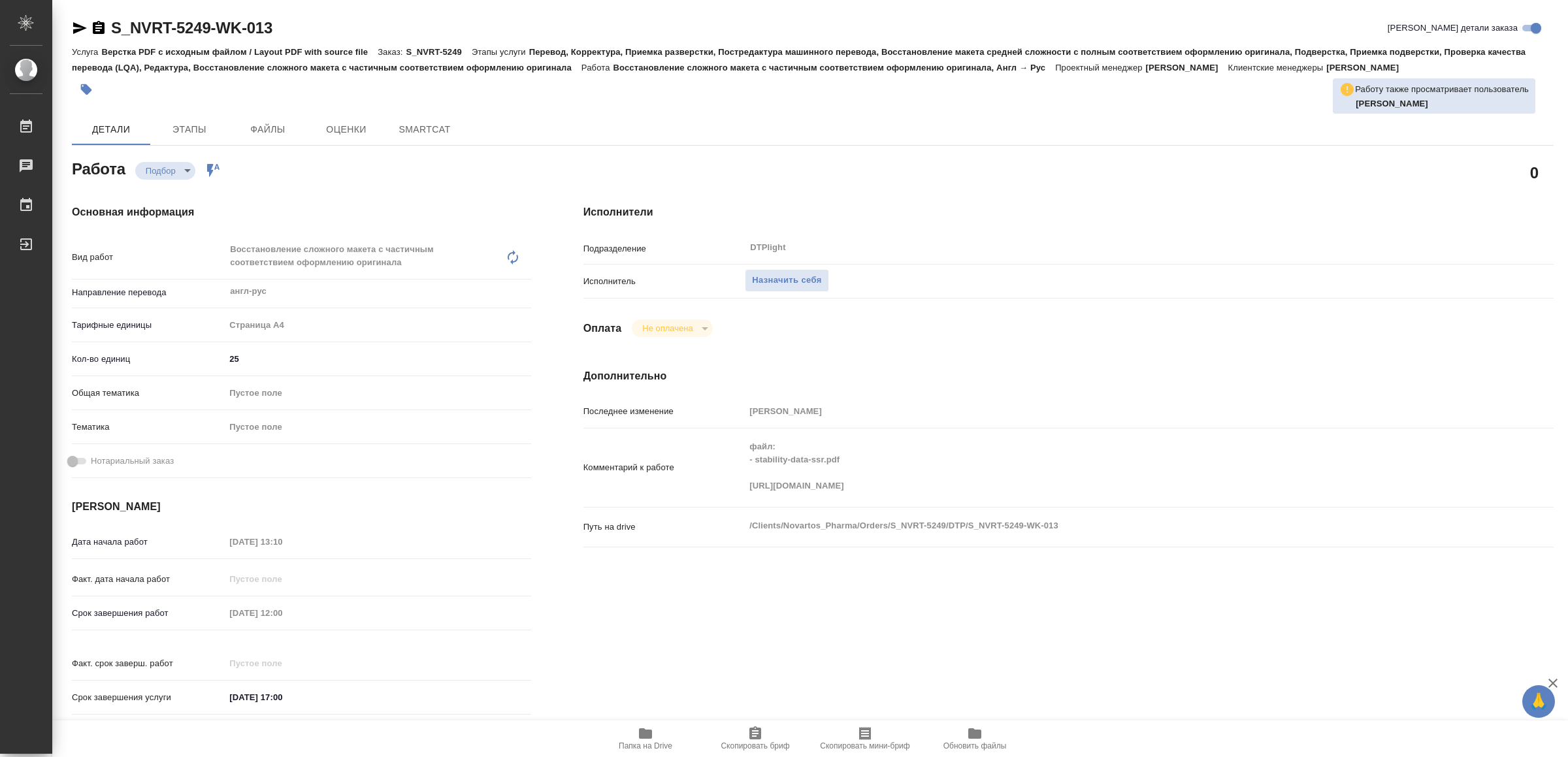
click at [633, 729] on span "Папка на Drive" at bounding box center [646, 737] width 94 height 24
type textarea "x"
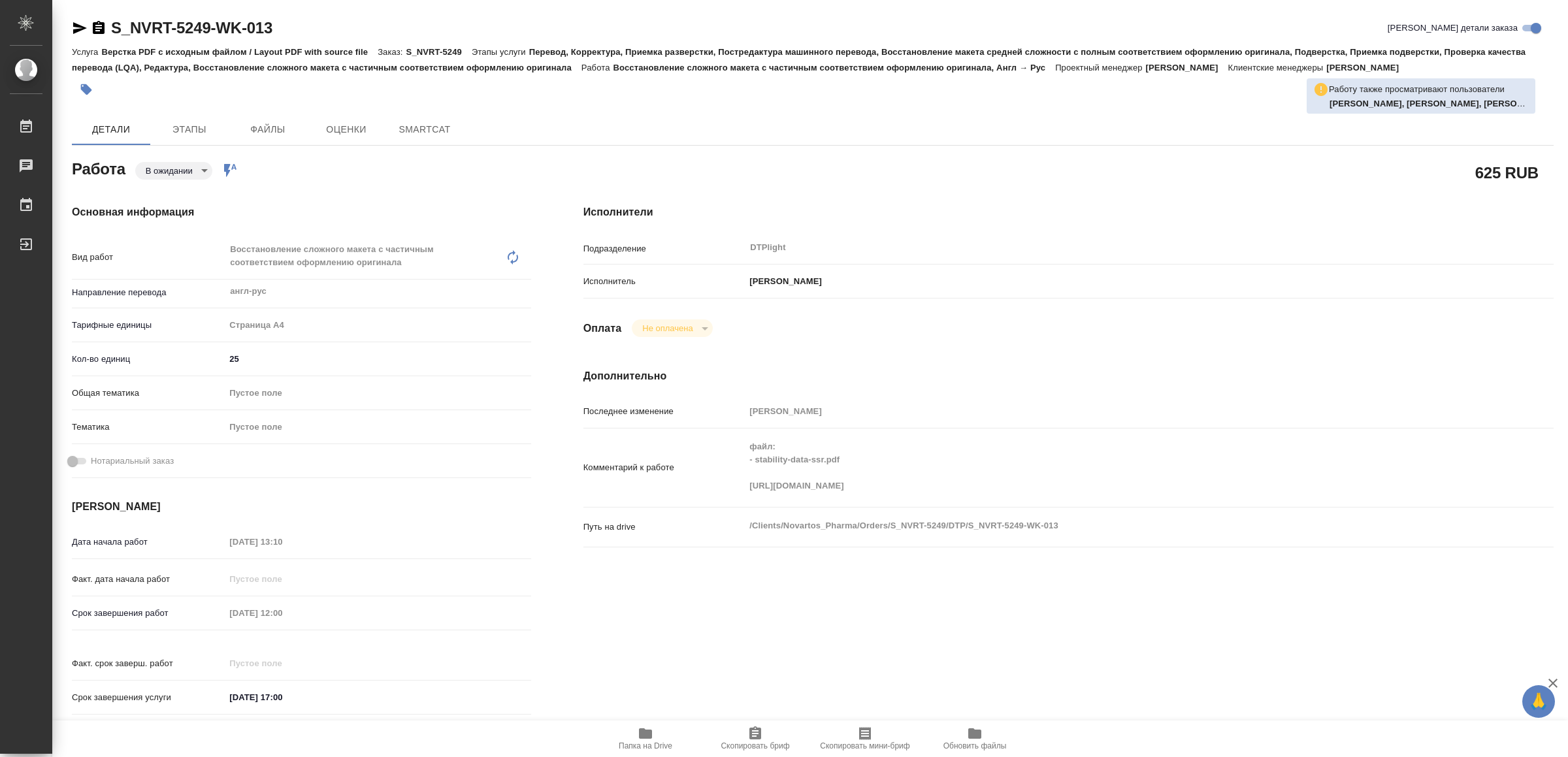
type textarea "x"
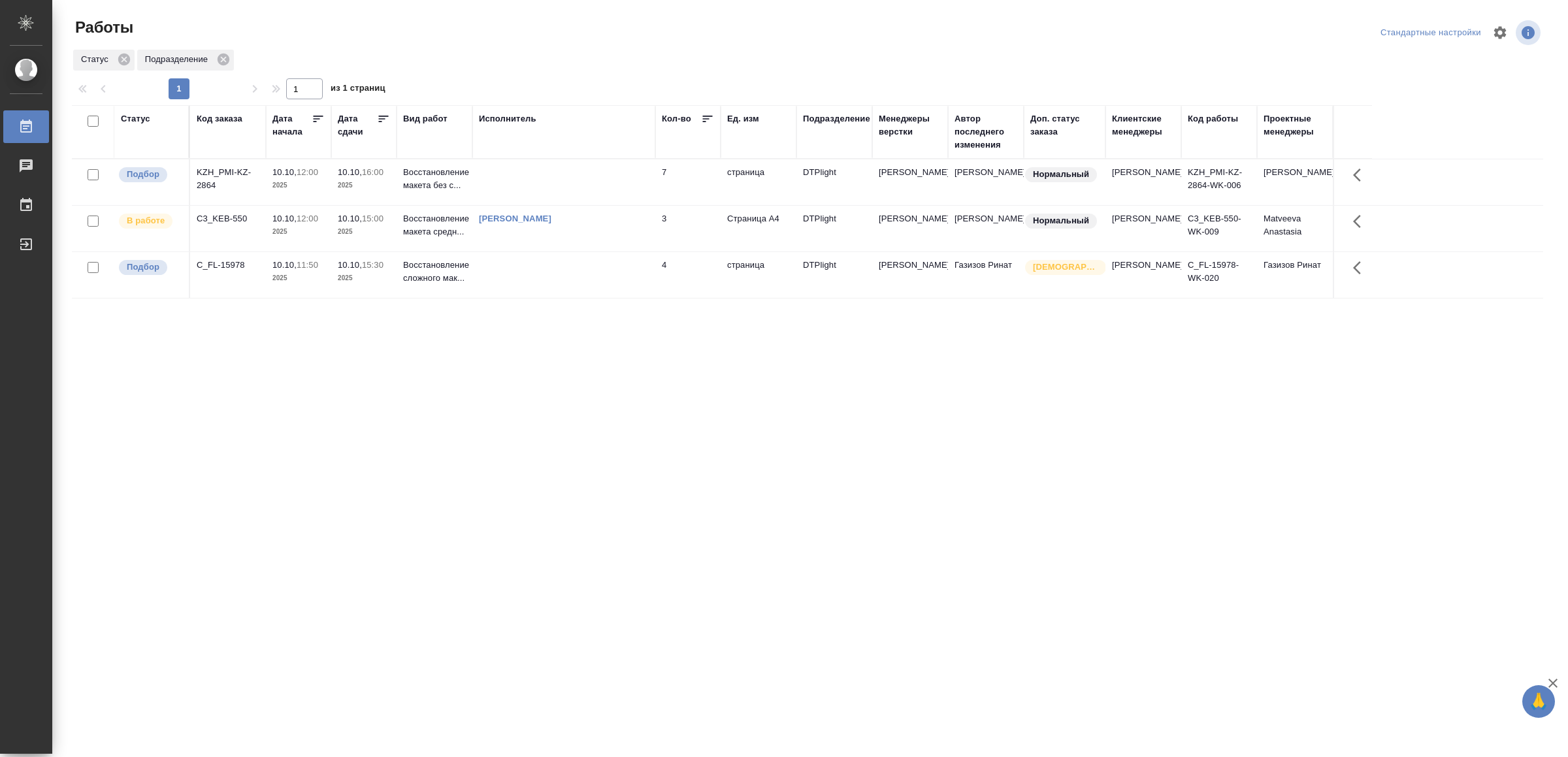
drag, startPoint x: 635, startPoint y: 380, endPoint x: 637, endPoint y: 370, distance: 10.2
drag, startPoint x: 0, startPoint y: 0, endPoint x: 770, endPoint y: 140, distance: 782.6
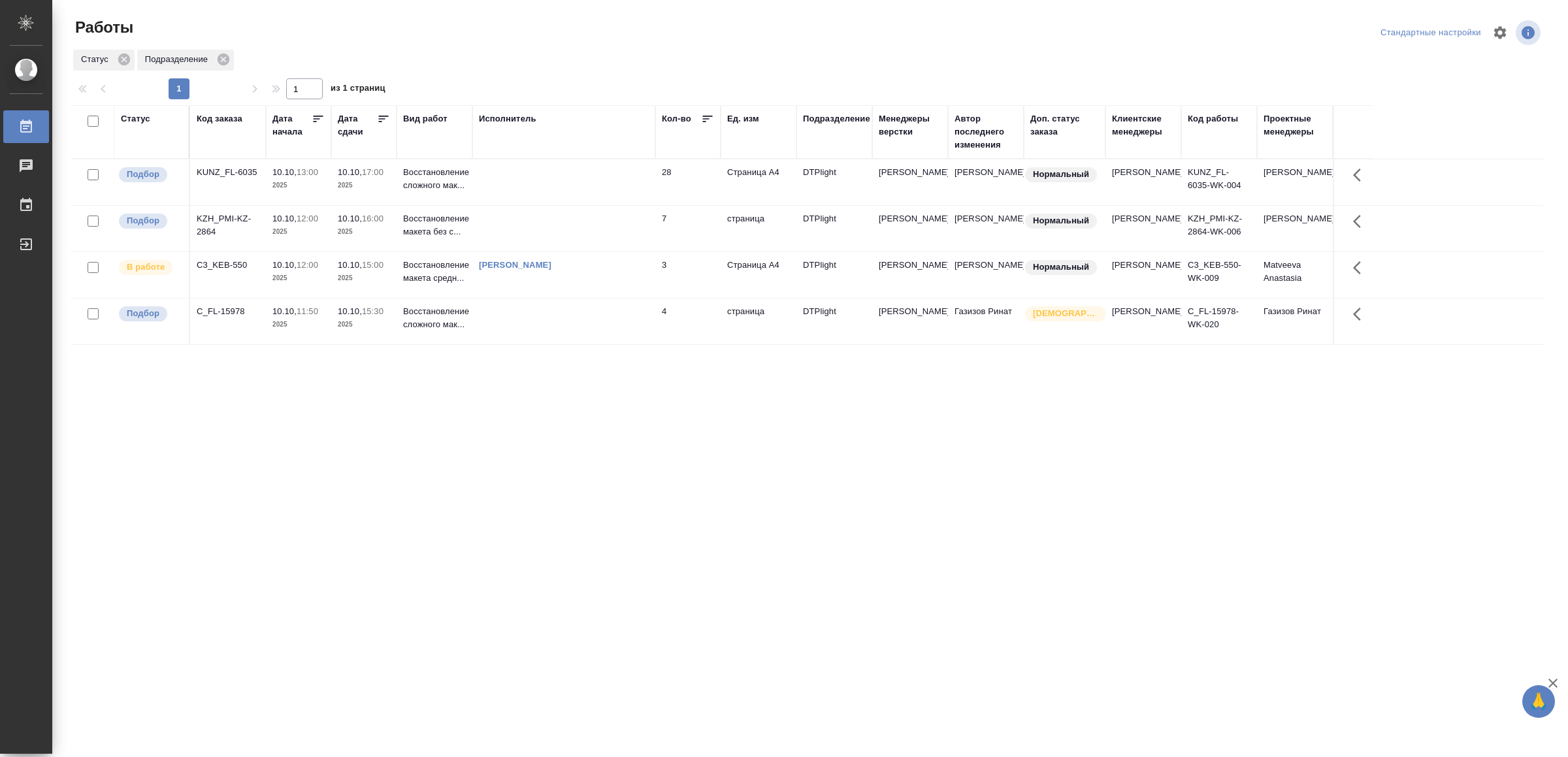
click at [561, 194] on td at bounding box center [563, 182] width 183 height 45
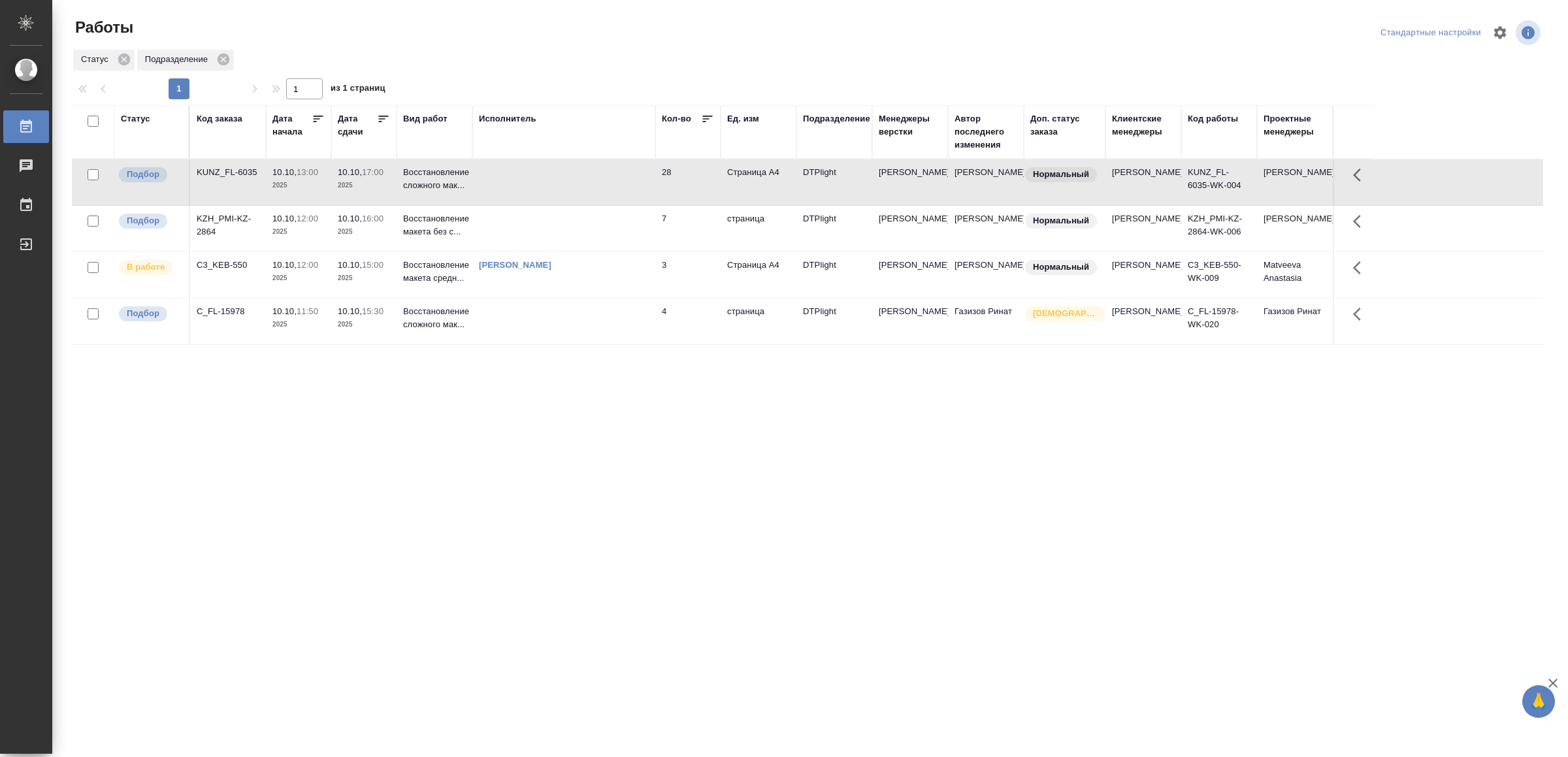
click at [561, 194] on td at bounding box center [563, 182] width 183 height 45
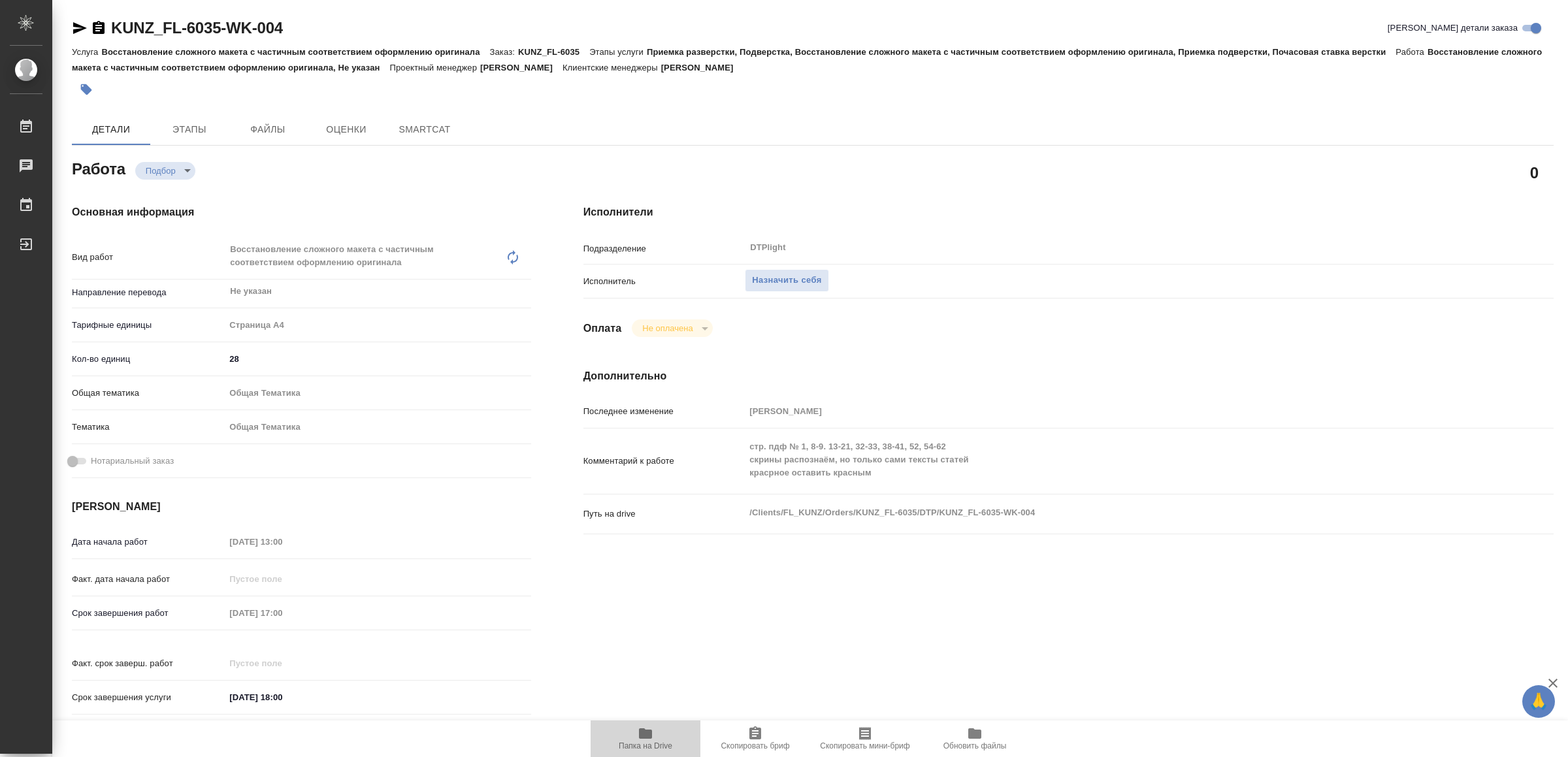
click at [646, 737] on icon "button" at bounding box center [646, 733] width 13 height 10
